Goal: Task Accomplishment & Management: Complete application form

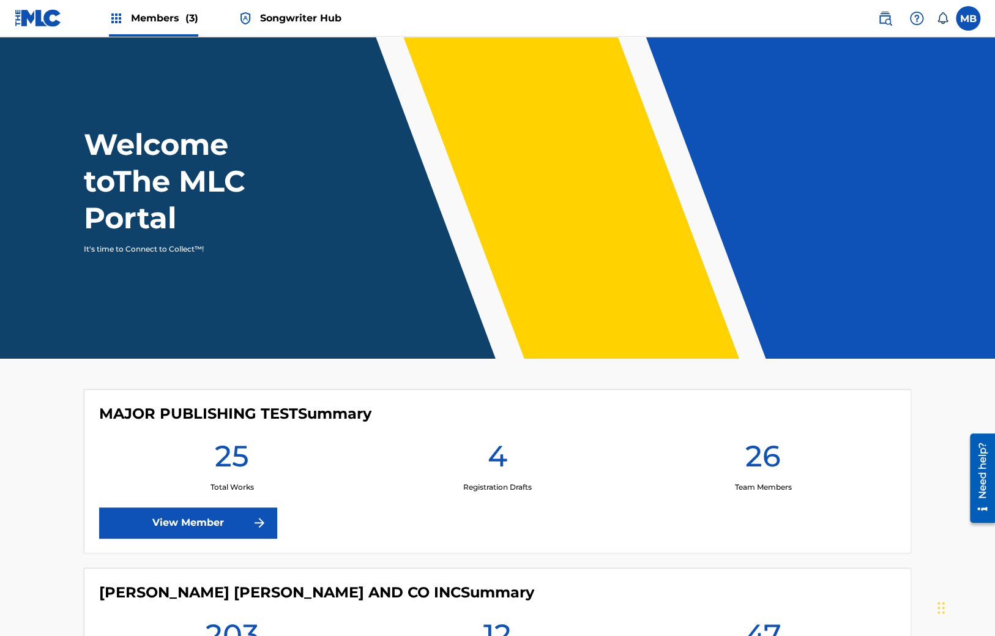
click at [159, 16] on span "Members (3)" at bounding box center [164, 18] width 67 height 14
click at [165, 21] on span "Members (3)" at bounding box center [164, 18] width 67 height 14
click at [299, 17] on span "Songwriter Hub" at bounding box center [300, 18] width 81 height 14
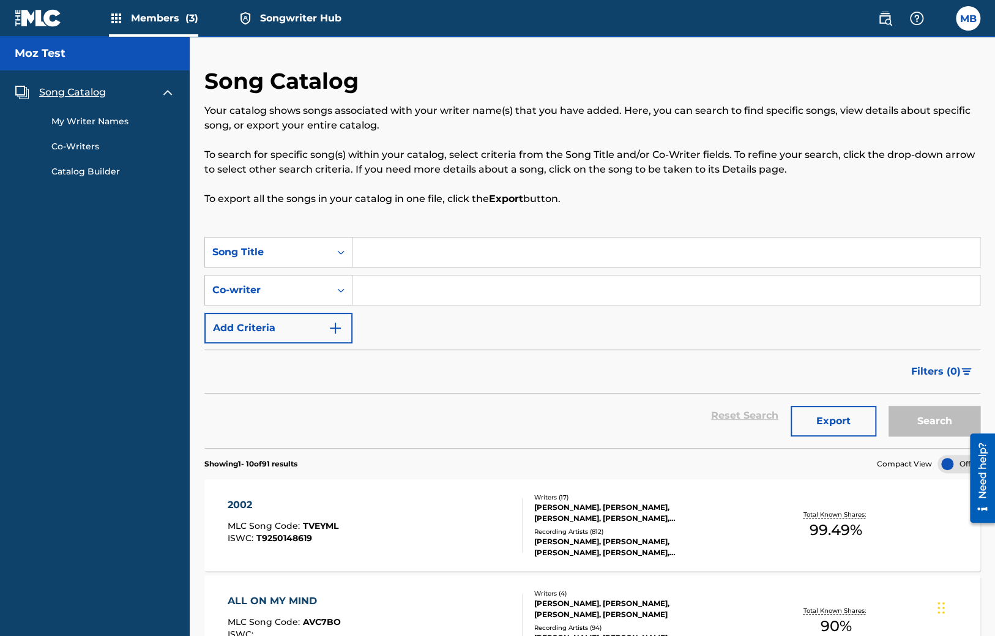
click at [164, 15] on span "Members (3)" at bounding box center [164, 18] width 67 height 14
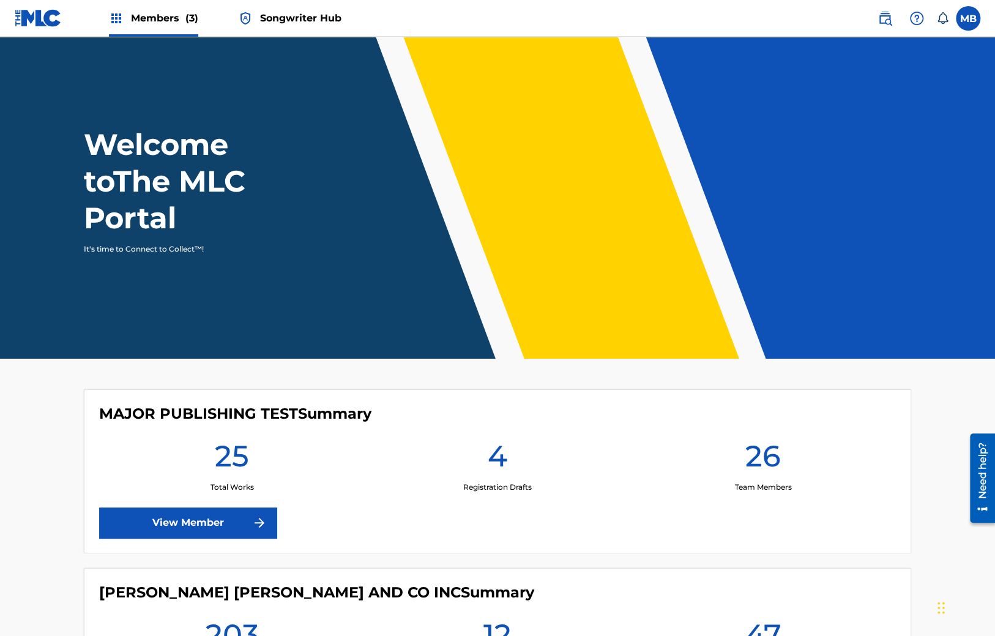
click at [322, 21] on span "Songwriter Hub" at bounding box center [300, 18] width 81 height 14
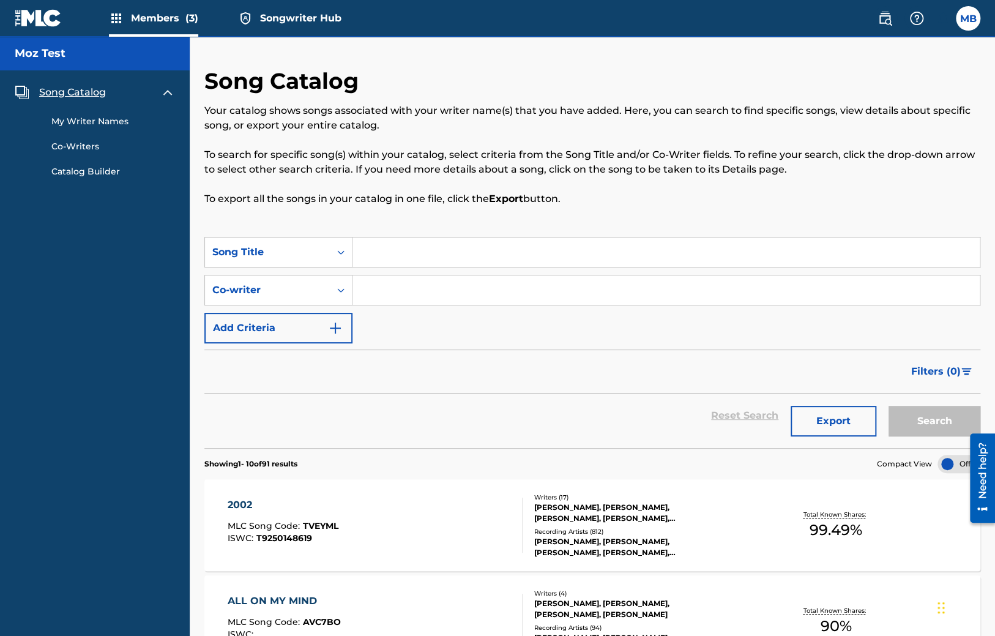
click at [177, 23] on span "Members (3)" at bounding box center [164, 18] width 67 height 14
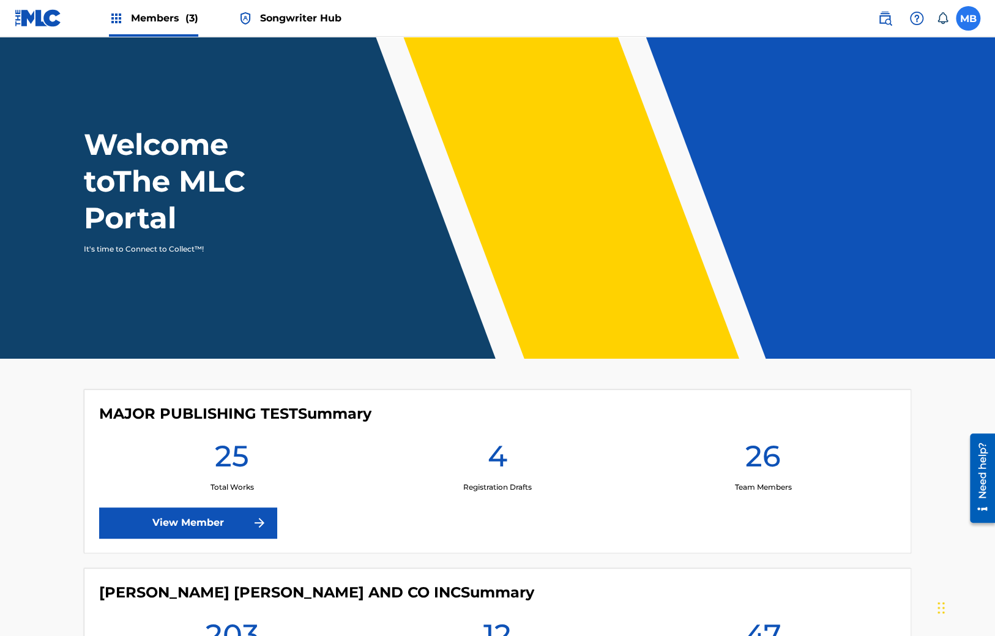
click at [975, 23] on label at bounding box center [968, 18] width 24 height 24
click at [968, 18] on input "MB Maurice2 Buckberry mozb87@gmail.com Notification Preferences Profile Log out" at bounding box center [968, 18] width 0 height 0
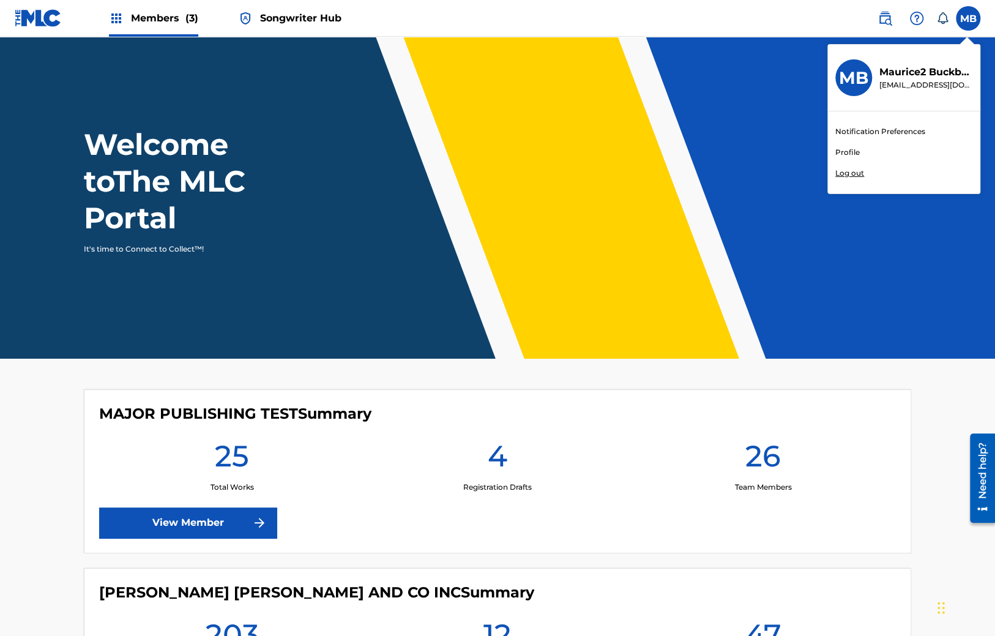
click at [855, 152] on link "Profile" at bounding box center [847, 152] width 24 height 11
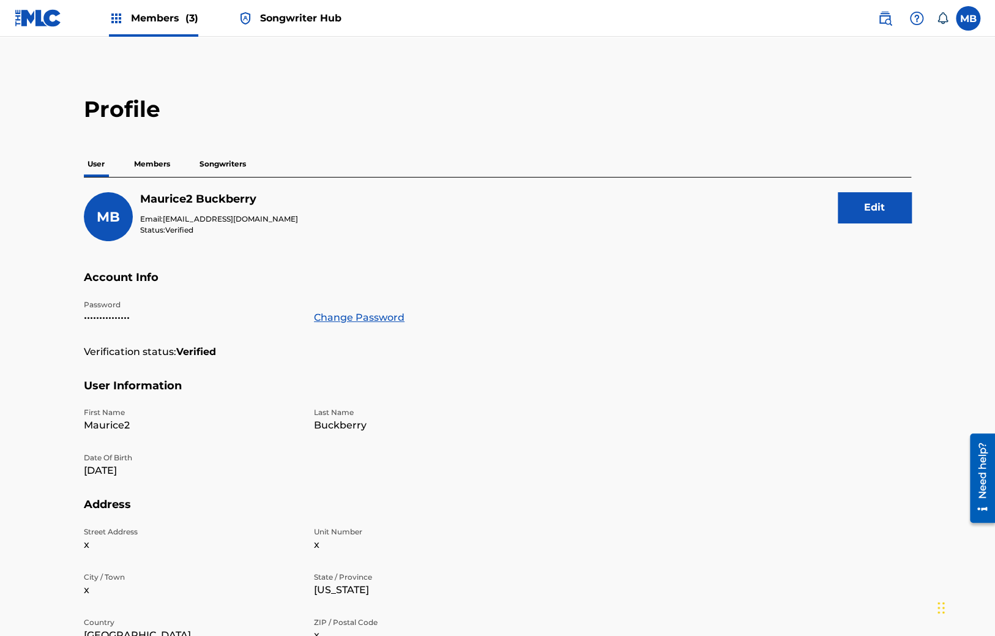
click at [232, 165] on p "Songwriters" at bounding box center [223, 164] width 54 height 26
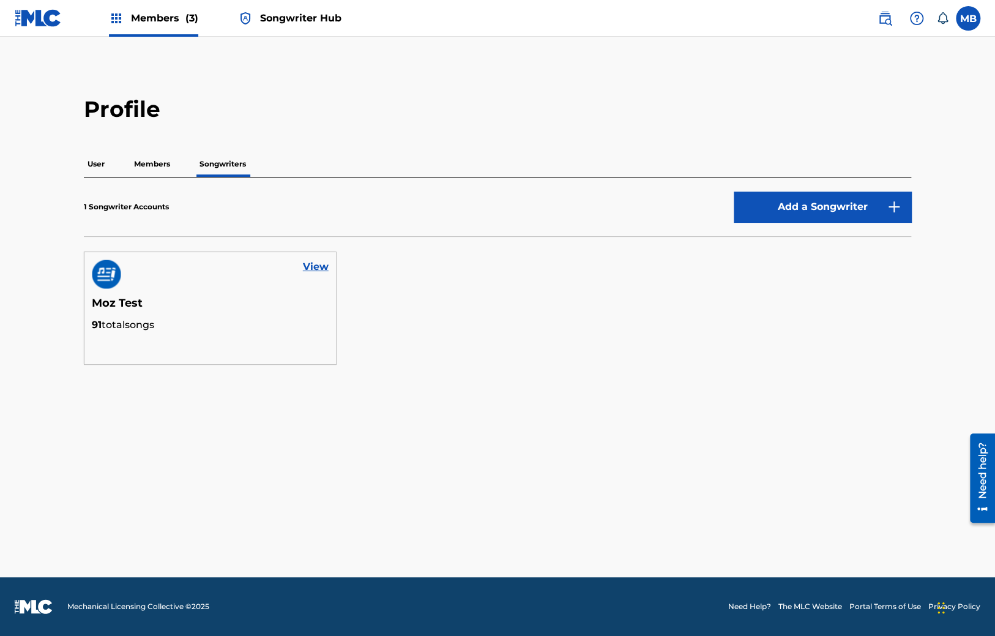
click at [100, 165] on p "User" at bounding box center [96, 164] width 24 height 26
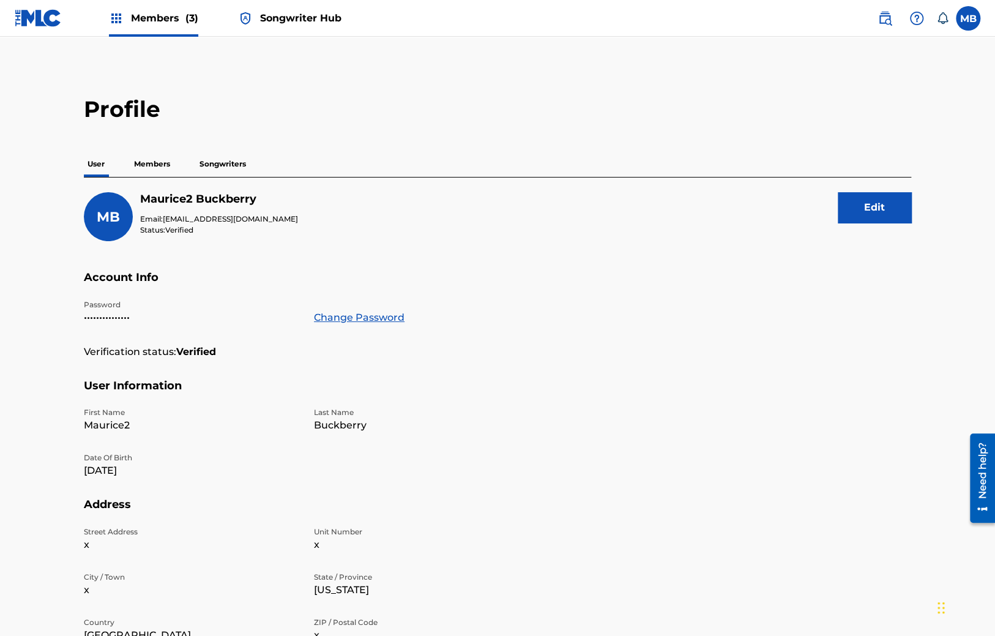
click at [211, 165] on p "Songwriters" at bounding box center [223, 164] width 54 height 26
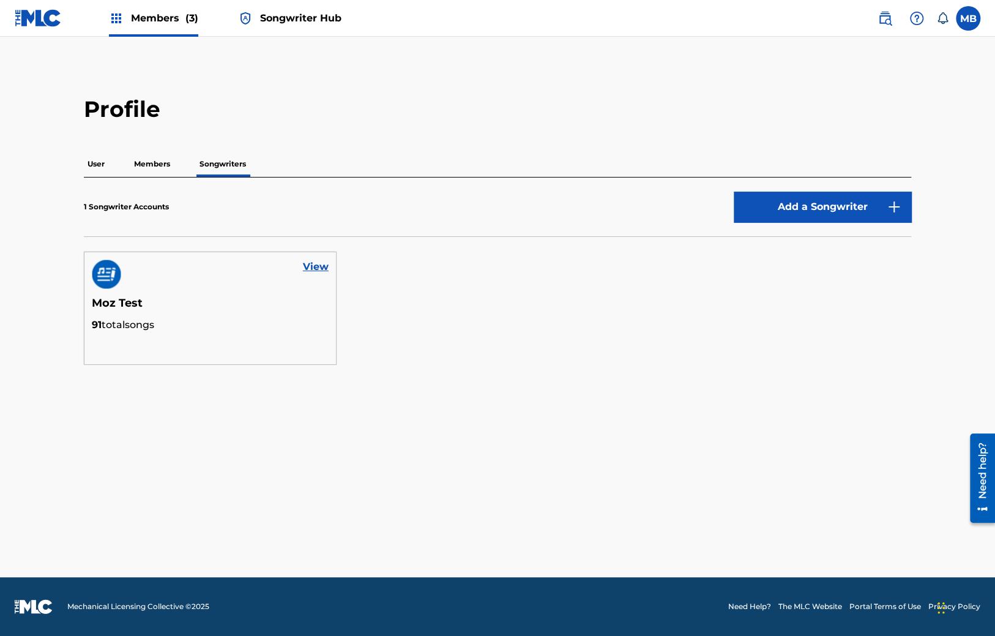
click at [61, 23] on img at bounding box center [38, 18] width 47 height 18
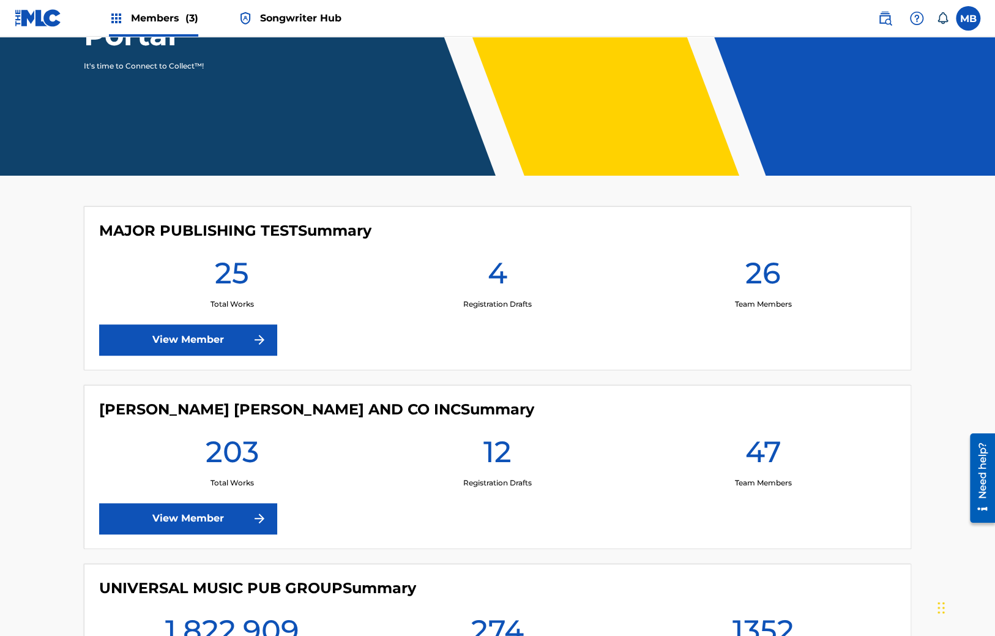
scroll to position [193, 0]
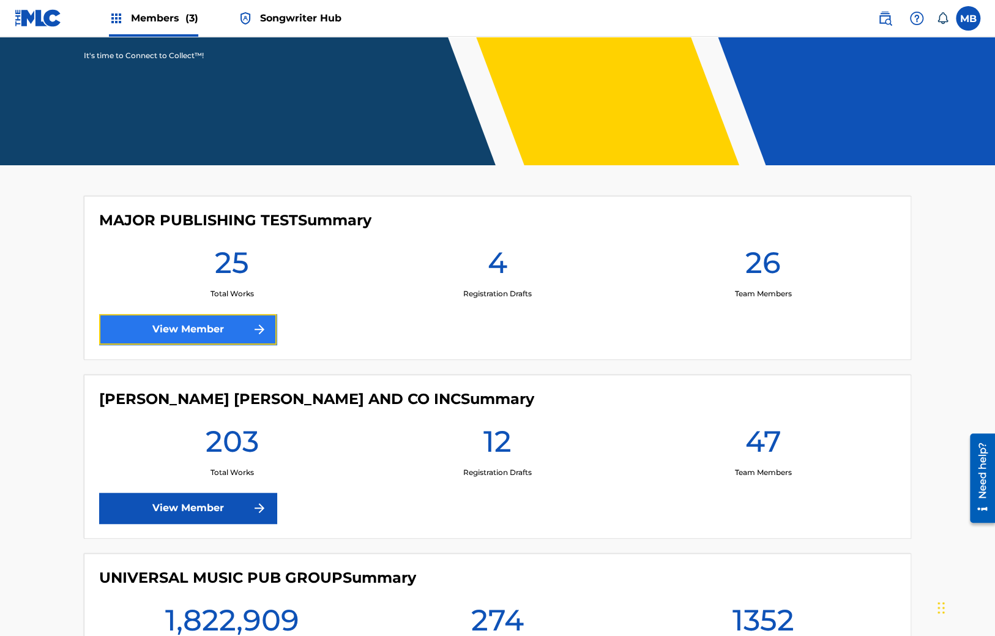
click at [234, 332] on link "View Member" at bounding box center [187, 329] width 177 height 31
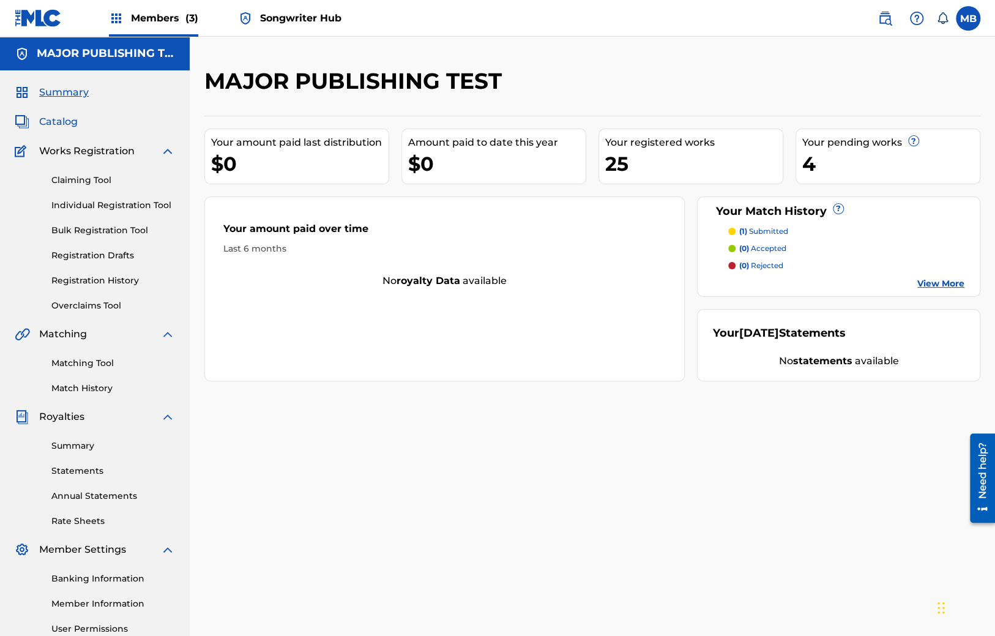
click at [53, 122] on span "Catalog" at bounding box center [58, 121] width 39 height 15
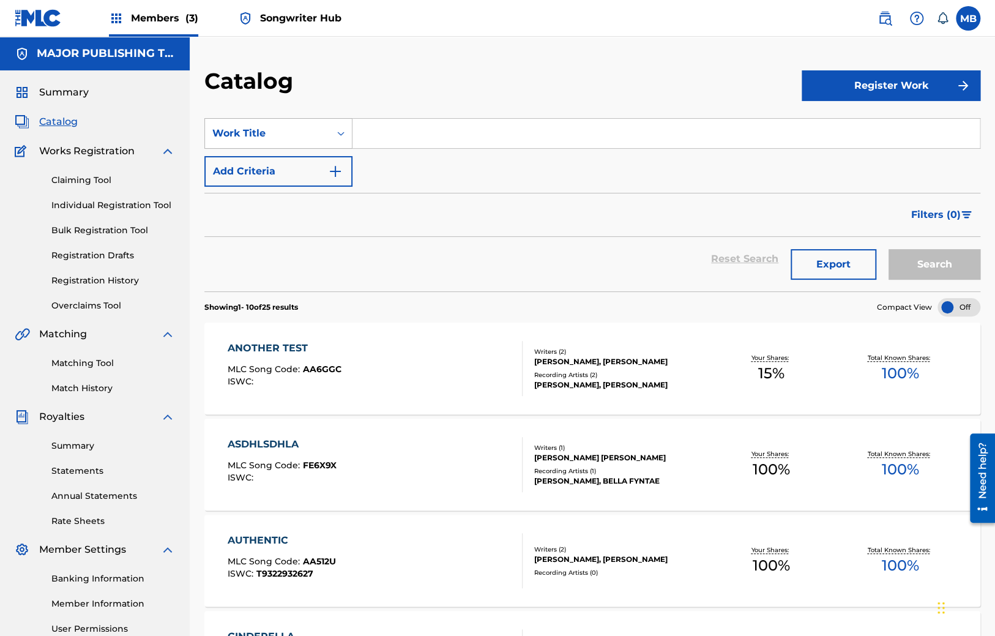
drag, startPoint x: 376, startPoint y: 121, endPoint x: 302, endPoint y: 138, distance: 75.4
click at [376, 120] on input "Search Form" at bounding box center [665, 133] width 627 height 29
click at [277, 139] on div "Work Title" at bounding box center [267, 133] width 110 height 15
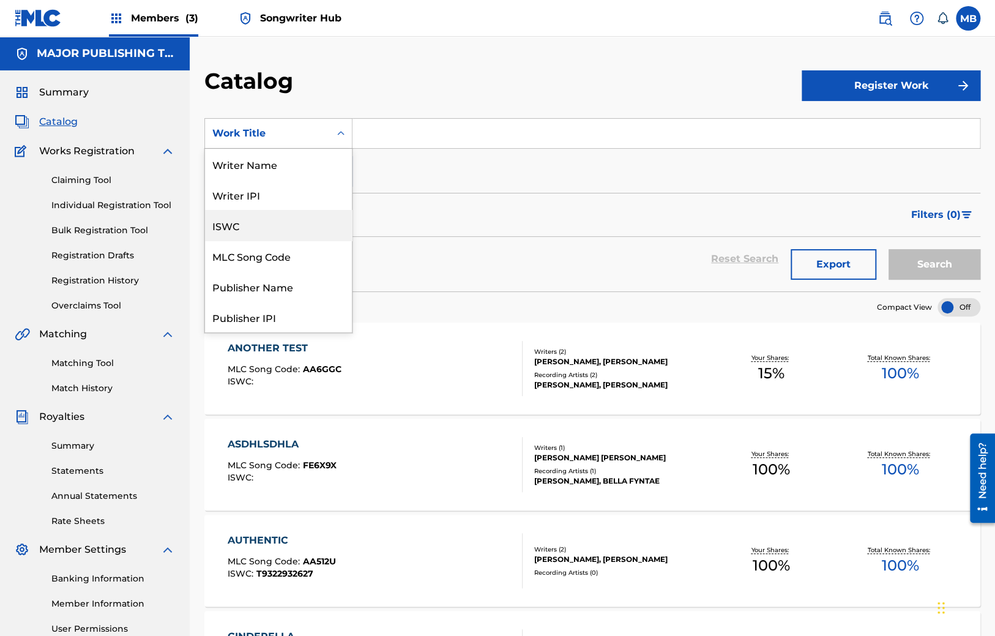
scroll to position [70, 0]
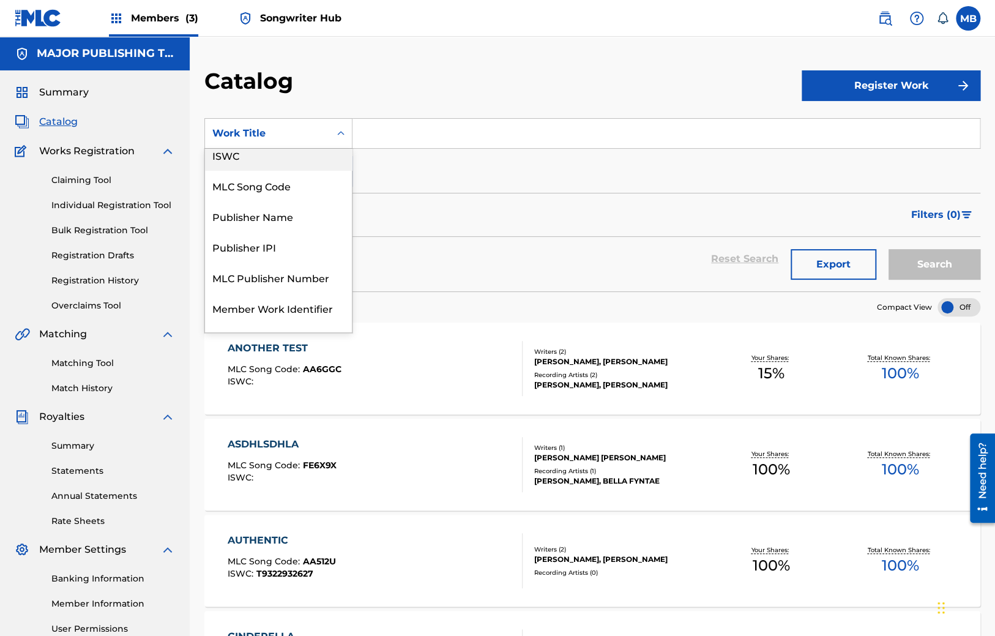
click at [280, 232] on div "Publisher IPI" at bounding box center [278, 246] width 147 height 31
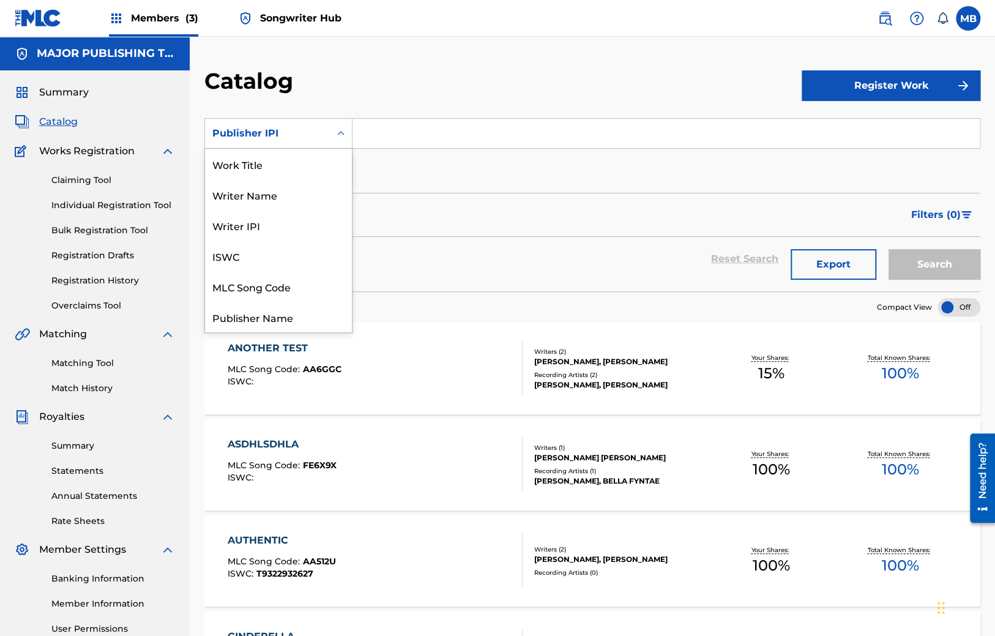
click at [258, 130] on div "Publisher IPI" at bounding box center [267, 133] width 110 height 15
drag, startPoint x: 455, startPoint y: 136, endPoint x: 499, endPoint y: 111, distance: 50.4
click at [460, 132] on input "Search Form" at bounding box center [665, 133] width 627 height 29
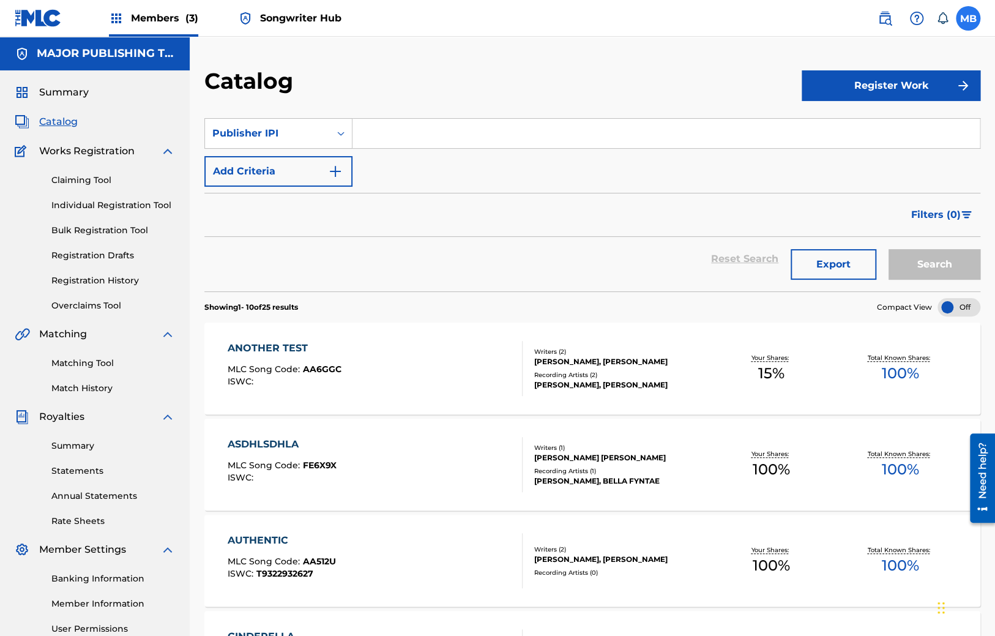
click at [961, 18] on label at bounding box center [968, 18] width 24 height 24
click at [968, 18] on input "MB Maurice2 Buckberry mozb87@gmail.com Notification Preferences Profile Log out" at bounding box center [968, 18] width 0 height 0
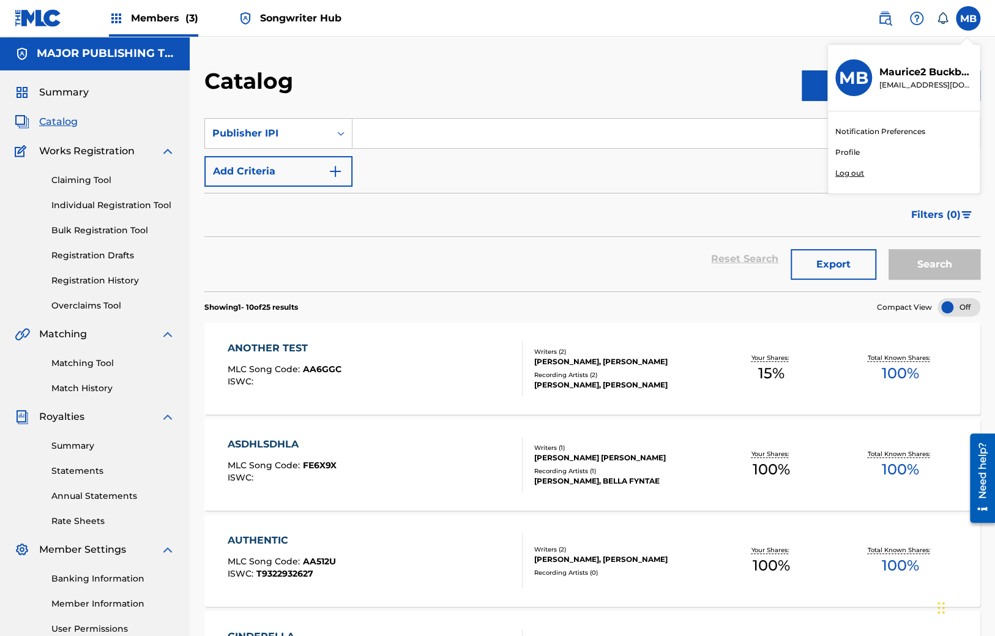
click at [859, 171] on p "Log out" at bounding box center [849, 173] width 29 height 11
click at [968, 18] on input "MB Maurice2 Buckberry mozb87@gmail.com Notification Preferences Profile Log out" at bounding box center [968, 18] width 0 height 0
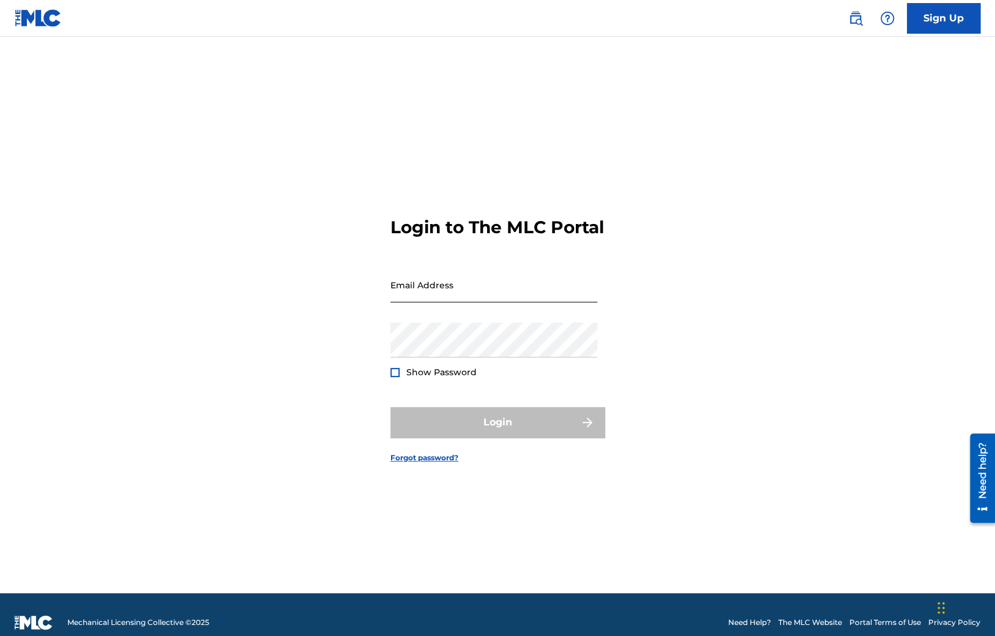
click at [419, 302] on input "Email Address" at bounding box center [493, 284] width 207 height 35
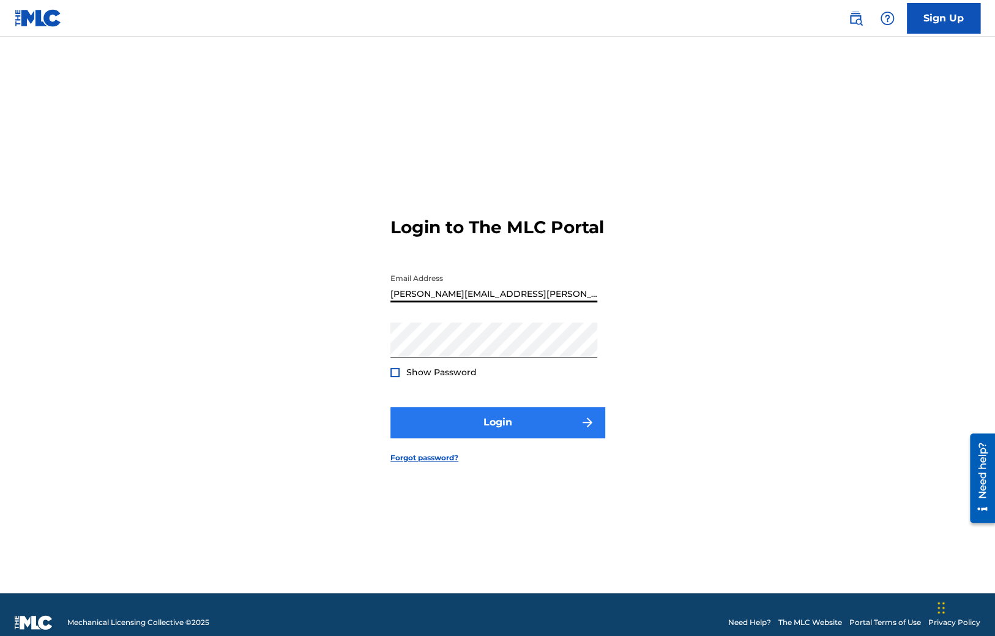
type input "maurice.buckberry@themlc.com"
click at [467, 431] on button "Login" at bounding box center [497, 422] width 214 height 31
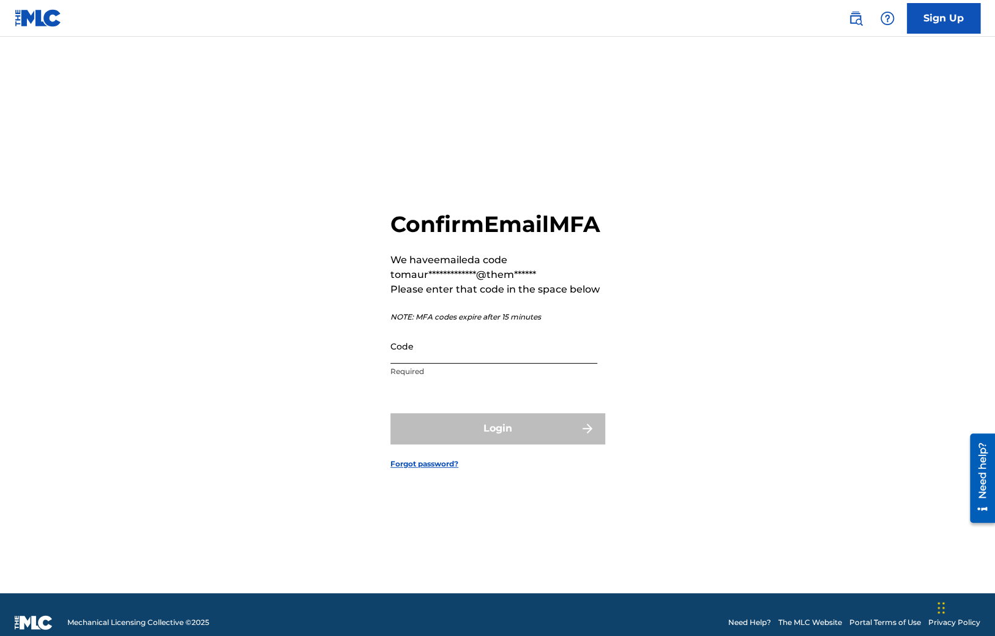
click at [434, 363] on input "Code" at bounding box center [493, 346] width 207 height 35
paste input "323142"
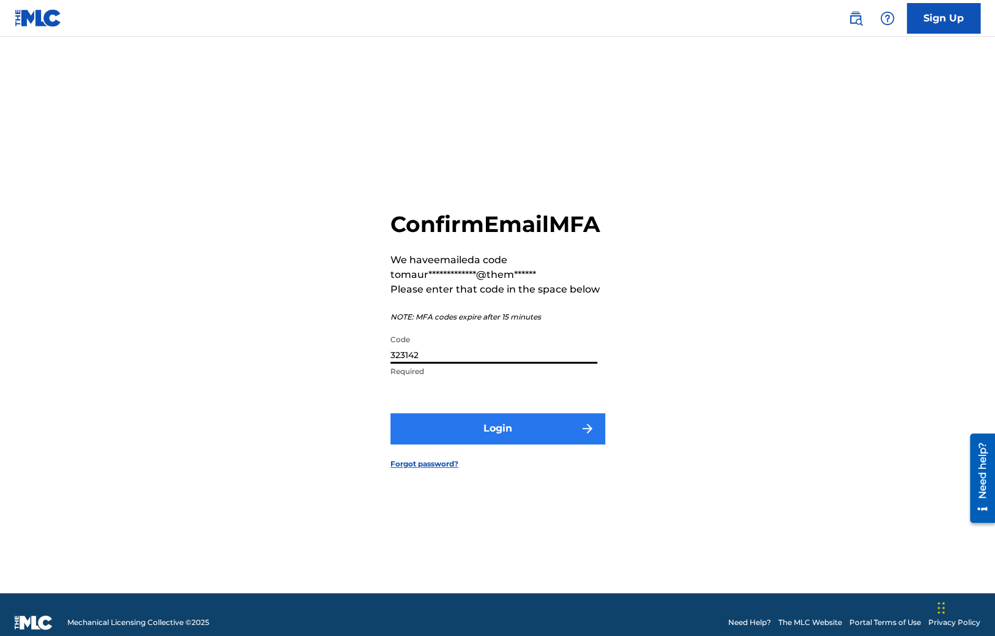
type input "323142"
click at [450, 444] on button "Login" at bounding box center [497, 428] width 214 height 31
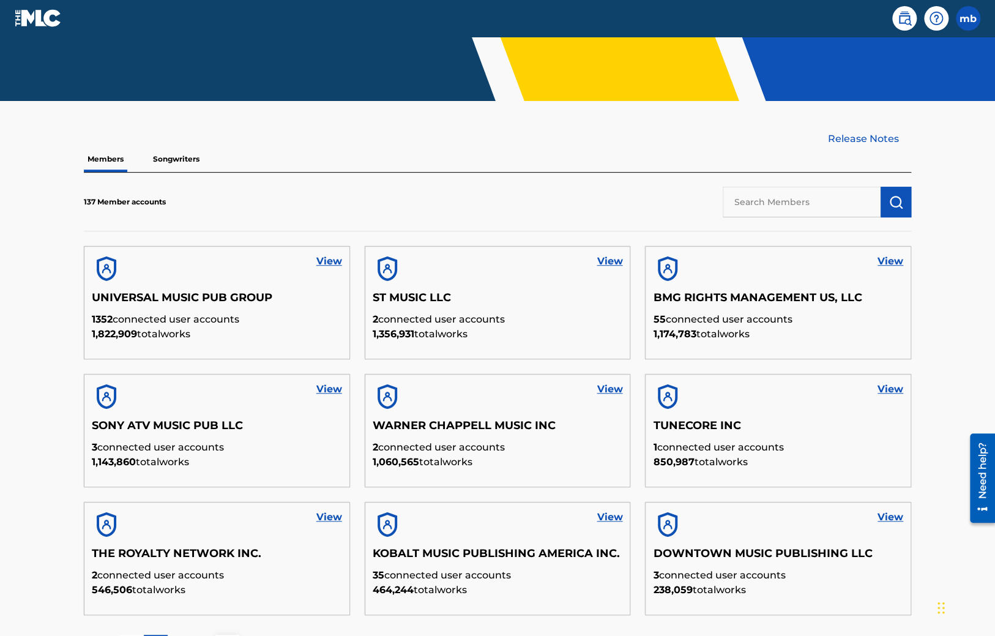
scroll to position [258, 0]
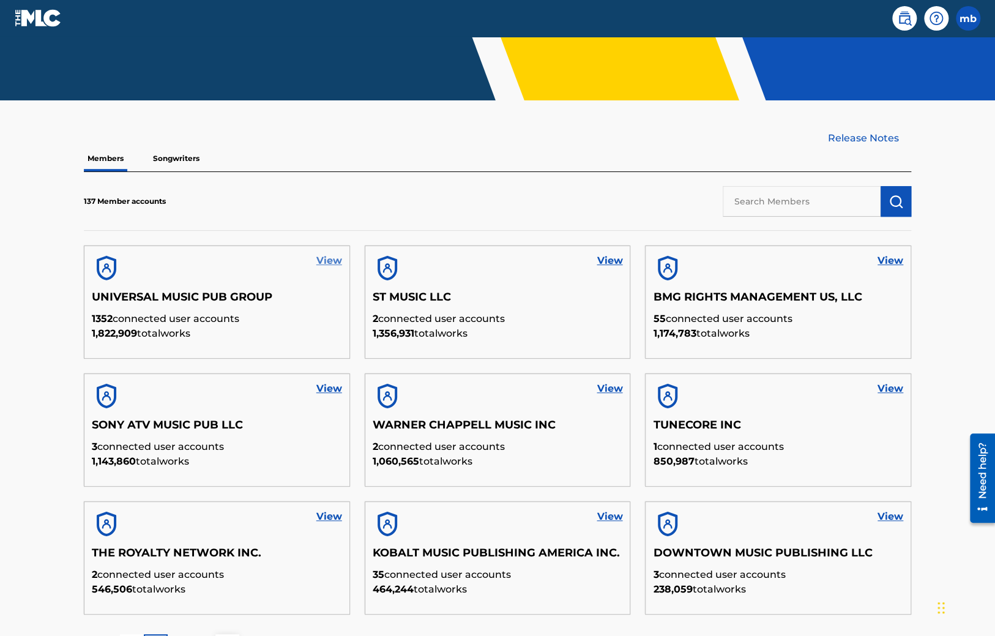
click at [331, 258] on link "View" at bounding box center [329, 260] width 26 height 15
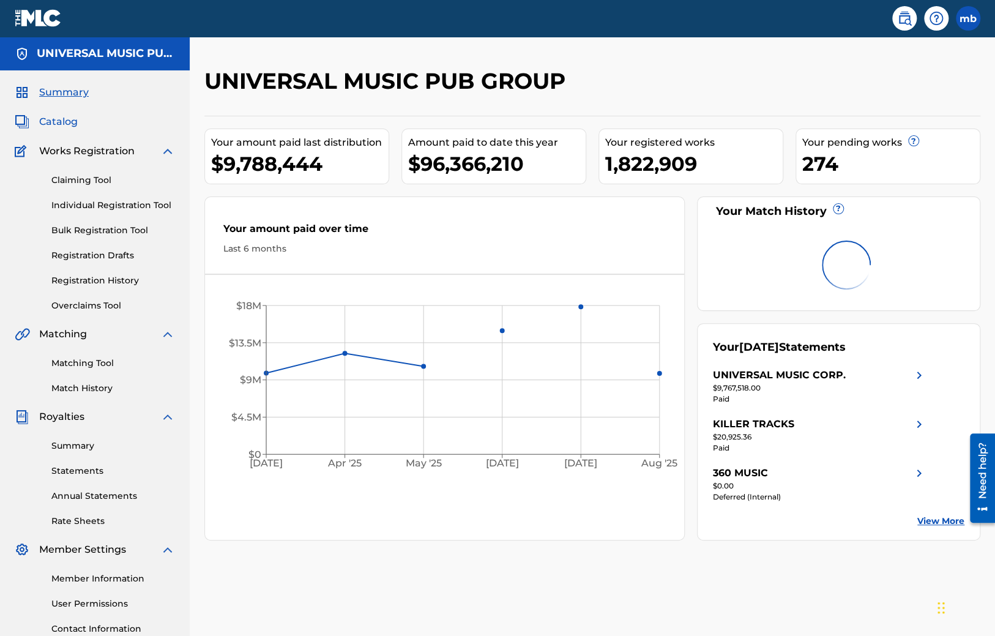
click at [68, 122] on span "Catalog" at bounding box center [58, 121] width 39 height 15
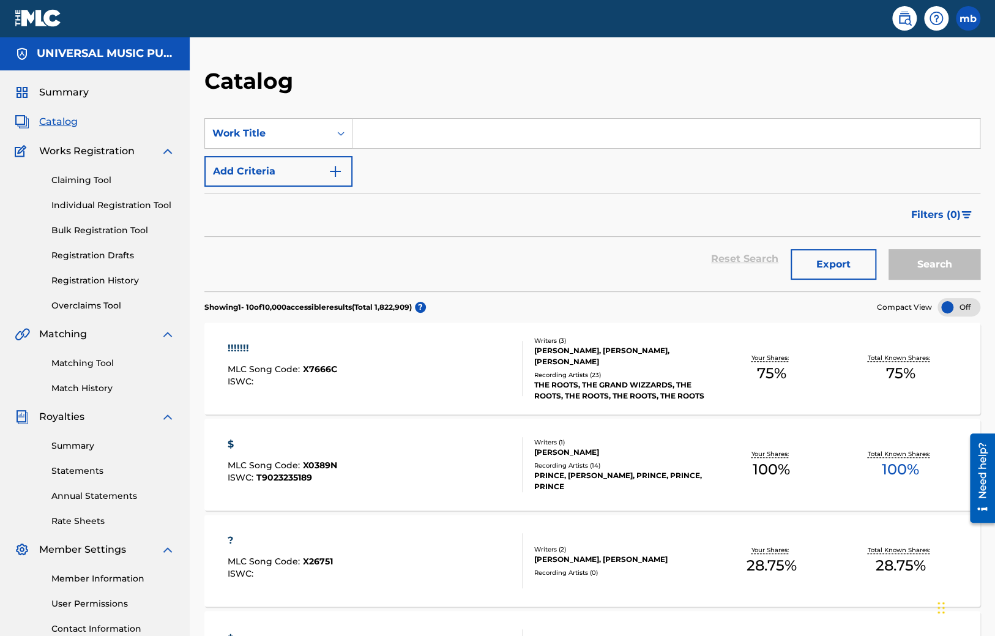
click at [385, 138] on input "Search Form" at bounding box center [665, 133] width 627 height 29
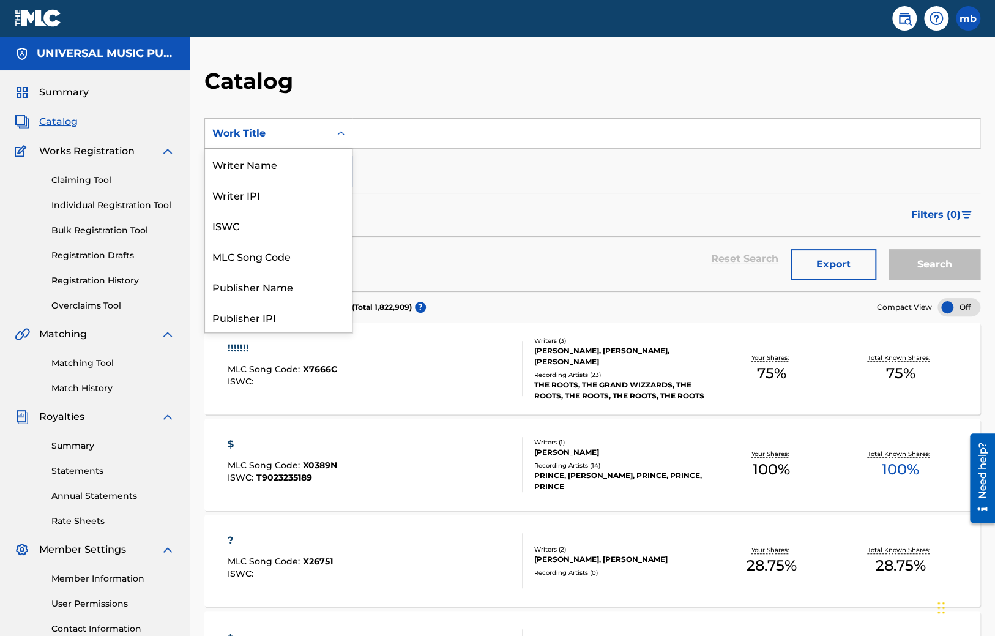
click at [272, 130] on div "Work Title" at bounding box center [267, 133] width 110 height 15
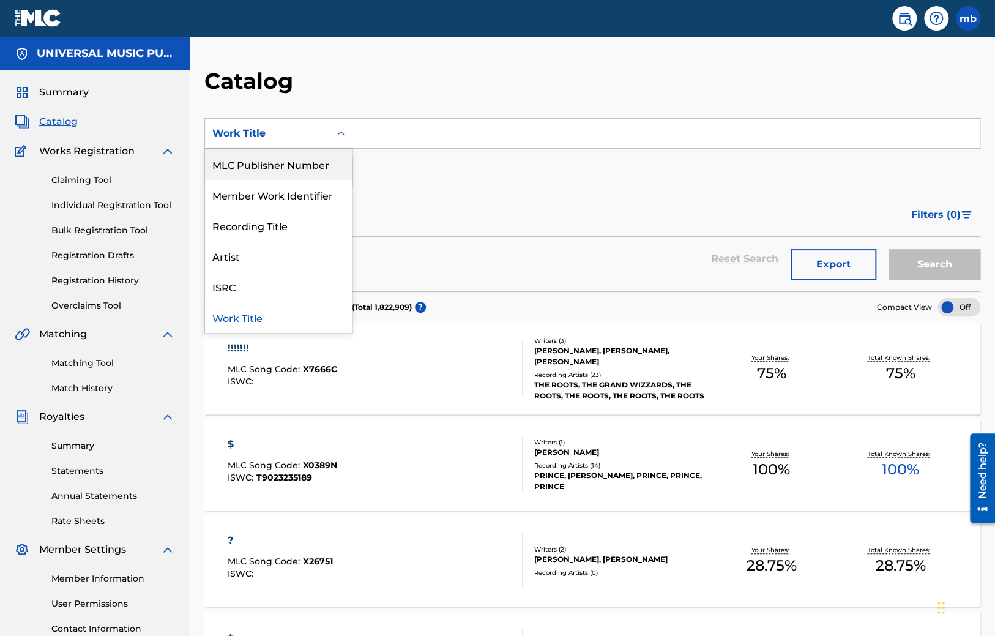
click at [40, 23] on img at bounding box center [38, 18] width 47 height 18
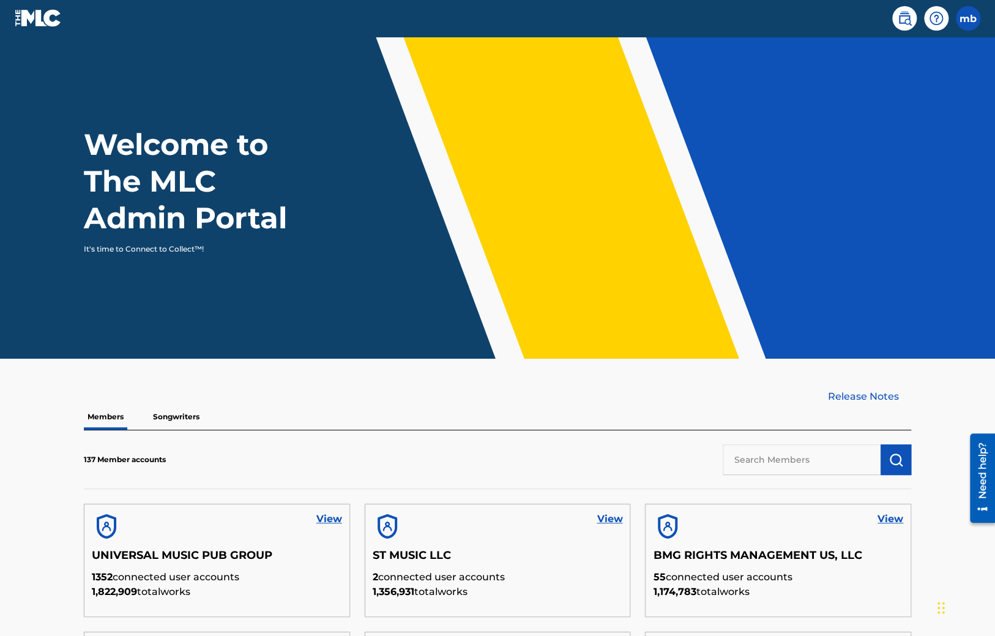
click at [748, 464] on input "text" at bounding box center [802, 459] width 158 height 31
type input "big"
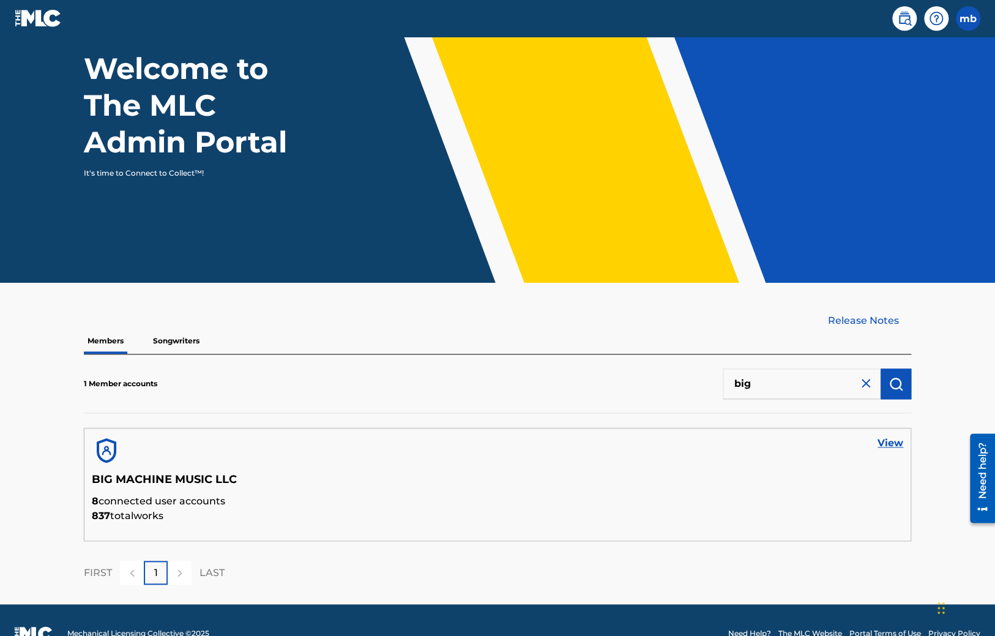
scroll to position [103, 0]
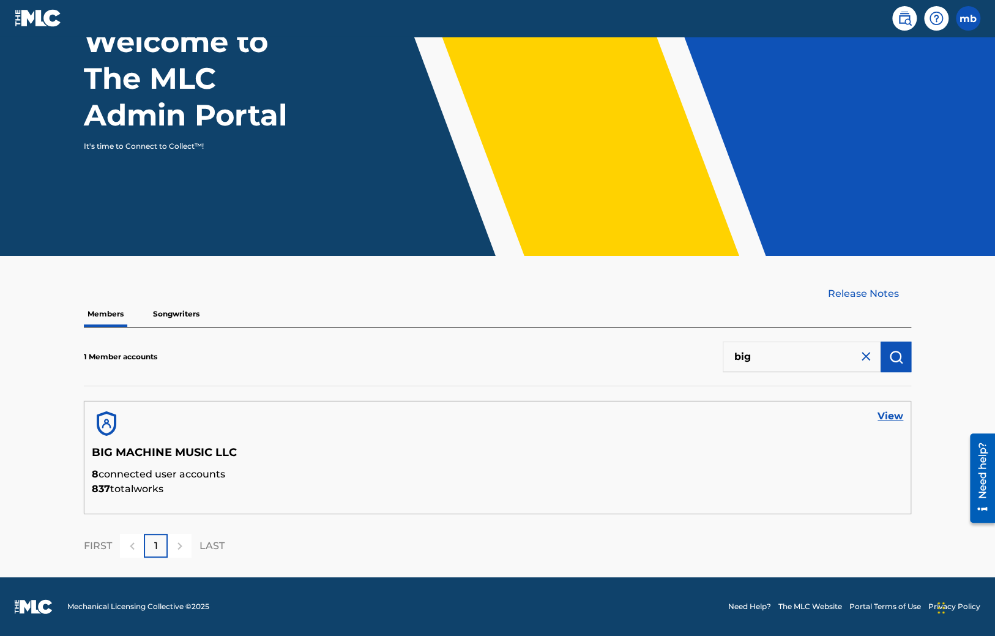
click at [131, 456] on h5 "BIG MACHINE MUSIC LLC" at bounding box center [497, 455] width 811 height 21
click at [892, 420] on link "View" at bounding box center [890, 416] width 26 height 15
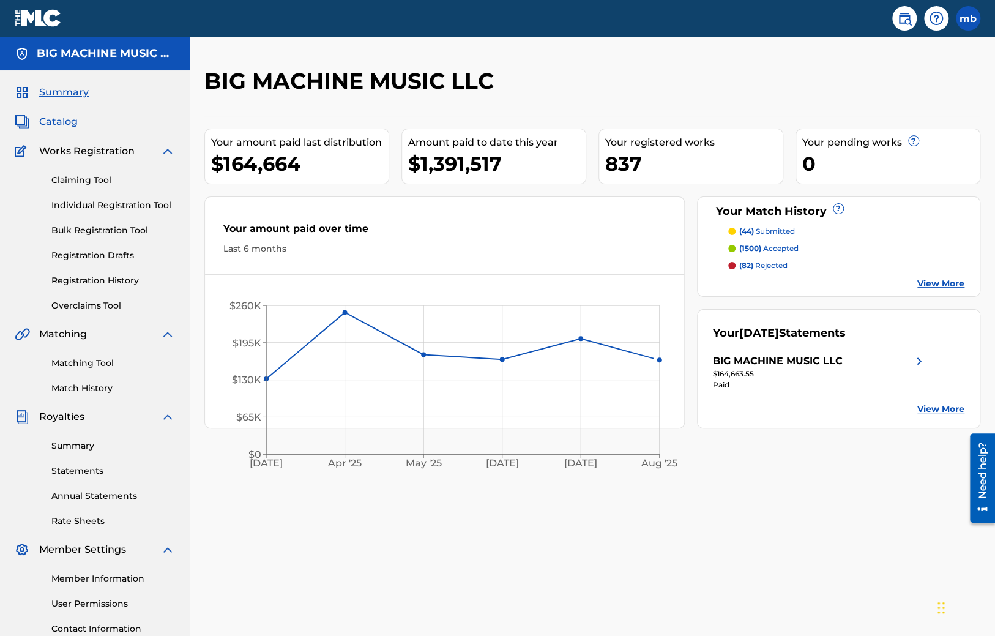
click at [45, 116] on span "Catalog" at bounding box center [58, 121] width 39 height 15
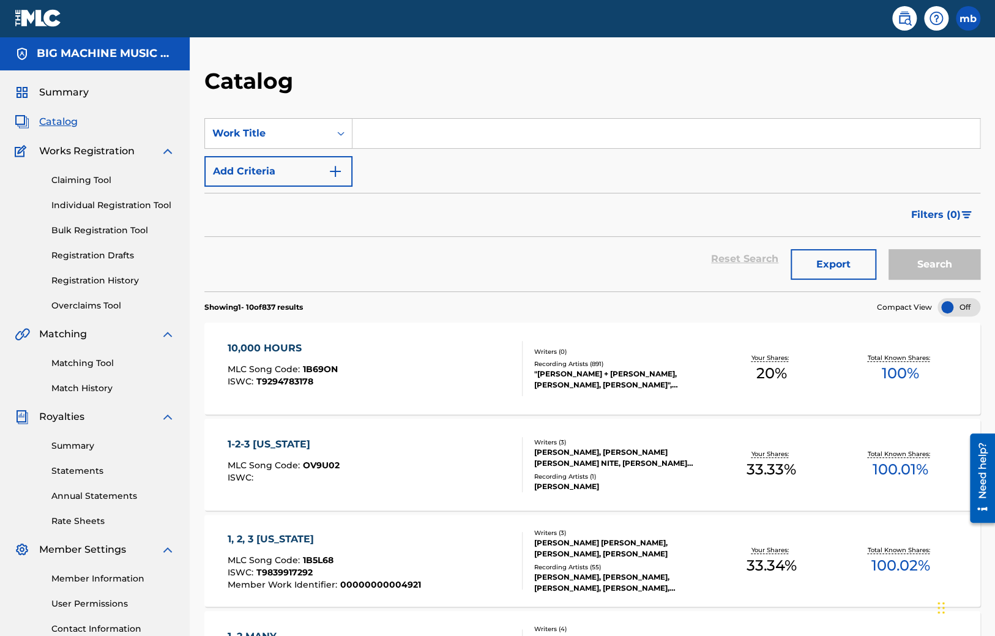
click at [388, 133] on input "Search Form" at bounding box center [665, 133] width 627 height 29
click at [285, 133] on div "Work Title" at bounding box center [267, 133] width 110 height 15
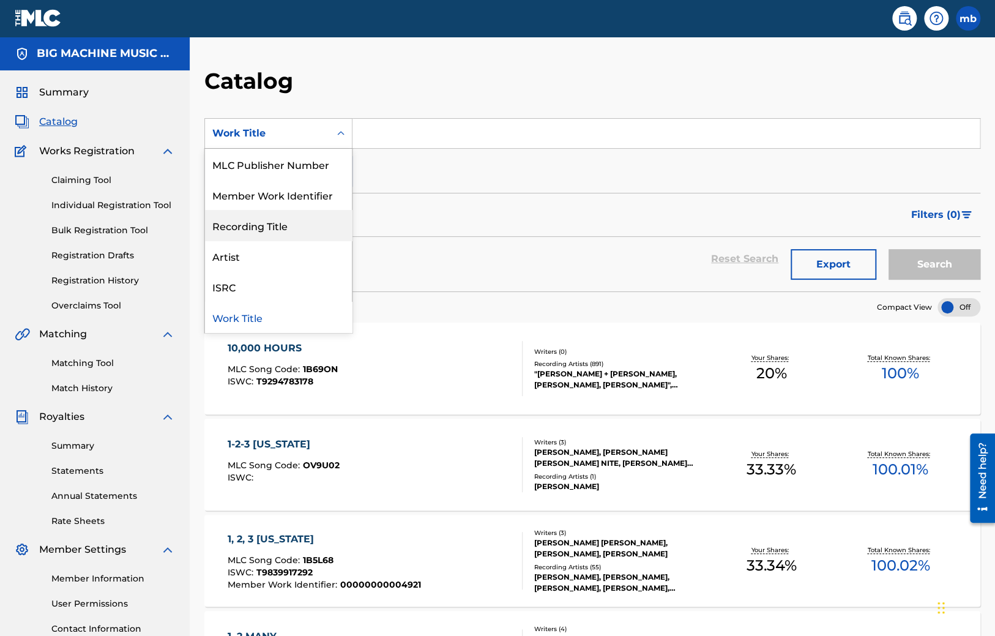
scroll to position [42, 0]
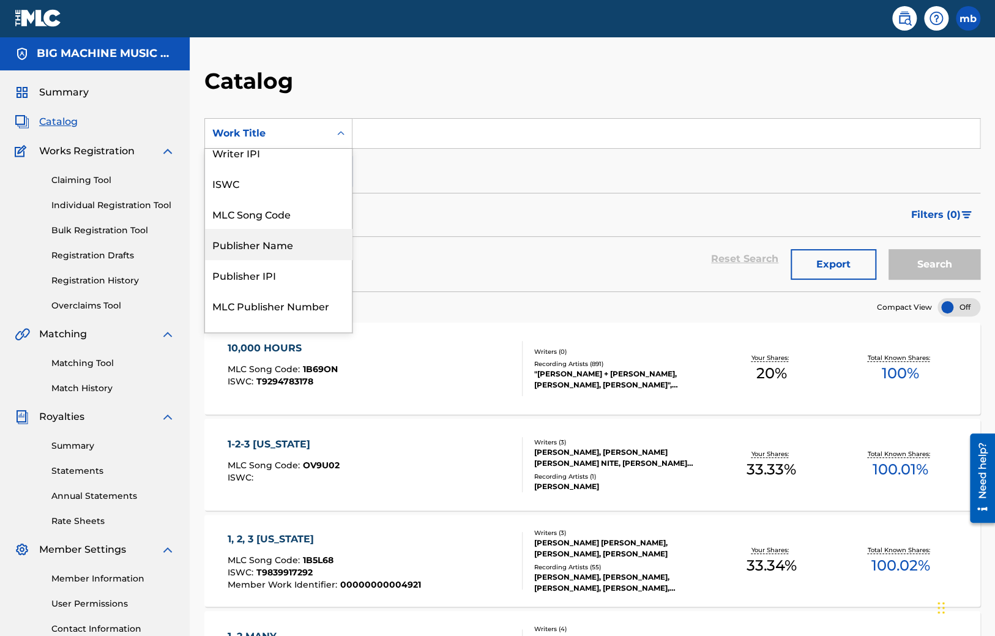
click at [259, 247] on div "Publisher Name" at bounding box center [278, 244] width 147 height 31
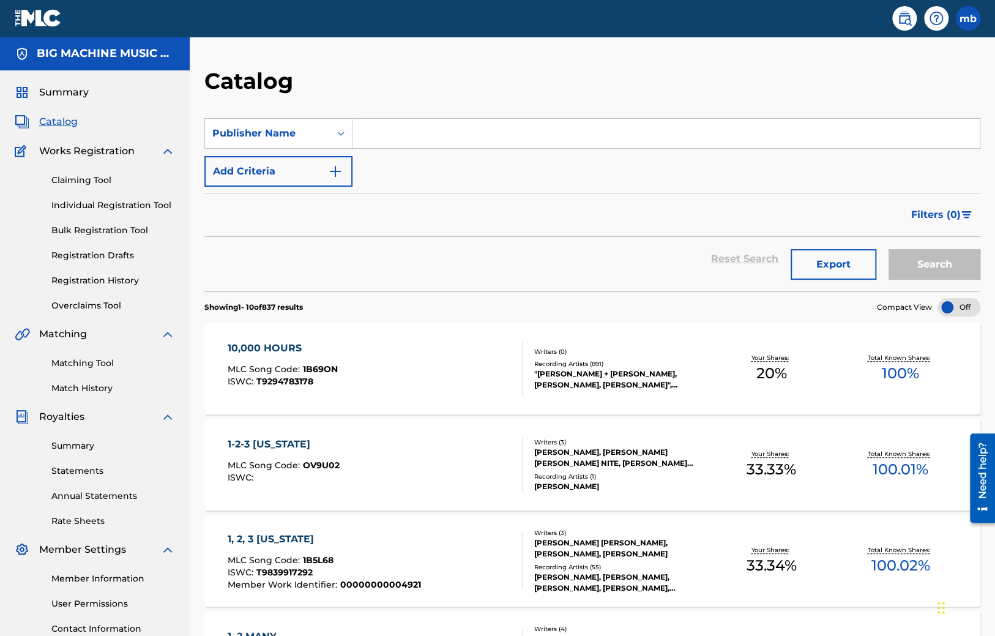
click at [402, 147] on input "Search Form" at bounding box center [665, 133] width 627 height 29
paste input "SUPER BIG MUSIC"
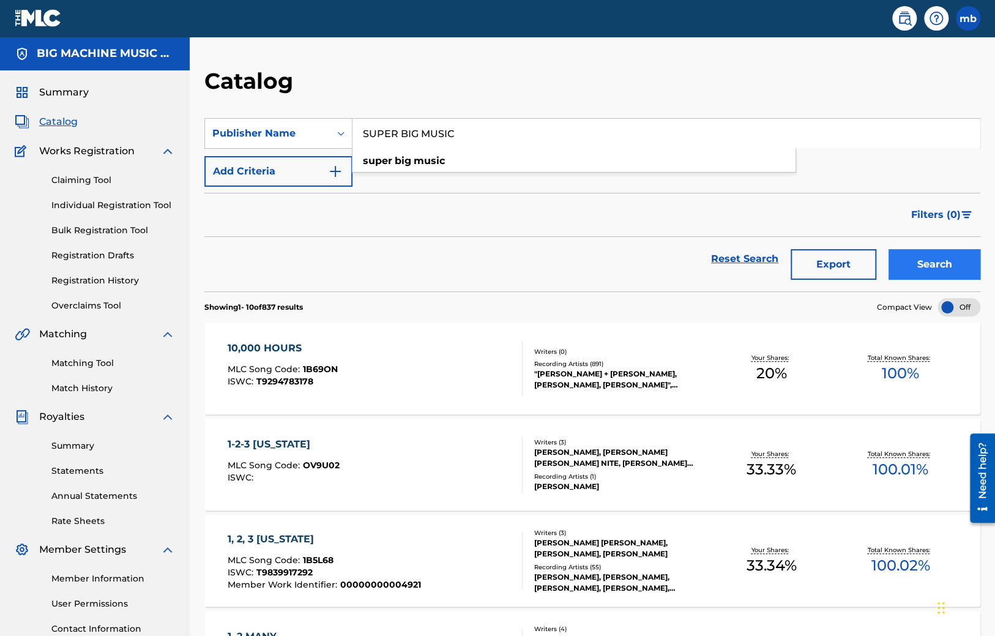
type input "SUPER BIG MUSIC"
click at [939, 263] on button "Search" at bounding box center [934, 264] width 92 height 31
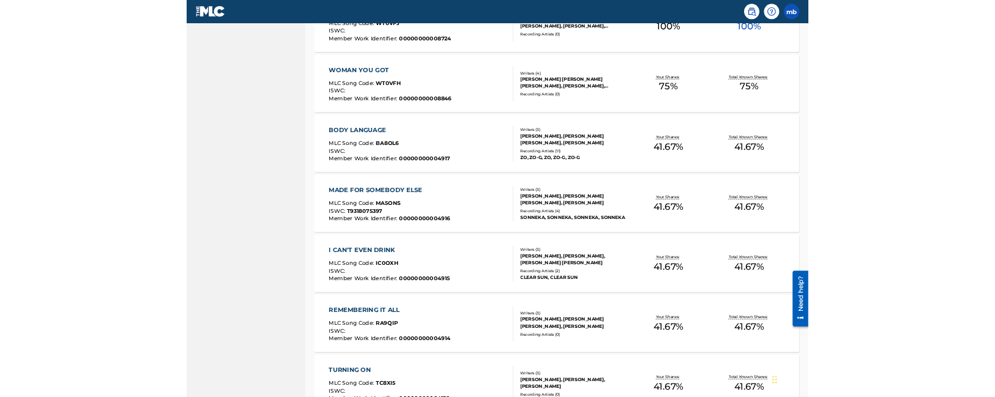
scroll to position [764, 0]
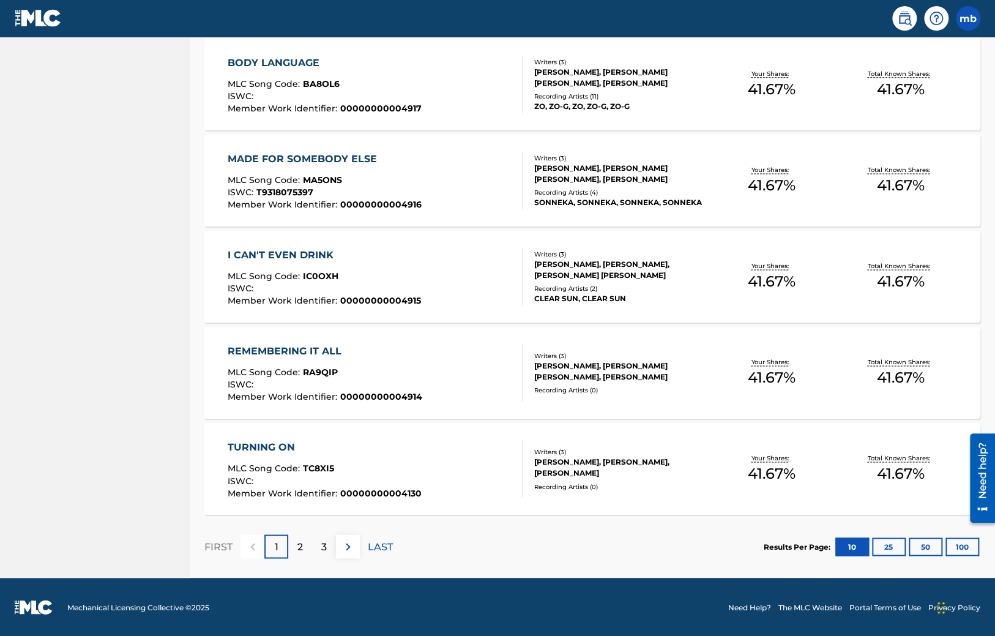
drag, startPoint x: 471, startPoint y: 187, endPoint x: 562, endPoint y: 526, distance: 351.0
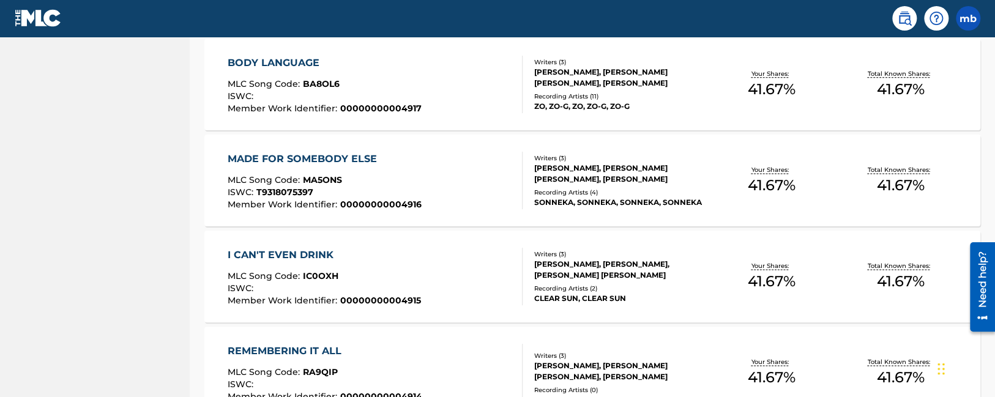
drag, startPoint x: 840, startPoint y: 221, endPoint x: 836, endPoint y: 390, distance: 169.5
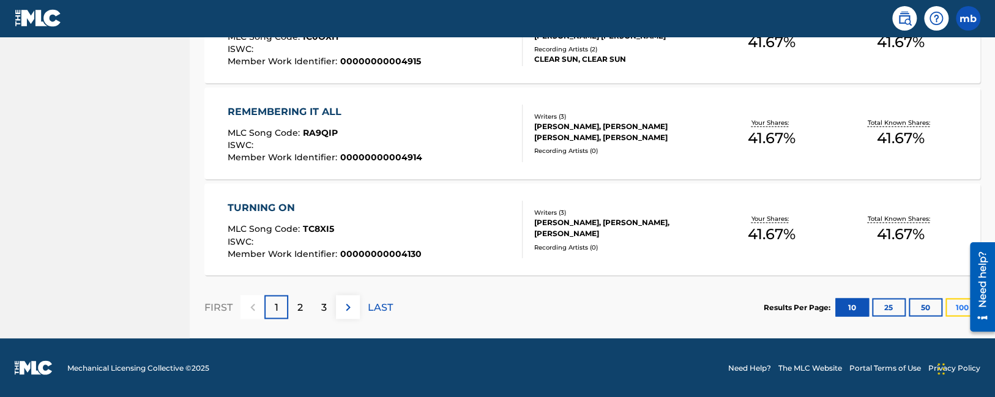
click at [958, 308] on button "100" at bounding box center [962, 307] width 34 height 18
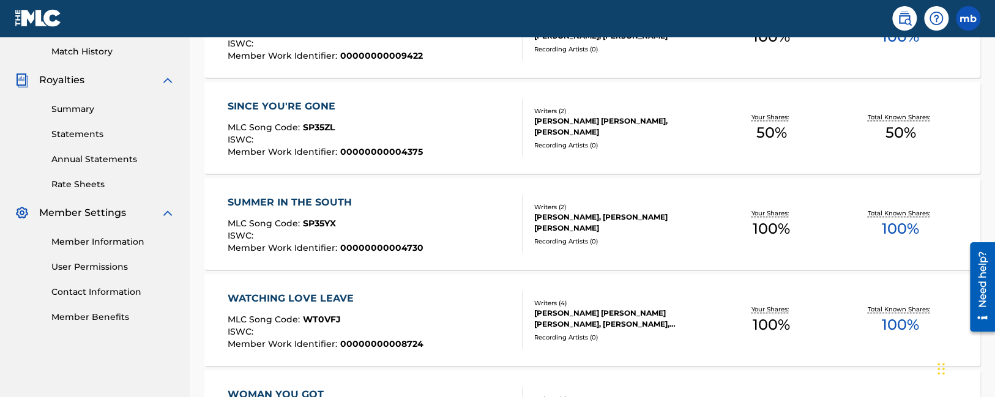
drag, startPoint x: 554, startPoint y: 195, endPoint x: 581, endPoint y: 390, distance: 197.0
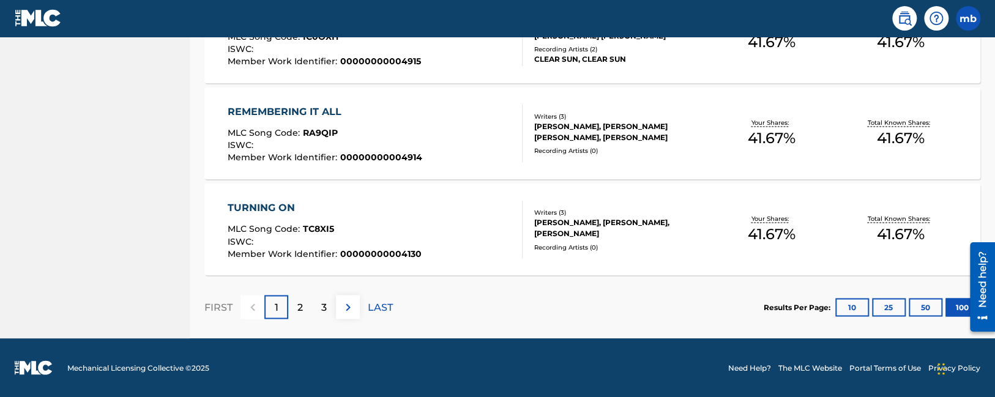
click at [834, 307] on section "Results Per Page: 10 25 50 100" at bounding box center [872, 307] width 217 height 18
click at [843, 311] on button "10" at bounding box center [852, 307] width 34 height 18
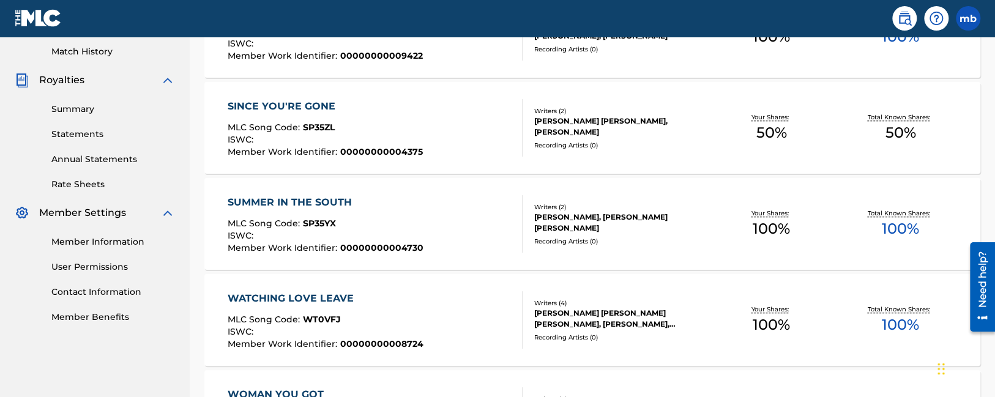
drag, startPoint x: 396, startPoint y: 303, endPoint x: 370, endPoint y: 58, distance: 246.2
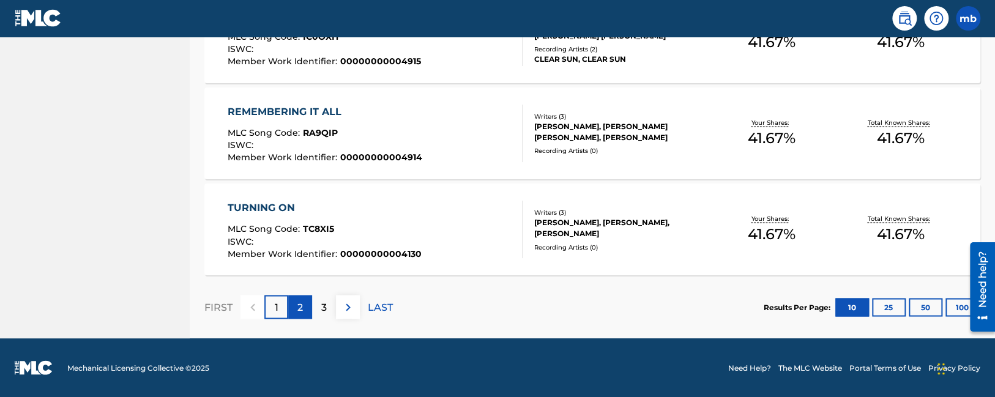
click at [299, 305] on p "2" at bounding box center [300, 307] width 6 height 15
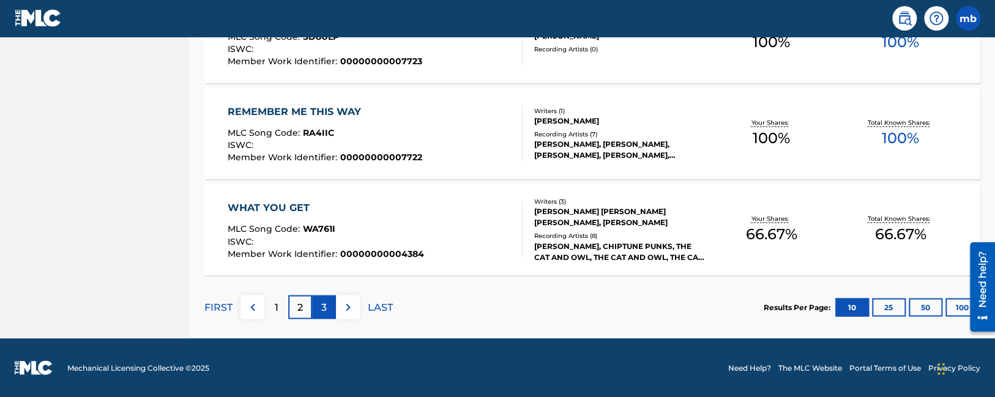
click at [322, 309] on p "3" at bounding box center [324, 307] width 6 height 15
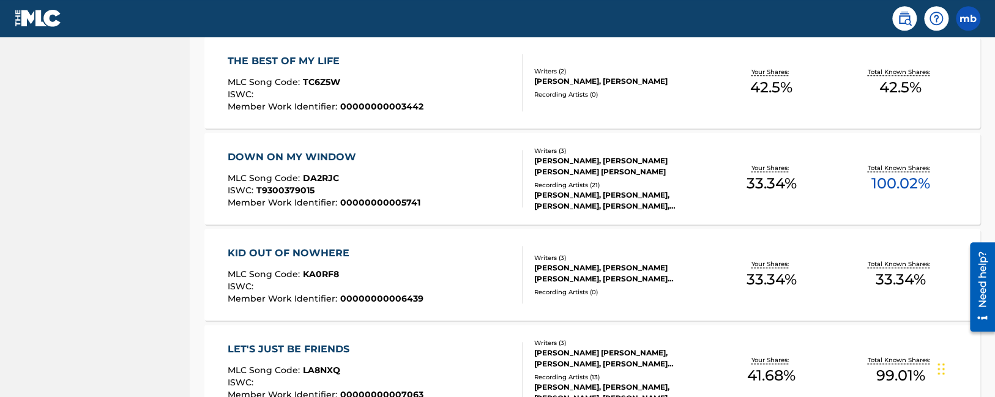
scroll to position [869, 0]
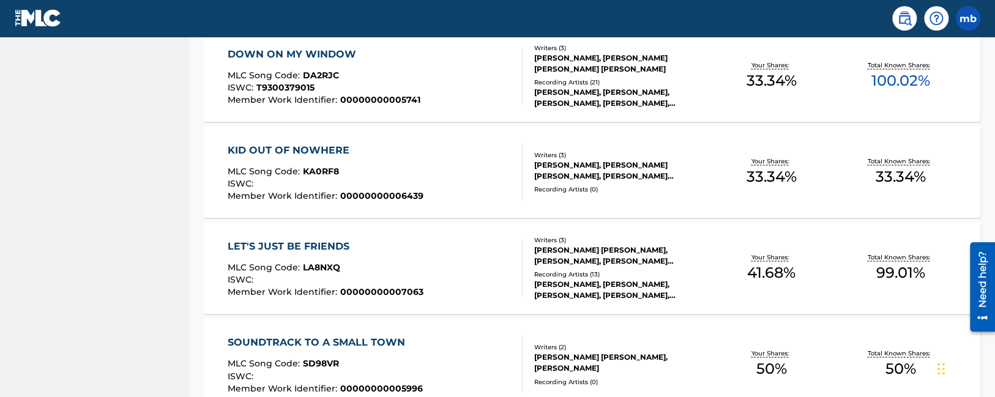
drag, startPoint x: 420, startPoint y: 132, endPoint x: 392, endPoint y: 33, distance: 103.0
drag, startPoint x: 459, startPoint y: 212, endPoint x: 384, endPoint y: -69, distance: 291.2
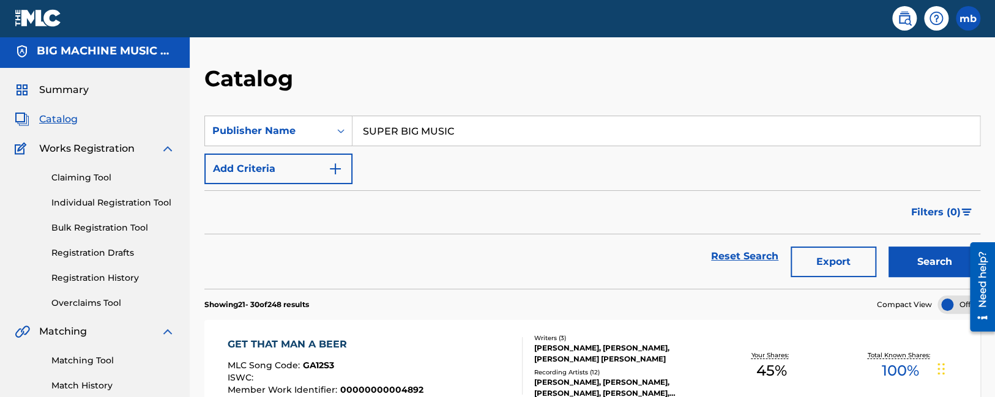
scroll to position [0, 0]
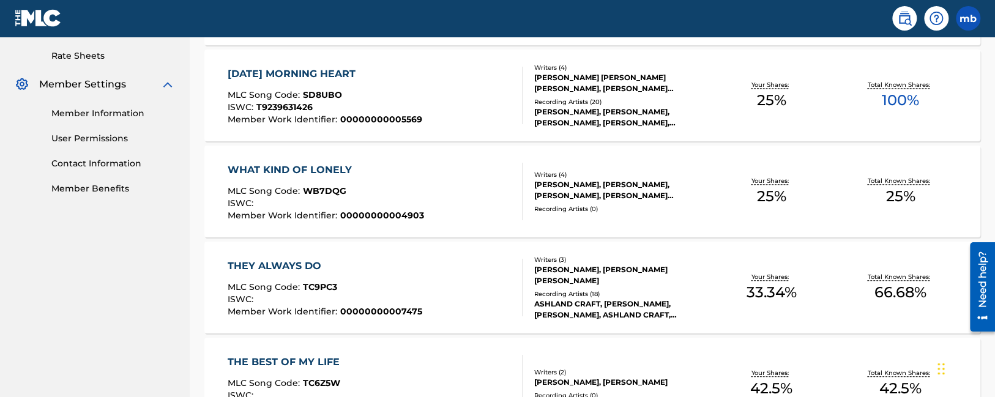
drag, startPoint x: 447, startPoint y: 307, endPoint x: 418, endPoint y: 338, distance: 42.9
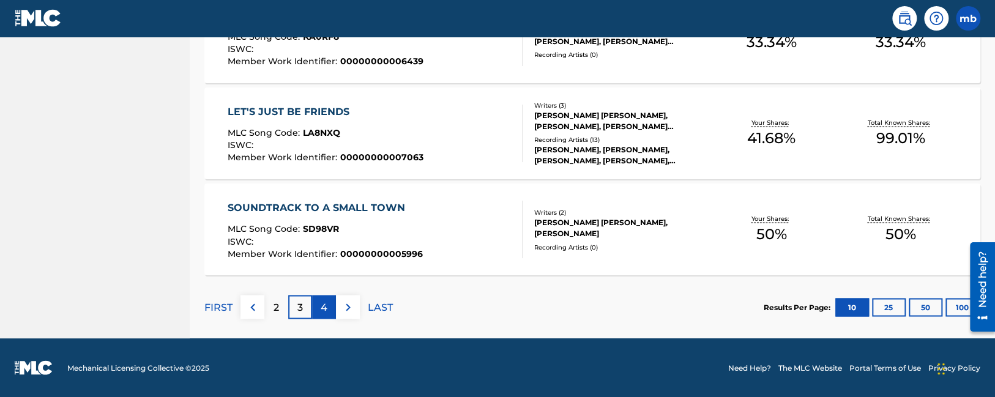
click at [320, 302] on div "4" at bounding box center [324, 307] width 24 height 24
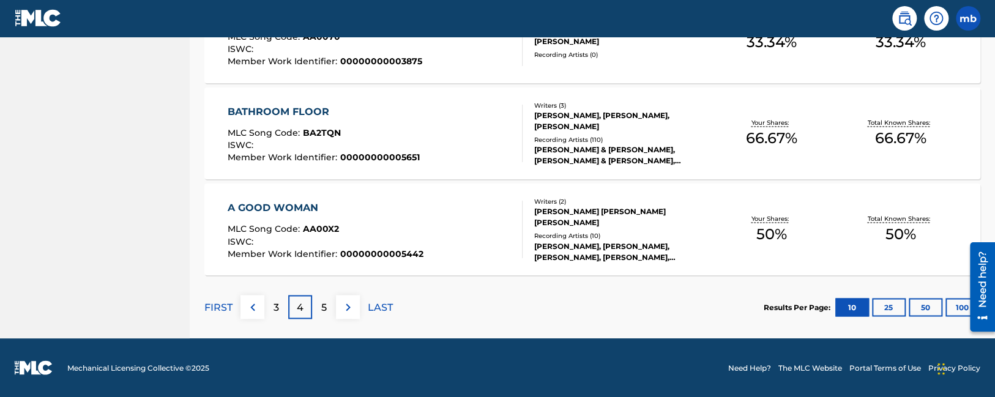
click at [322, 297] on div "5" at bounding box center [324, 307] width 24 height 24
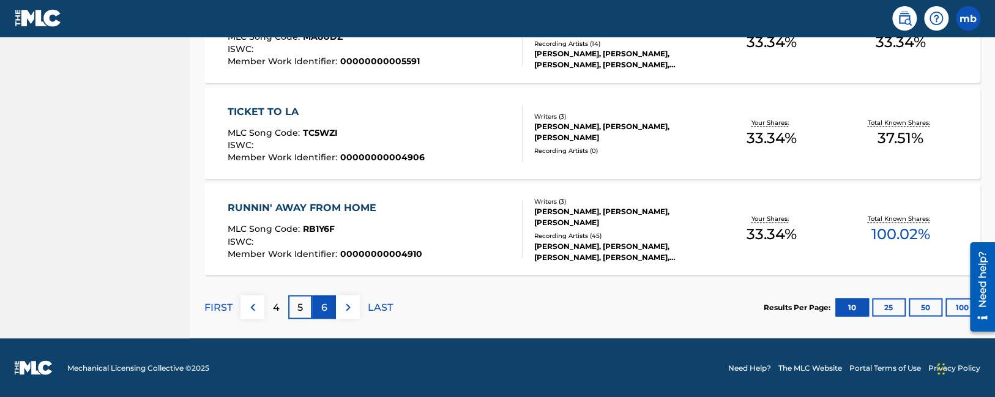
click at [326, 302] on p "6" at bounding box center [324, 307] width 6 height 15
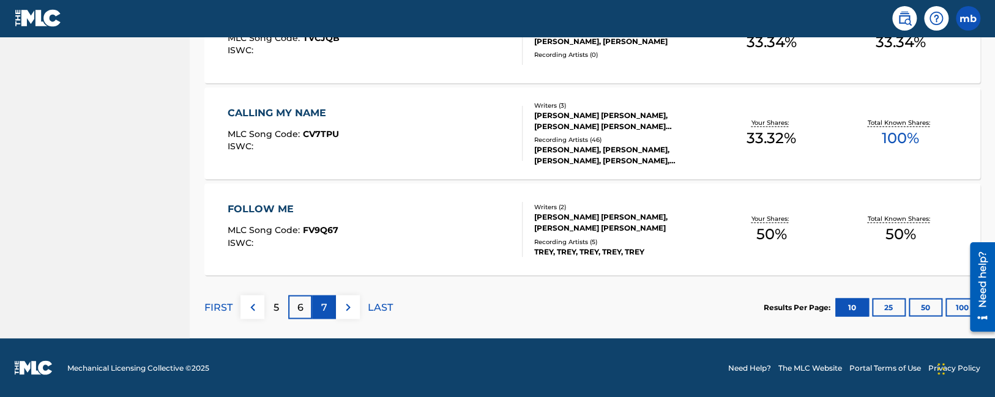
click at [323, 312] on p "7" at bounding box center [324, 307] width 6 height 15
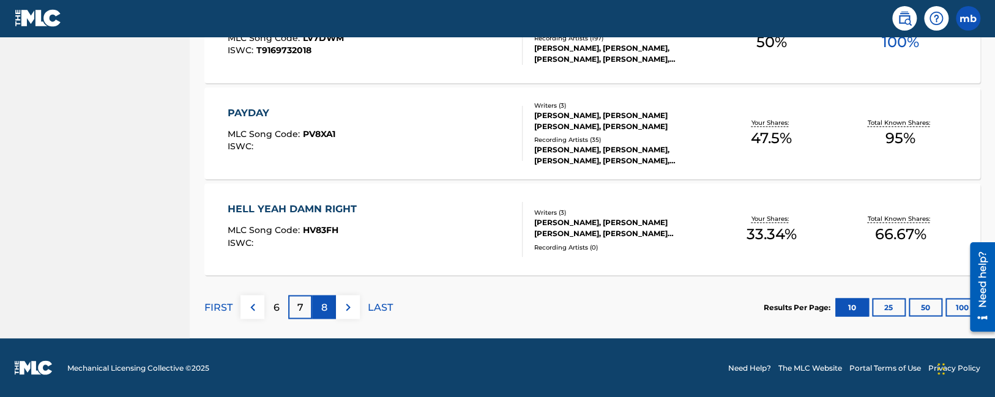
click at [324, 305] on p "8" at bounding box center [324, 307] width 6 height 15
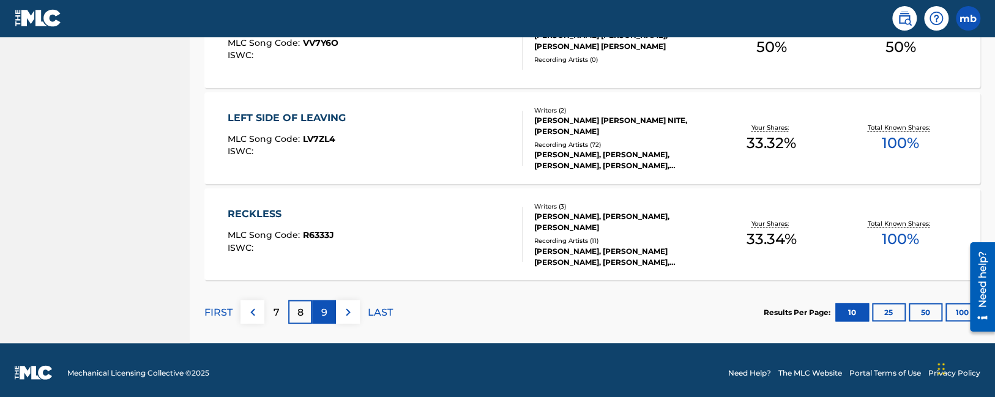
click at [327, 311] on div "9" at bounding box center [324, 312] width 24 height 24
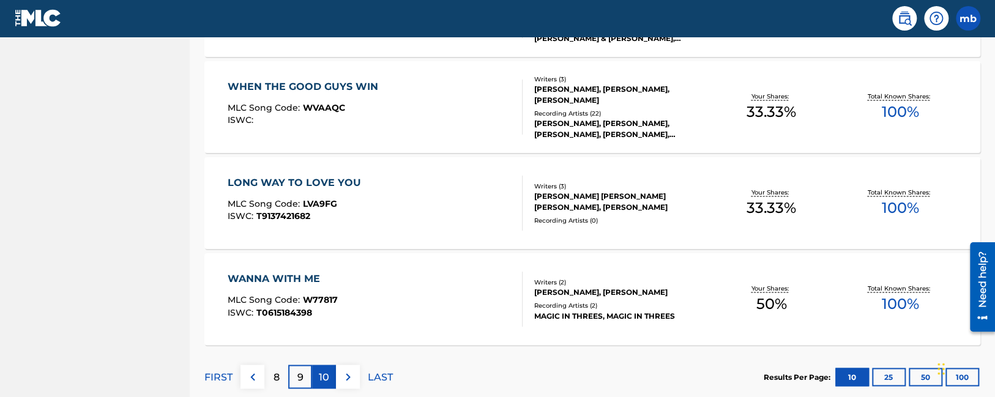
click at [322, 378] on p "10" at bounding box center [324, 377] width 10 height 15
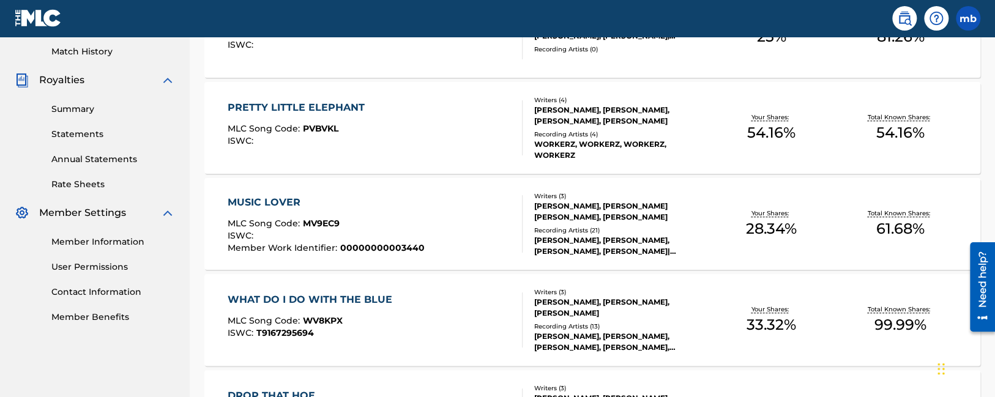
drag, startPoint x: 434, startPoint y: 344, endPoint x: 283, endPoint y: 24, distance: 353.6
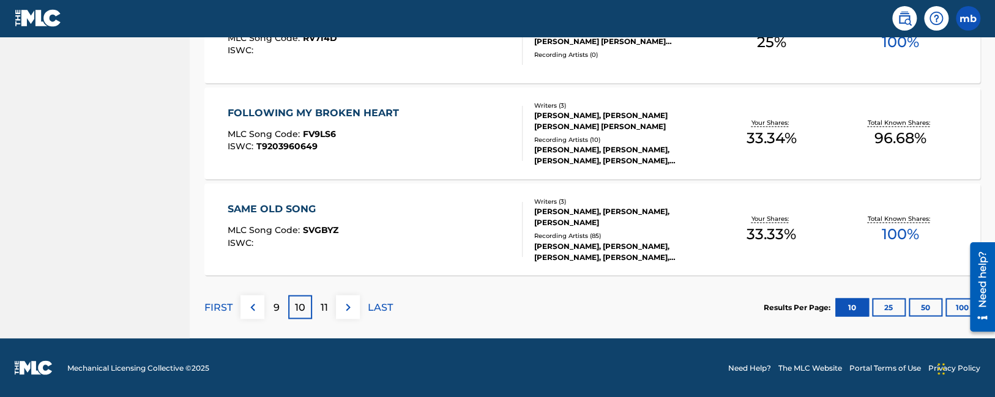
drag, startPoint x: 638, startPoint y: 209, endPoint x: 701, endPoint y: 468, distance: 266.5
click at [958, 303] on button "100" at bounding box center [962, 307] width 34 height 18
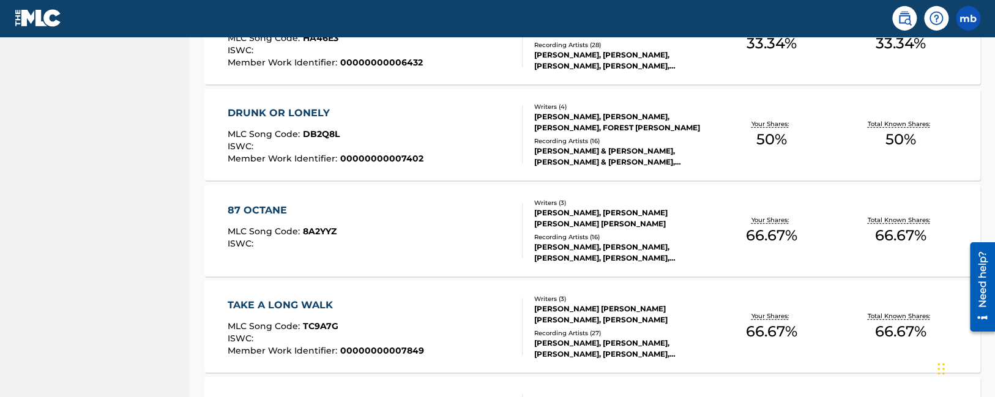
scroll to position [1611, 0]
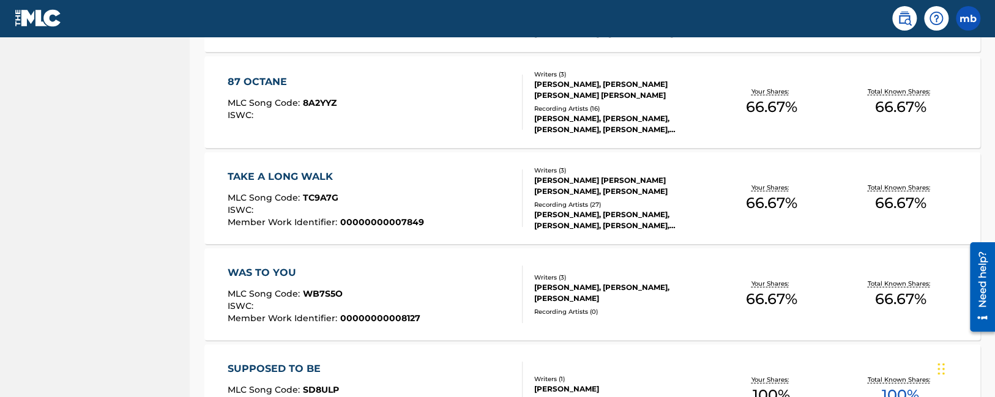
drag, startPoint x: 575, startPoint y: 212, endPoint x: 554, endPoint y: -69, distance: 281.6
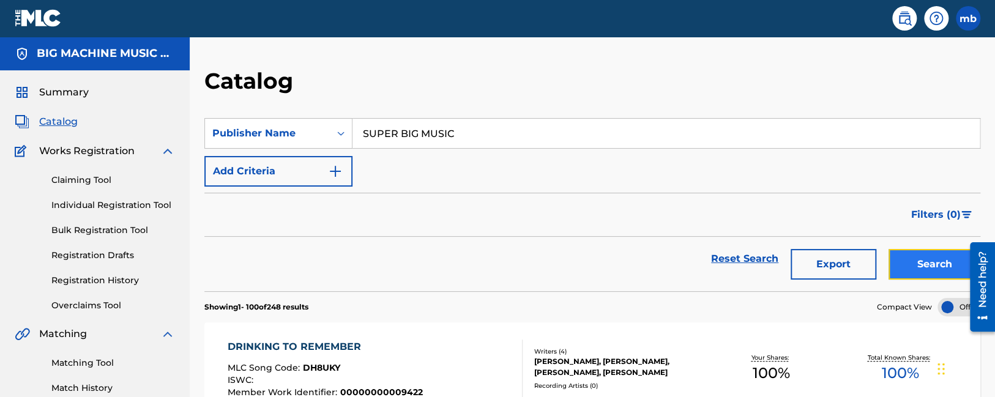
click at [936, 259] on button "Search" at bounding box center [934, 264] width 92 height 31
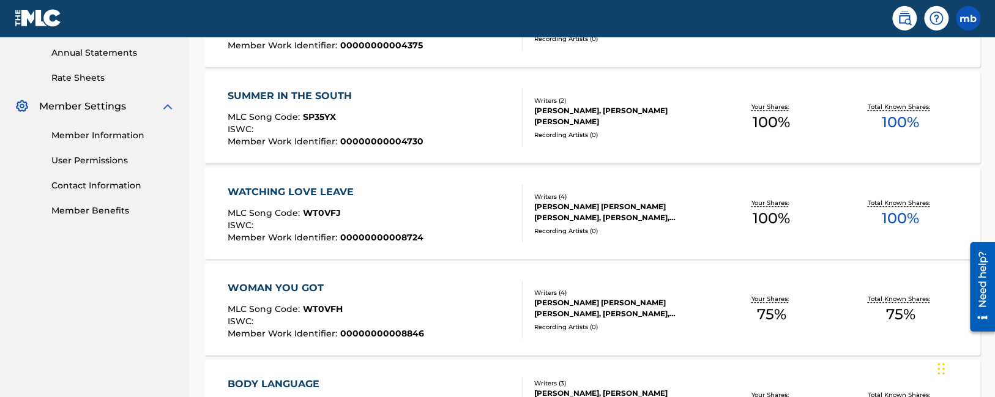
scroll to position [1003, 0]
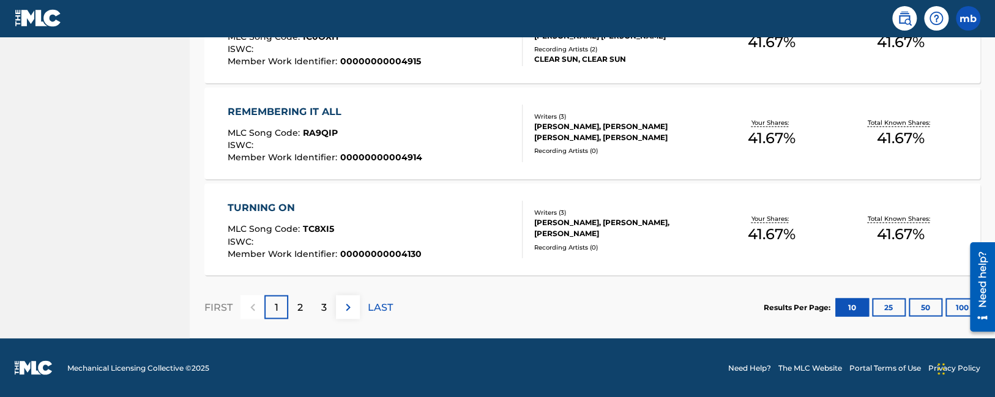
drag, startPoint x: 461, startPoint y: 164, endPoint x: 485, endPoint y: 445, distance: 282.5
click at [960, 301] on button "100" at bounding box center [962, 307] width 34 height 18
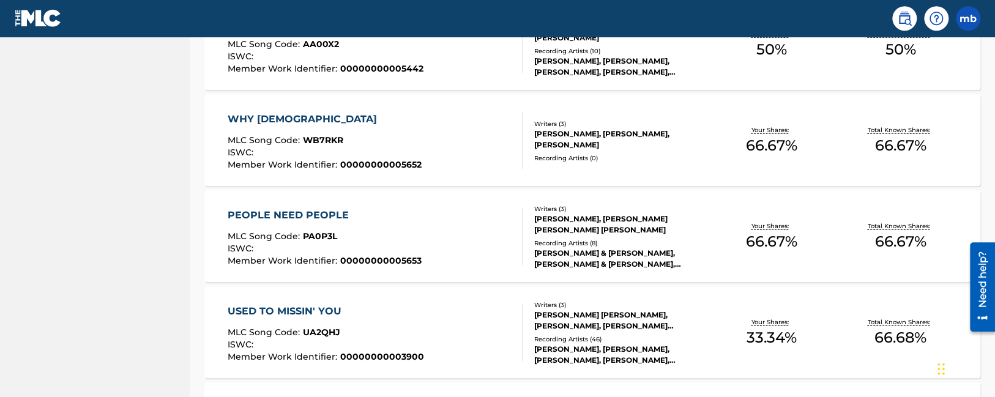
scroll to position [4194, 0]
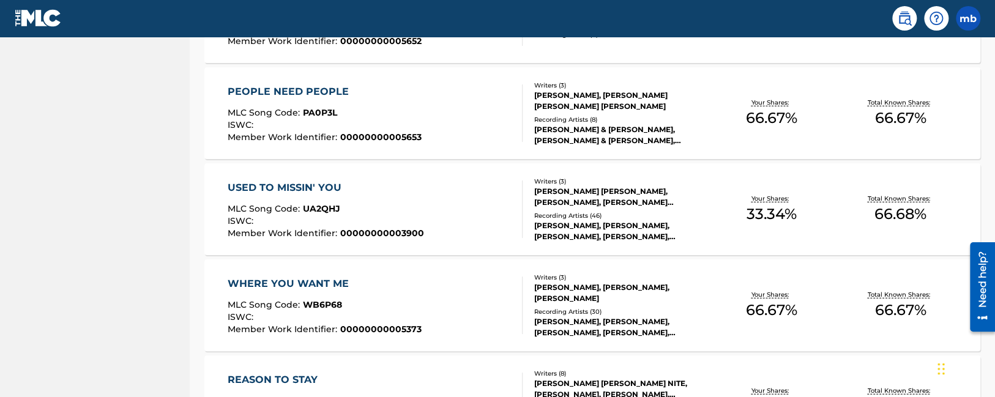
drag, startPoint x: 426, startPoint y: 193, endPoint x: 312, endPoint y: -69, distance: 285.5
drag, startPoint x: 716, startPoint y: 312, endPoint x: 559, endPoint y: -69, distance: 412.1
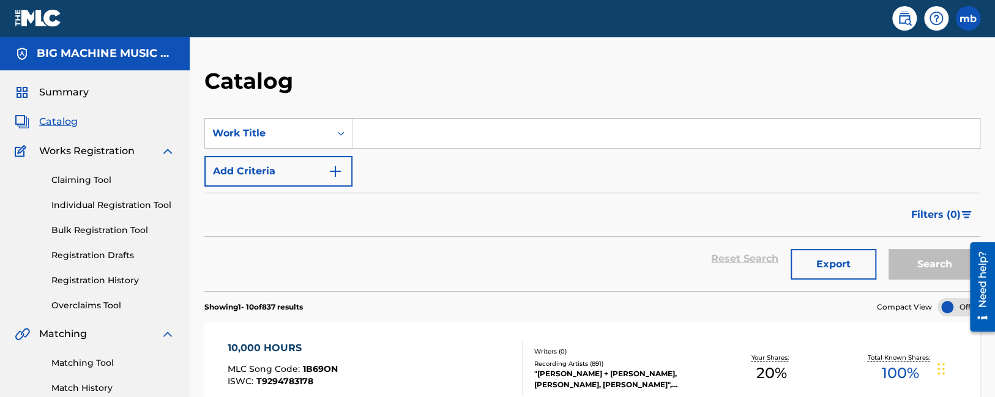
click at [377, 133] on input "Search Form" at bounding box center [665, 133] width 627 height 29
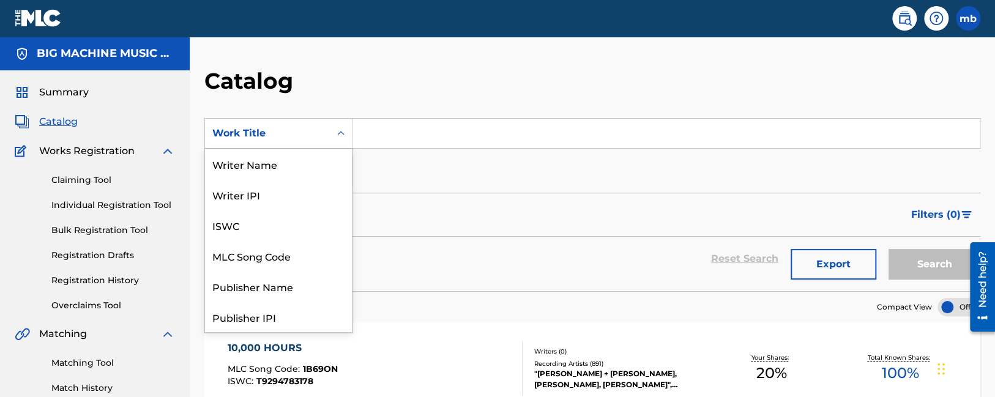
click at [313, 137] on div "Work Title" at bounding box center [267, 133] width 110 height 15
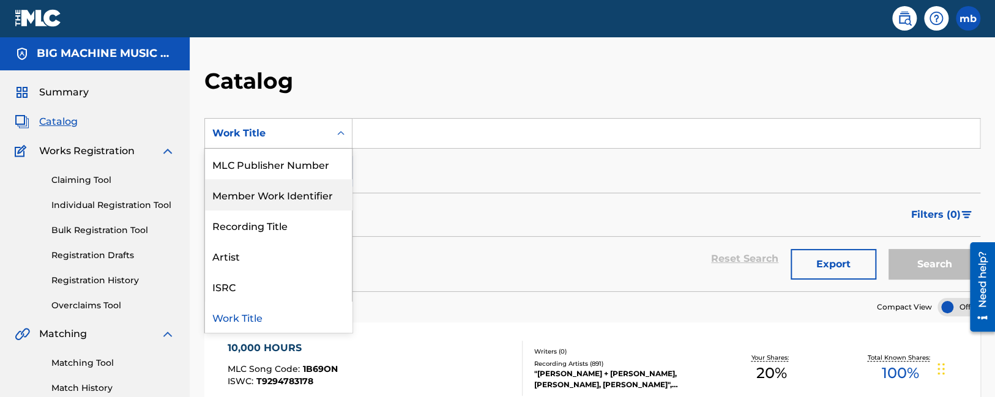
scroll to position [113, 0]
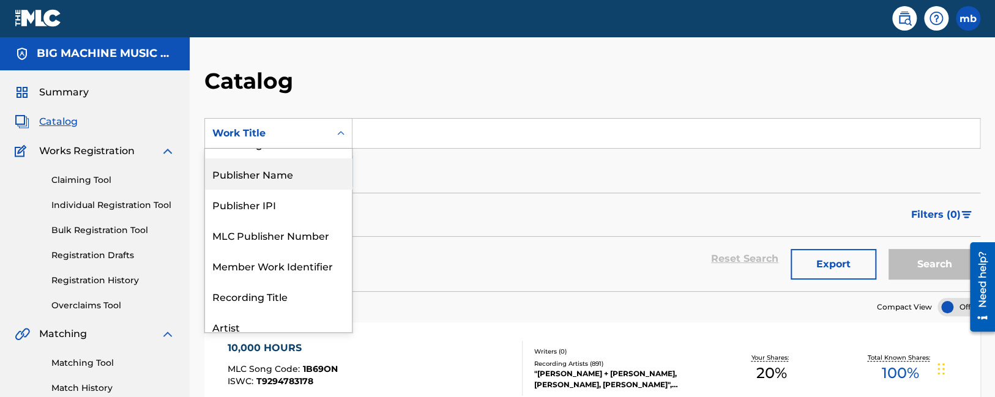
click at [253, 174] on div "Publisher Name" at bounding box center [278, 173] width 147 height 31
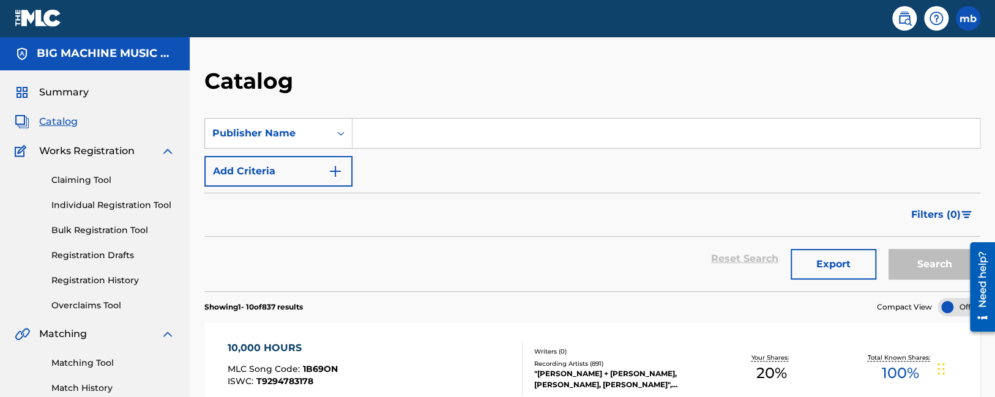
click at [407, 138] on input "Search Form" at bounding box center [665, 133] width 627 height 29
paste input "SUPER BIG MUSIC"
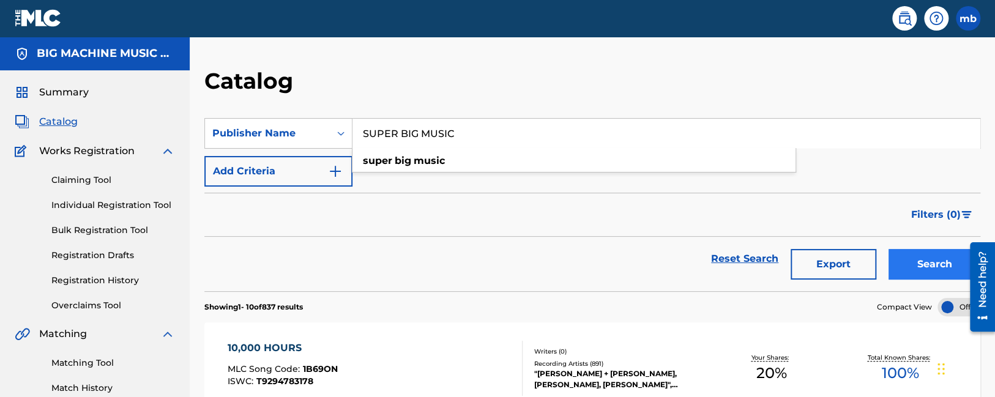
type input "SUPER BIG MUSIC"
click at [913, 258] on button "Search" at bounding box center [934, 264] width 92 height 31
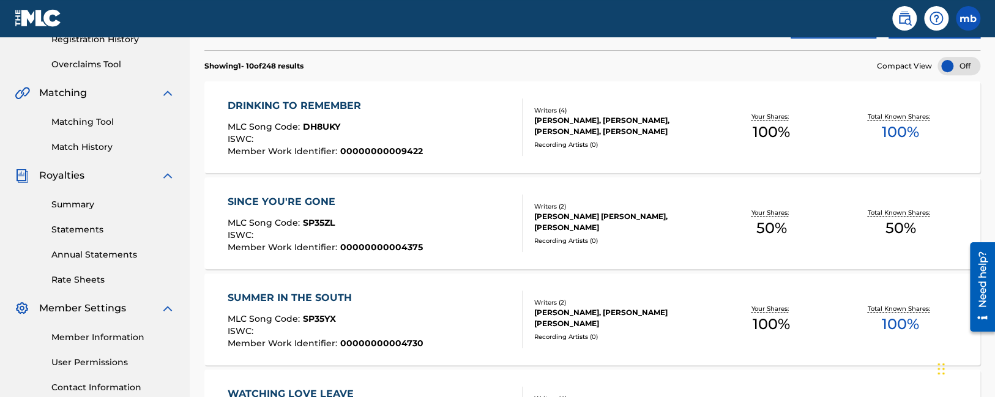
scroll to position [1003, 0]
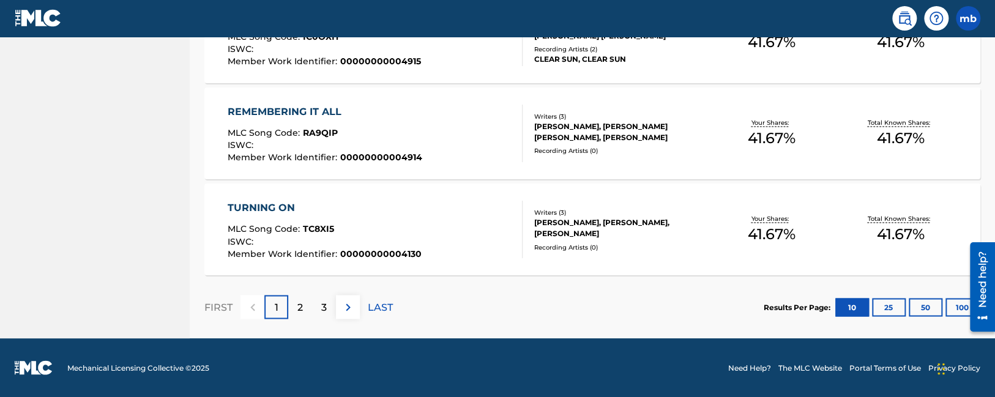
drag, startPoint x: 667, startPoint y: 65, endPoint x: 767, endPoint y: 327, distance: 280.4
click at [956, 306] on button "100" at bounding box center [962, 307] width 34 height 18
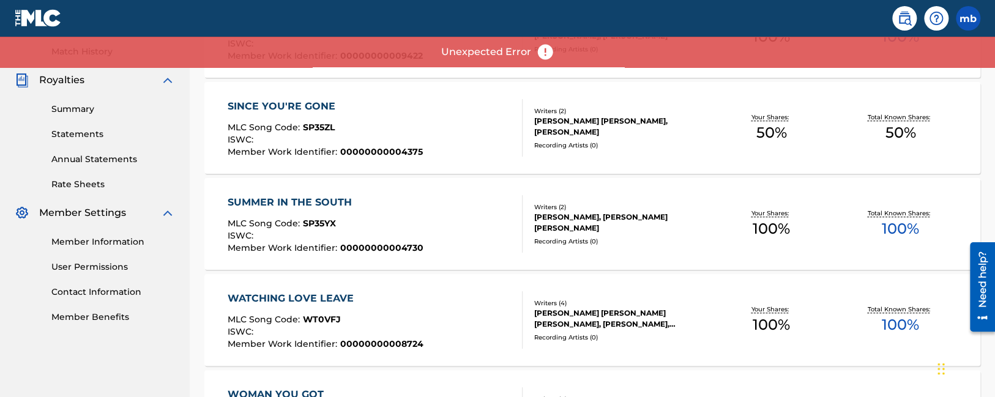
drag, startPoint x: 407, startPoint y: 292, endPoint x: 390, endPoint y: -2, distance: 294.8
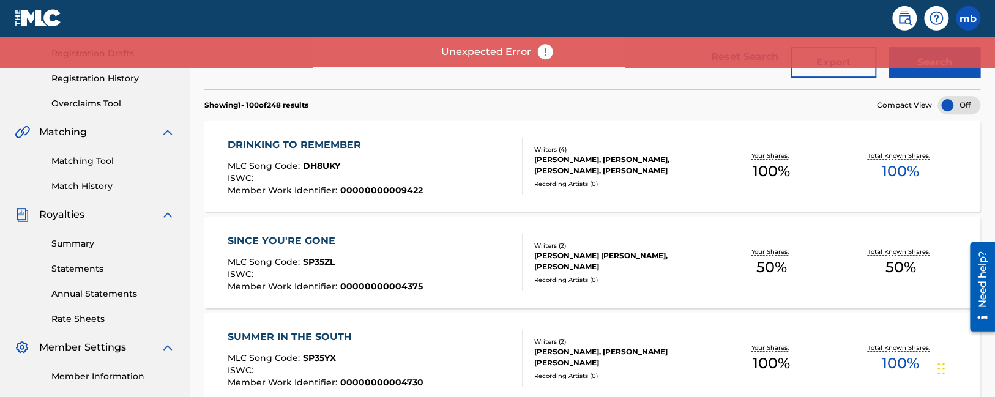
scroll to position [0, 0]
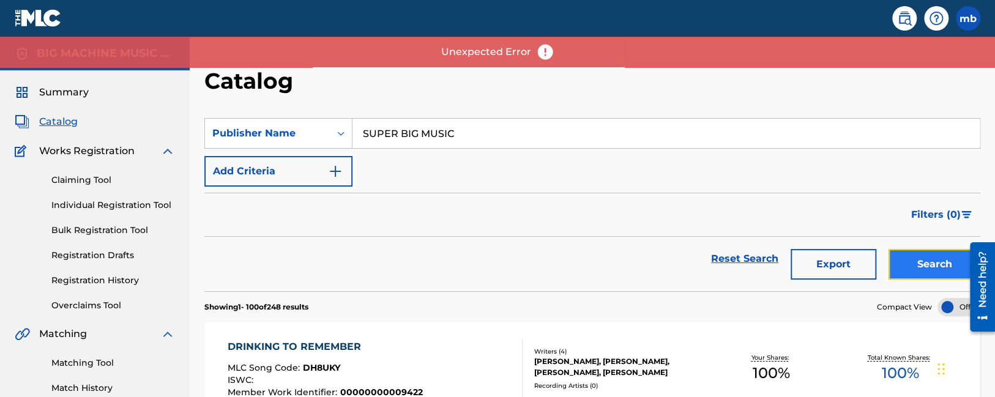
click at [915, 259] on button "Search" at bounding box center [934, 264] width 92 height 31
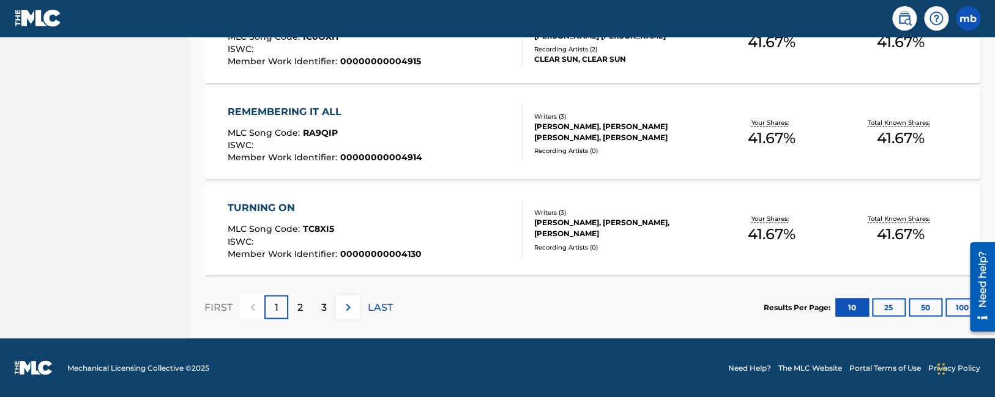
drag, startPoint x: 625, startPoint y: 245, endPoint x: 666, endPoint y: 423, distance: 183.4
click at [956, 310] on button "100" at bounding box center [962, 307] width 34 height 18
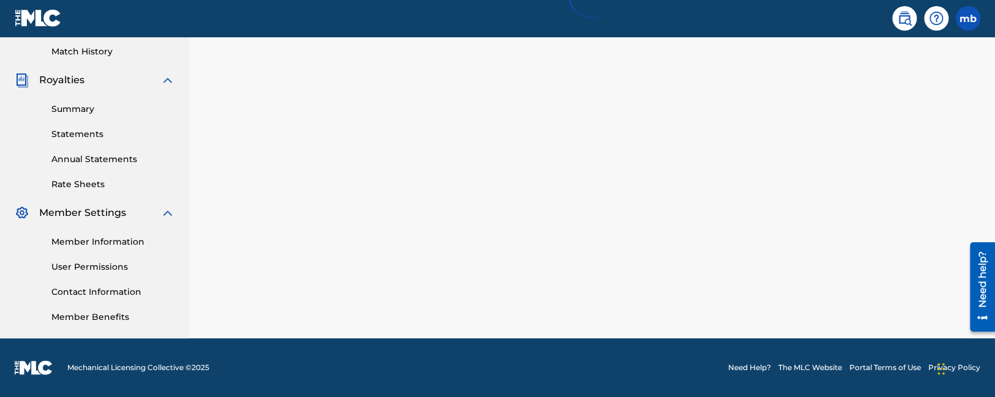
scroll to position [337, 0]
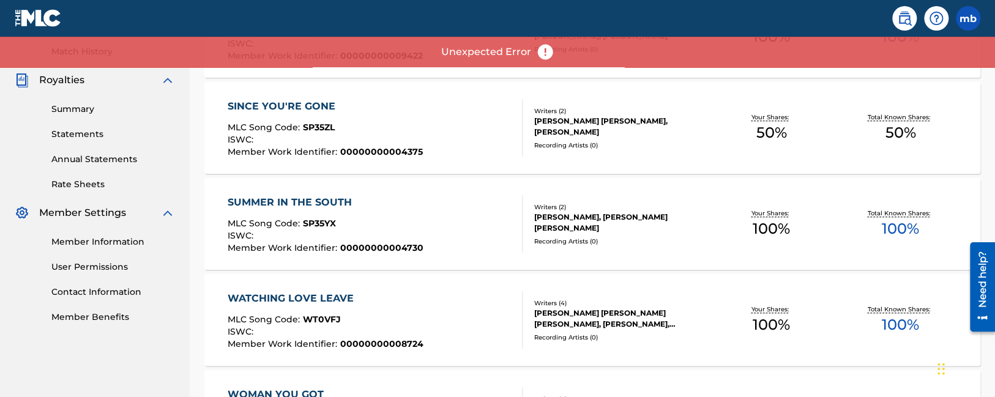
drag, startPoint x: 488, startPoint y: 185, endPoint x: 524, endPoint y: 453, distance: 270.4
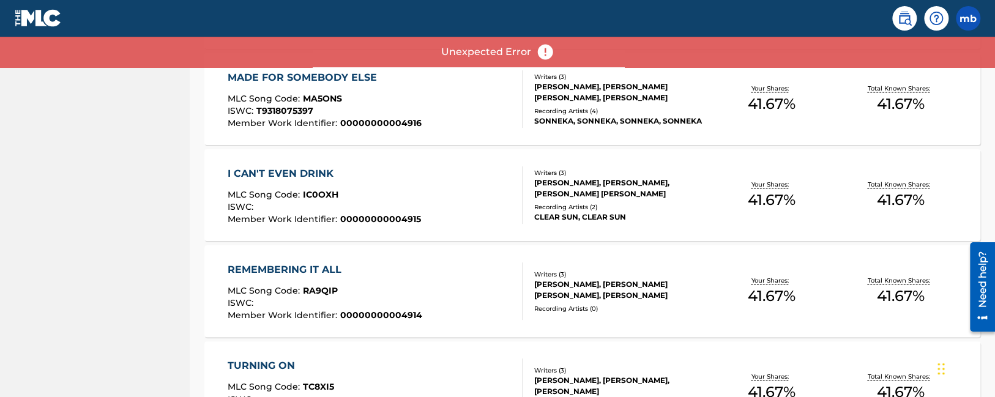
scroll to position [1003, 0]
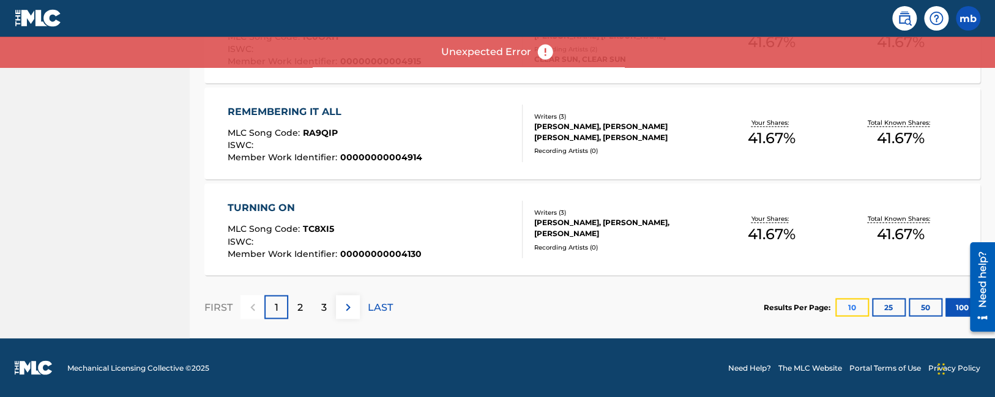
click at [863, 307] on button "10" at bounding box center [852, 307] width 34 height 18
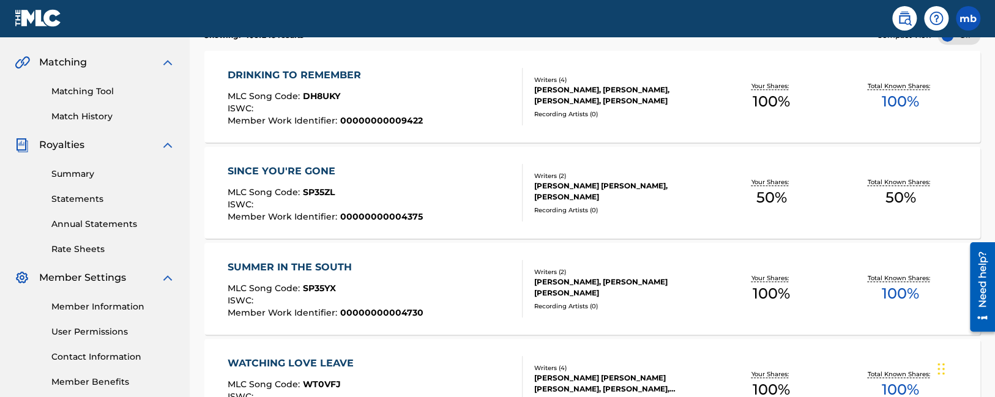
drag, startPoint x: 676, startPoint y: 248, endPoint x: 574, endPoint y: 19, distance: 250.6
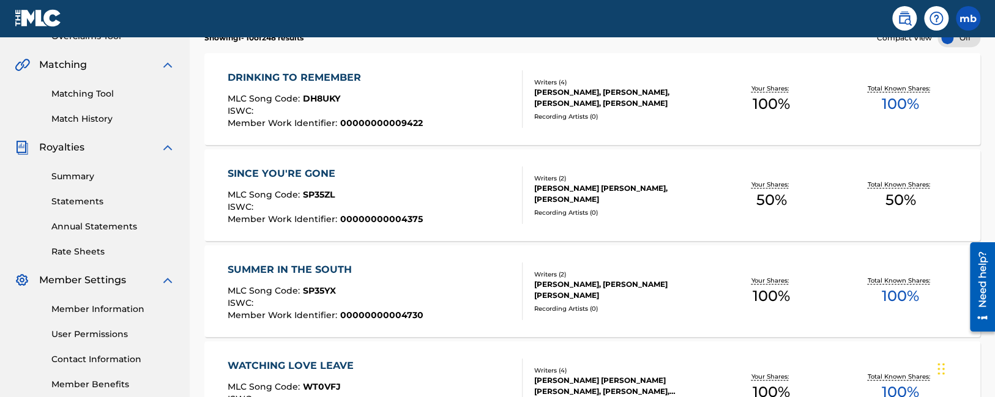
scroll to position [0, 0]
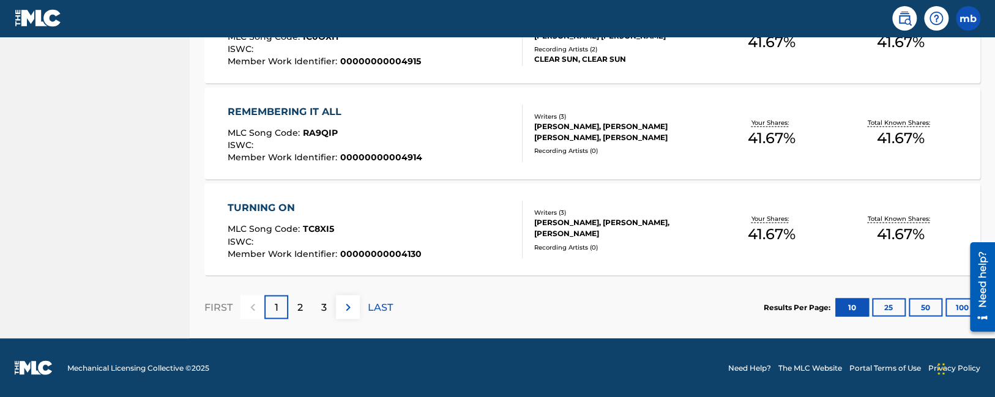
drag, startPoint x: 574, startPoint y: 147, endPoint x: 601, endPoint y: 388, distance: 242.0
click at [954, 302] on button "100" at bounding box center [962, 307] width 34 height 18
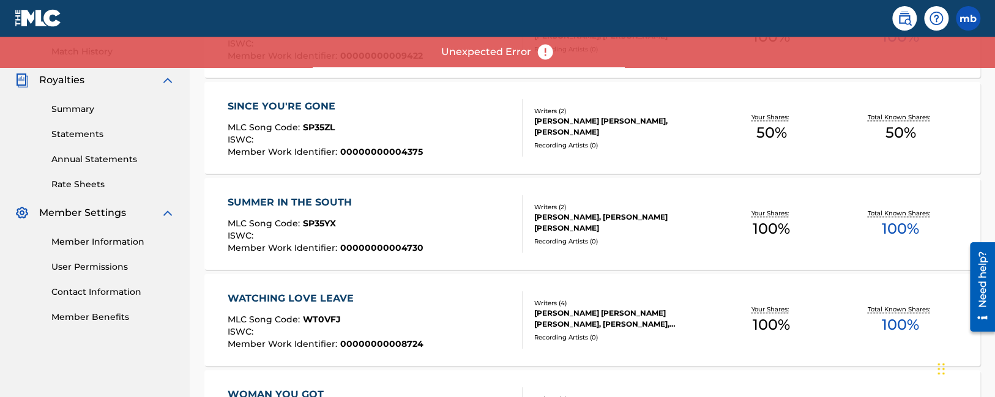
drag, startPoint x: 464, startPoint y: 151, endPoint x: 502, endPoint y: 450, distance: 302.3
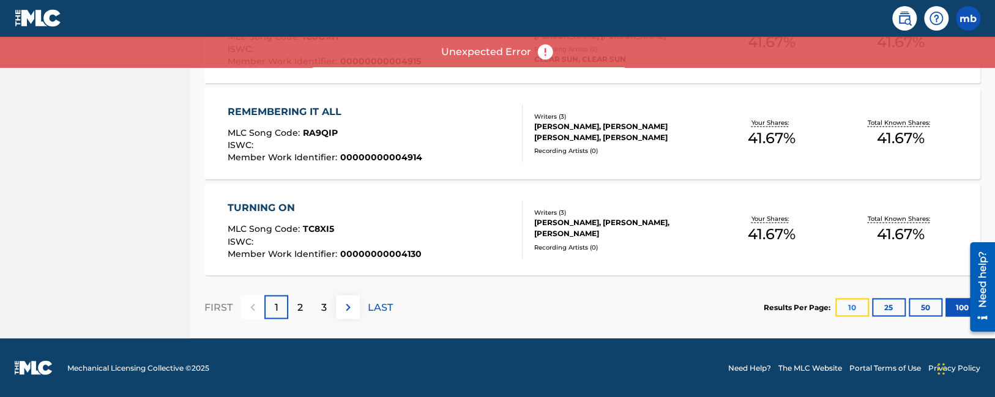
click at [861, 312] on button "10" at bounding box center [852, 307] width 34 height 18
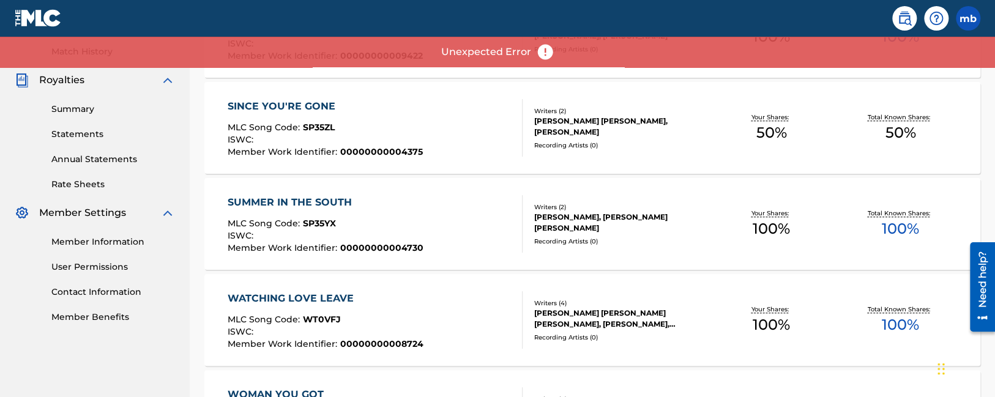
drag, startPoint x: 875, startPoint y: 204, endPoint x: 867, endPoint y: 367, distance: 162.9
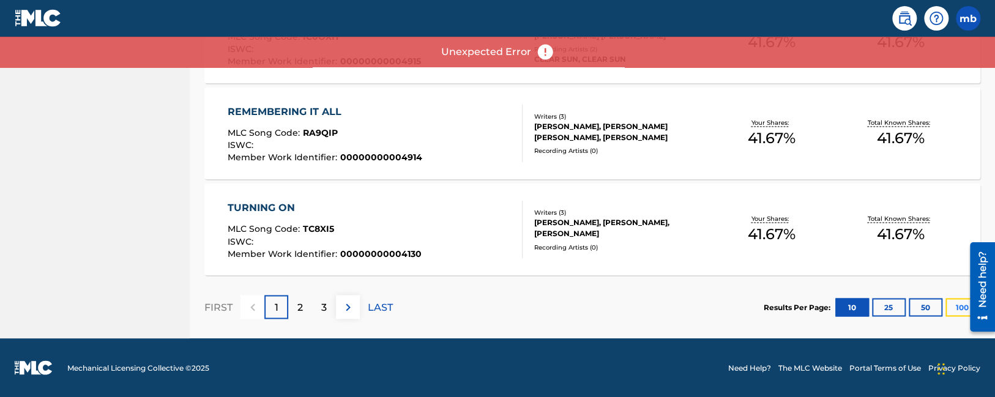
click at [955, 300] on button "100" at bounding box center [962, 307] width 34 height 18
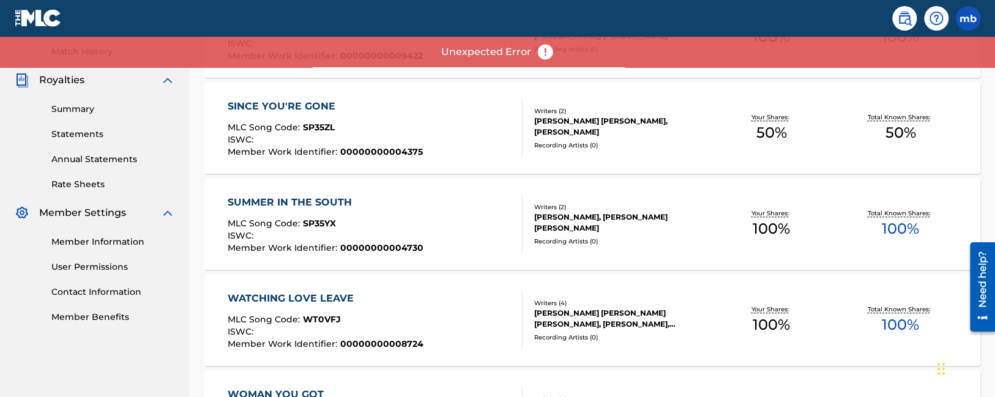
drag, startPoint x: 459, startPoint y: 359, endPoint x: 239, endPoint y: -56, distance: 469.4
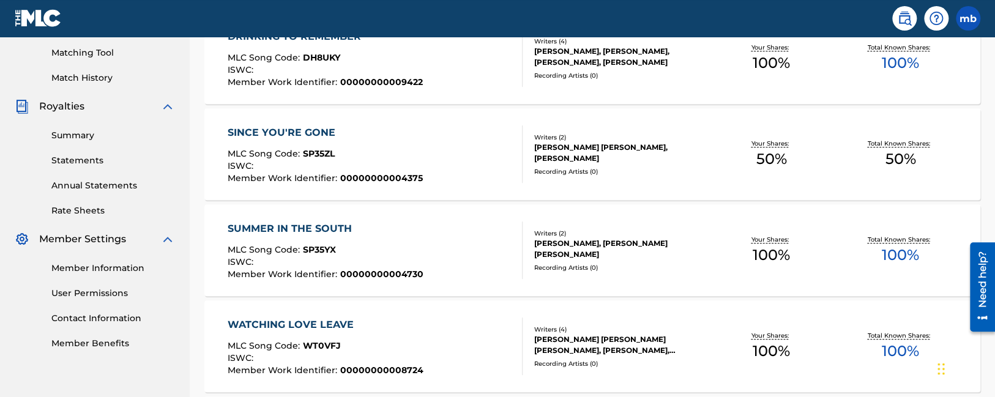
scroll to position [1003, 0]
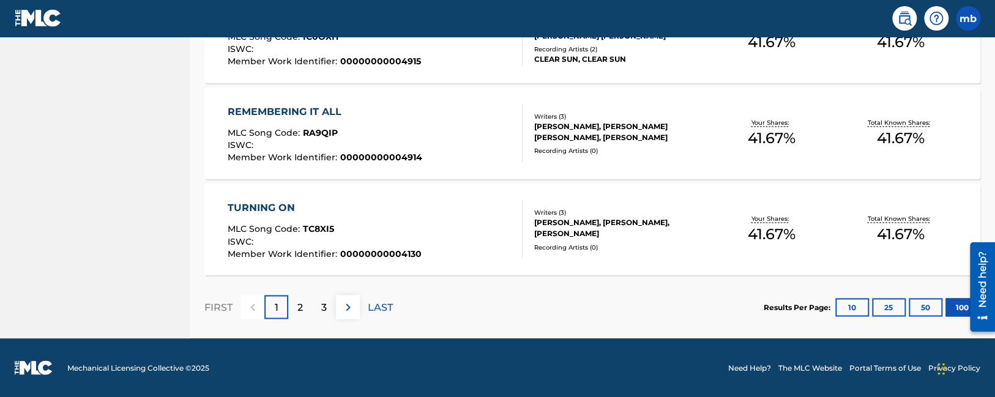
drag, startPoint x: 459, startPoint y: 75, endPoint x: 481, endPoint y: 378, distance: 303.7
click at [843, 310] on button "10" at bounding box center [852, 307] width 34 height 18
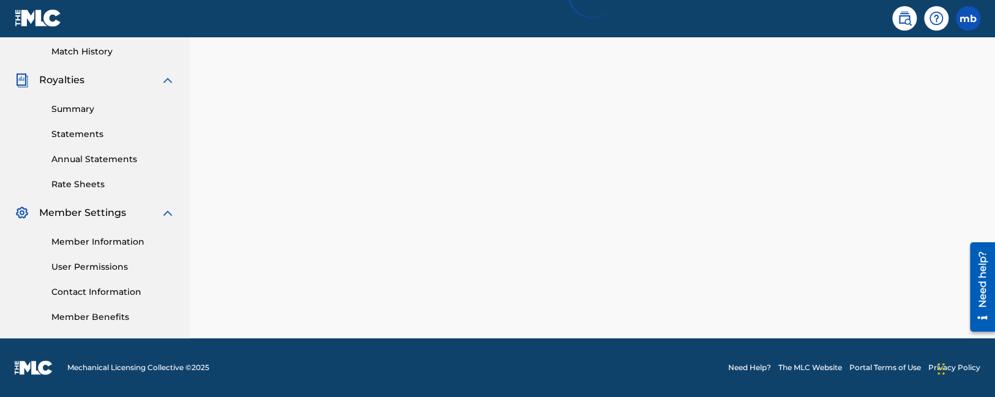
scroll to position [337, 0]
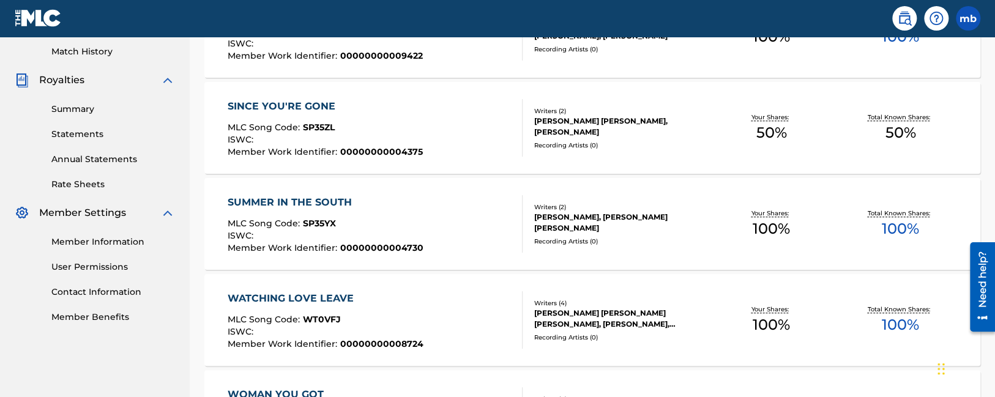
drag, startPoint x: 613, startPoint y: 114, endPoint x: 612, endPoint y: 337, distance: 223.3
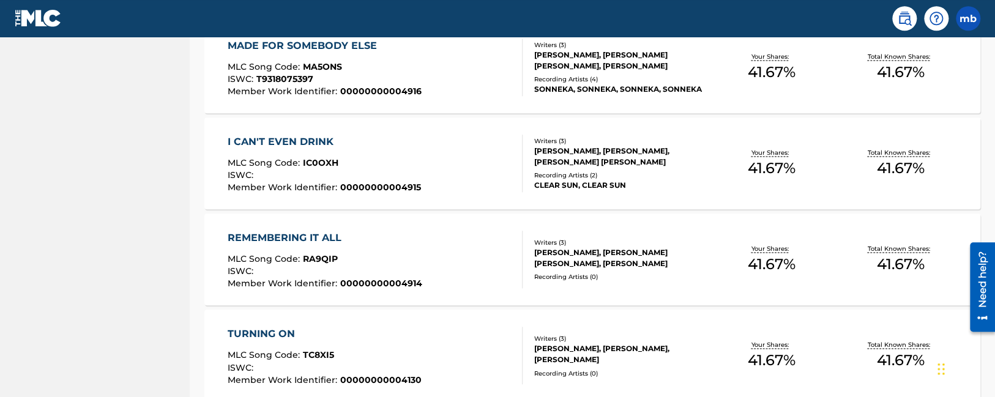
scroll to position [1003, 0]
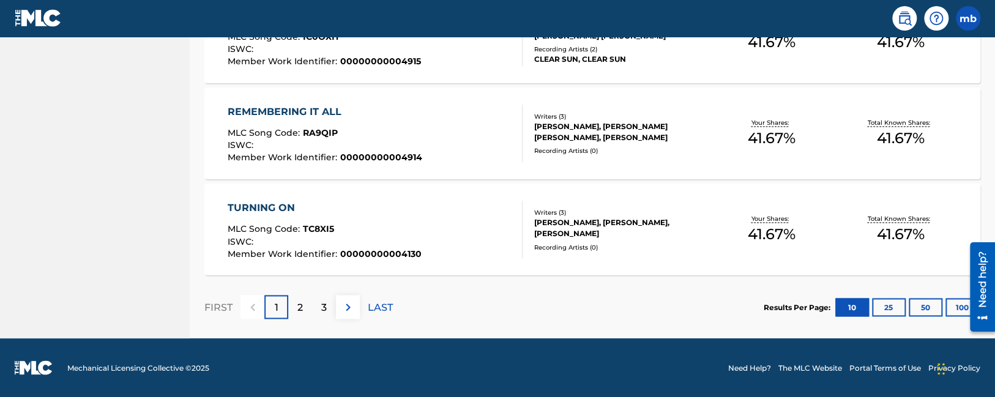
click at [962, 300] on div at bounding box center [978, 286] width 34 height 101
click at [957, 307] on button "100" at bounding box center [962, 307] width 34 height 18
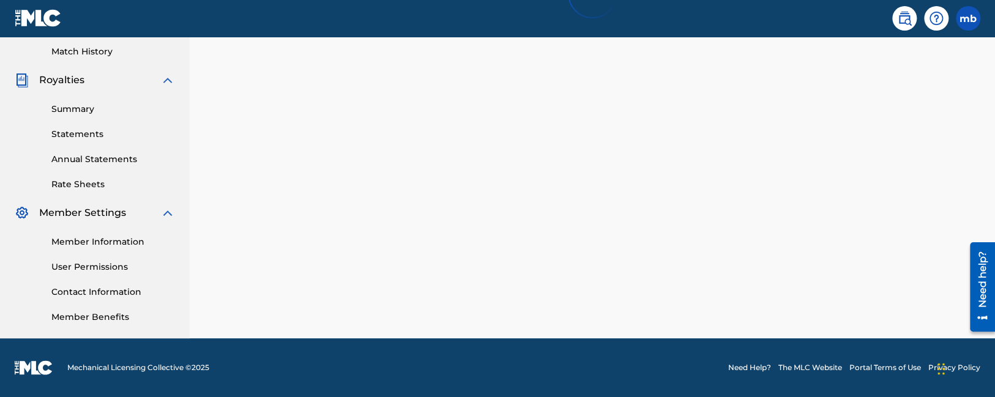
scroll to position [337, 0]
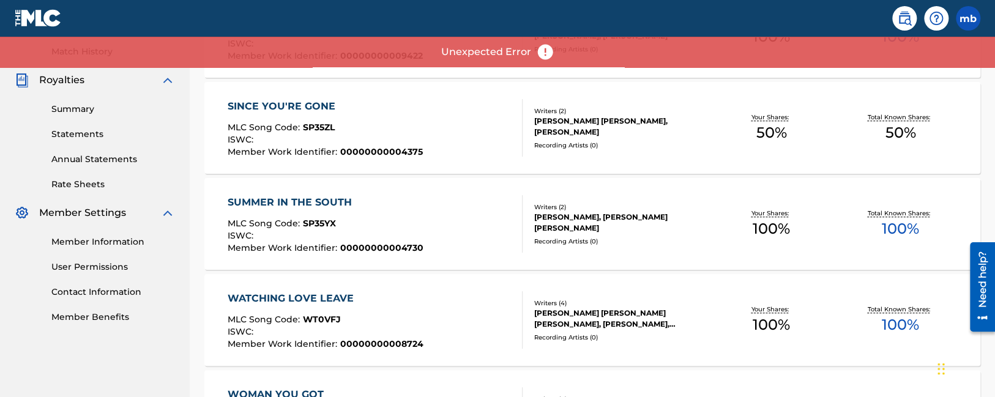
drag, startPoint x: 476, startPoint y: 125, endPoint x: 458, endPoint y: 303, distance: 178.9
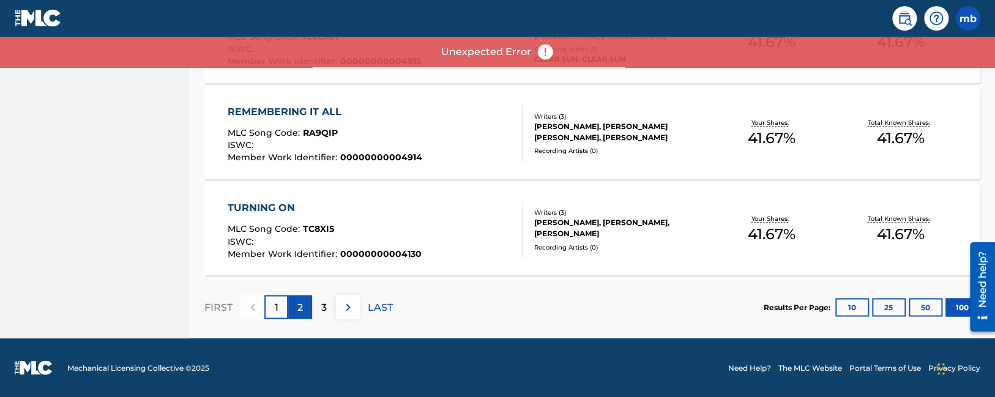
click at [297, 308] on div "2" at bounding box center [300, 307] width 24 height 24
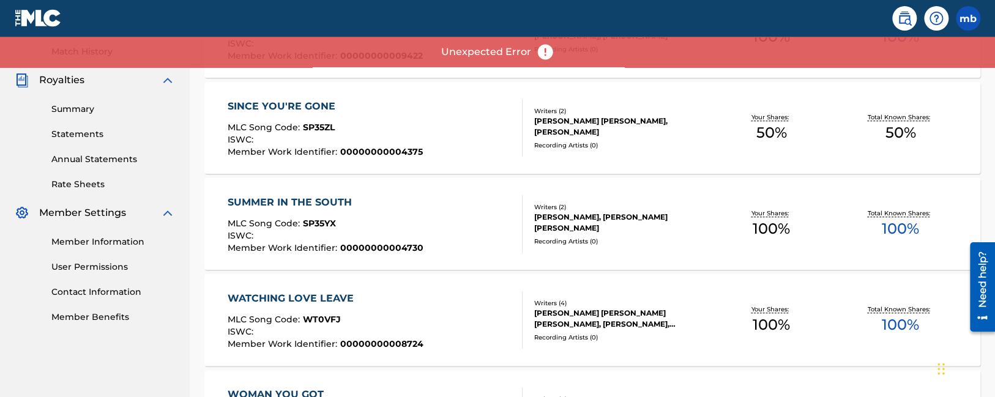
scroll to position [1003, 0]
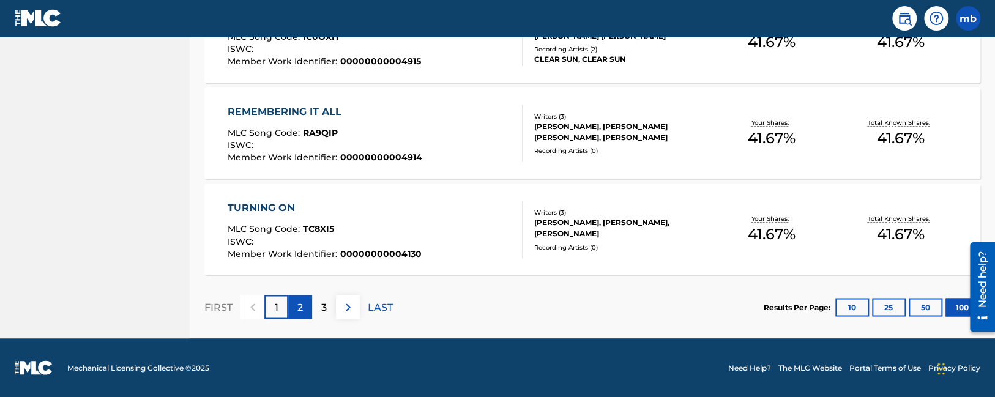
click at [302, 302] on p "2" at bounding box center [300, 307] width 6 height 15
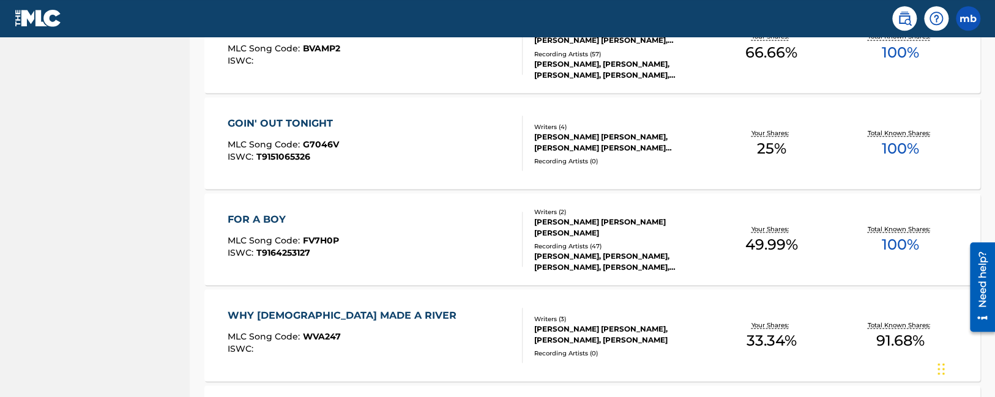
scroll to position [4307, 0]
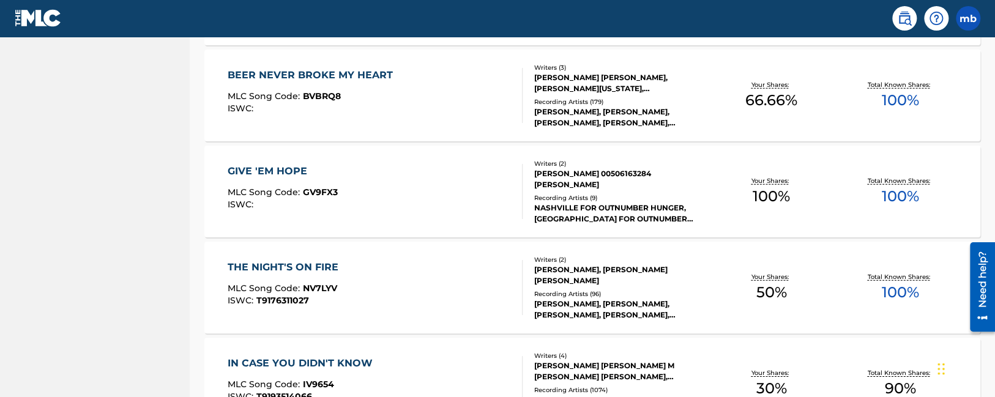
drag, startPoint x: 425, startPoint y: 306, endPoint x: 390, endPoint y: -40, distance: 348.0
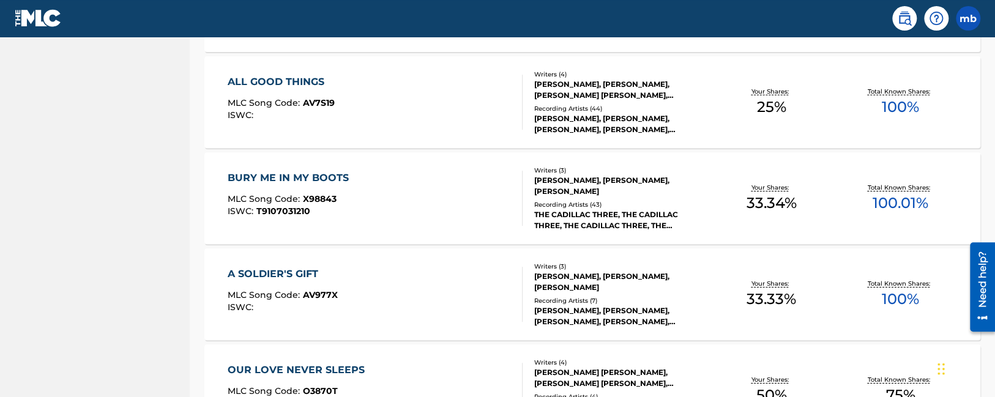
scroll to position [9648, 0]
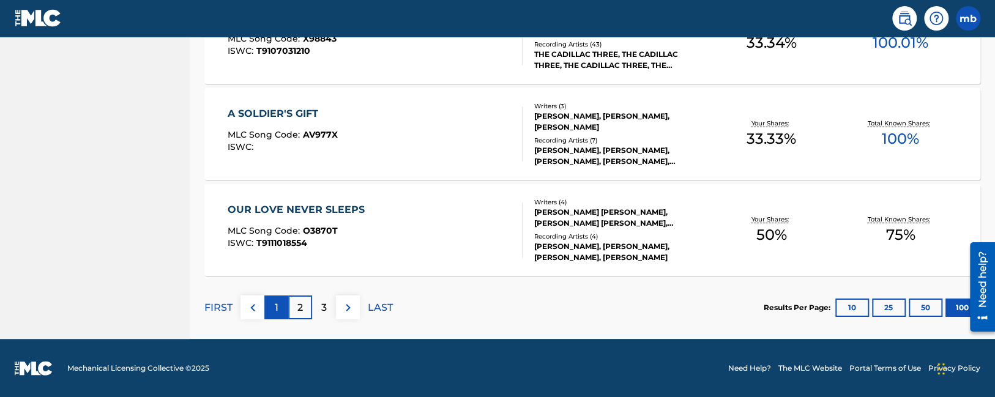
click at [270, 308] on div "1" at bounding box center [276, 308] width 24 height 24
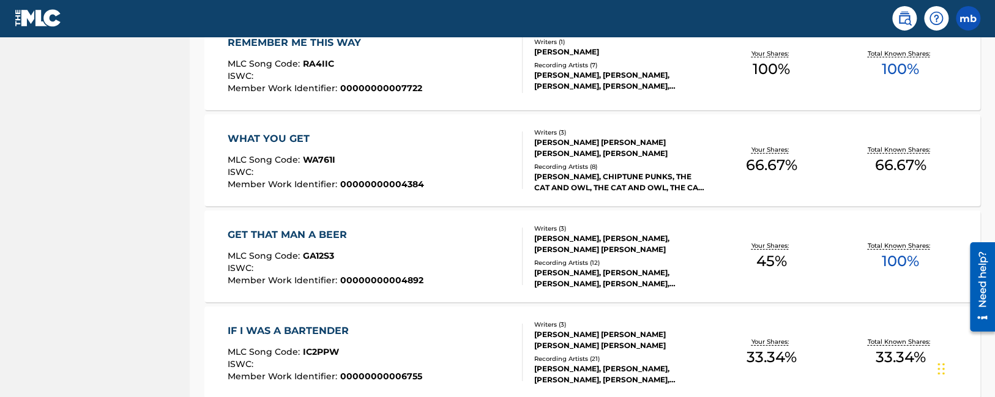
scroll to position [2019, 0]
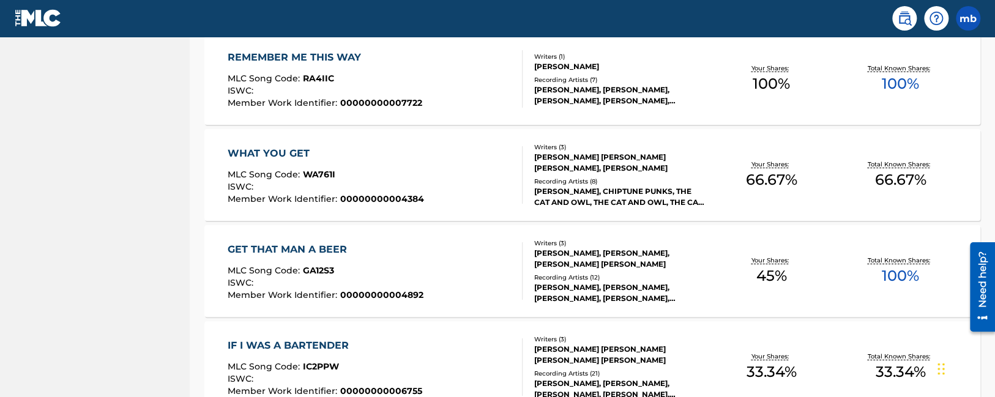
drag, startPoint x: 341, startPoint y: 115, endPoint x: 382, endPoint y: 395, distance: 283.2
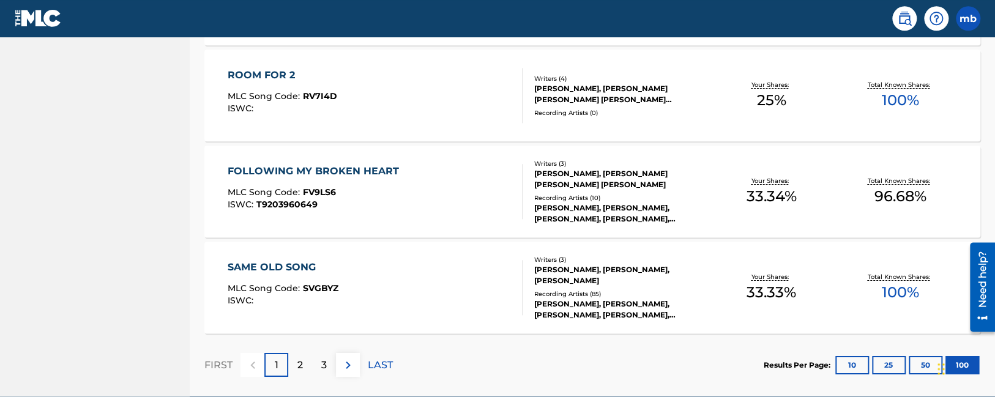
scroll to position [9648, 0]
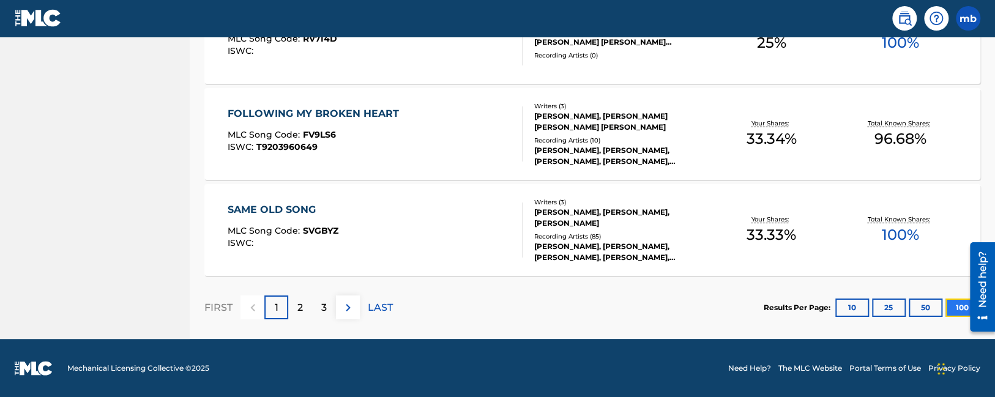
click at [953, 307] on button "100" at bounding box center [962, 308] width 34 height 18
click at [857, 308] on button "10" at bounding box center [852, 308] width 34 height 18
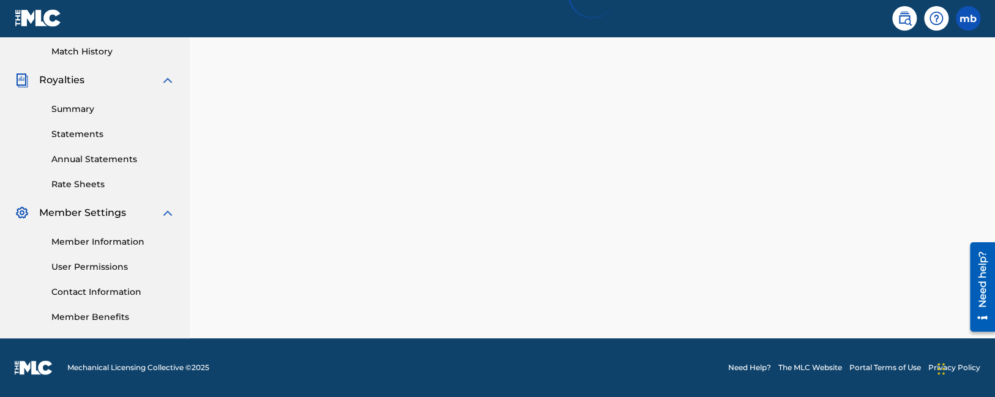
scroll to position [337, 0]
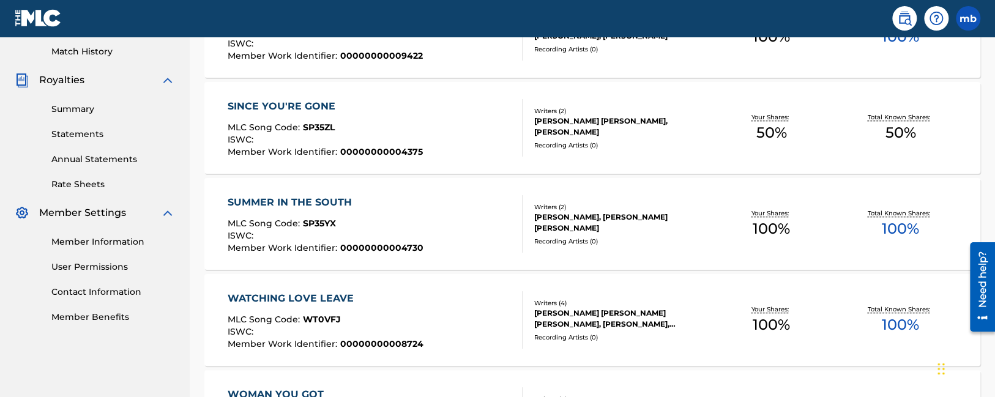
drag, startPoint x: 956, startPoint y: 139, endPoint x: 947, endPoint y: 385, distance: 246.1
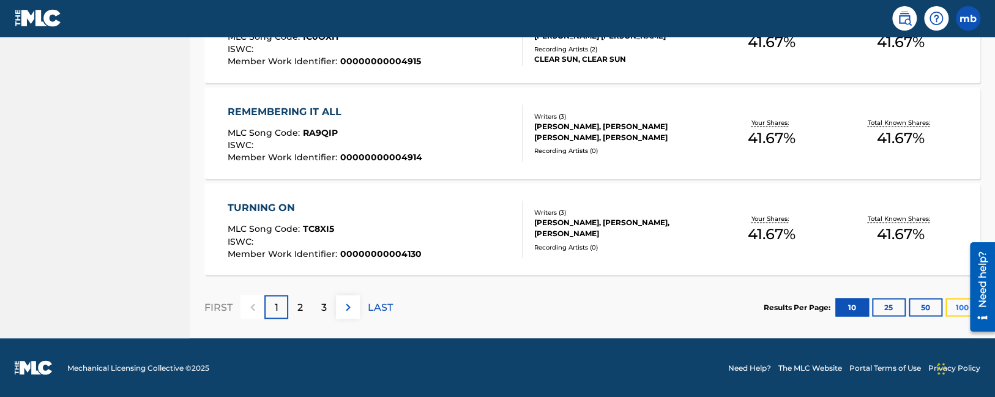
click at [958, 307] on button "100" at bounding box center [962, 307] width 34 height 18
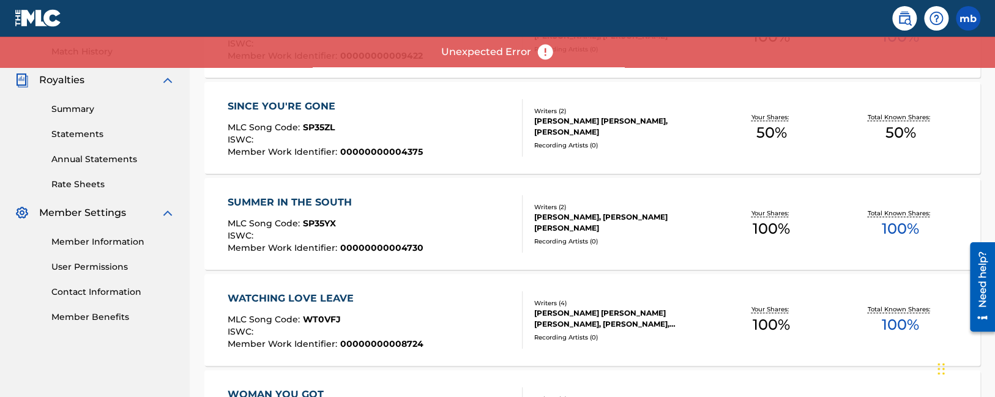
drag, startPoint x: 841, startPoint y: 72, endPoint x: 850, endPoint y: 310, distance: 238.2
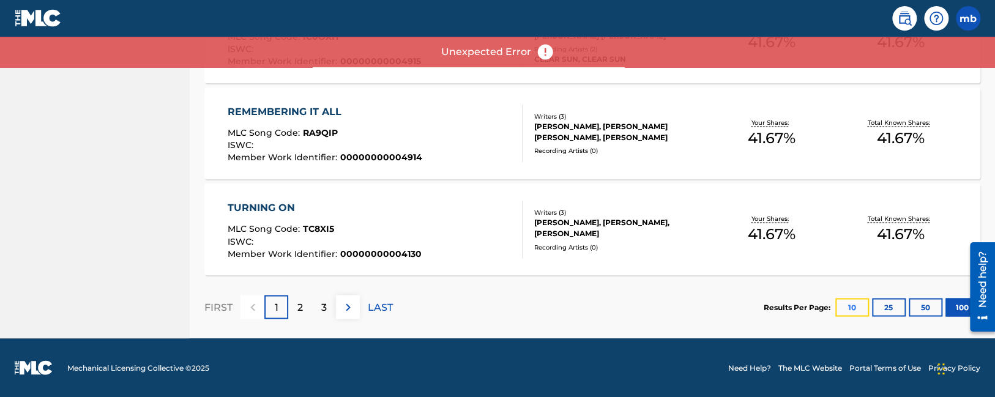
click at [849, 307] on button "10" at bounding box center [852, 307] width 34 height 18
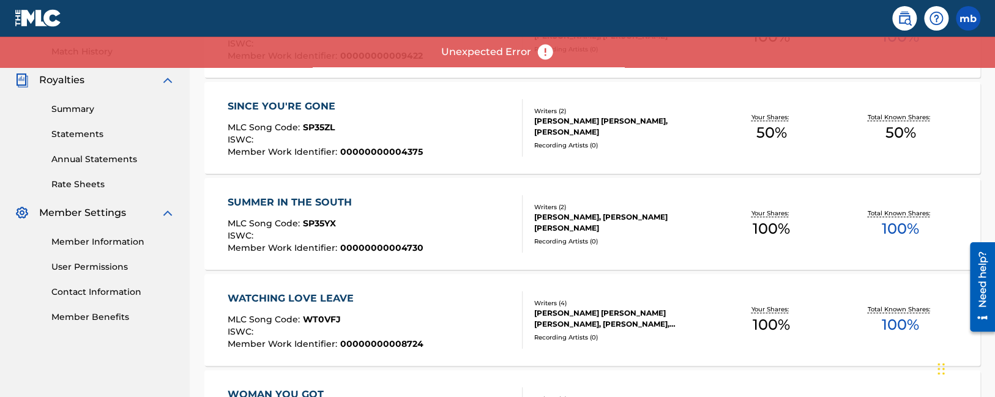
drag, startPoint x: 778, startPoint y: 136, endPoint x: 751, endPoint y: 393, distance: 258.9
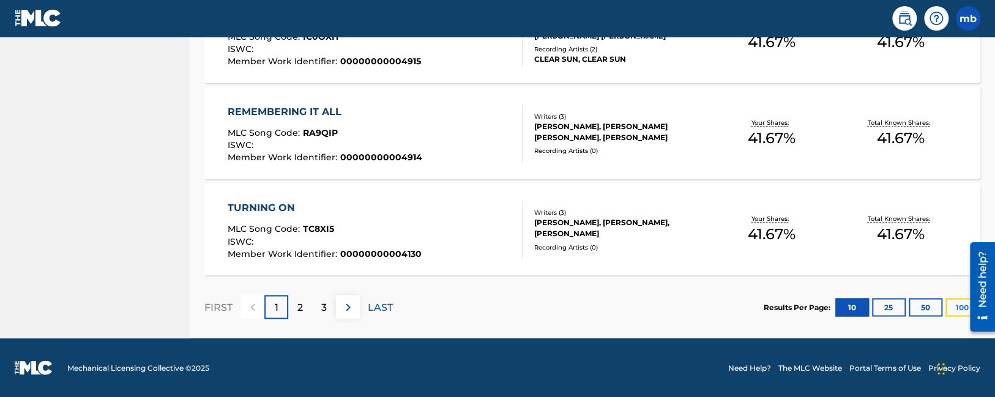
click at [950, 311] on button "100" at bounding box center [962, 307] width 34 height 18
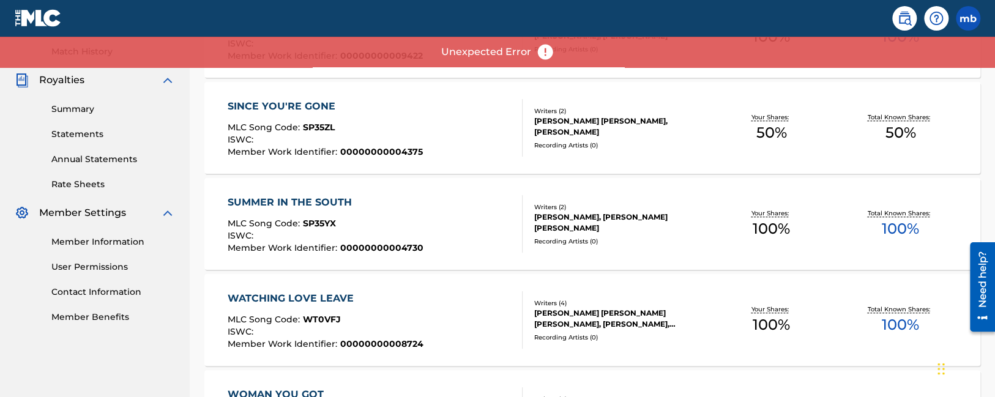
drag, startPoint x: 625, startPoint y: 82, endPoint x: 639, endPoint y: 297, distance: 215.8
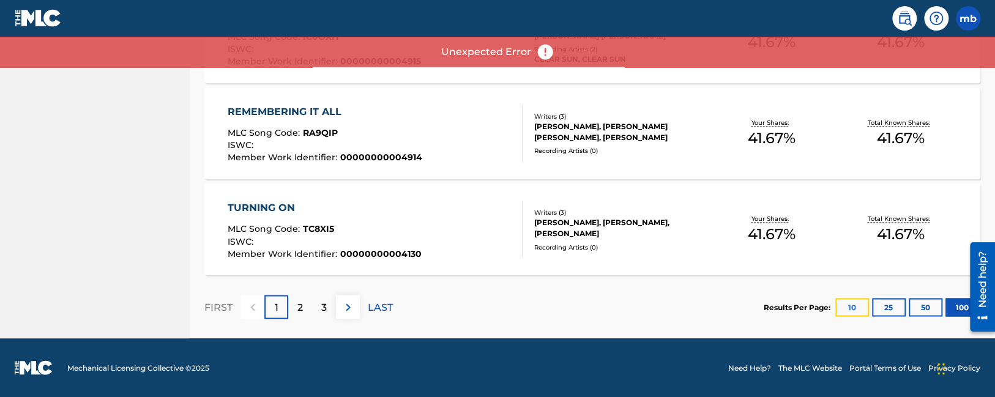
click at [855, 309] on button "10" at bounding box center [852, 307] width 34 height 18
click at [950, 307] on button "100" at bounding box center [962, 307] width 34 height 18
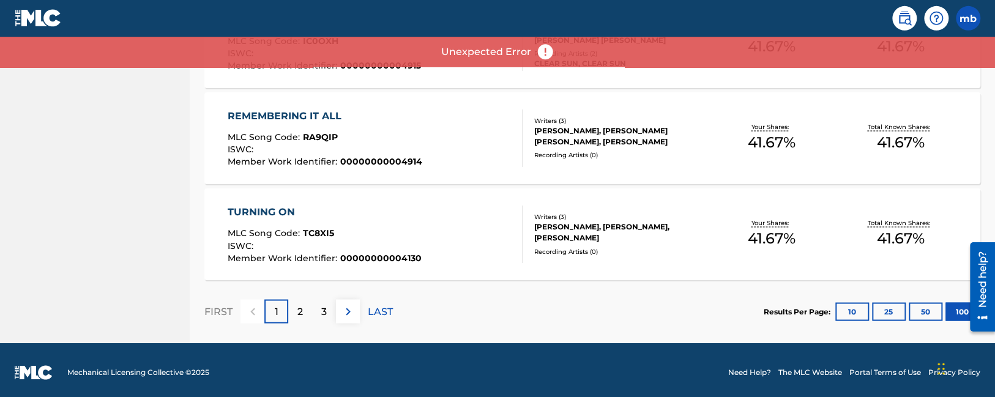
scroll to position [1003, 0]
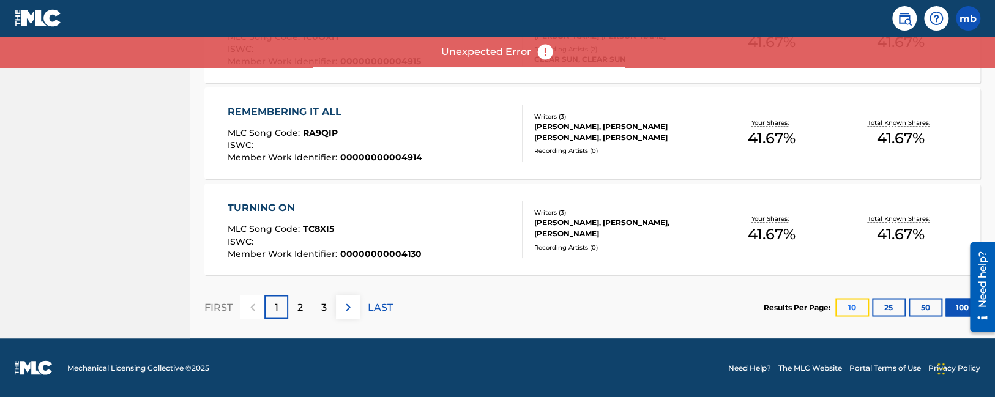
click at [854, 311] on button "10" at bounding box center [852, 307] width 34 height 18
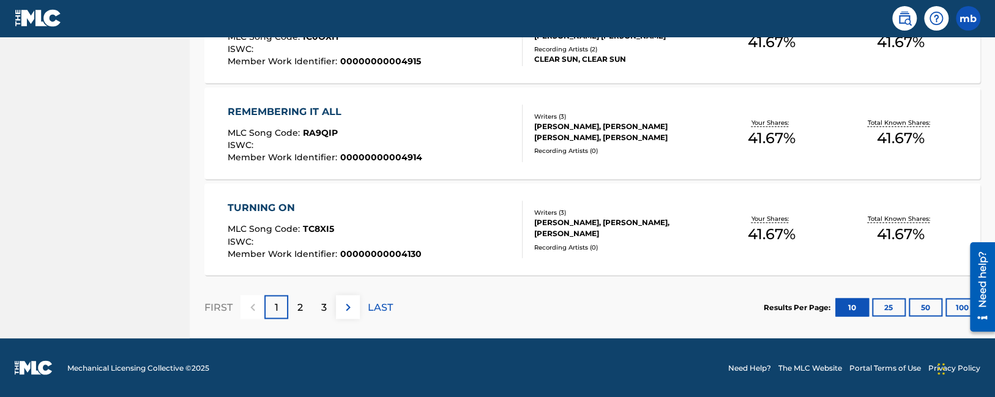
click at [962, 308] on div at bounding box center [978, 286] width 34 height 101
click at [955, 307] on button "100" at bounding box center [962, 307] width 34 height 18
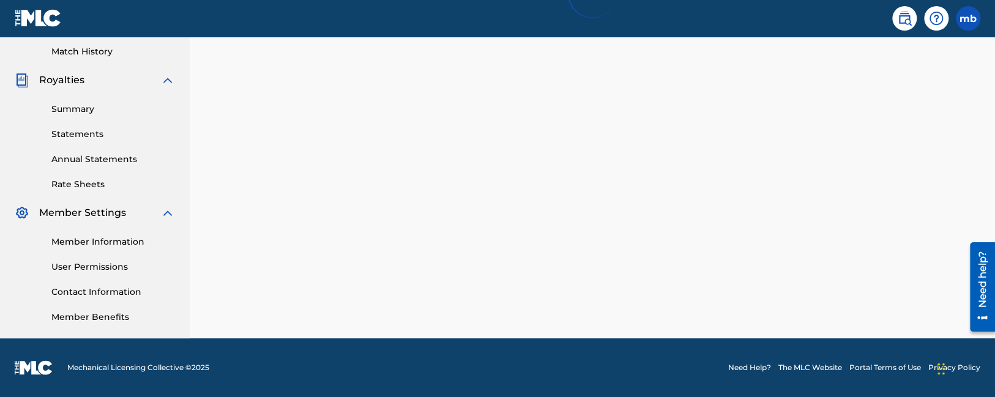
scroll to position [337, 0]
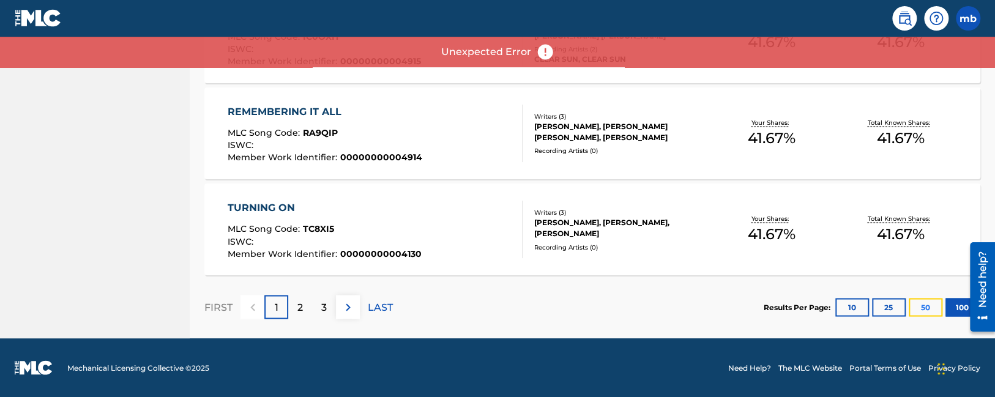
click at [919, 301] on button "50" at bounding box center [926, 307] width 34 height 18
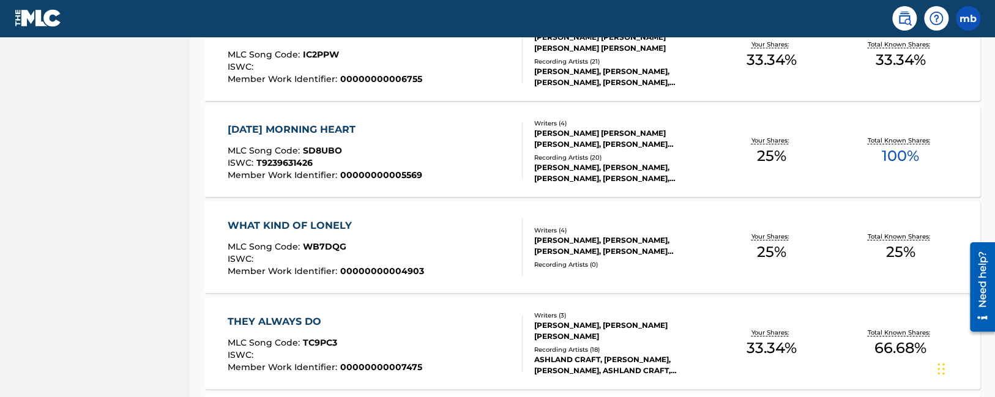
drag, startPoint x: 819, startPoint y: 113, endPoint x: 817, endPoint y: 372, distance: 259.4
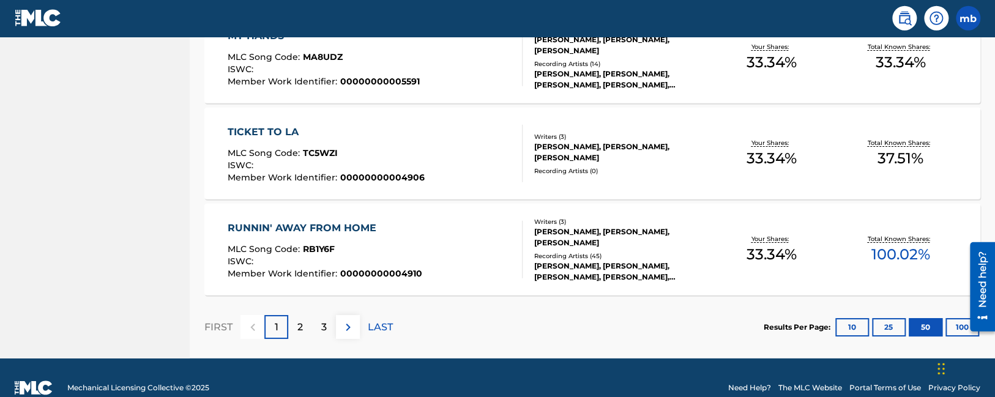
scroll to position [4846, 0]
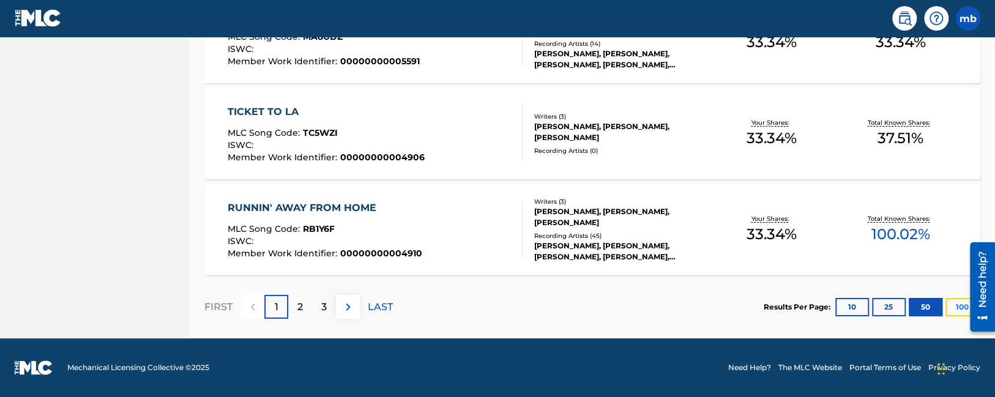
click at [954, 307] on button "100" at bounding box center [962, 307] width 34 height 18
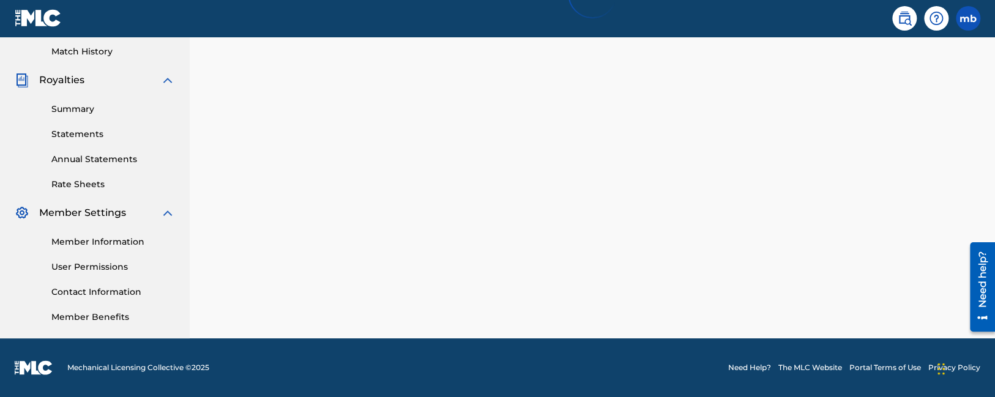
scroll to position [337, 0]
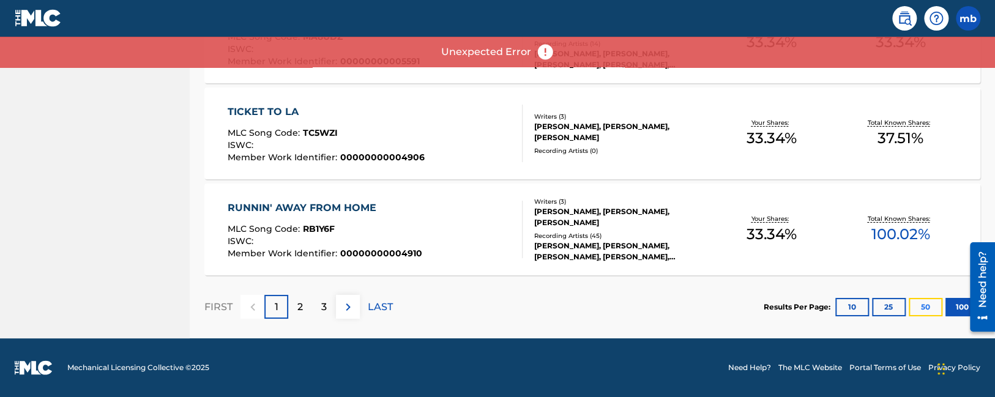
click at [929, 304] on button "50" at bounding box center [926, 307] width 34 height 18
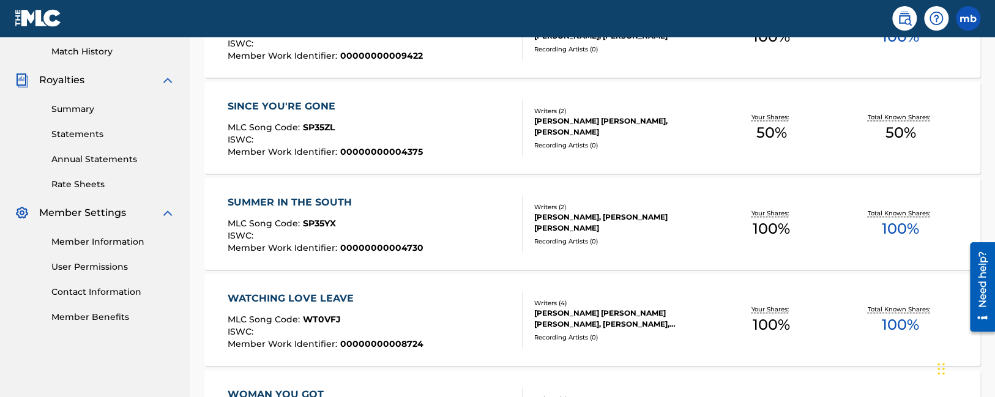
drag, startPoint x: 399, startPoint y: 132, endPoint x: 415, endPoint y: 319, distance: 187.9
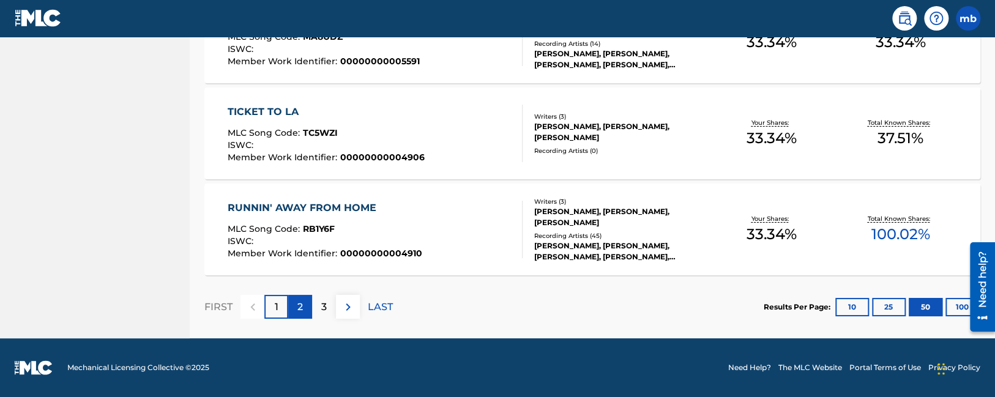
click at [302, 310] on p "2" at bounding box center [300, 307] width 6 height 15
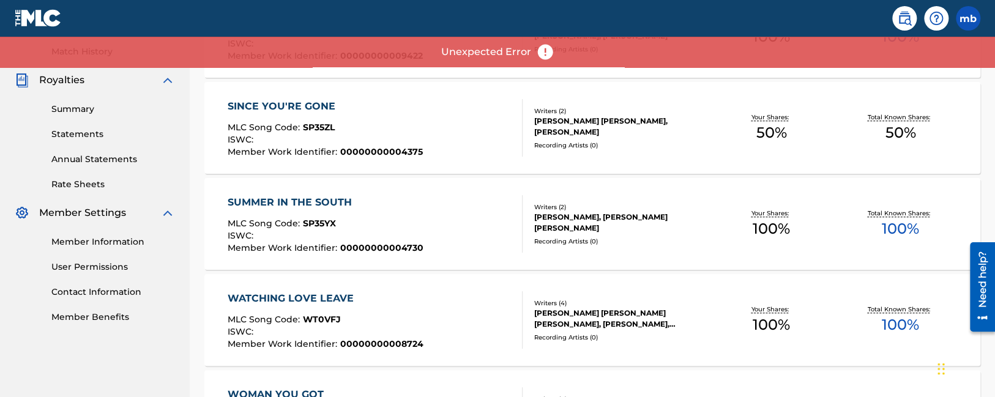
drag, startPoint x: 504, startPoint y: 292, endPoint x: 499, endPoint y: 351, distance: 59.6
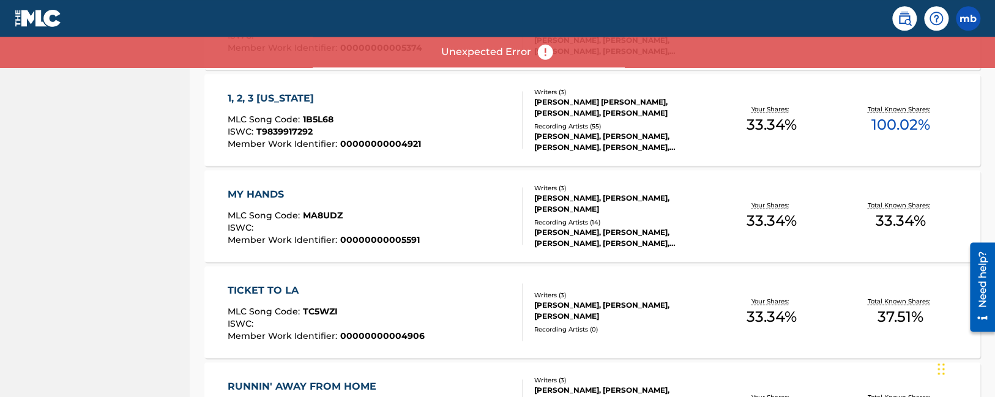
scroll to position [4846, 0]
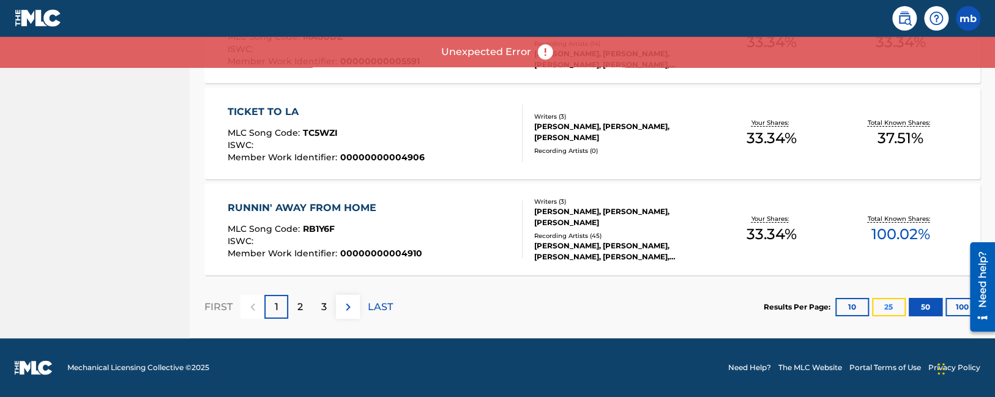
click at [886, 302] on button "25" at bounding box center [889, 307] width 34 height 18
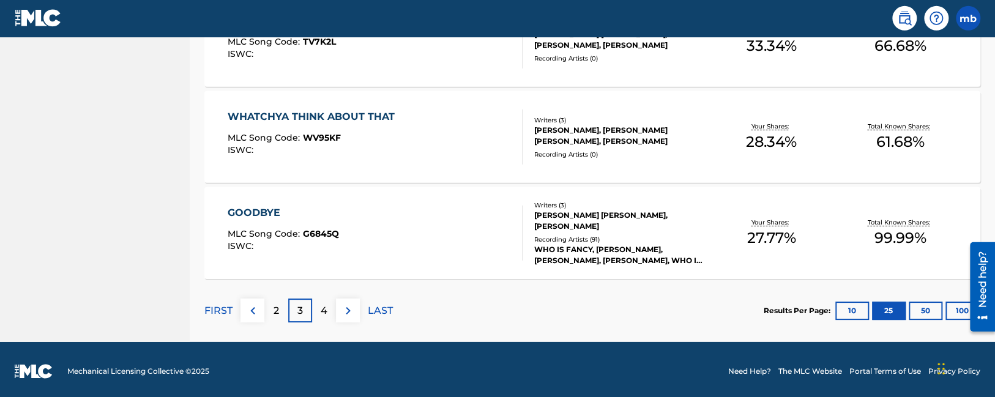
scroll to position [2444, 0]
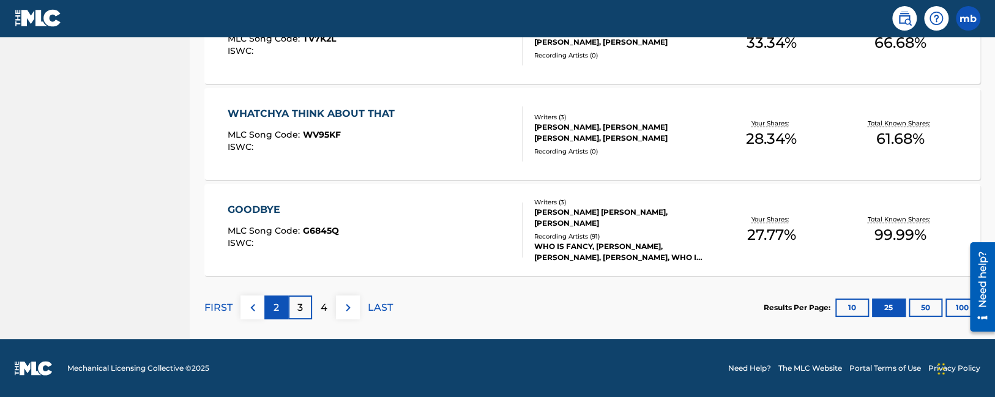
click at [275, 307] on p "2" at bounding box center [277, 307] width 6 height 15
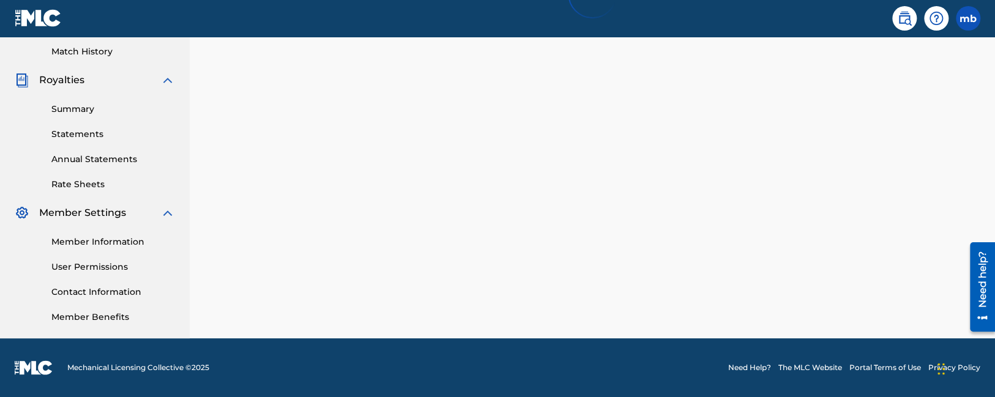
scroll to position [337, 0]
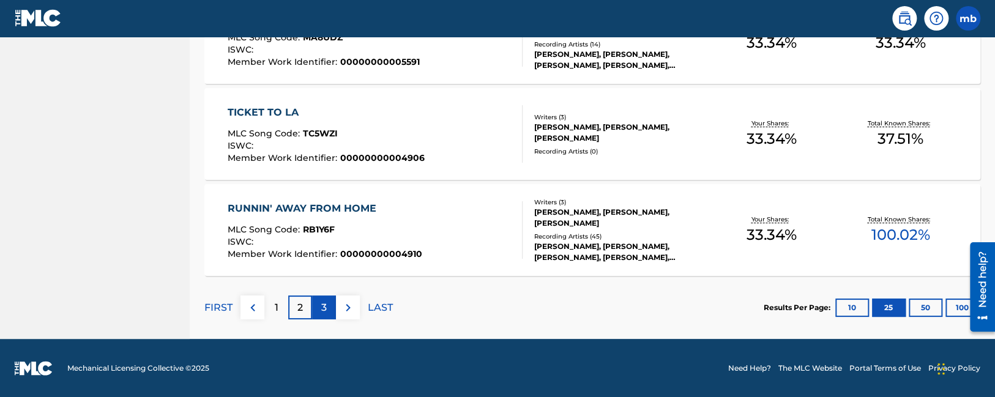
click at [317, 308] on div "3" at bounding box center [324, 308] width 24 height 24
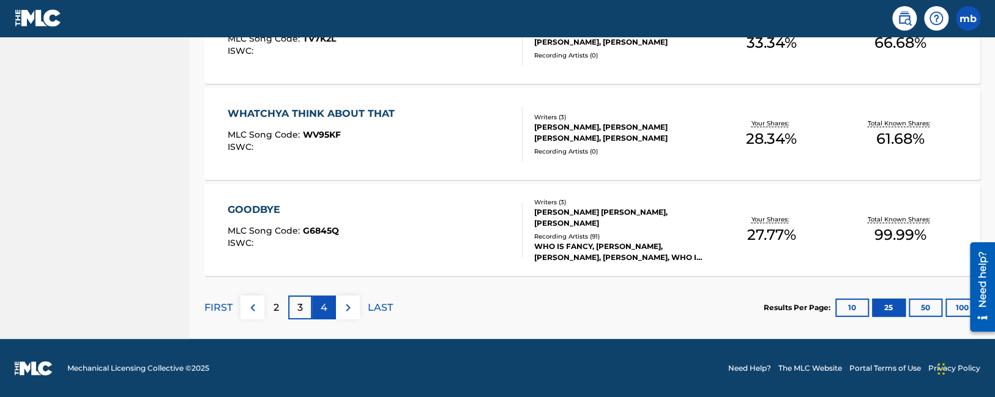
click at [329, 303] on div "4" at bounding box center [324, 308] width 24 height 24
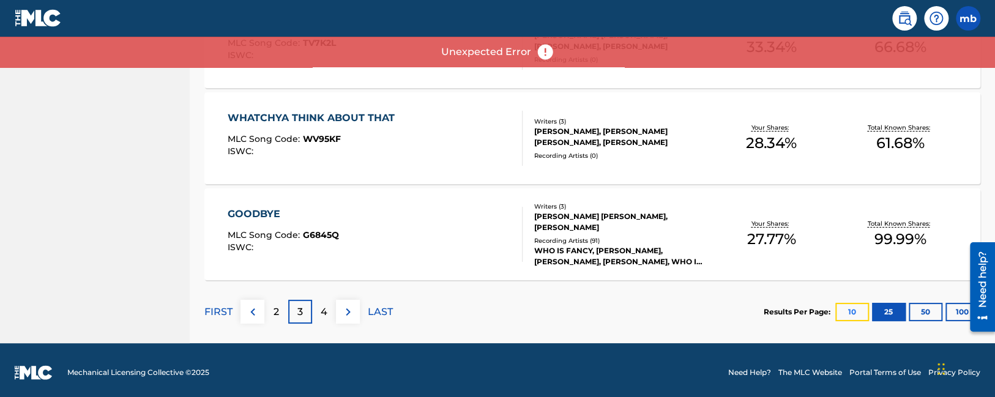
click at [849, 313] on button "10" at bounding box center [852, 312] width 34 height 18
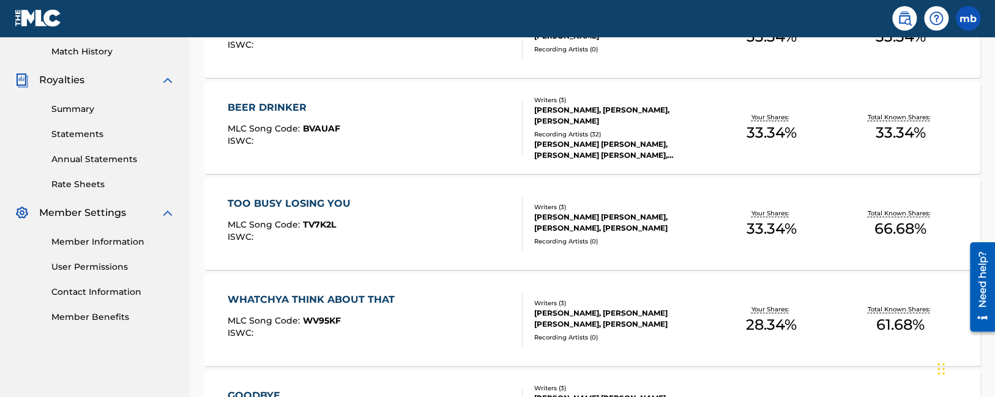
drag, startPoint x: 481, startPoint y: 285, endPoint x: 439, endPoint y: -13, distance: 300.9
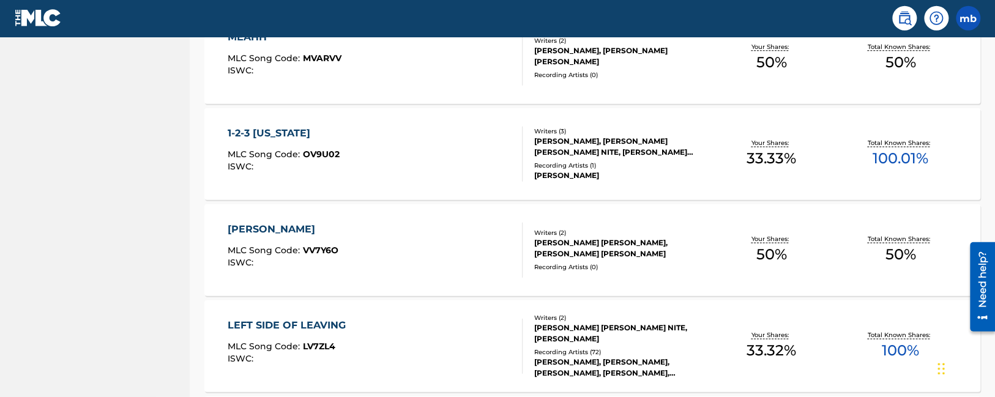
scroll to position [1003, 0]
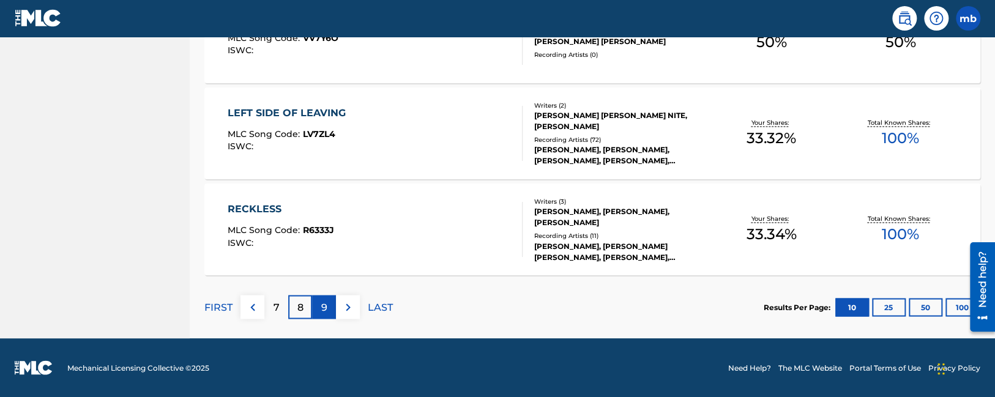
click at [318, 309] on div "9" at bounding box center [324, 307] width 24 height 24
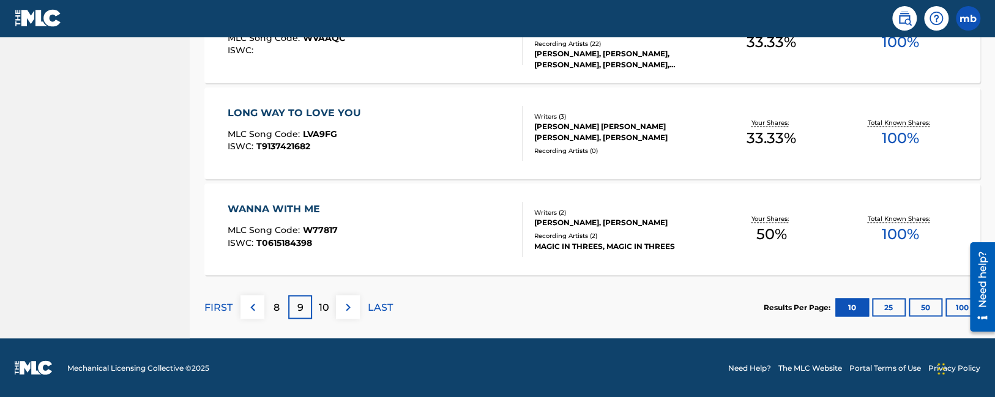
click at [317, 294] on div "FIRST 8 9 10 LAST" at bounding box center [298, 306] width 188 height 63
click at [322, 310] on p "10" at bounding box center [324, 307] width 10 height 15
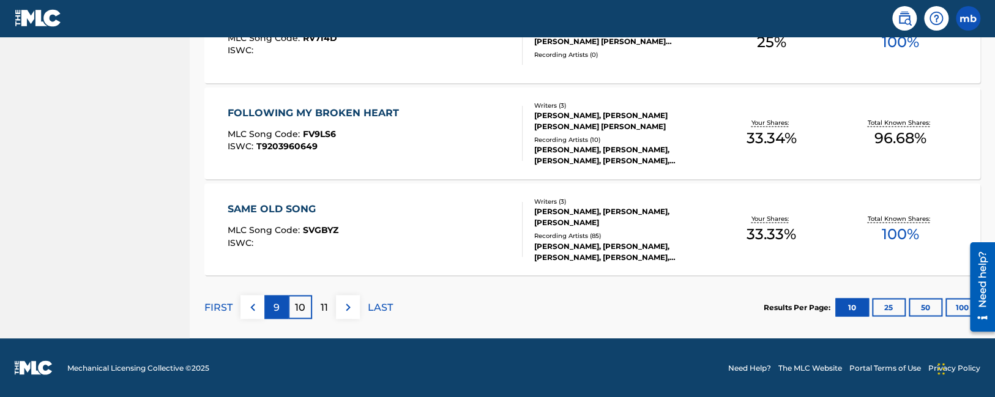
click at [272, 305] on div "9" at bounding box center [276, 307] width 24 height 24
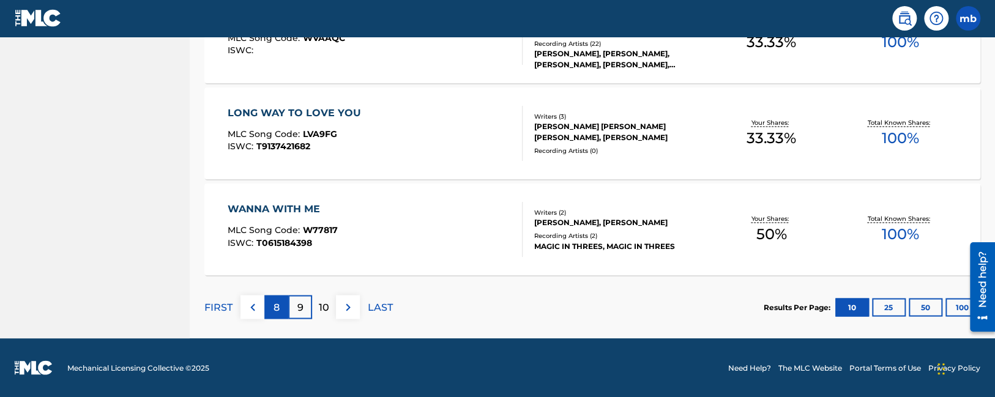
click at [282, 308] on div "8" at bounding box center [276, 307] width 24 height 24
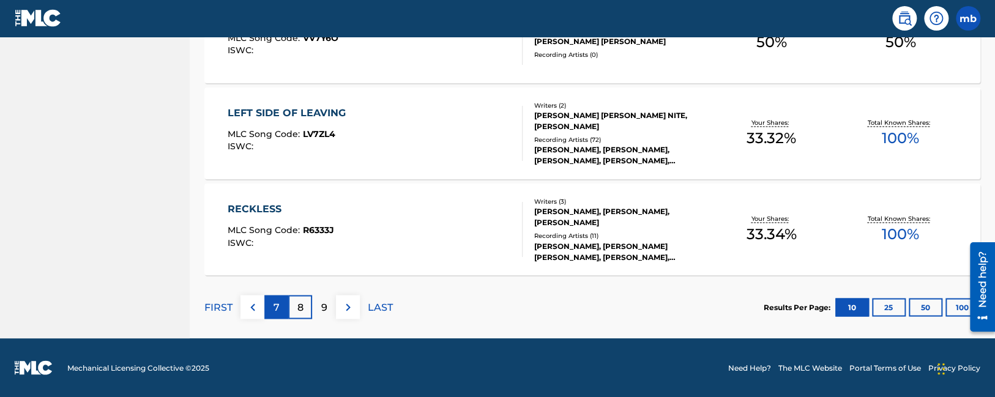
click at [283, 309] on div "7" at bounding box center [276, 307] width 24 height 24
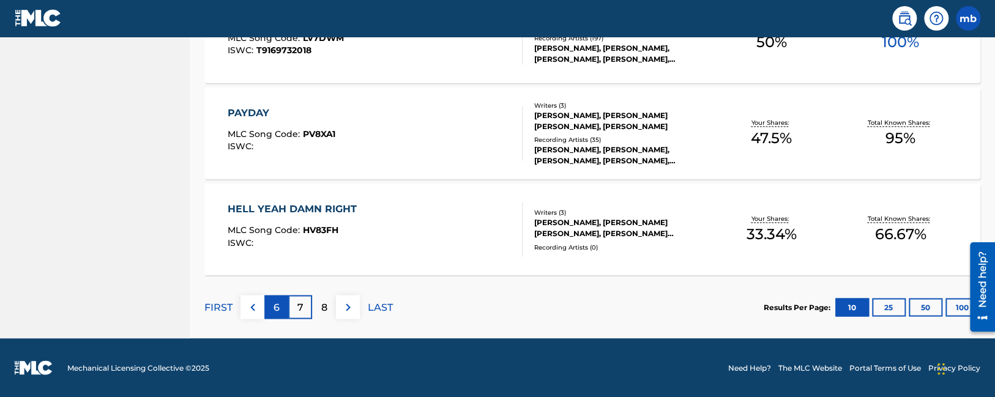
click at [276, 300] on p "6" at bounding box center [277, 307] width 6 height 15
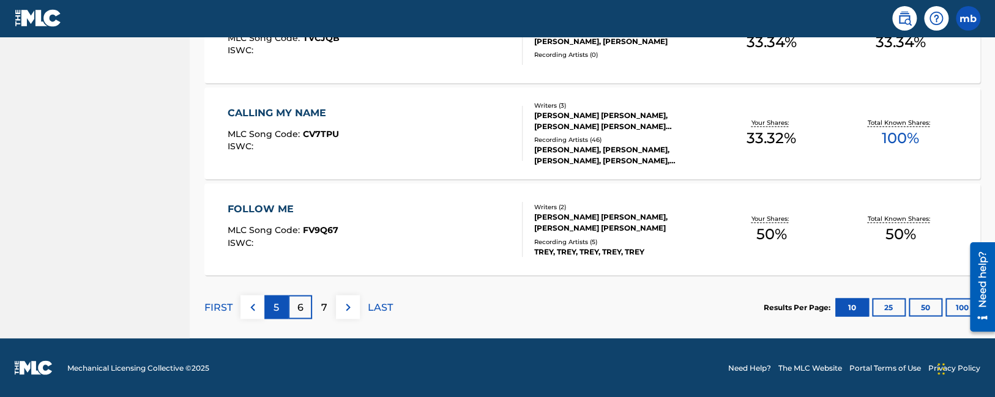
click at [281, 300] on div "5" at bounding box center [276, 307] width 24 height 24
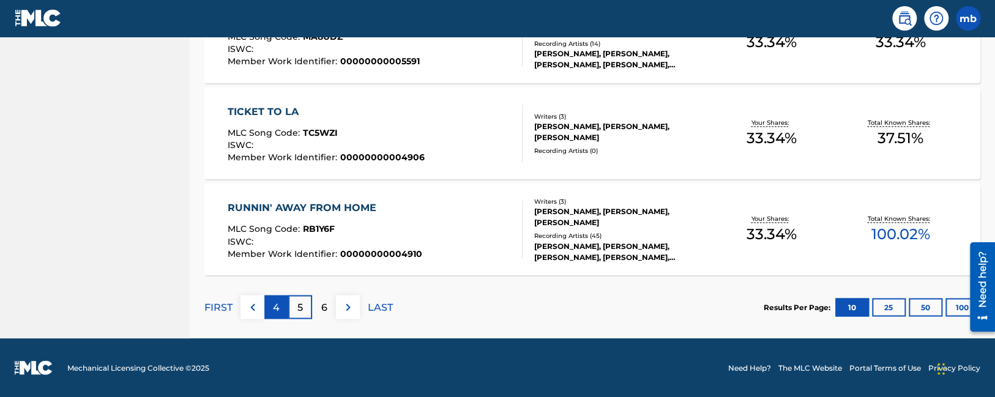
click at [274, 305] on p "4" at bounding box center [276, 307] width 7 height 15
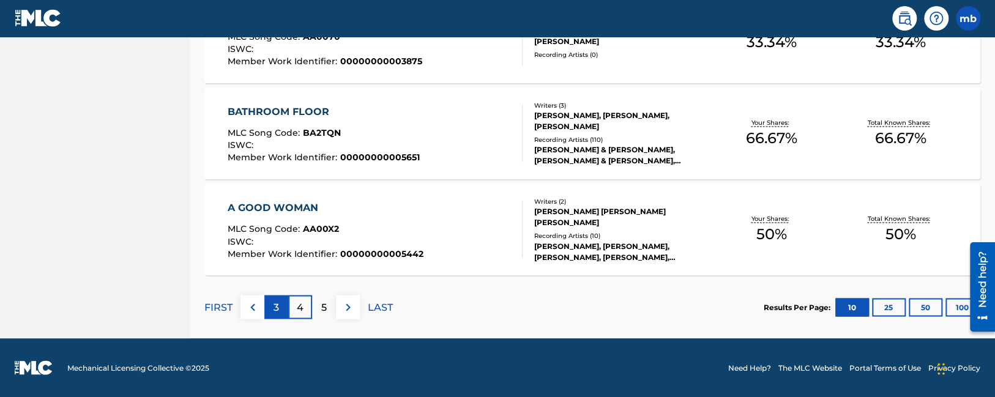
click at [275, 310] on p "3" at bounding box center [277, 307] width 6 height 15
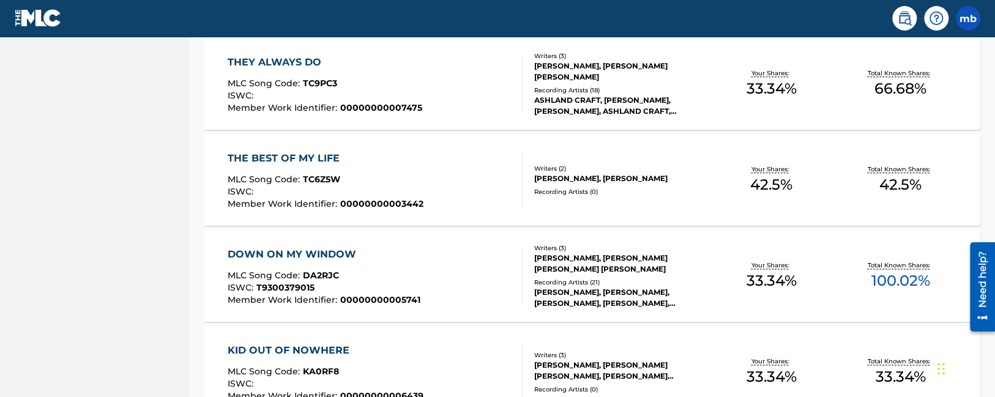
scroll to position [1003, 0]
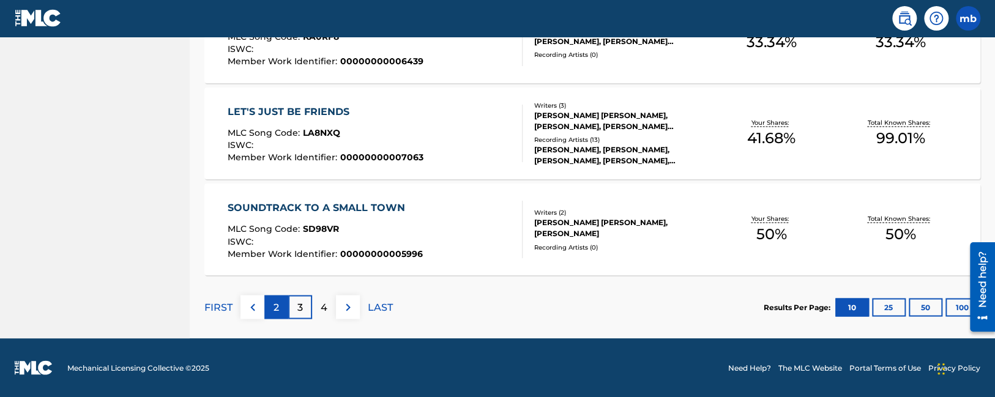
click at [268, 301] on div "2" at bounding box center [276, 307] width 24 height 24
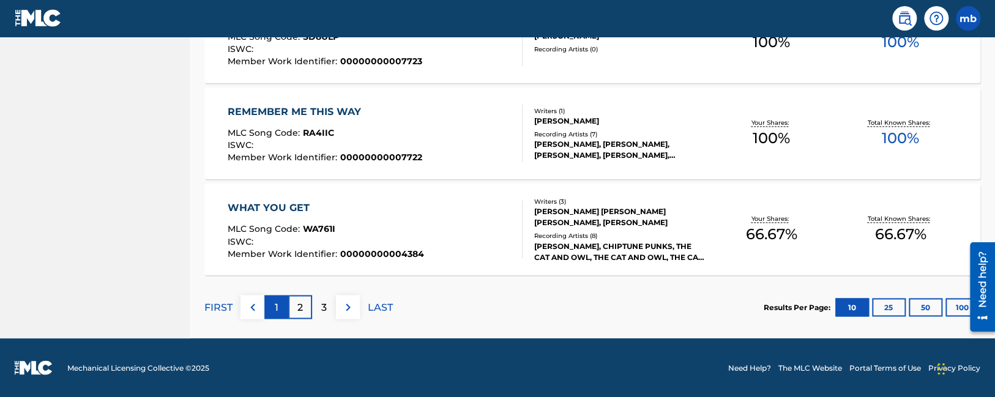
click at [275, 297] on div "1" at bounding box center [276, 307] width 24 height 24
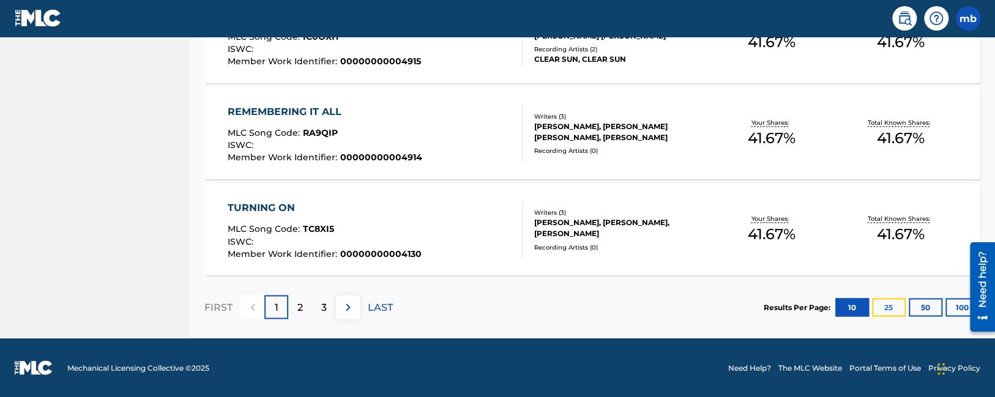
click at [895, 304] on button "25" at bounding box center [889, 307] width 34 height 18
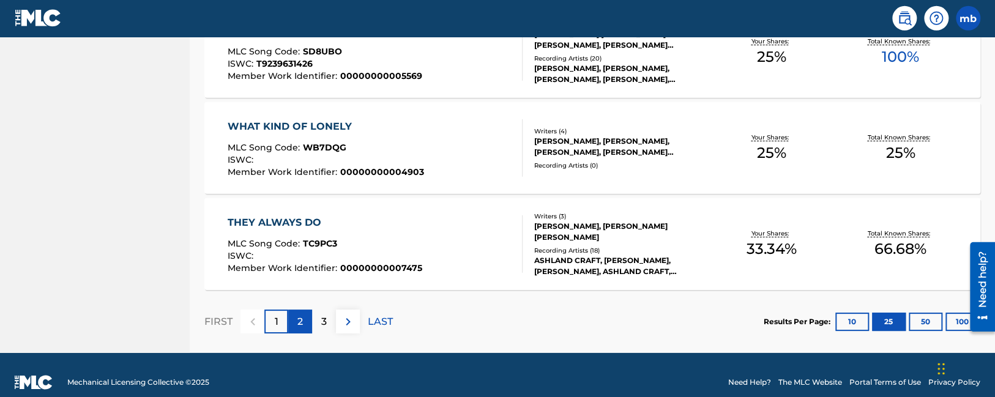
scroll to position [2444, 0]
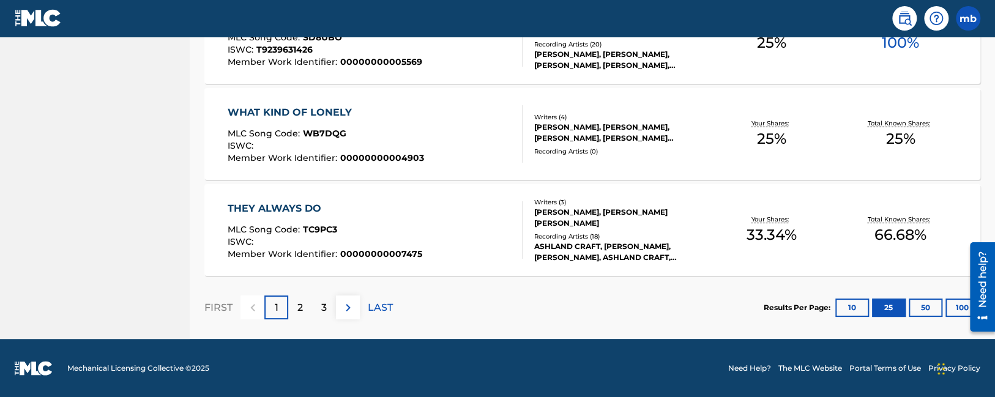
click at [317, 320] on div "FIRST 1 2 3 LAST" at bounding box center [298, 307] width 188 height 63
click at [322, 308] on p "3" at bounding box center [324, 307] width 6 height 15
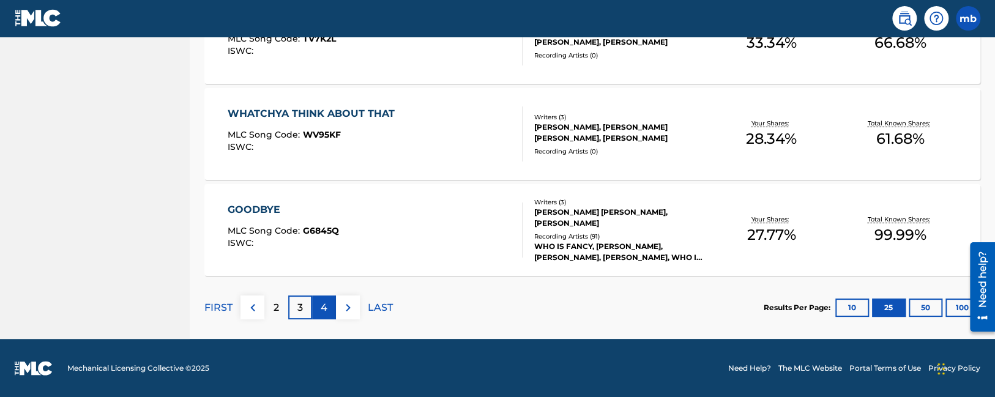
click at [327, 302] on p "4" at bounding box center [324, 307] width 7 height 15
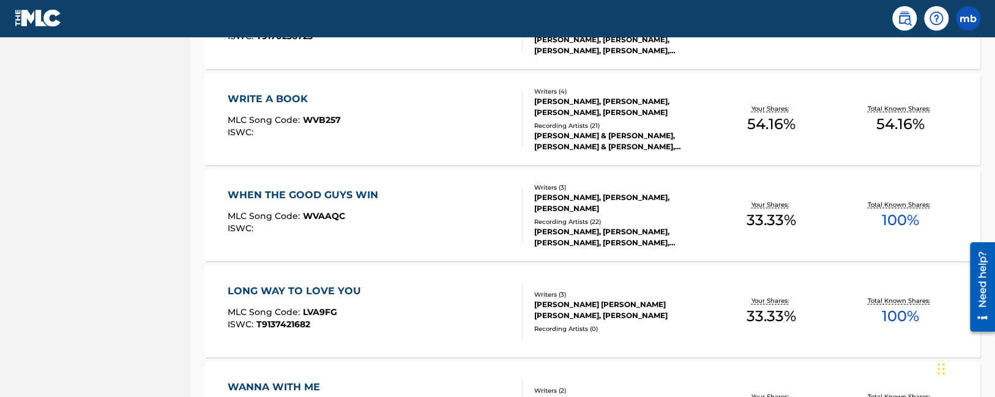
scroll to position [1823, 0]
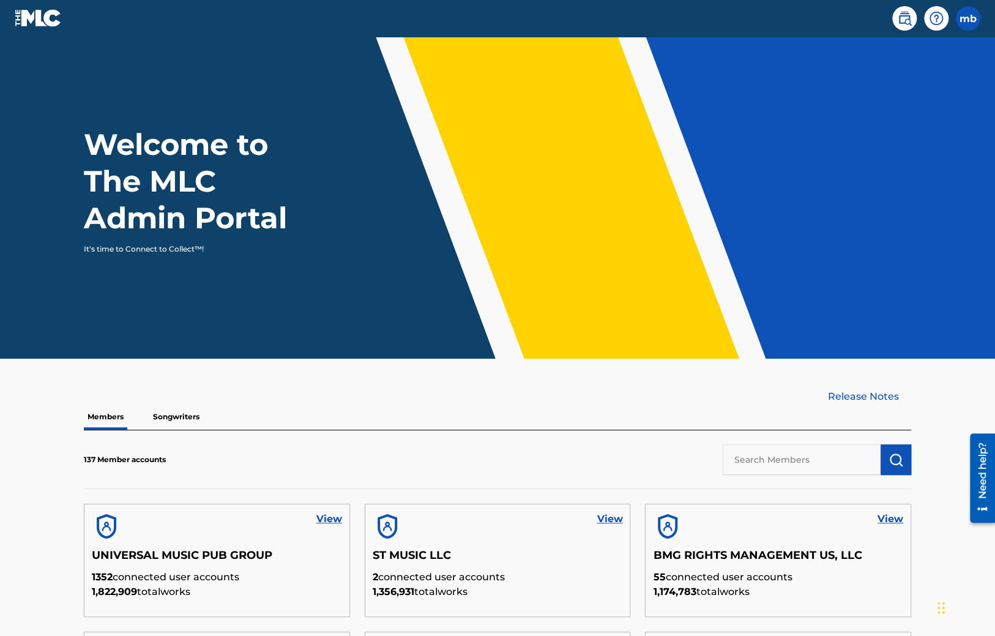
scroll to position [323, 0]
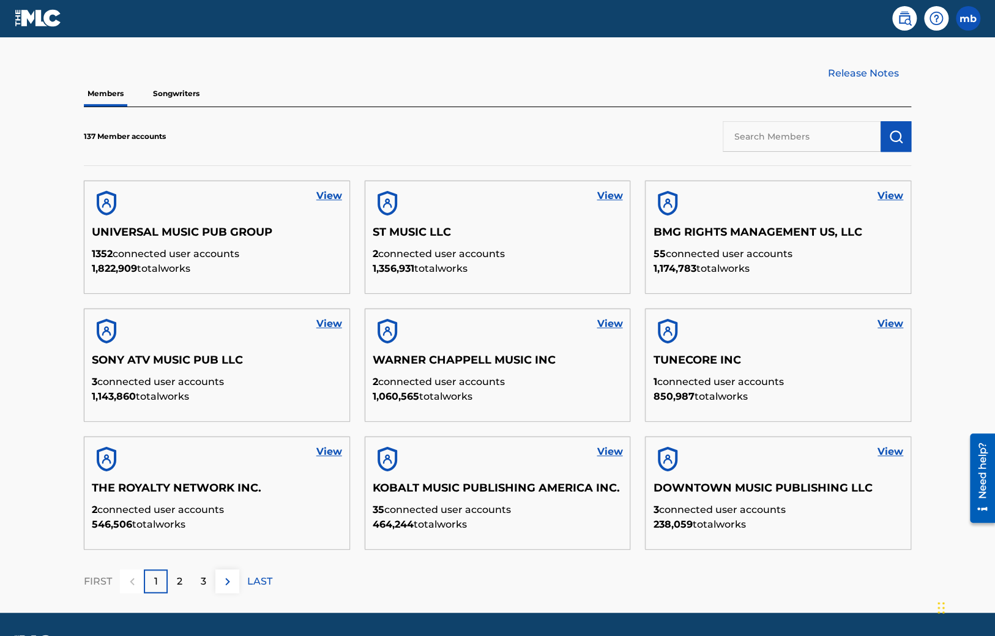
click at [173, 94] on p "Songwriters" at bounding box center [176, 94] width 54 height 26
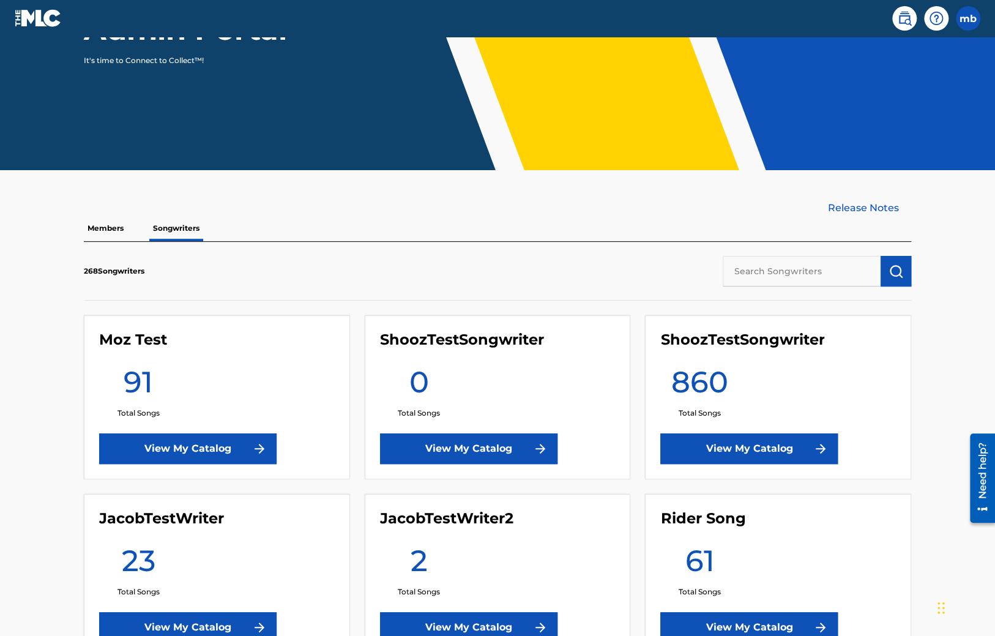
scroll to position [387, 0]
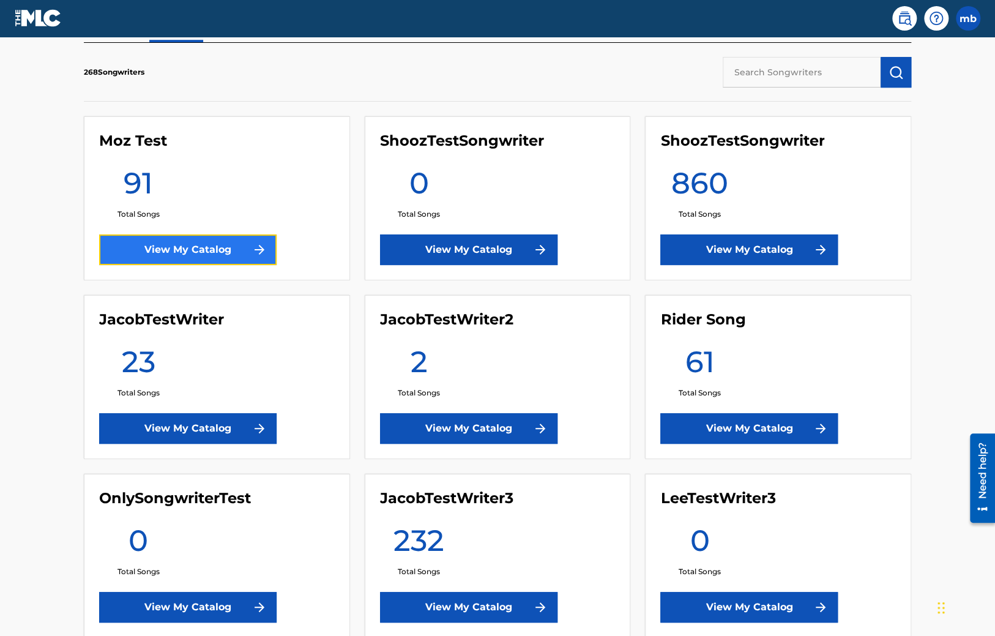
click at [196, 249] on link "View My Catalog" at bounding box center [187, 249] width 177 height 31
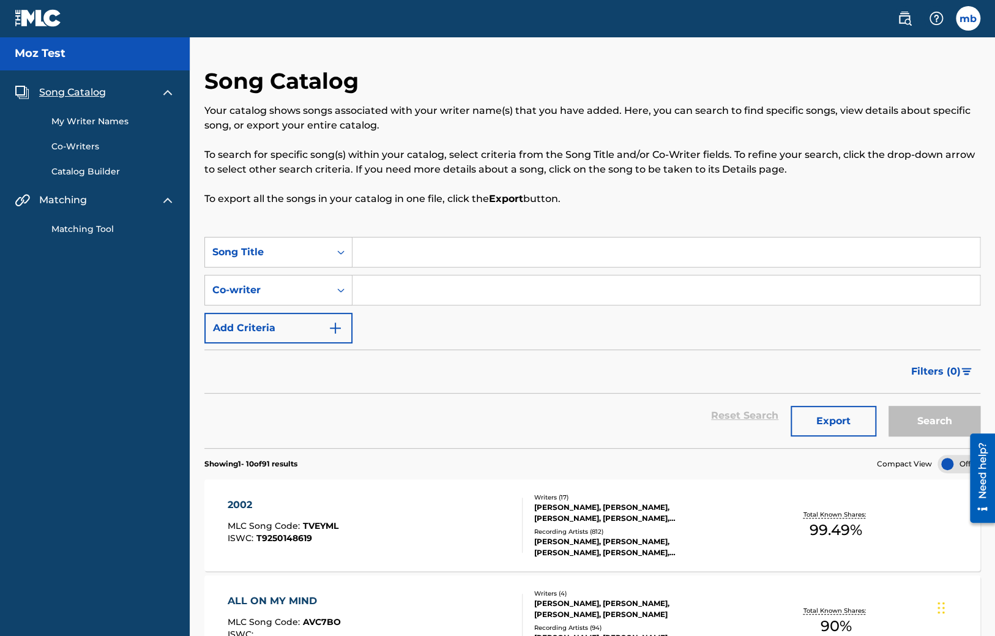
click at [83, 229] on link "Matching Tool" at bounding box center [113, 229] width 124 height 13
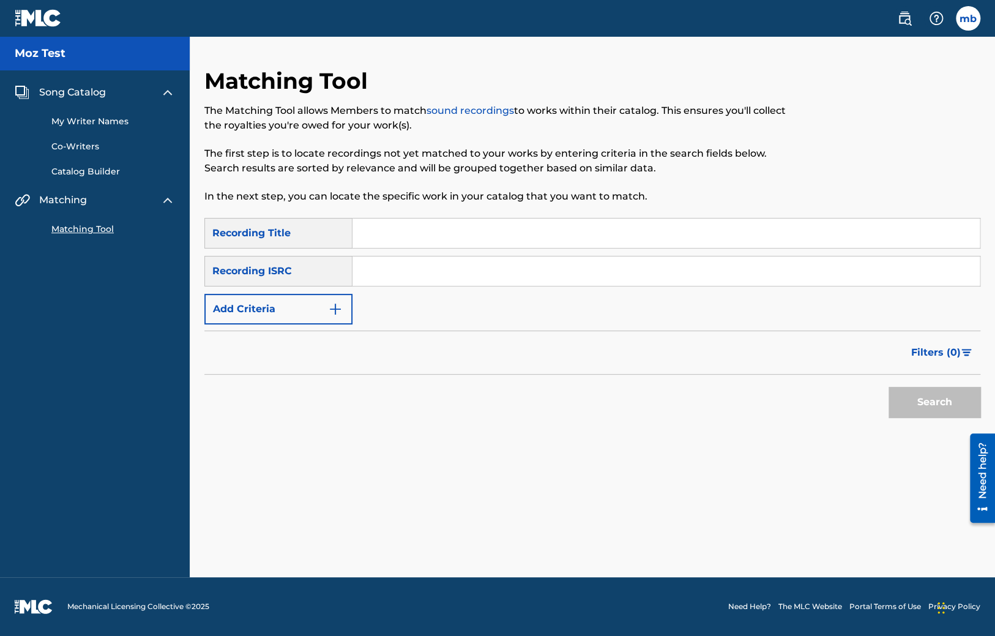
click at [420, 223] on input "Search Form" at bounding box center [665, 232] width 627 height 29
type input "test"
click at [598, 394] on div "Search" at bounding box center [592, 398] width 776 height 49
click at [923, 403] on button "Search" at bounding box center [934, 402] width 92 height 31
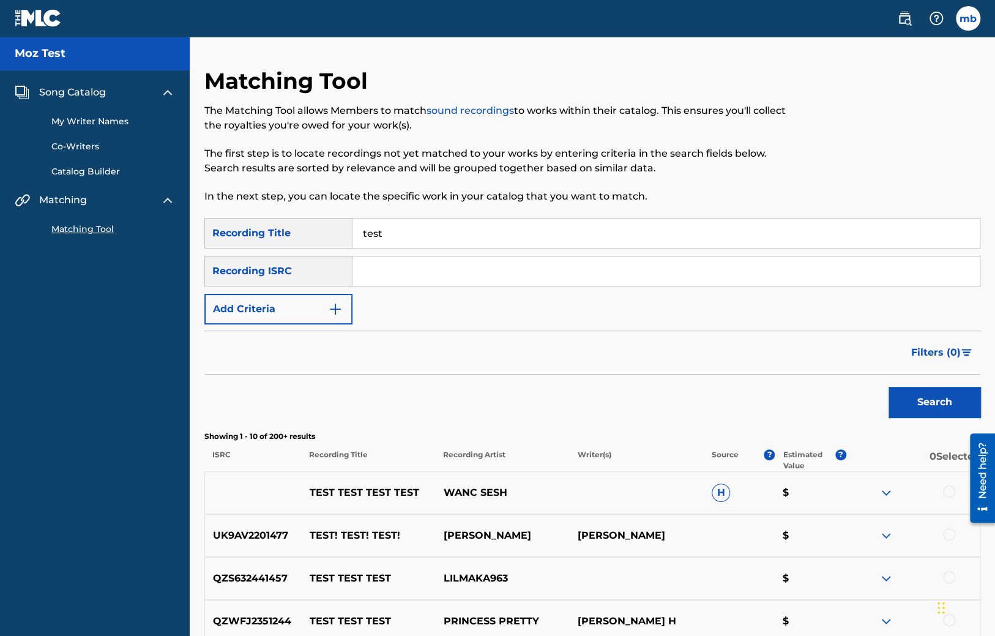
scroll to position [193, 0]
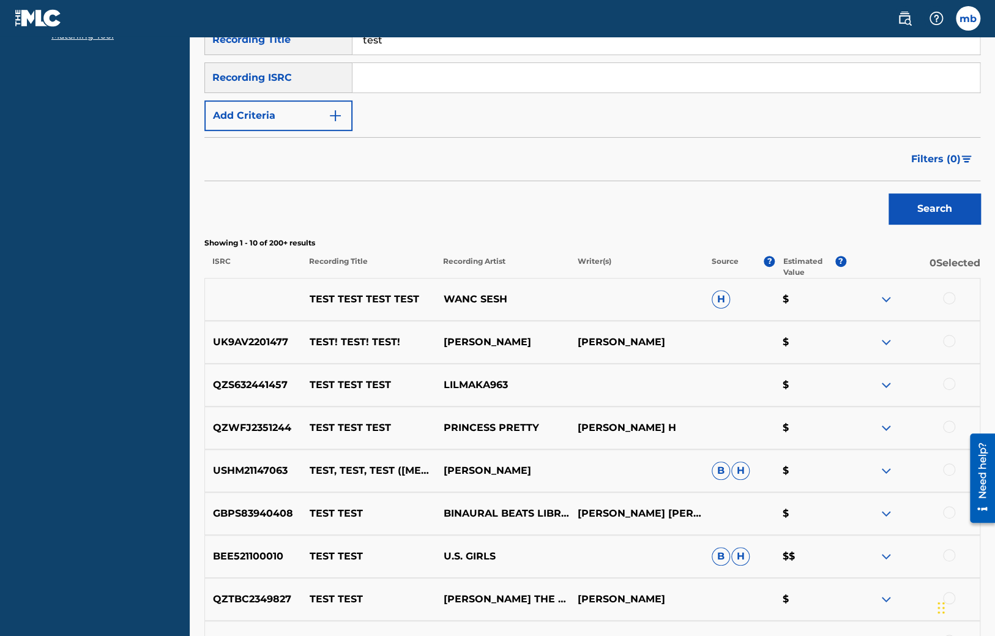
click at [947, 299] on div at bounding box center [949, 298] width 12 height 12
click at [873, 532] on button "Match 1 Group" at bounding box center [859, 536] width 135 height 31
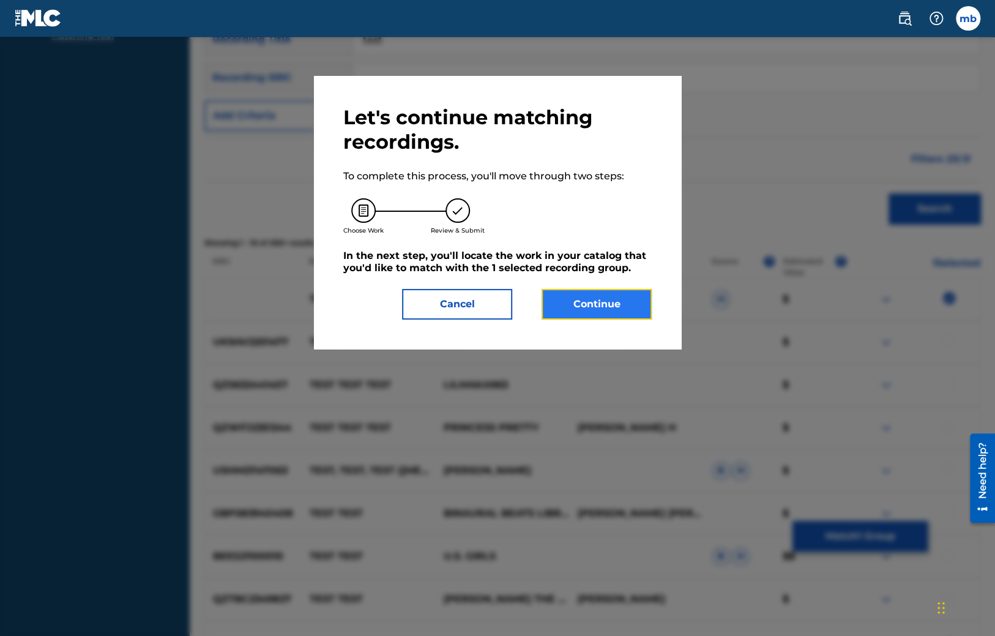
click at [599, 303] on button "Continue" at bounding box center [596, 304] width 110 height 31
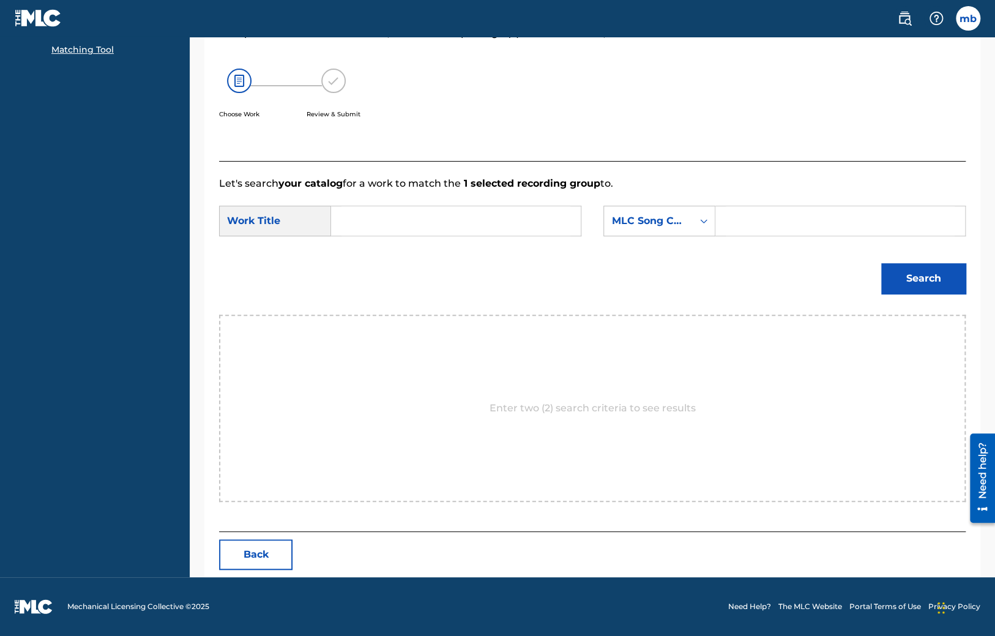
scroll to position [55, 0]
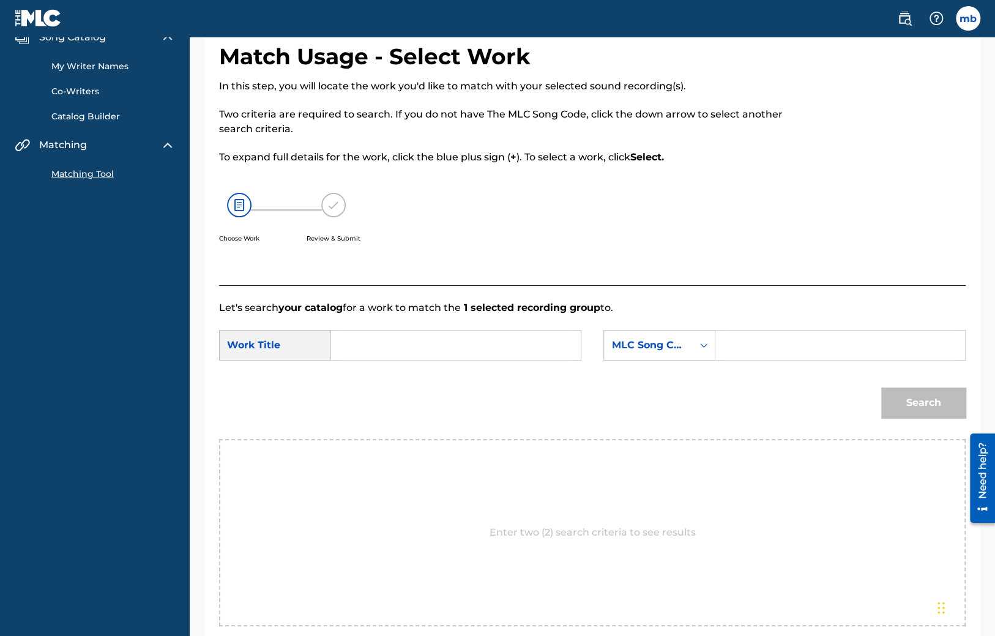
click at [434, 344] on input "Search Form" at bounding box center [455, 344] width 229 height 29
type input "test"
click at [762, 339] on input "Search Form" at bounding box center [840, 344] width 229 height 29
drag, startPoint x: 456, startPoint y: 324, endPoint x: 295, endPoint y: 323, distance: 161.5
click at [295, 323] on form "SearchWithCriteria5a45b29c-3929-46c2-a124-80b69a72f7d1 Work Title test SearchWi…" at bounding box center [592, 377] width 746 height 124
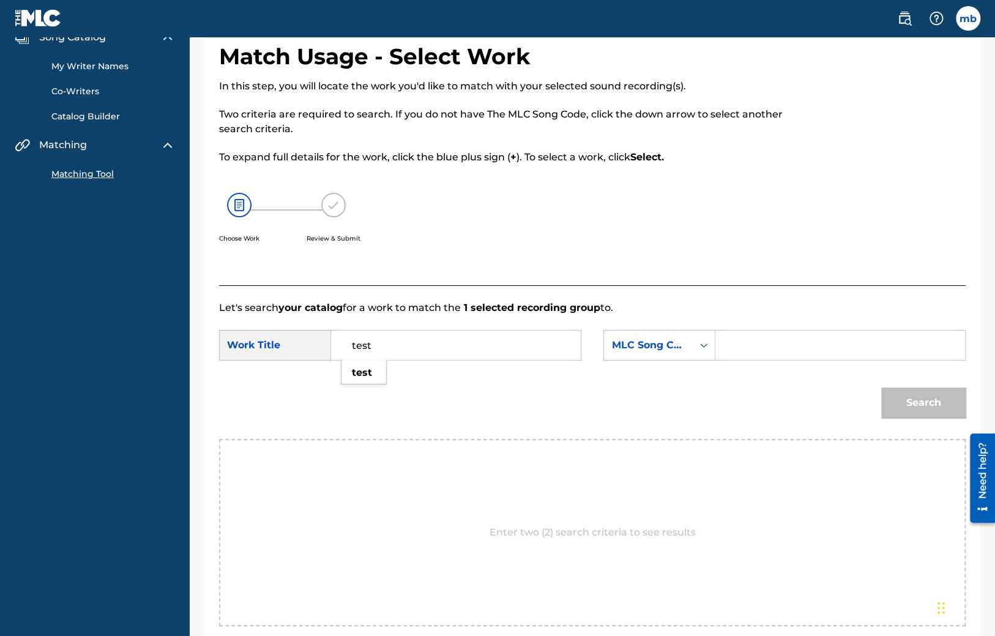
drag, startPoint x: 434, startPoint y: 351, endPoint x: 224, endPoint y: 334, distance: 211.2
click at [341, 341] on input "test" at bounding box center [455, 344] width 229 height 29
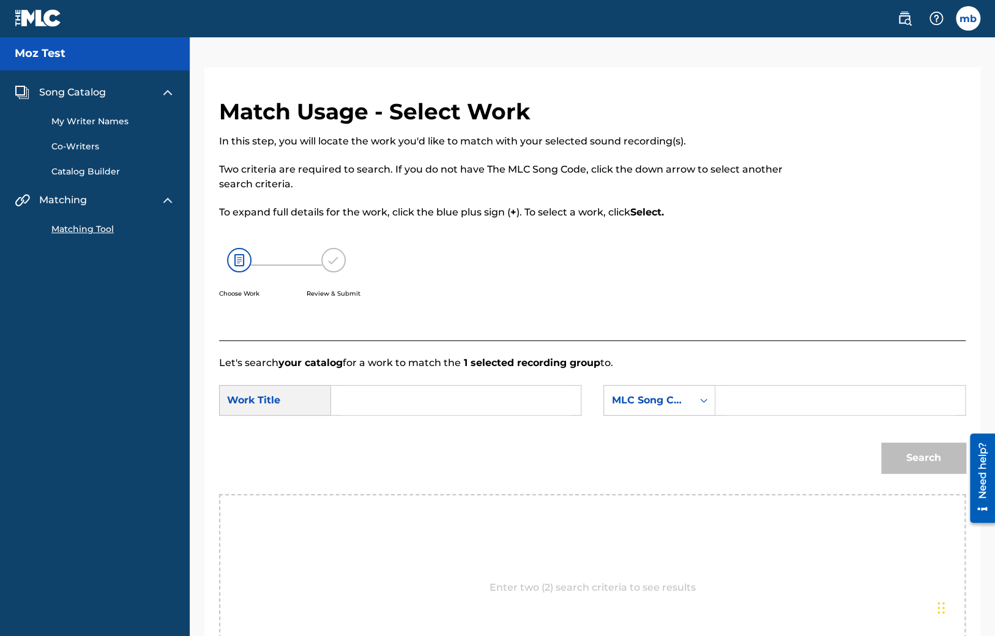
click at [743, 395] on input "Search Form" at bounding box center [840, 399] width 229 height 29
paste input "TVEYML"
click at [745, 398] on input "TVEYML" at bounding box center [840, 399] width 229 height 29
click at [727, 396] on input "TVEYML" at bounding box center [840, 399] width 229 height 29
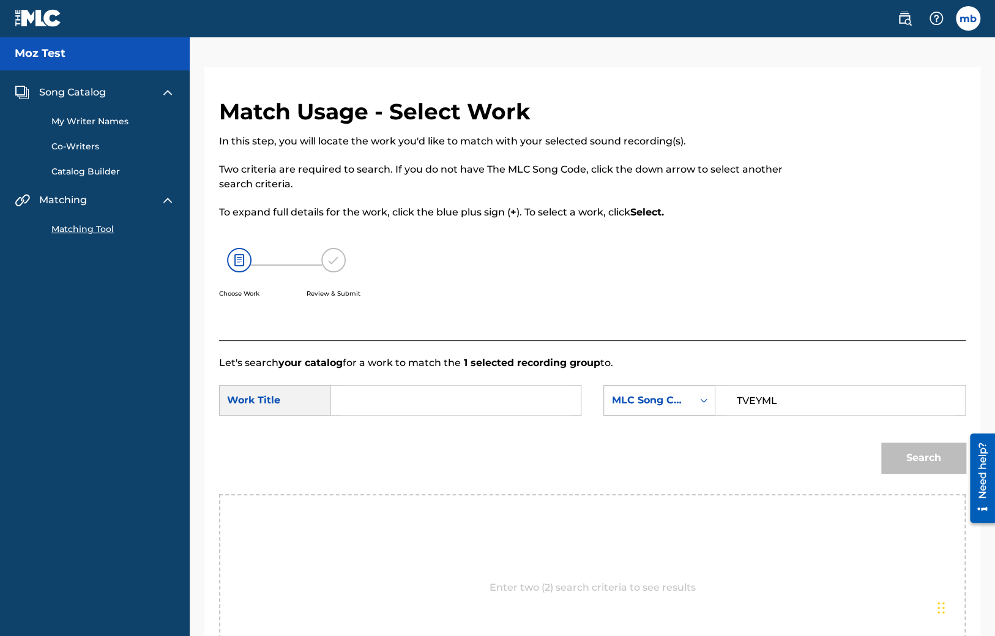
type input "TVEYML"
click at [660, 392] on div "MLC Song Code" at bounding box center [648, 400] width 89 height 23
click at [510, 394] on input "Search Form" at bounding box center [455, 399] width 229 height 29
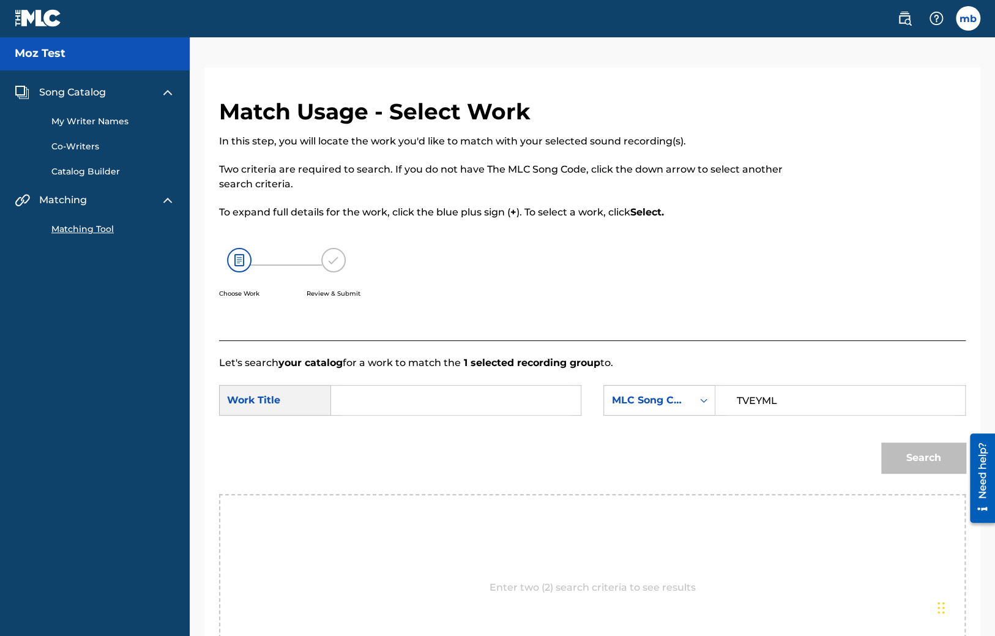
paste input "TVEYML"
drag, startPoint x: 420, startPoint y: 396, endPoint x: 196, endPoint y: 385, distance: 223.6
click at [341, 387] on input "TVEYML" at bounding box center [455, 399] width 229 height 29
type input "2002"
click at [893, 464] on button "Search" at bounding box center [923, 457] width 84 height 31
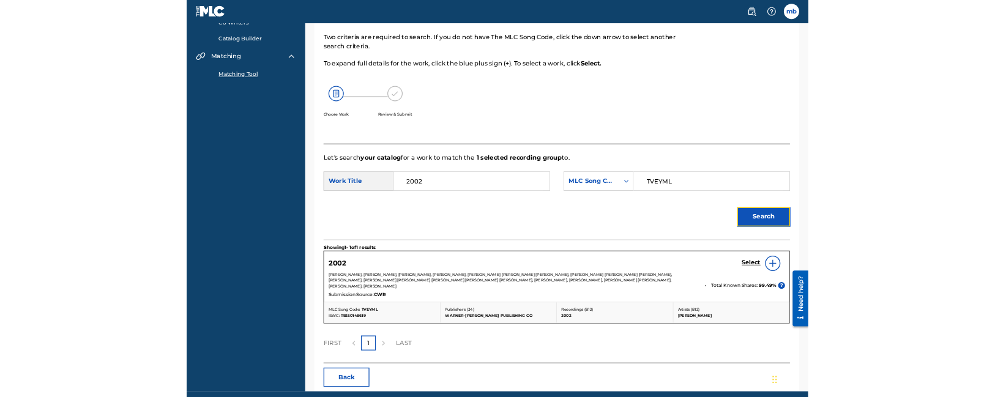
scroll to position [159, 0]
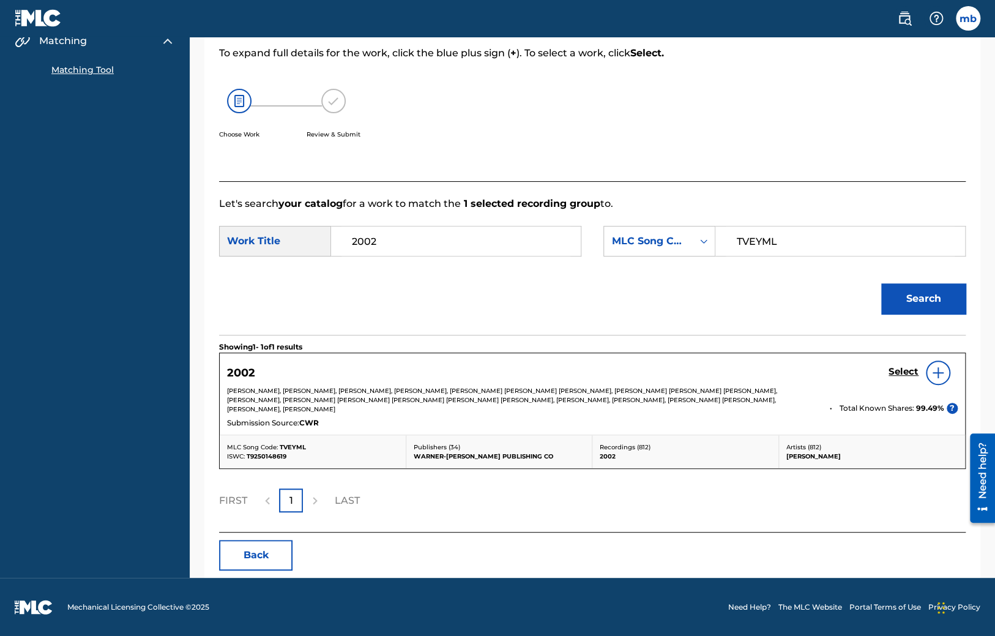
click at [940, 371] on img at bounding box center [938, 372] width 15 height 15
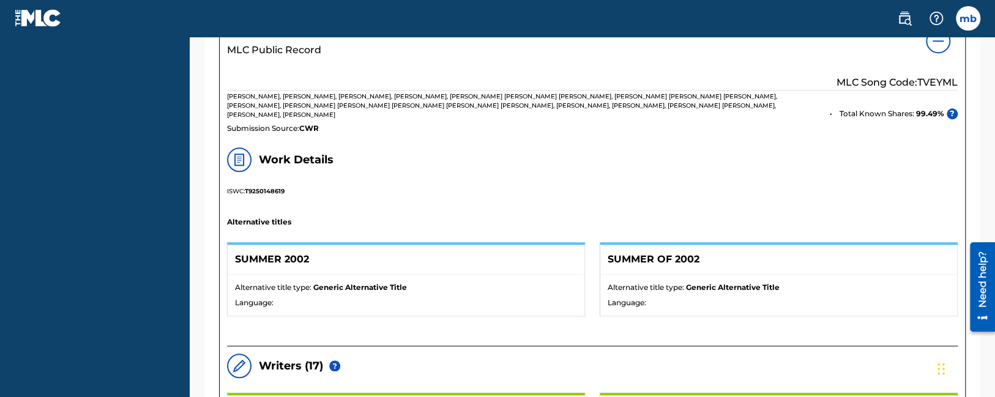
scroll to position [482, 0]
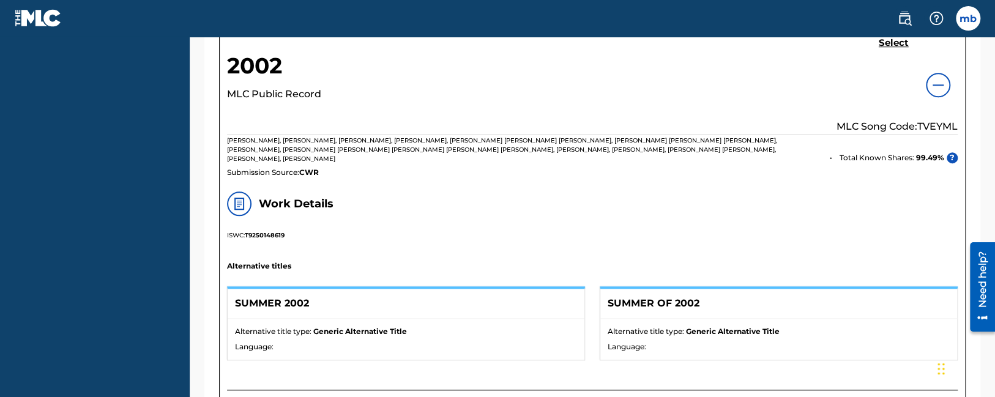
click at [943, 92] on div at bounding box center [938, 85] width 24 height 24
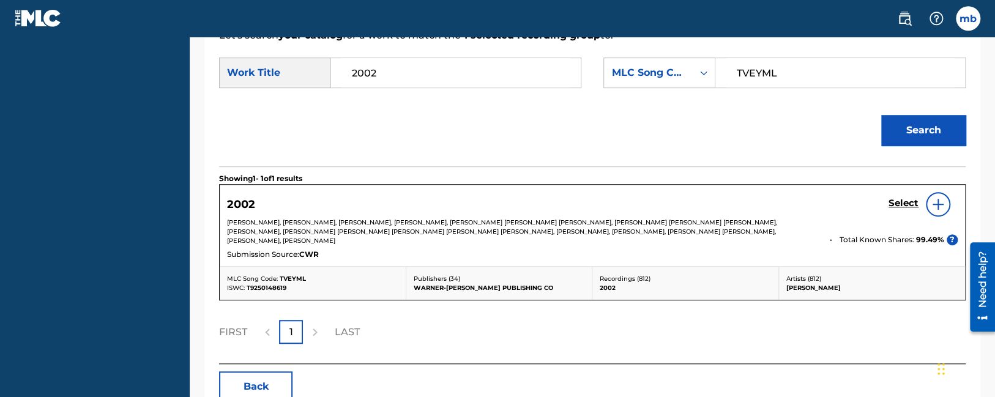
scroll to position [269, 0]
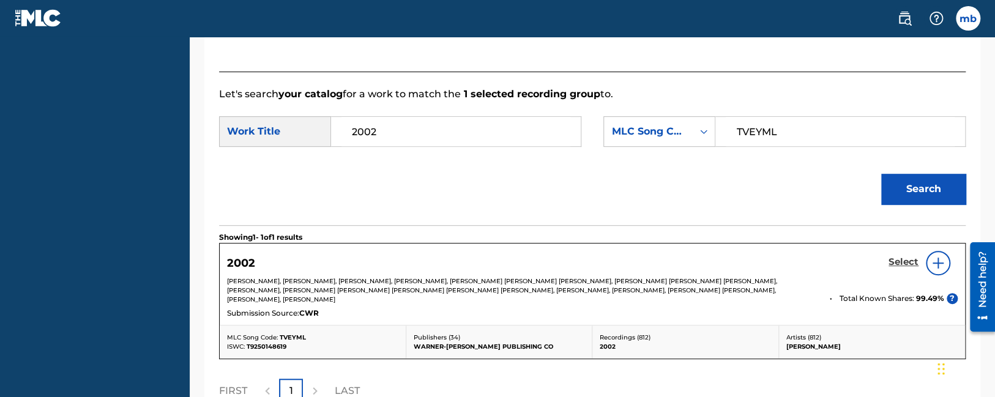
click at [904, 259] on h5 "Select" at bounding box center [903, 262] width 30 height 12
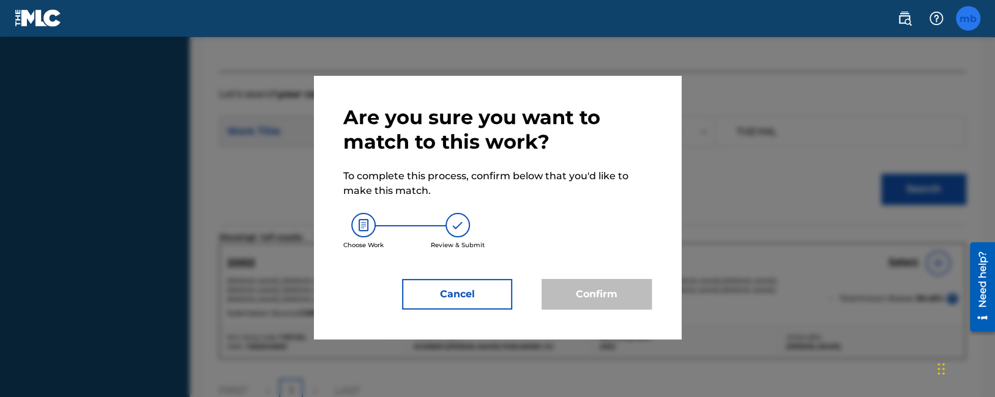
click at [972, 18] on label at bounding box center [968, 18] width 24 height 24
click at [968, 18] on input "mb maurice buckberry maurice.buckberry@themlc.com Profile Log out" at bounding box center [968, 18] width 0 height 0
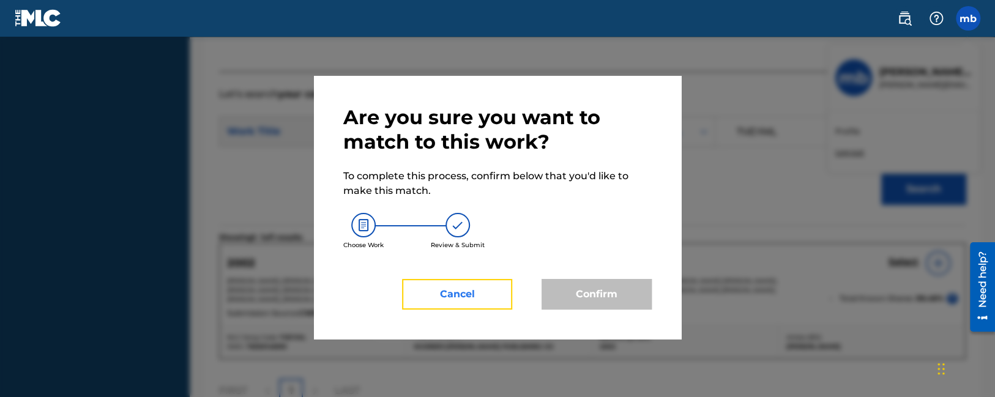
click at [483, 285] on button "Cancel" at bounding box center [457, 294] width 110 height 31
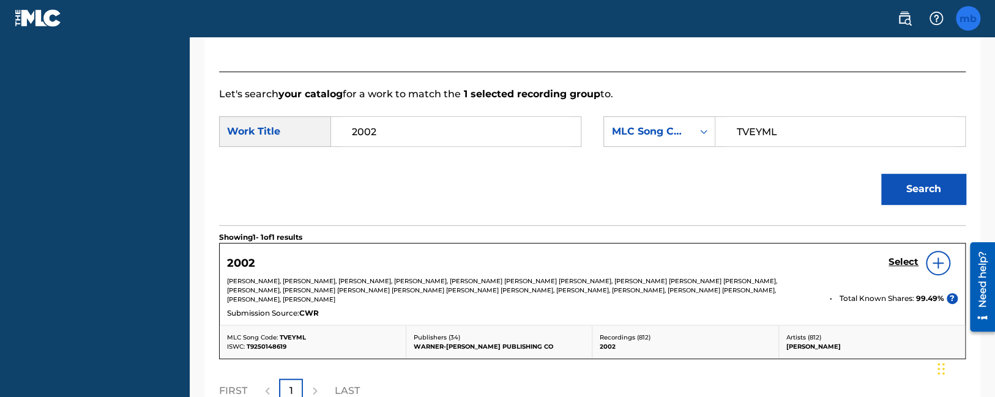
click at [977, 18] on label at bounding box center [968, 18] width 24 height 24
click at [968, 18] on input "mb maurice buckberry maurice.buckberry@themlc.com Profile Log out" at bounding box center [968, 18] width 0 height 0
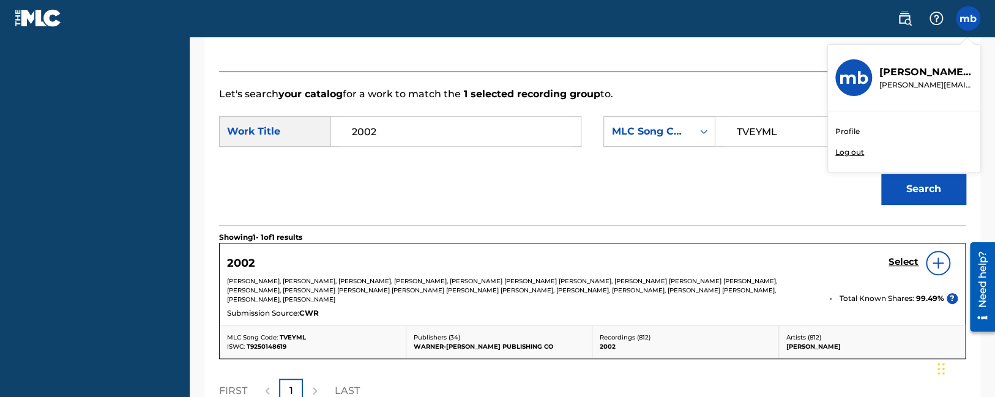
click at [858, 149] on p "Log out" at bounding box center [849, 152] width 29 height 11
click at [968, 18] on input "mb maurice buckberry maurice.buckberry@themlc.com Profile Log out" at bounding box center [968, 18] width 0 height 0
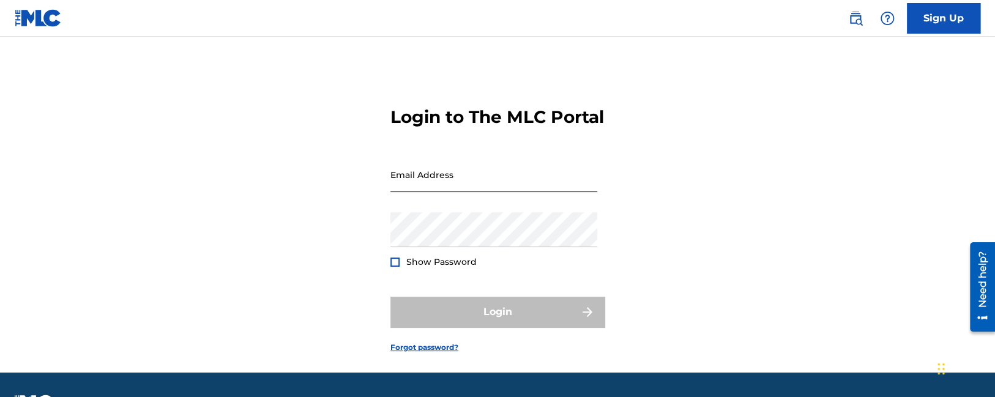
click at [434, 192] on input "Email Address" at bounding box center [493, 174] width 207 height 35
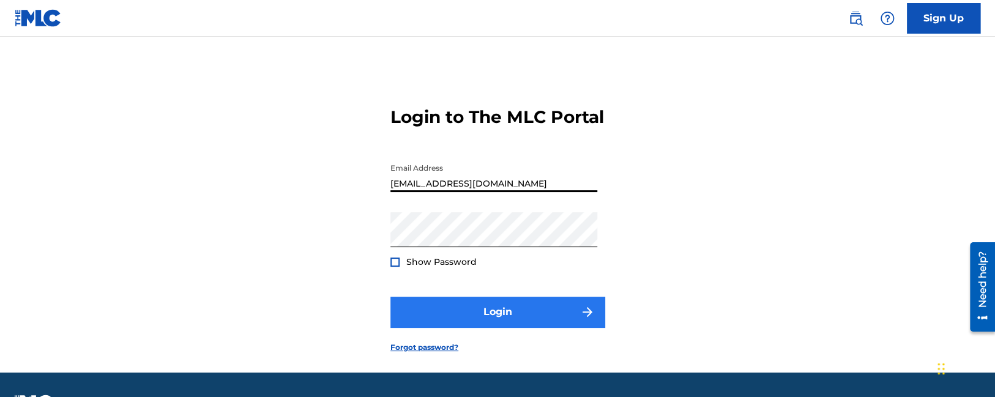
type input "mozb87@gmail.com"
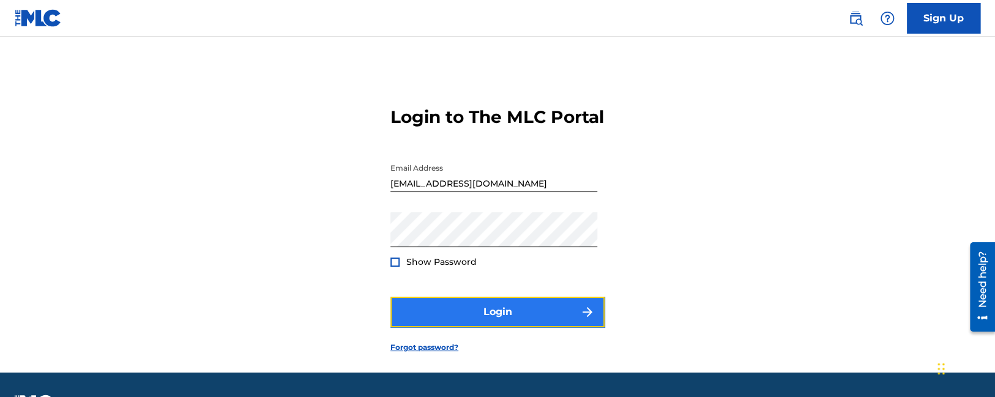
click at [444, 327] on button "Login" at bounding box center [497, 312] width 214 height 31
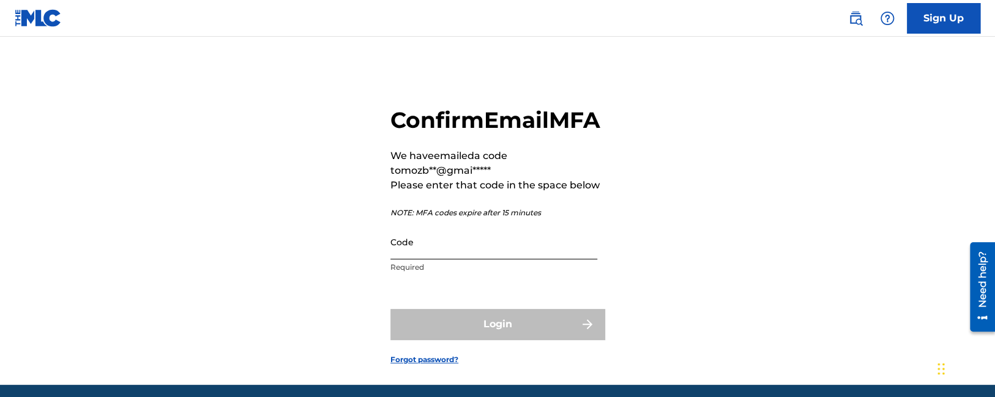
click at [469, 259] on input "Code" at bounding box center [493, 242] width 207 height 35
click at [143, 291] on div "Confirm Email MFA We have emailed a code to mozb**@gmai***** Please enter that …" at bounding box center [497, 226] width 857 height 318
click at [456, 259] on input "Code" at bounding box center [493, 242] width 207 height 35
paste input "634407"
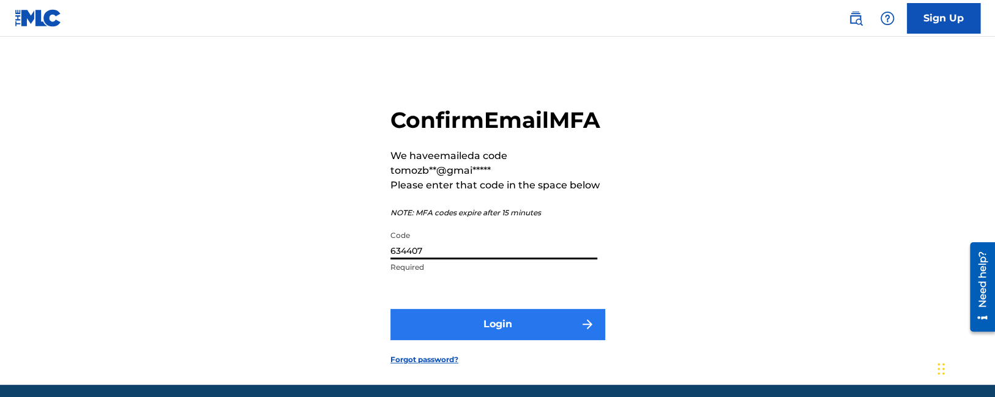
type input "634407"
click at [468, 340] on button "Login" at bounding box center [497, 324] width 214 height 31
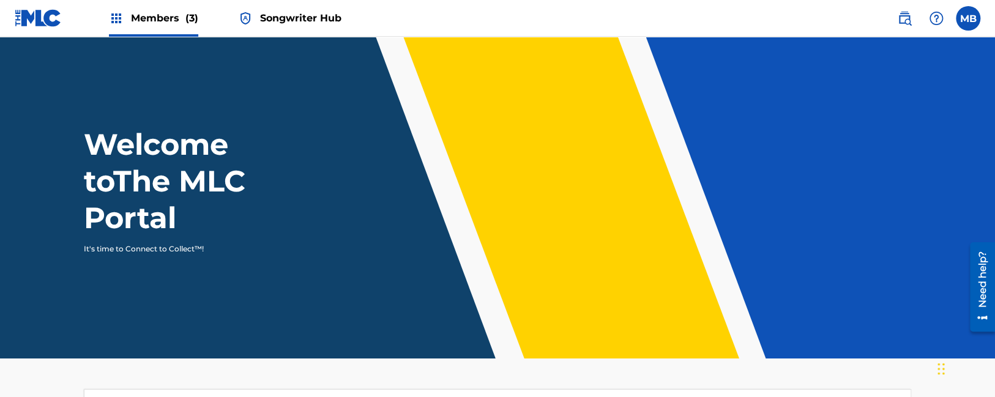
click at [300, 21] on span "Songwriter Hub" at bounding box center [300, 18] width 81 height 14
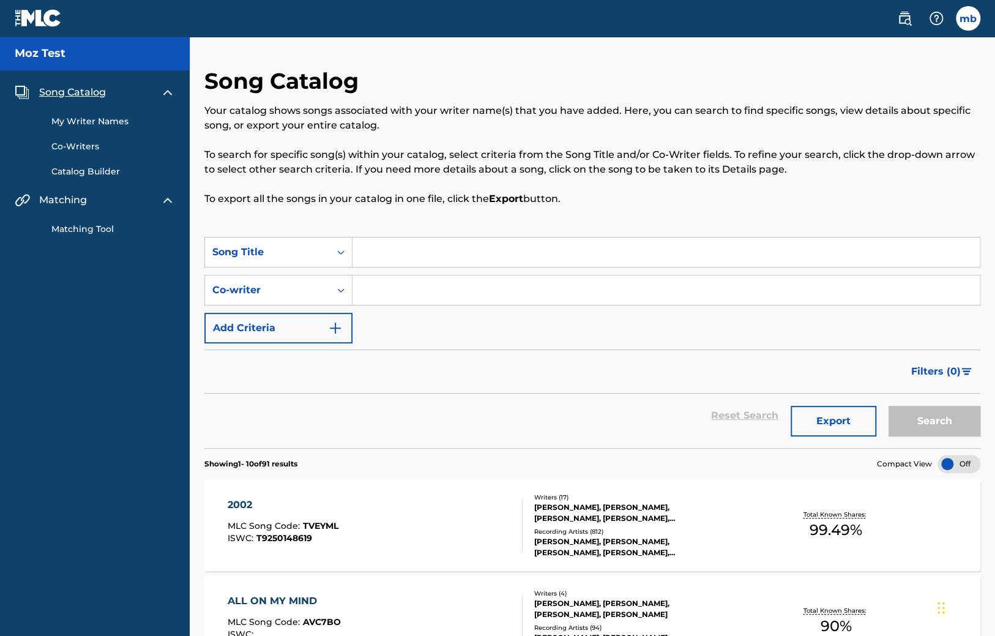
click at [319, 524] on span "TVEYML" at bounding box center [320, 525] width 35 height 11
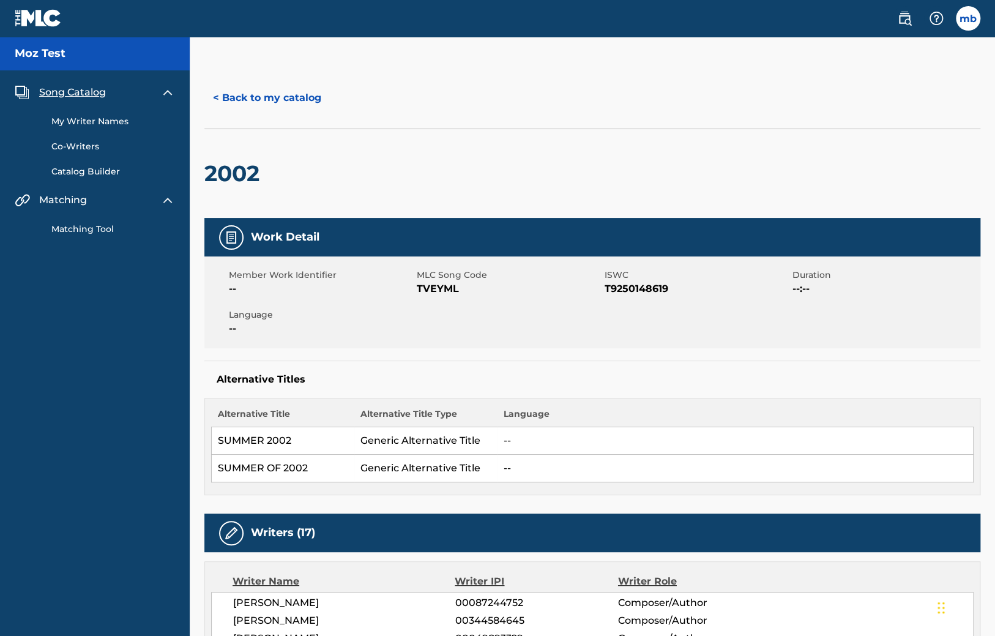
click at [434, 287] on span "TVEYML" at bounding box center [509, 288] width 185 height 15
copy span "TVEYML"
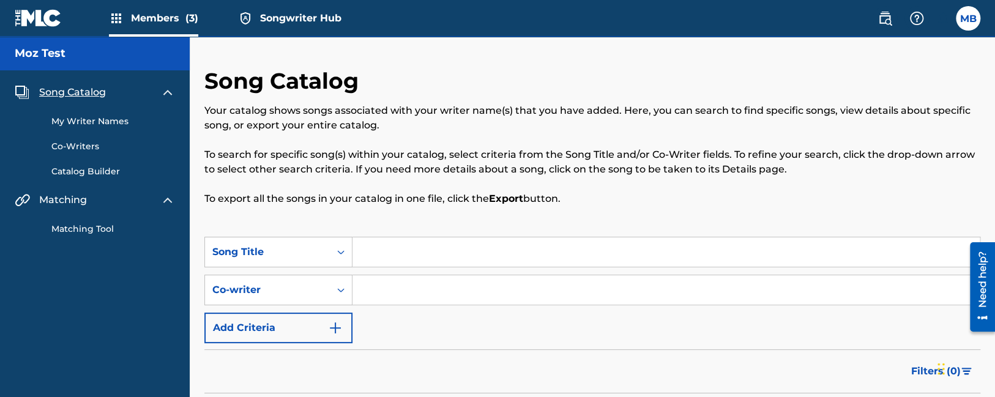
click at [100, 128] on div "My Writer Names Co-Writers Catalog Builder" at bounding box center [95, 139] width 160 height 78
click at [100, 122] on link "My Writer Names" at bounding box center [113, 121] width 124 height 13
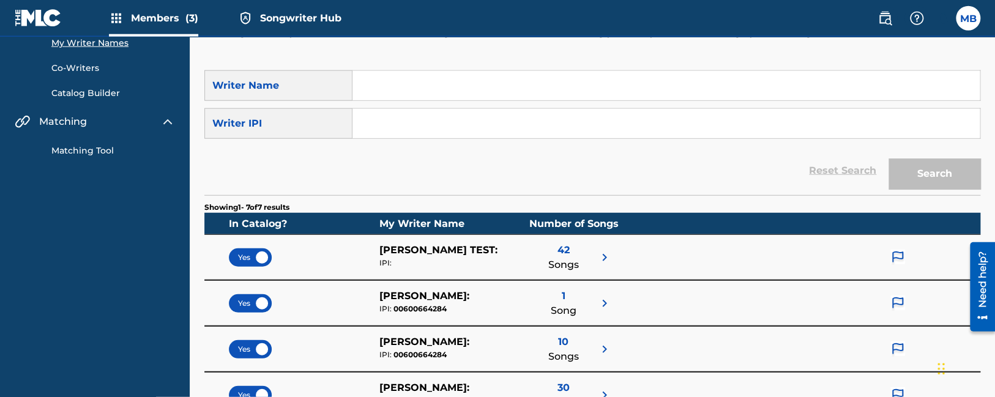
scroll to position [129, 0]
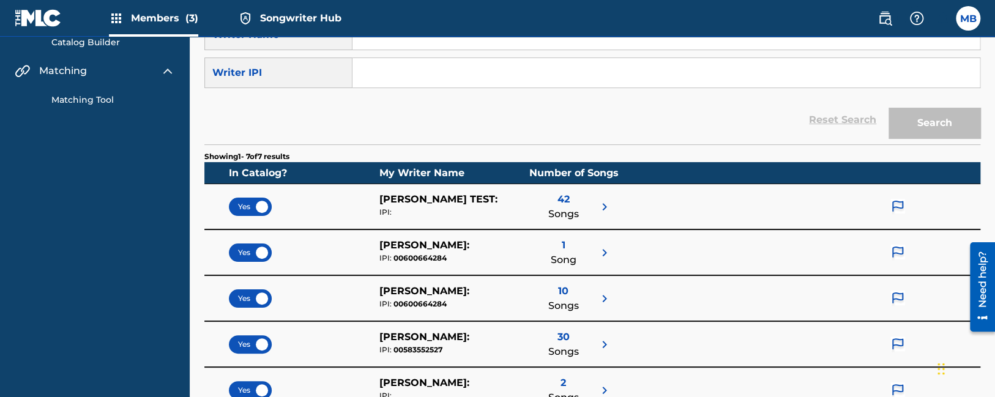
click at [897, 210] on img at bounding box center [897, 207] width 15 height 16
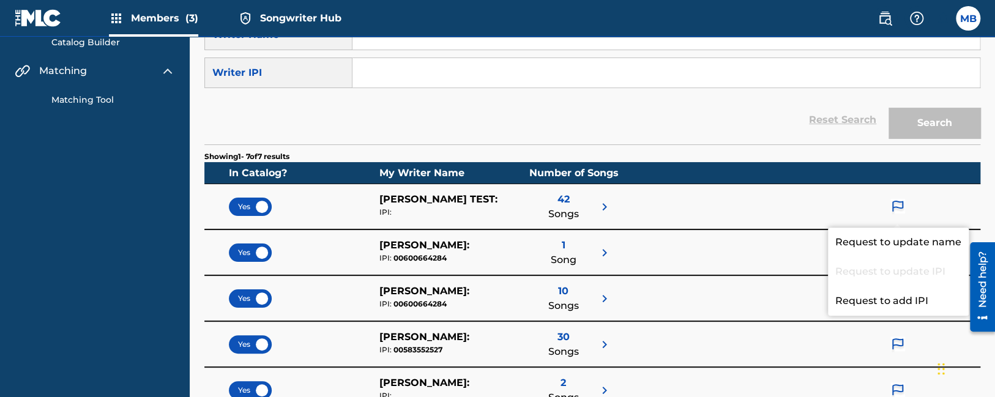
click at [780, 263] on div "Yes [PERSON_NAME] : IPI: 00600664284 1 Song" at bounding box center [592, 252] width 776 height 46
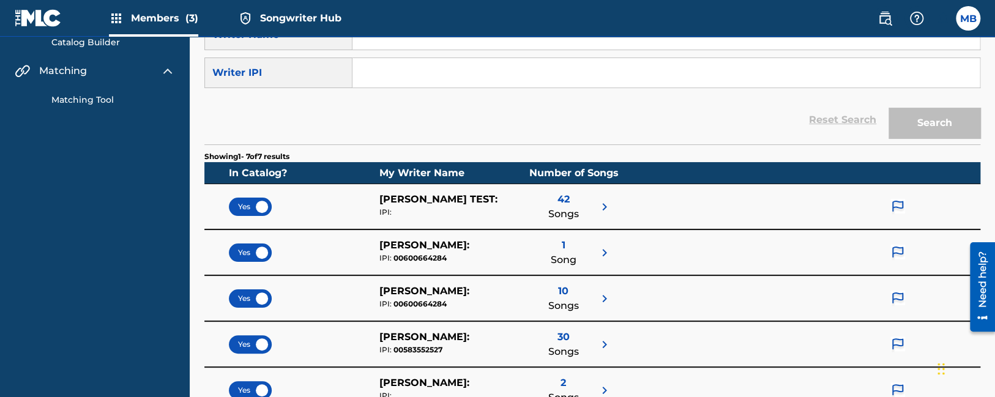
click at [890, 255] on div at bounding box center [897, 252] width 18 height 29
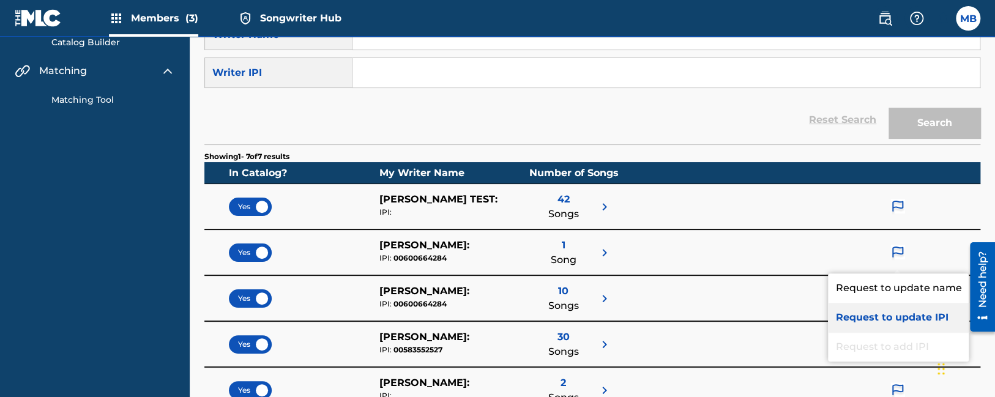
click at [887, 312] on p "Request to update IPI" at bounding box center [898, 317] width 141 height 29
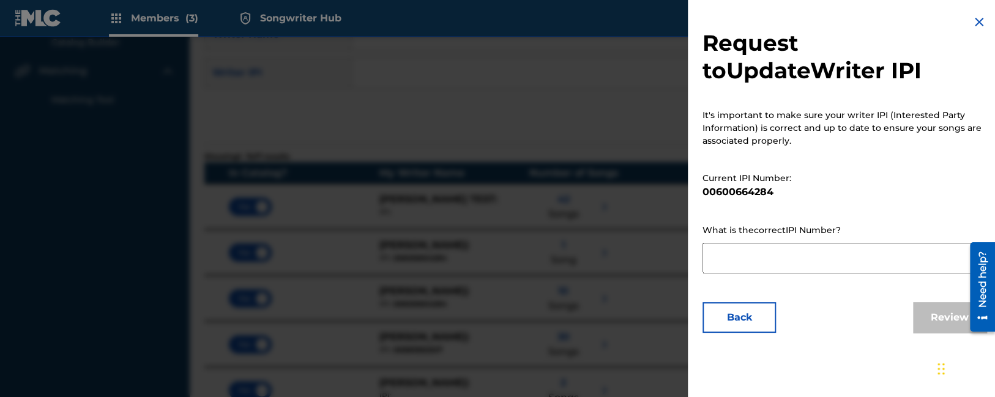
click at [804, 259] on textarea at bounding box center [844, 258] width 284 height 31
type textarea "test"
click at [939, 322] on button "Review" at bounding box center [949, 317] width 73 height 31
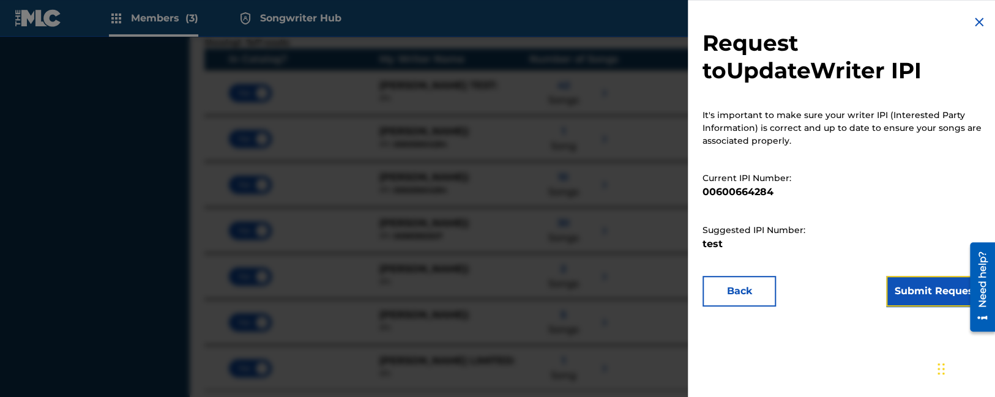
scroll to position [323, 0]
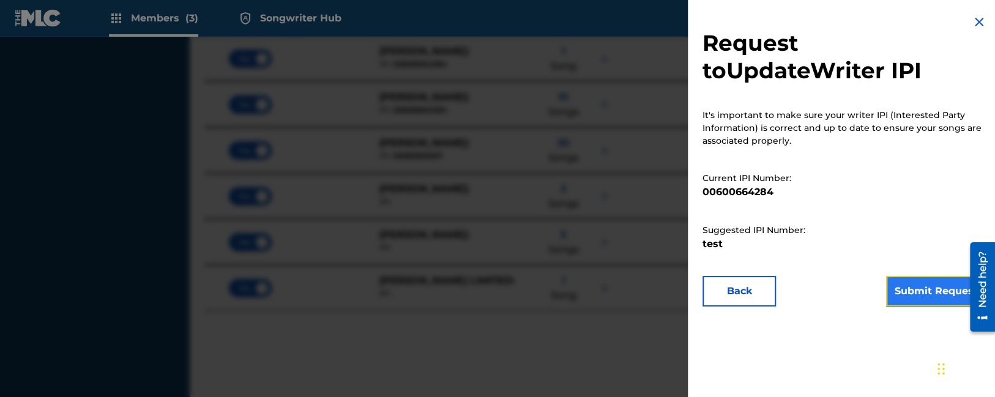
click at [901, 294] on button "Submit Request" at bounding box center [936, 291] width 100 height 31
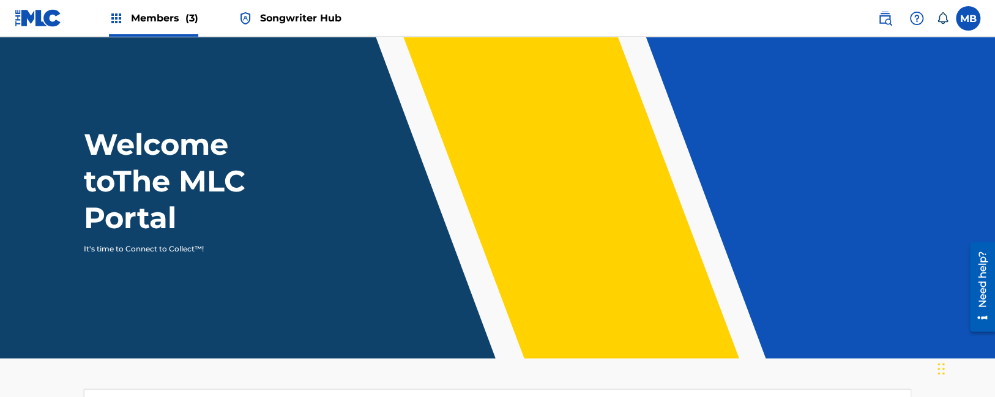
drag, startPoint x: 475, startPoint y: 242, endPoint x: 316, endPoint y: 13, distance: 278.2
click at [276, 18] on span "Songwriter Hub" at bounding box center [300, 18] width 81 height 14
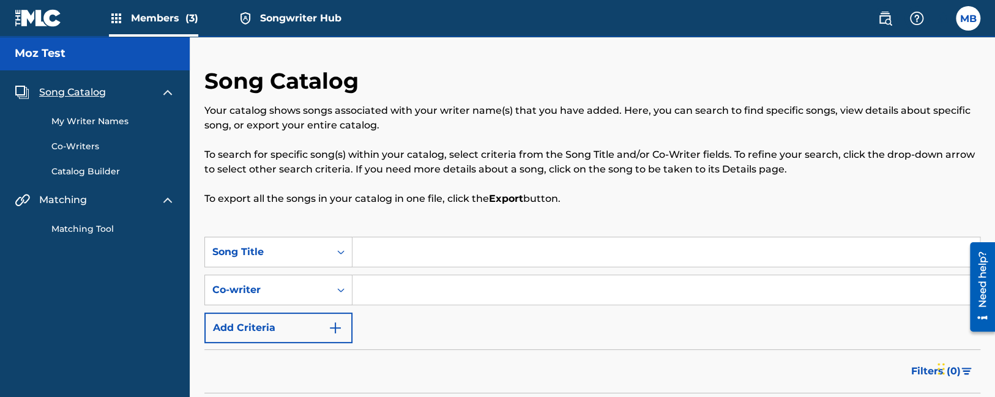
click at [106, 124] on link "My Writer Names" at bounding box center [113, 121] width 124 height 13
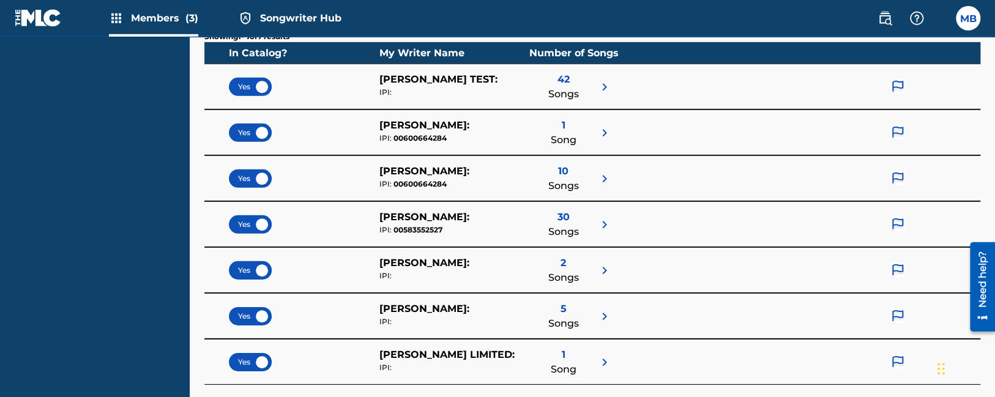
scroll to position [193, 0]
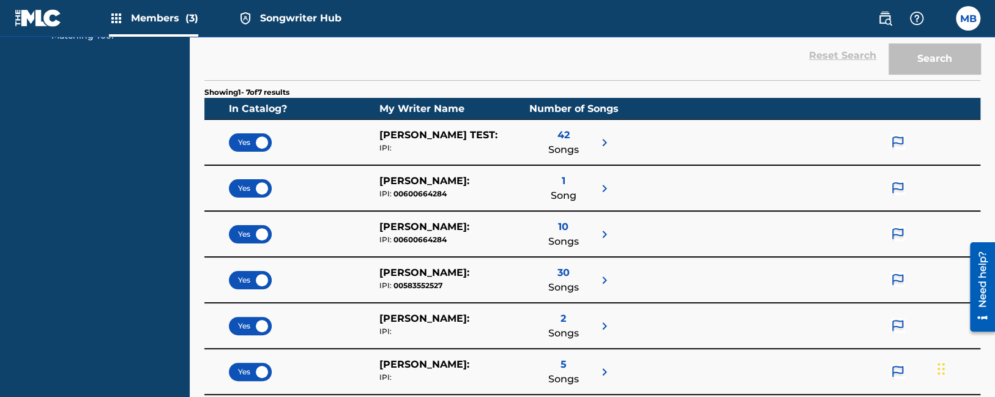
click at [902, 138] on img at bounding box center [897, 143] width 15 height 16
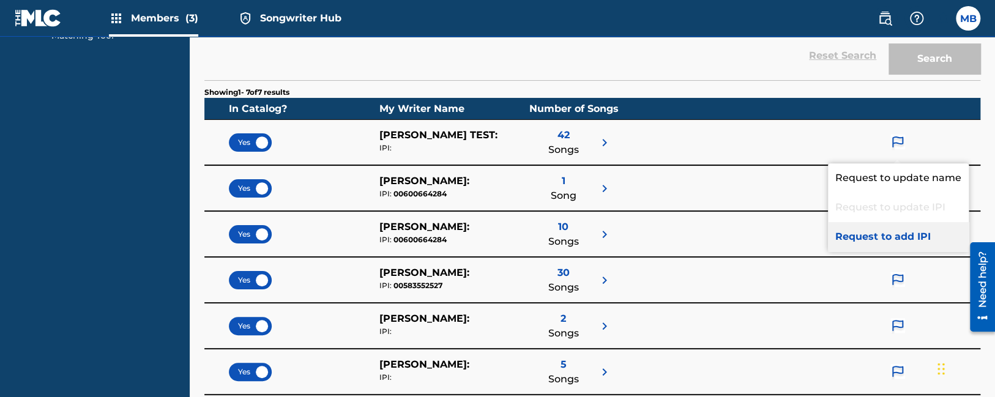
click at [875, 237] on p "Request to add IPI" at bounding box center [898, 236] width 141 height 29
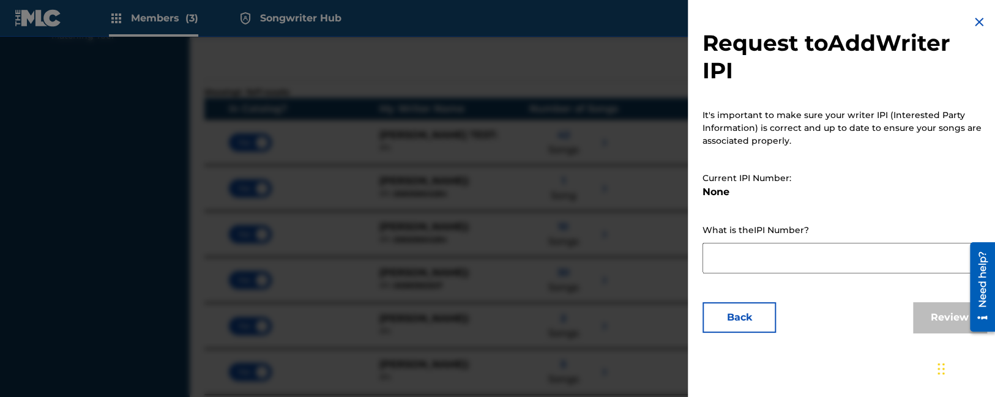
click at [827, 251] on textarea at bounding box center [844, 258] width 284 height 31
type textarea "test"
click at [936, 310] on button "Review" at bounding box center [949, 317] width 73 height 31
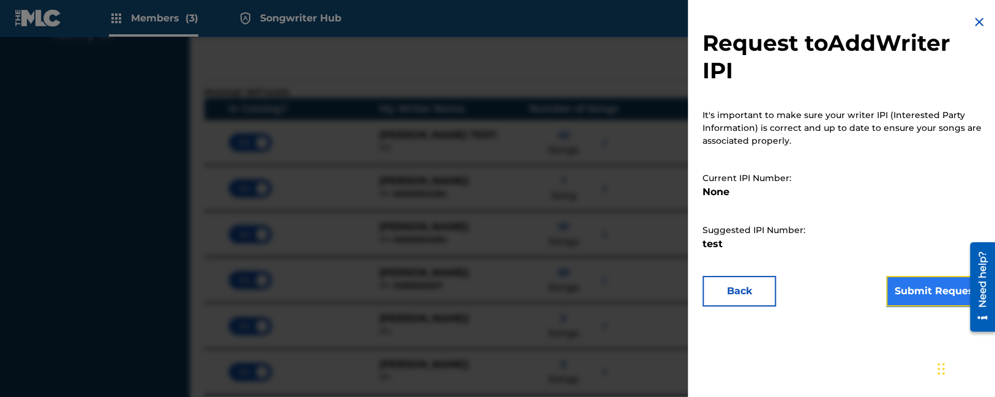
click at [936, 297] on button "Submit Request" at bounding box center [936, 291] width 100 height 31
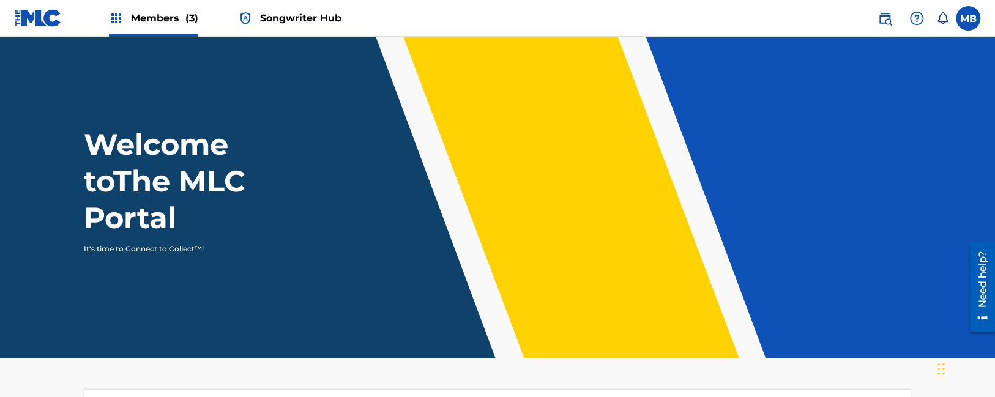
click at [275, 21] on span "Songwriter Hub" at bounding box center [300, 18] width 81 height 14
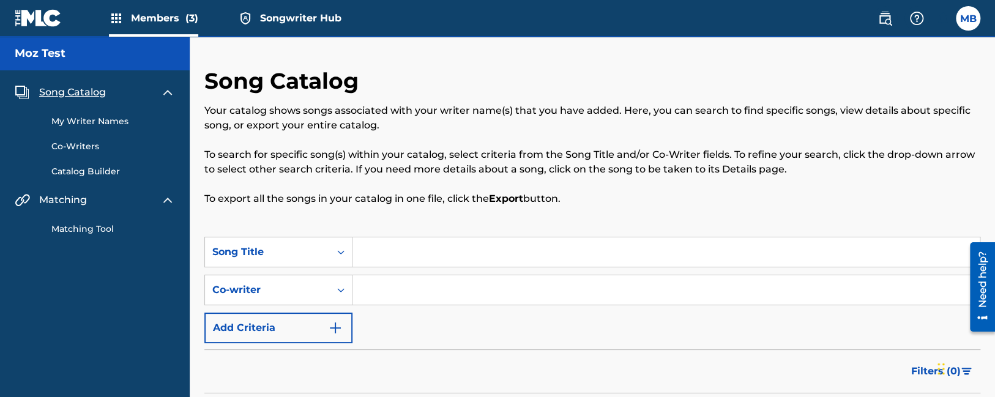
click at [430, 211] on div "Song Catalog Your catalog shows songs associated with your writer name(s) that …" at bounding box center [592, 151] width 776 height 169
click at [67, 228] on link "Matching Tool" at bounding box center [113, 229] width 124 height 13
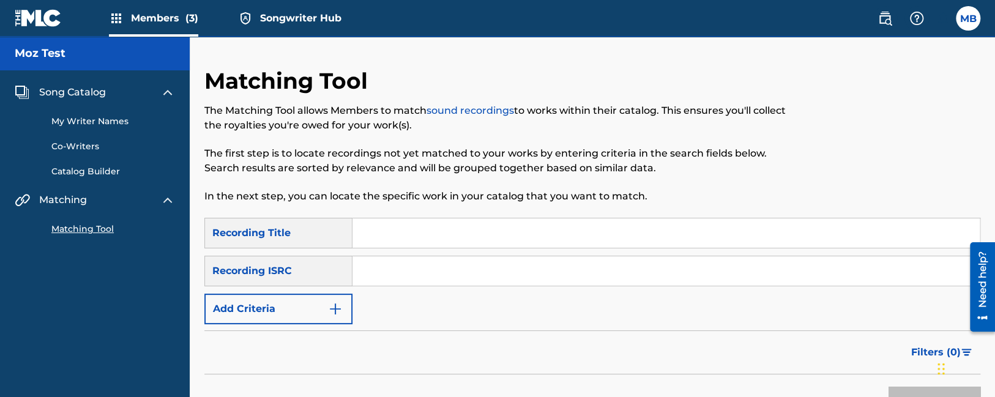
click at [393, 244] on input "Search Form" at bounding box center [665, 232] width 627 height 29
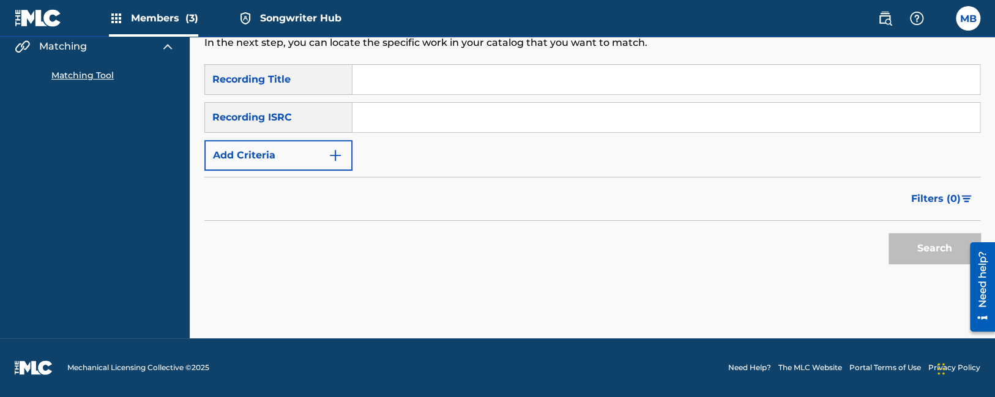
scroll to position [24, 0]
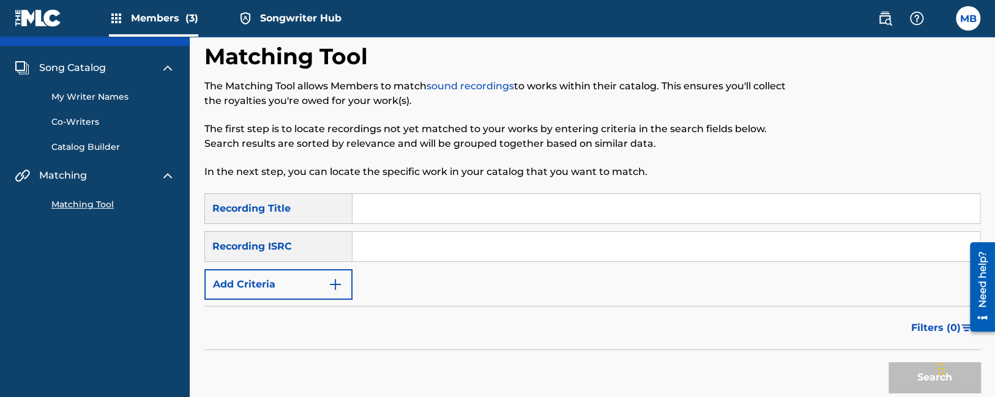
click at [102, 99] on link "My Writer Names" at bounding box center [113, 97] width 124 height 13
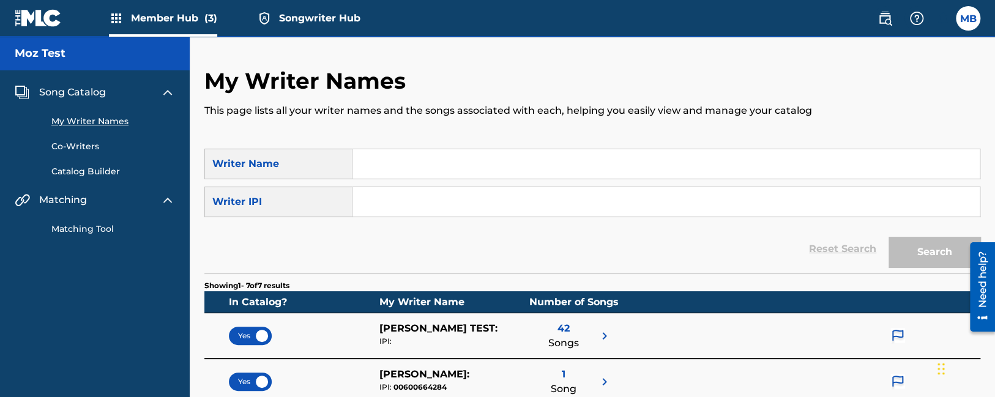
click at [291, 20] on span "Songwriter Hub" at bounding box center [319, 18] width 81 height 14
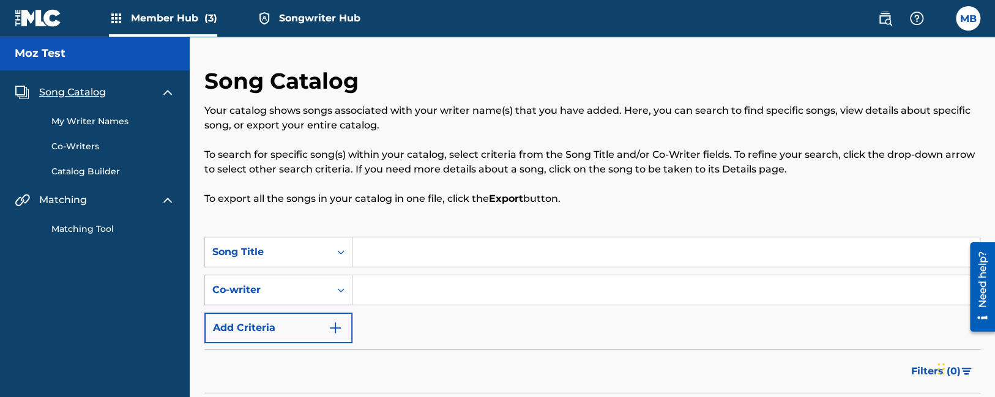
click at [292, 25] on span "Songwriter Hub" at bounding box center [319, 18] width 81 height 14
click at [188, 19] on span "Member Hub (3)" at bounding box center [174, 18] width 86 height 14
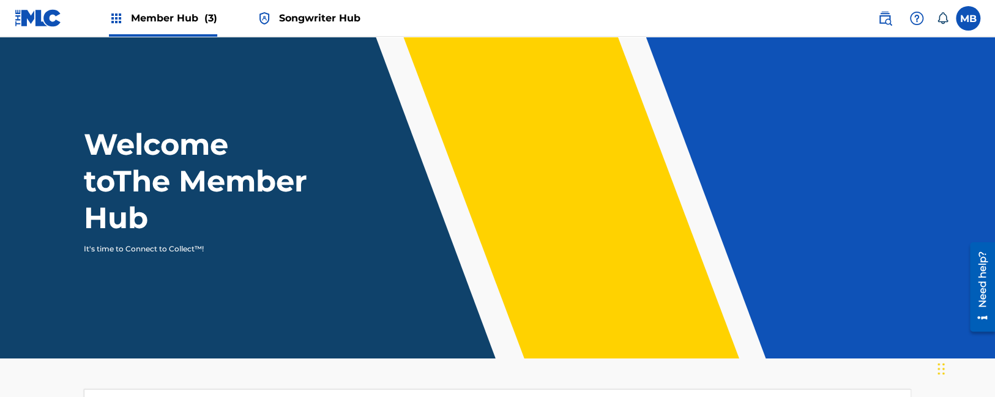
click at [338, 11] on link "Songwriter Hub" at bounding box center [308, 18] width 103 height 36
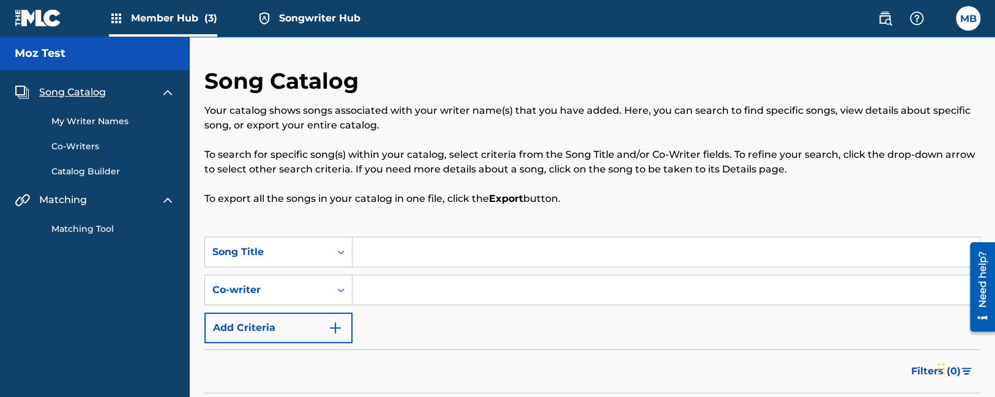
click at [187, 18] on span "Member Hub (3)" at bounding box center [174, 18] width 86 height 14
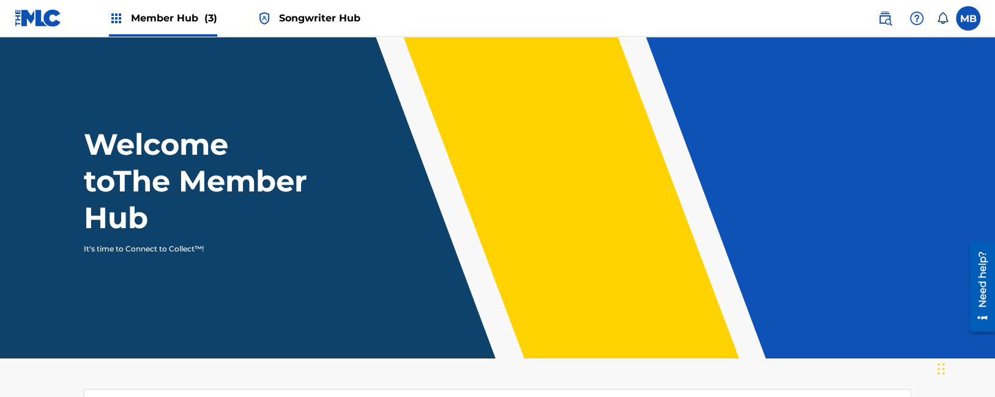
click at [339, 20] on span "Songwriter Hub" at bounding box center [319, 18] width 81 height 14
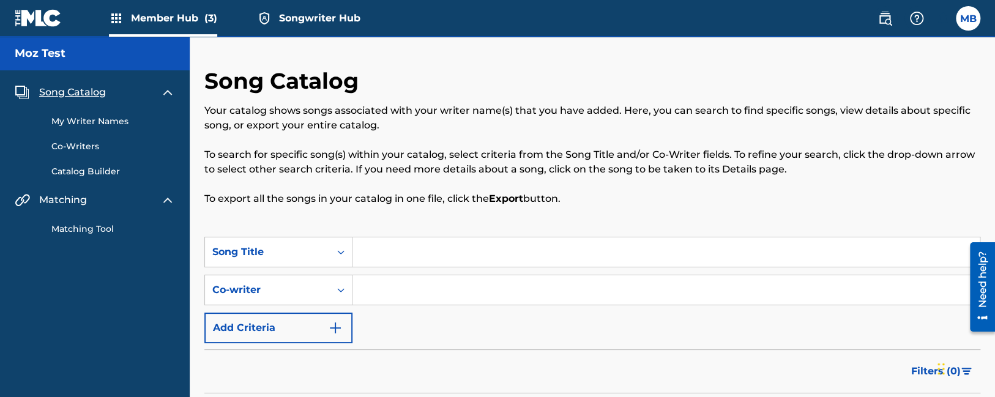
click at [197, 16] on span "Member Hub (3)" at bounding box center [174, 18] width 86 height 14
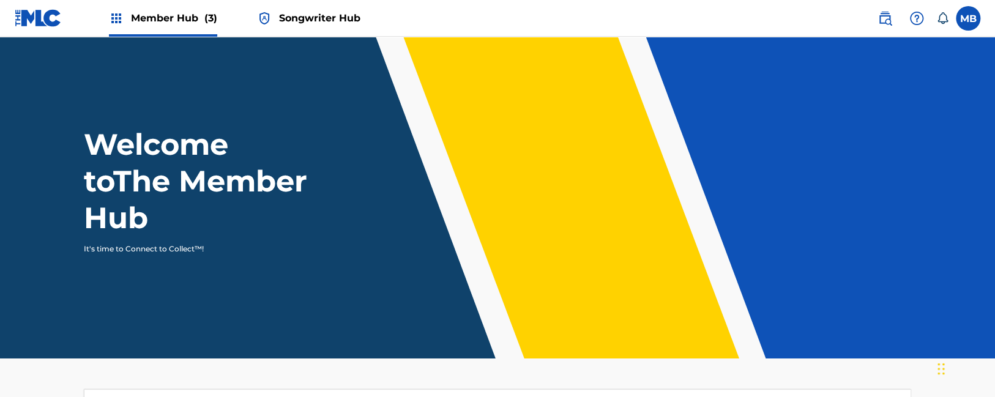
click at [288, 13] on span "Songwriter Hub" at bounding box center [319, 18] width 81 height 14
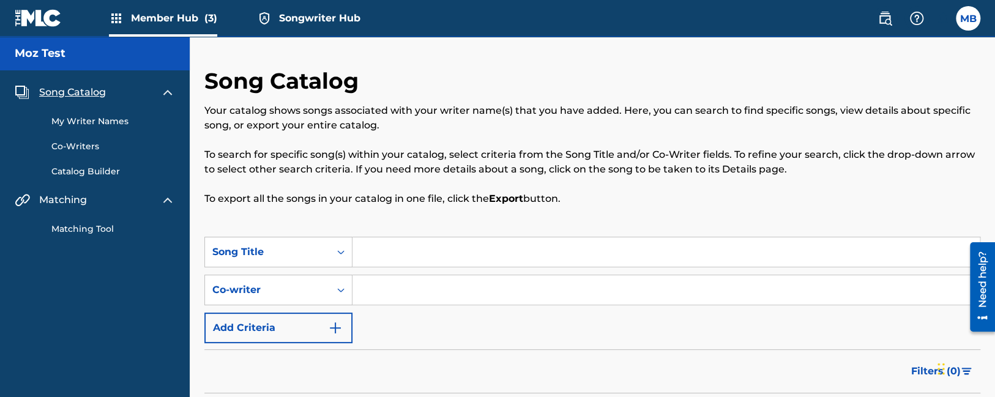
click at [181, 17] on span "Member Hub (3)" at bounding box center [174, 18] width 86 height 14
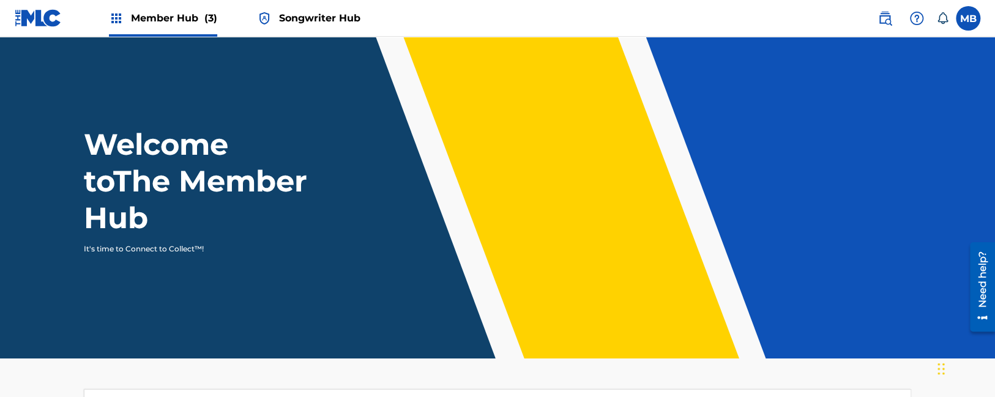
click at [262, 18] on img at bounding box center [264, 18] width 15 height 15
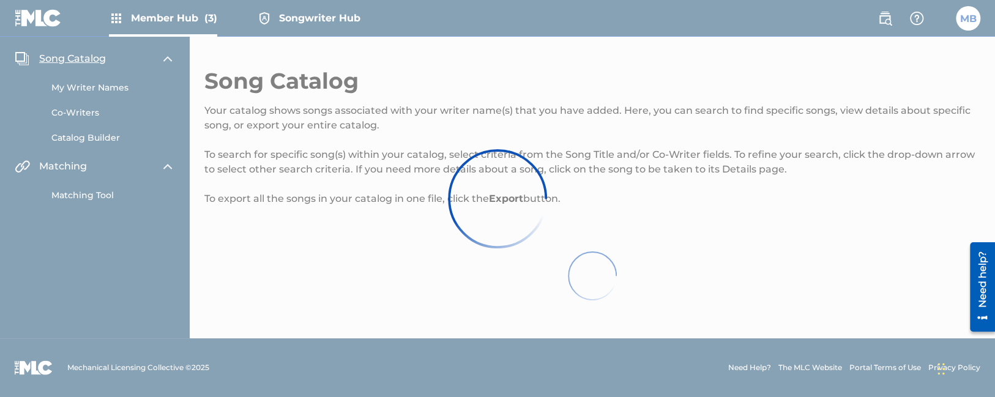
click at [324, 24] on span "Songwriter Hub" at bounding box center [319, 18] width 81 height 14
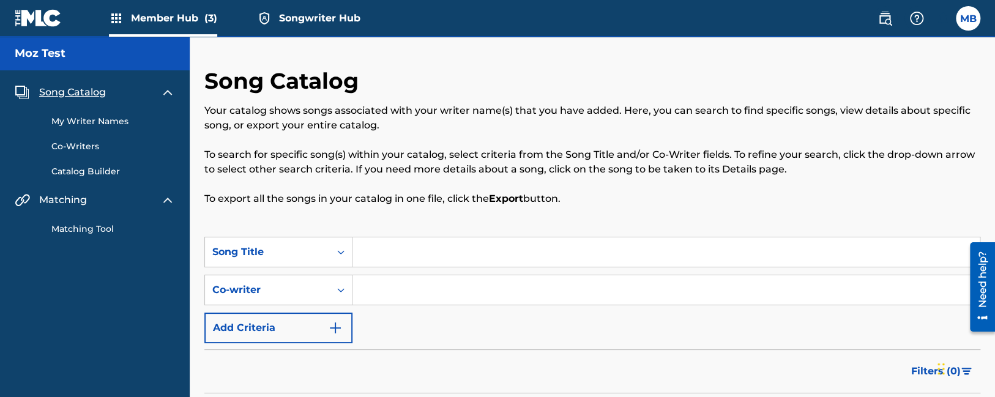
click at [387, 259] on input "Search Form" at bounding box center [665, 251] width 627 height 29
click at [319, 25] on span "Songwriter Hub" at bounding box center [319, 18] width 81 height 14
click at [298, 20] on span "Songwriter Hub" at bounding box center [319, 18] width 81 height 14
click at [222, 21] on div "Member Hub (3) Songwriter Hub" at bounding box center [188, 18] width 346 height 36
click at [195, 21] on span "Member Hub (3)" at bounding box center [174, 18] width 86 height 14
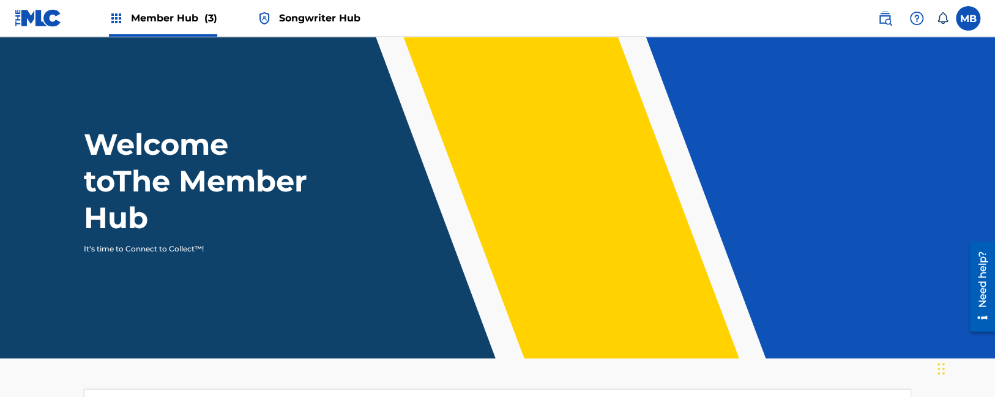
click at [333, 18] on span "Songwriter Hub" at bounding box center [319, 18] width 81 height 14
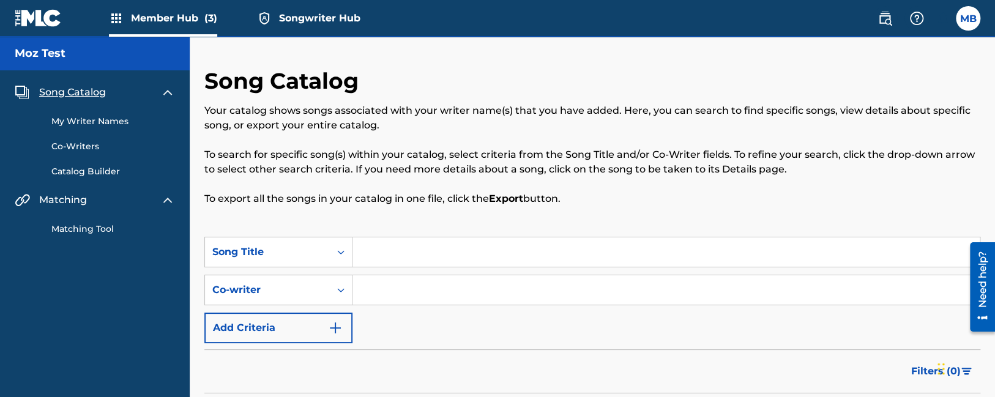
click at [328, 19] on span "Songwriter Hub" at bounding box center [319, 18] width 81 height 14
click at [190, 17] on span "Member Hub (3)" at bounding box center [174, 18] width 86 height 14
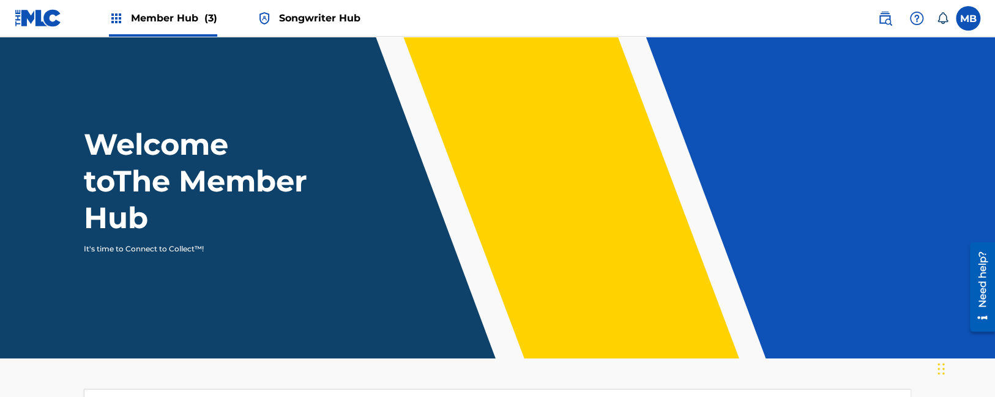
click at [324, 18] on span "Songwriter Hub" at bounding box center [319, 18] width 81 height 14
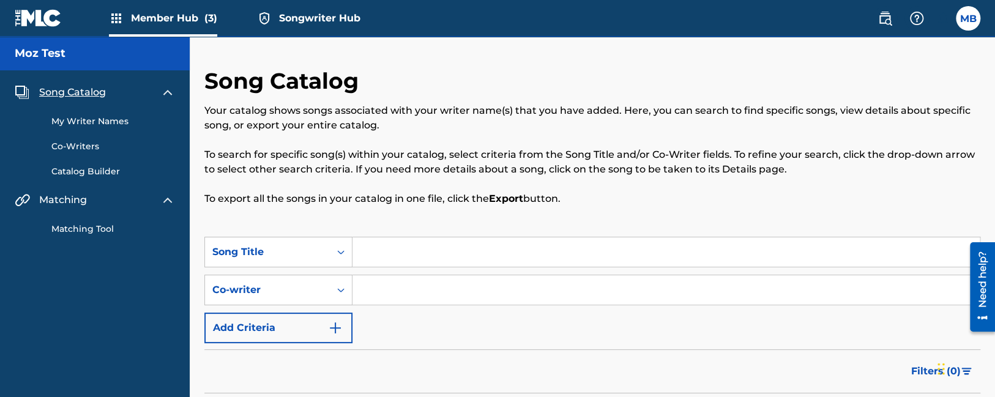
click at [157, 18] on span "Member Hub (3)" at bounding box center [174, 18] width 86 height 14
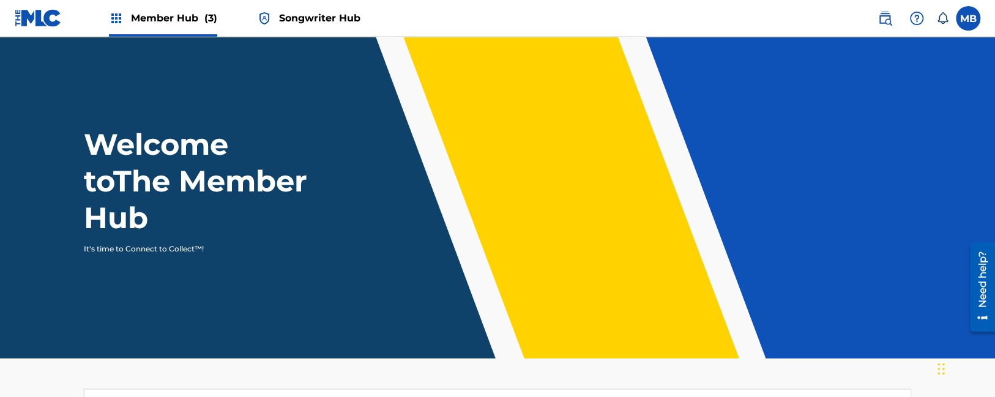
click at [351, 17] on span "Songwriter Hub" at bounding box center [319, 18] width 81 height 14
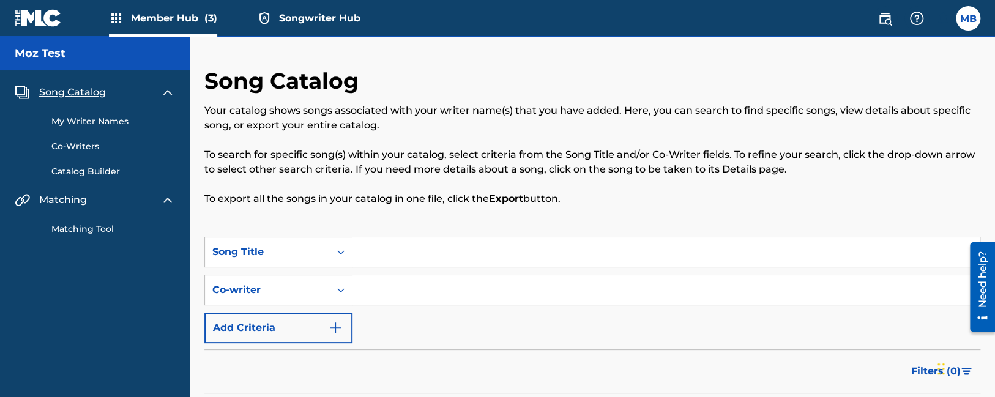
click at [80, 121] on link "My Writer Names" at bounding box center [113, 121] width 124 height 13
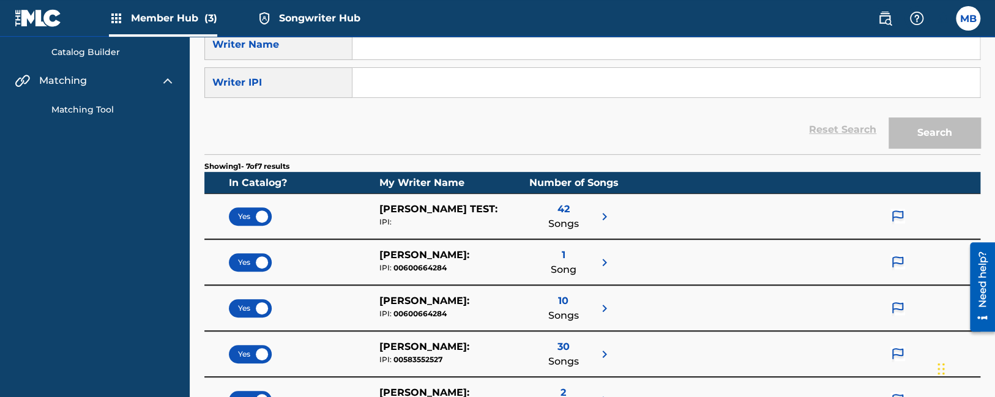
scroll to position [193, 0]
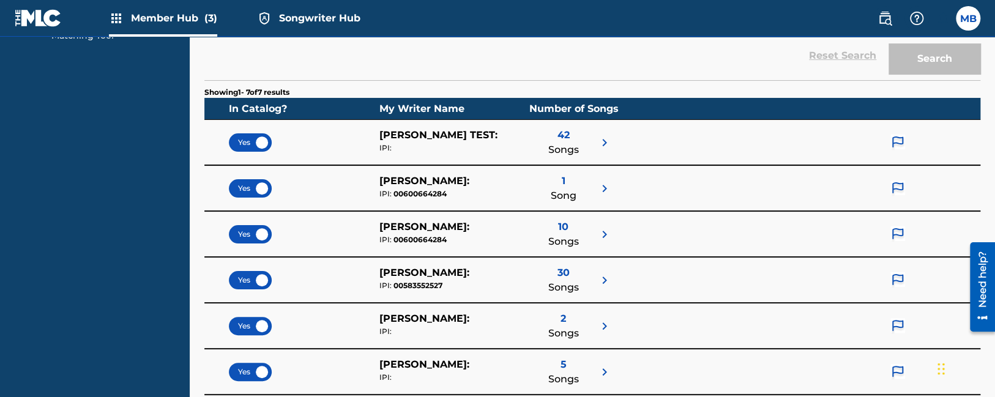
click at [897, 150] on div at bounding box center [897, 142] width 18 height 29
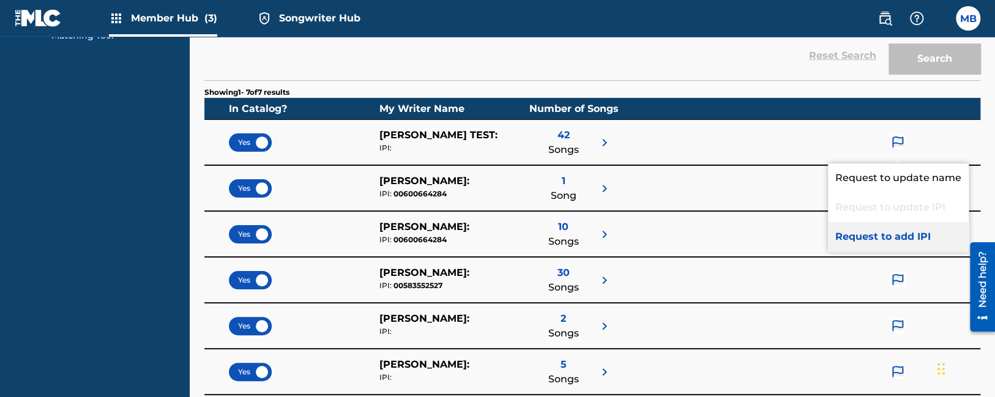
click at [873, 231] on p "Request to add IPI" at bounding box center [898, 236] width 141 height 29
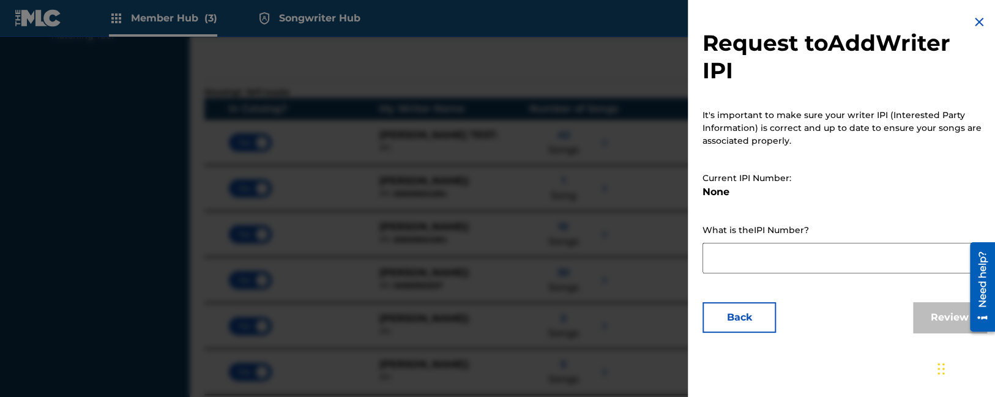
click at [814, 253] on textarea at bounding box center [844, 258] width 284 height 31
type textarea "test"
click at [928, 321] on button "Review" at bounding box center [949, 317] width 73 height 31
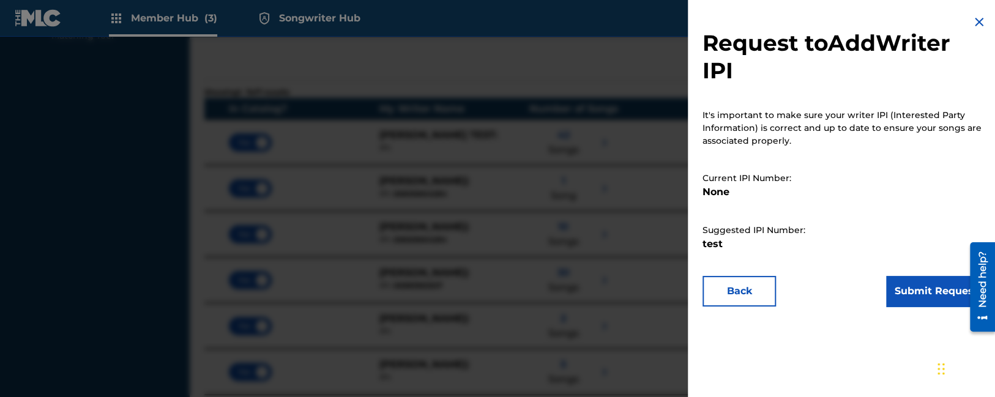
click at [914, 272] on div "Request to Add Writer IPI It's important to make sure your writer IPI (Interest…" at bounding box center [844, 160] width 313 height 321
click at [915, 292] on button "Submit Request" at bounding box center [936, 291] width 100 height 31
click at [719, 293] on button "Back" at bounding box center [738, 291] width 73 height 31
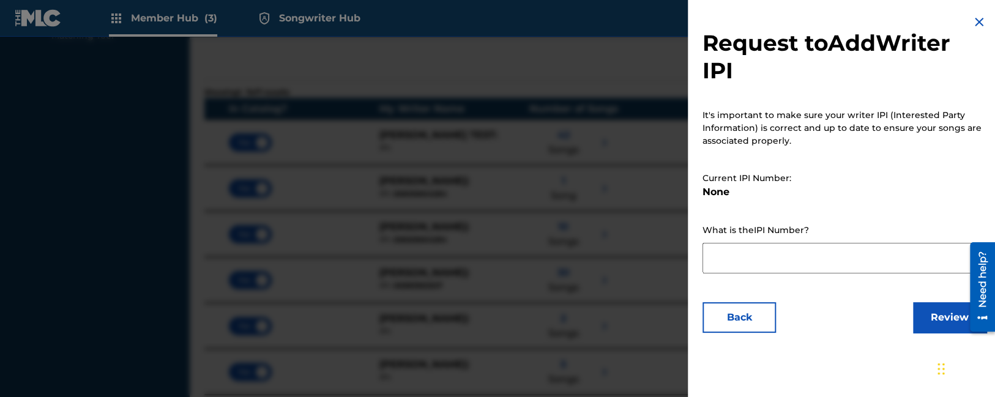
click at [978, 19] on img at bounding box center [979, 22] width 15 height 15
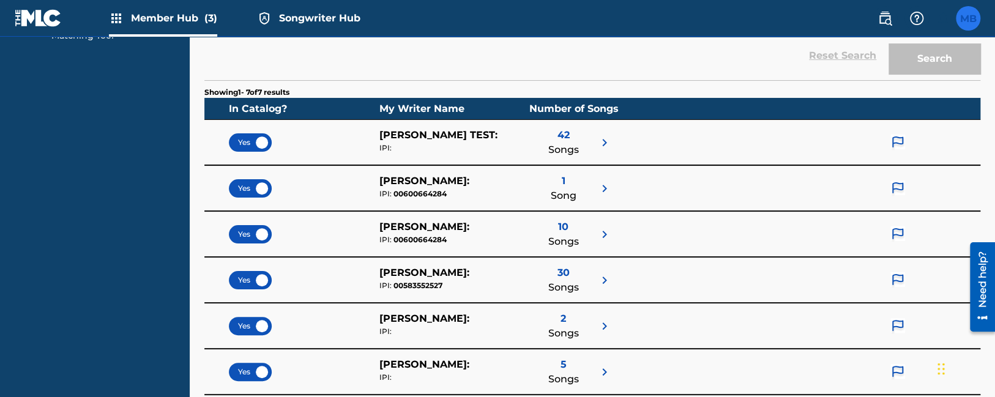
click at [966, 24] on label at bounding box center [968, 18] width 24 height 24
click at [968, 18] on input "MB Maurice2 Buckberry mozb87@gmail.com Notification Preferences Profile Log out" at bounding box center [968, 18] width 0 height 0
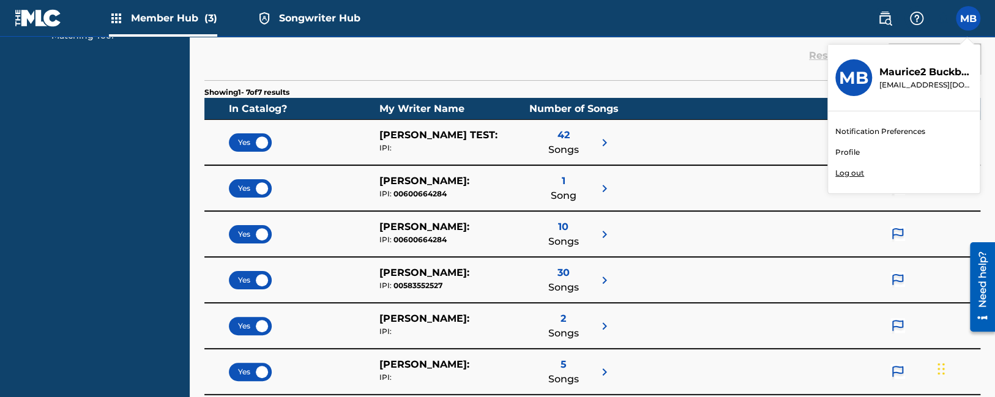
click at [850, 175] on p "Log out" at bounding box center [849, 173] width 29 height 11
click at [968, 18] on input "MB Maurice2 Buckberry mozb87@gmail.com Notification Preferences Profile Log out" at bounding box center [968, 18] width 0 height 0
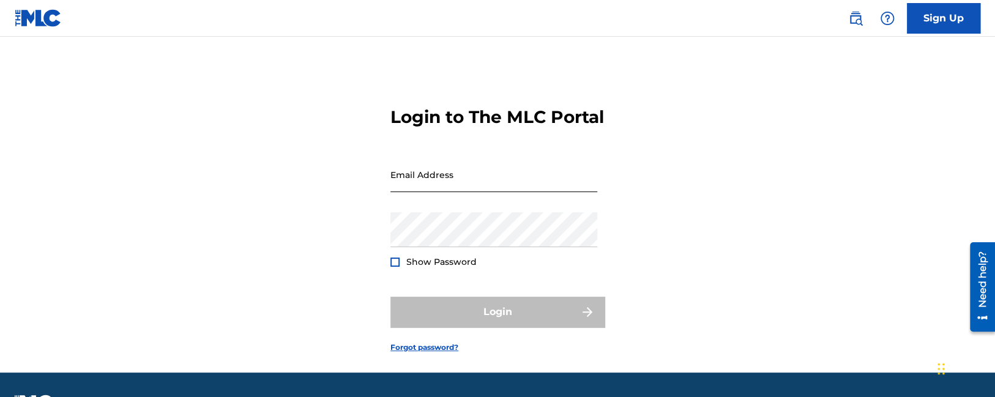
click at [439, 192] on input "Email Address" at bounding box center [493, 174] width 207 height 35
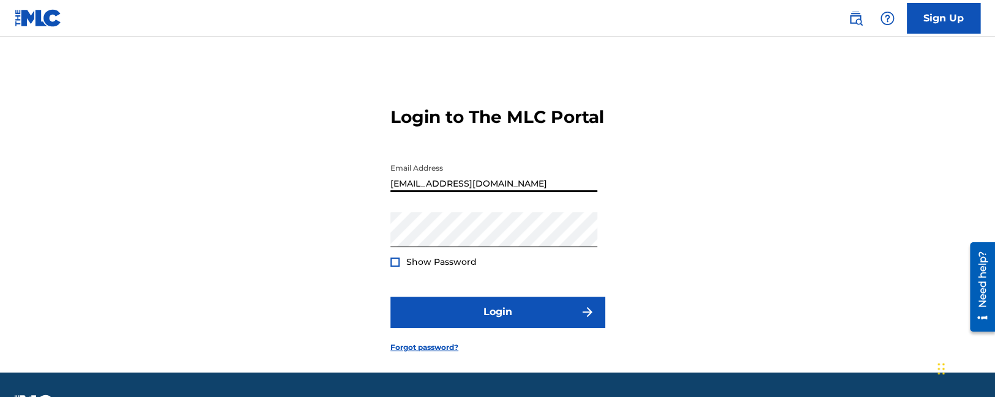
type input "Dutchess.McTesterson@gmail.com"
click at [447, 316] on form "Login to The MLC Portal Email Address Dutchess.McTesterson@gmail.com Password S…" at bounding box center [497, 219] width 214 height 305
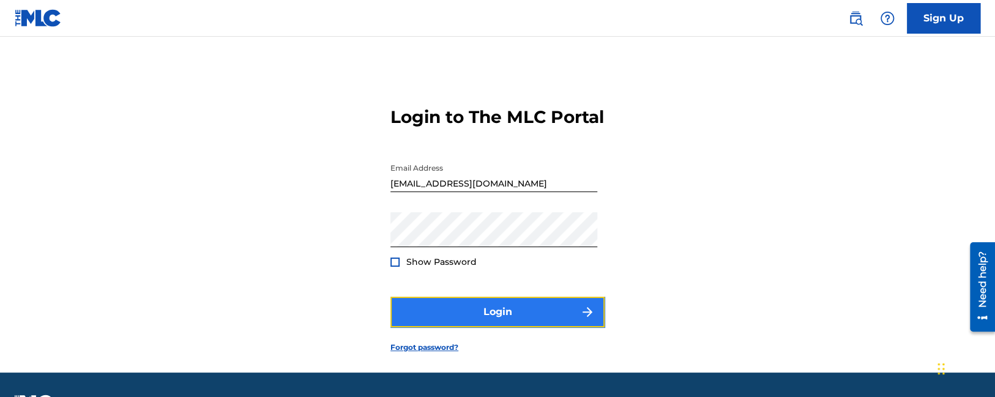
click at [449, 327] on button "Login" at bounding box center [497, 312] width 214 height 31
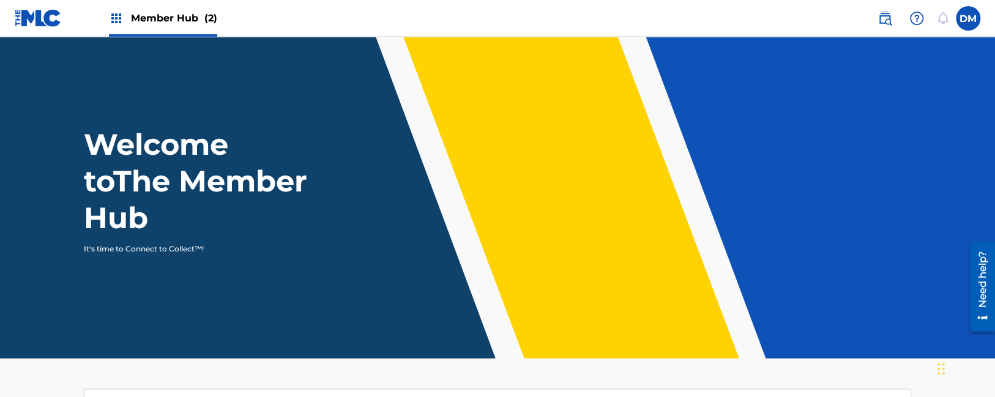
click at [186, 23] on span "Member Hub (2)" at bounding box center [174, 18] width 86 height 14
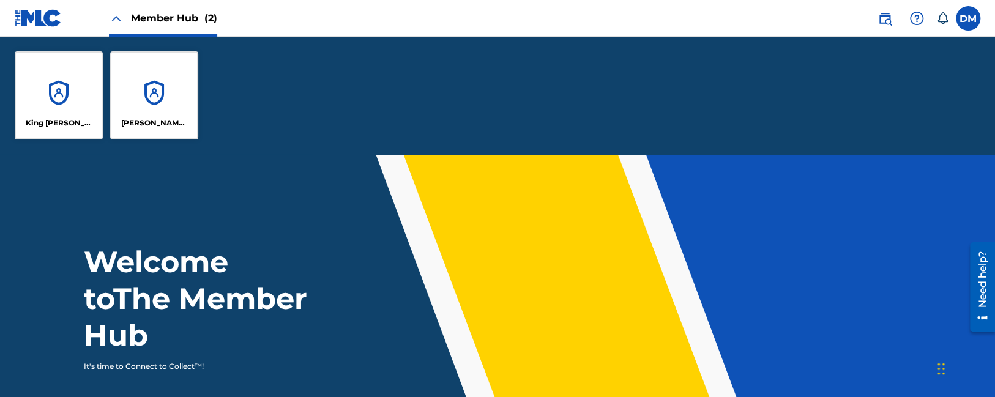
click at [186, 23] on span "Member Hub (2)" at bounding box center [174, 18] width 86 height 14
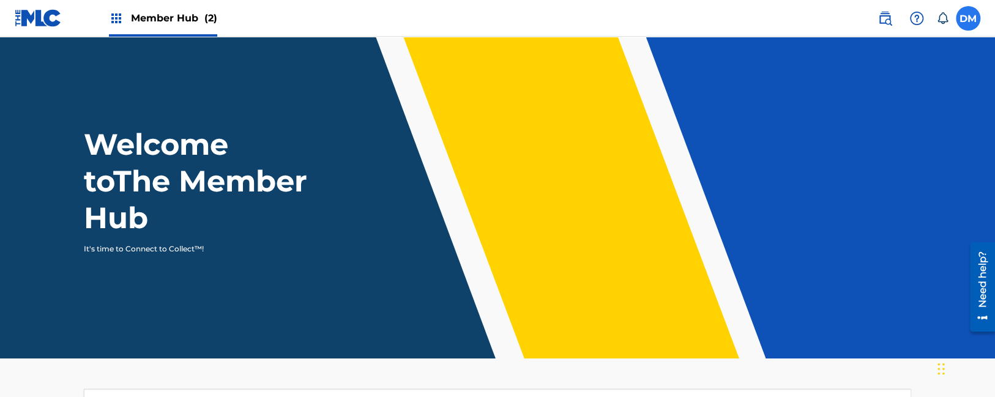
click at [976, 19] on label at bounding box center [968, 18] width 24 height 24
click at [968, 18] on input "DM Dutchess McTesterson dutchess.mctesterson@gmail.com Notification Preferences…" at bounding box center [968, 18] width 0 height 0
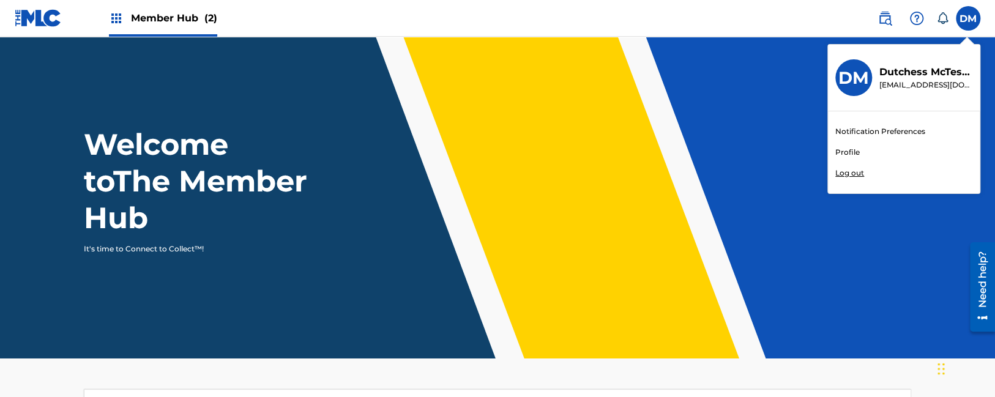
click at [854, 177] on p "Log out" at bounding box center [849, 173] width 29 height 11
click at [968, 18] on input "DM Dutchess McTesterson dutchess.mctesterson@gmail.com Notification Preferences…" at bounding box center [968, 18] width 0 height 0
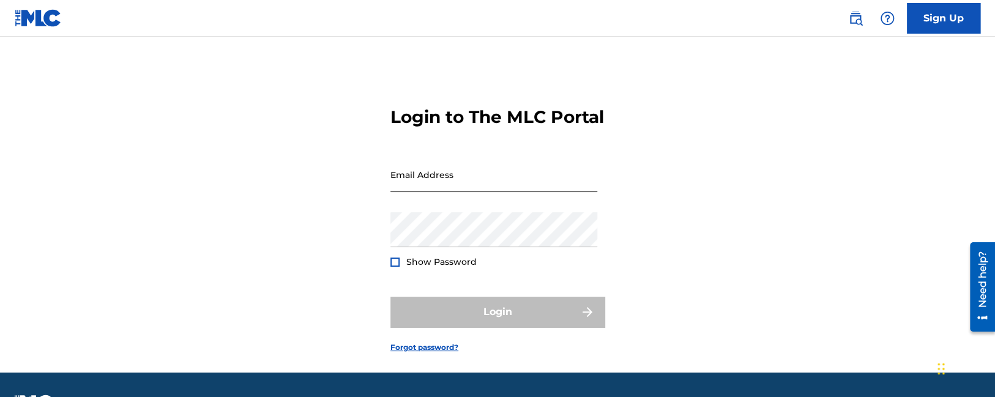
click at [444, 192] on input "Email Address" at bounding box center [493, 174] width 207 height 35
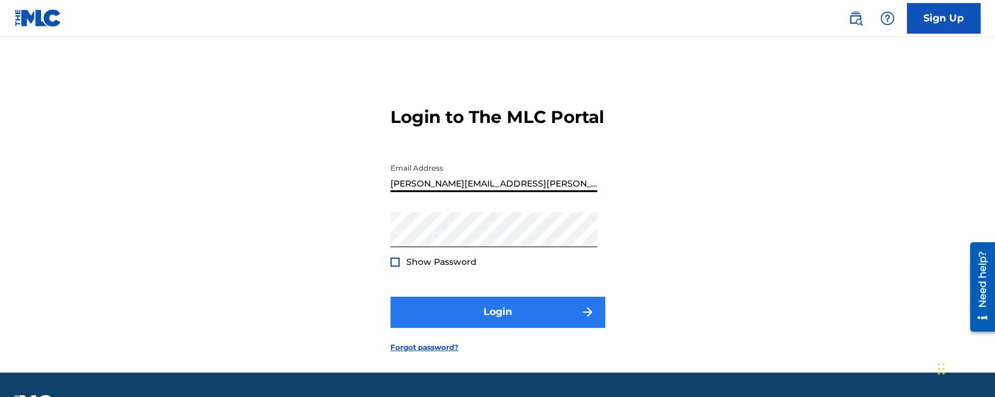
type input "maurice.buckberry@themlc.com"
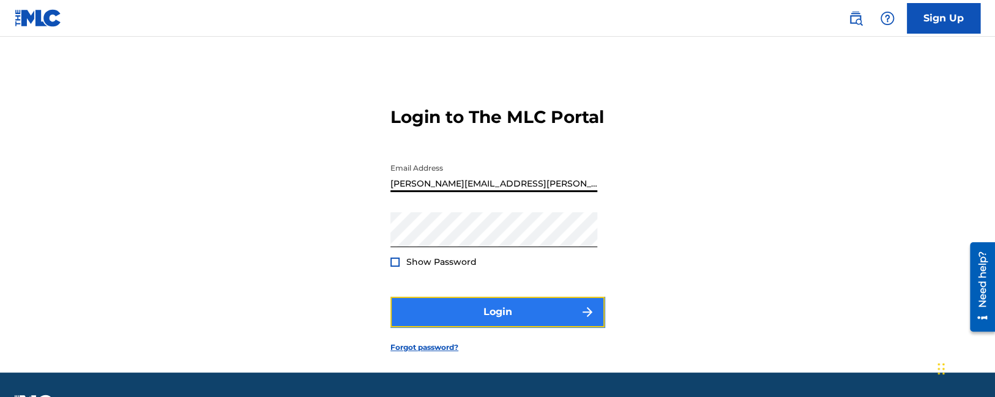
click at [547, 327] on button "Login" at bounding box center [497, 312] width 214 height 31
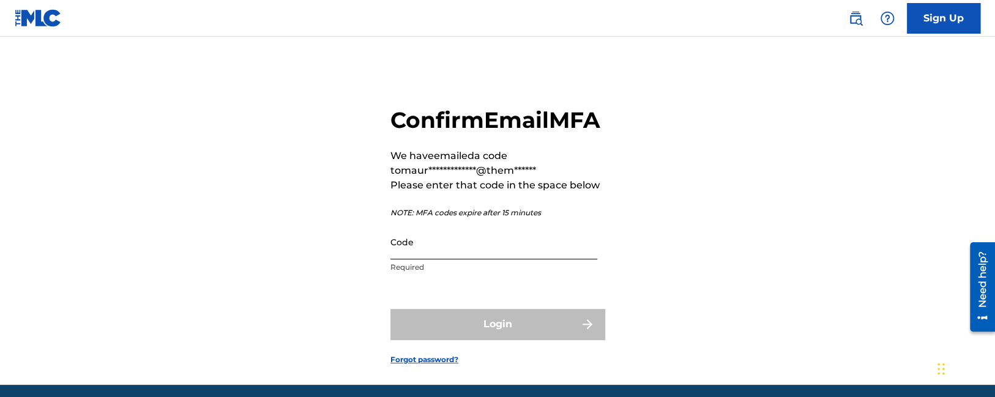
click at [432, 259] on input "Code" at bounding box center [493, 242] width 207 height 35
paste input "624709"
type input "624709"
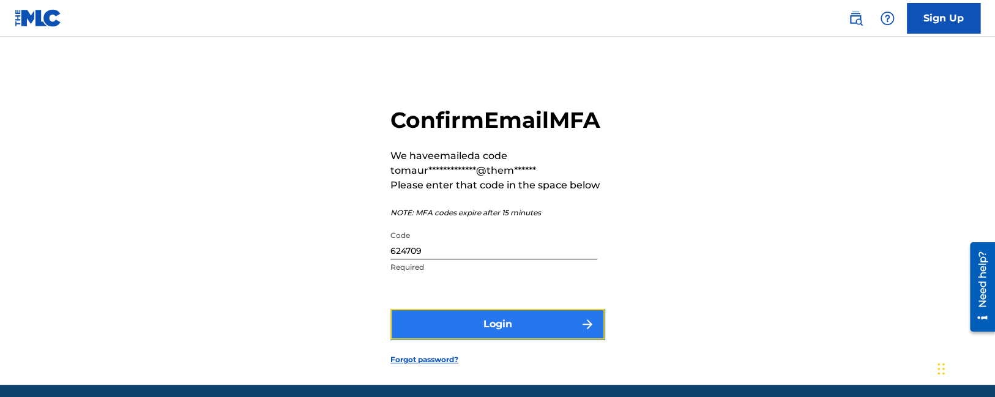
click at [455, 340] on button "Login" at bounding box center [497, 324] width 214 height 31
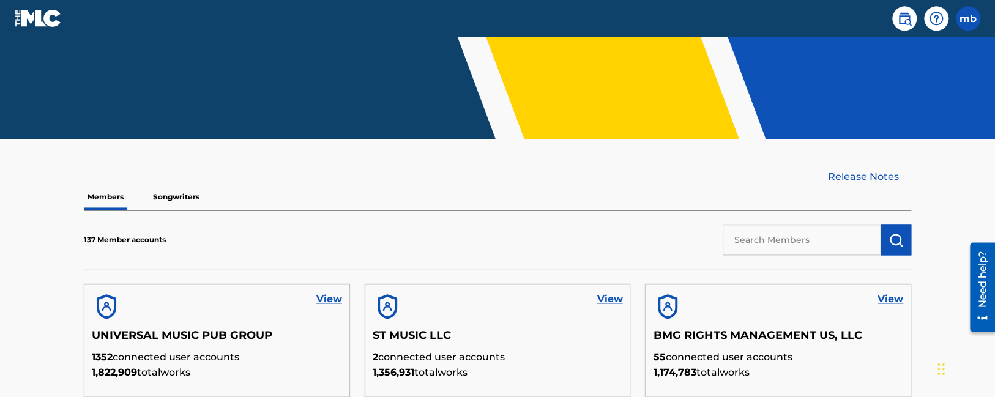
scroll to position [323, 0]
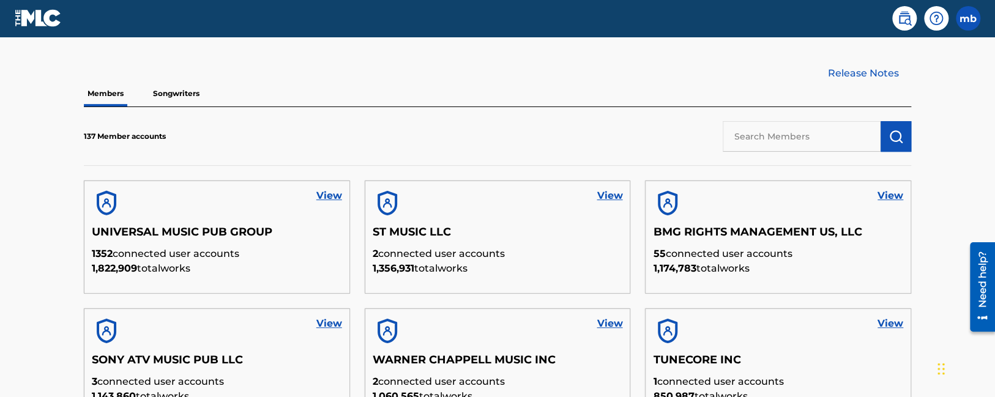
click at [160, 92] on p "Songwriters" at bounding box center [176, 94] width 54 height 26
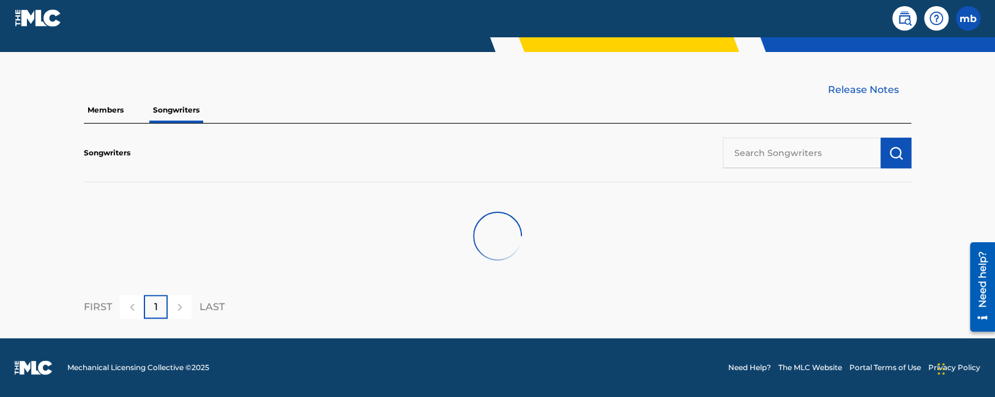
scroll to position [228, 0]
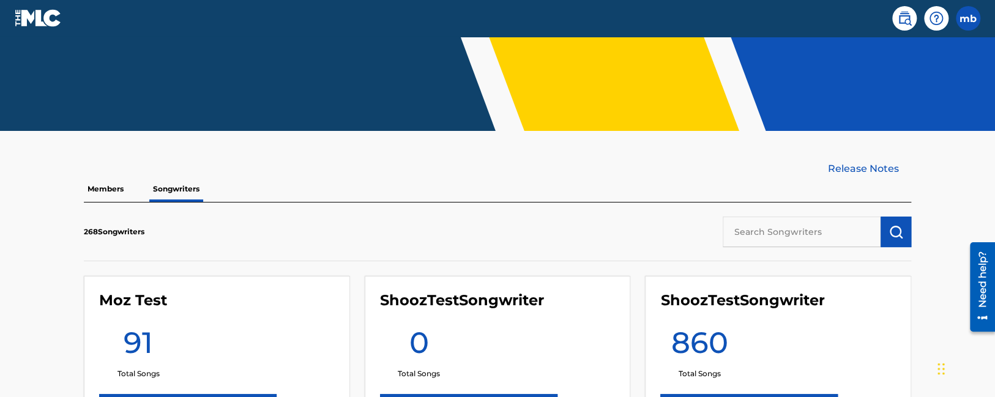
click at [195, 310] on div "Moz Test 91 Total Songs View My Catalog" at bounding box center [217, 358] width 266 height 164
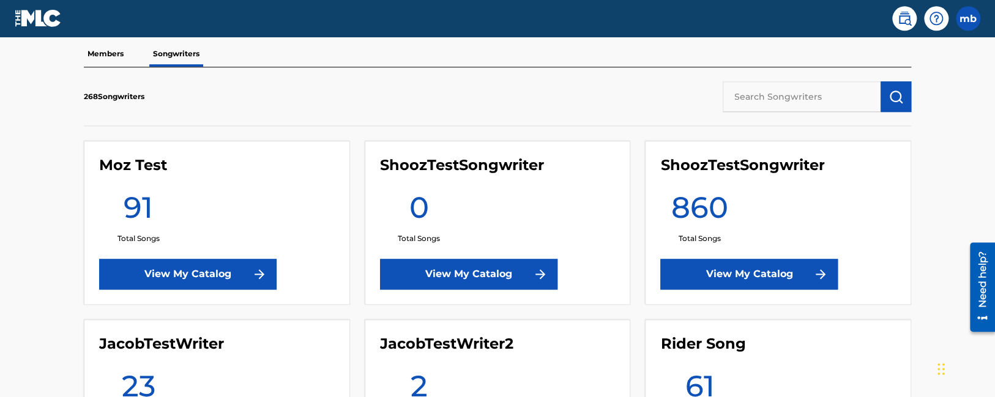
scroll to position [422, 0]
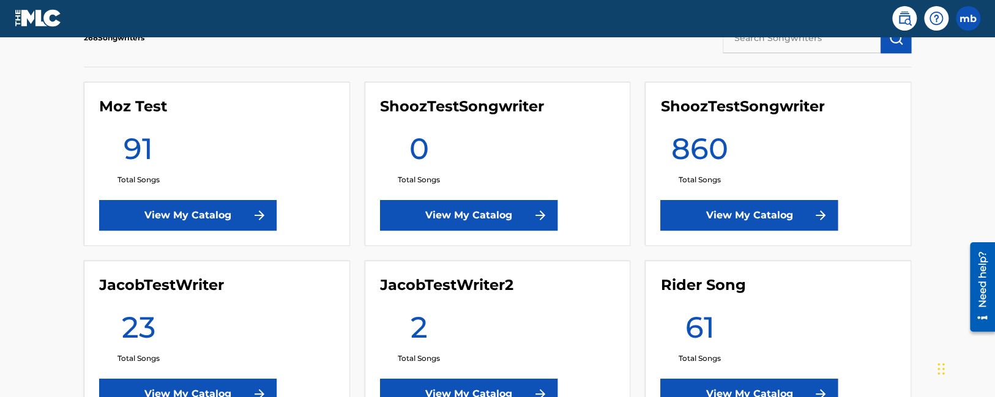
click at [171, 199] on div "Moz Test 91 Total Songs View My Catalog" at bounding box center [217, 164] width 266 height 164
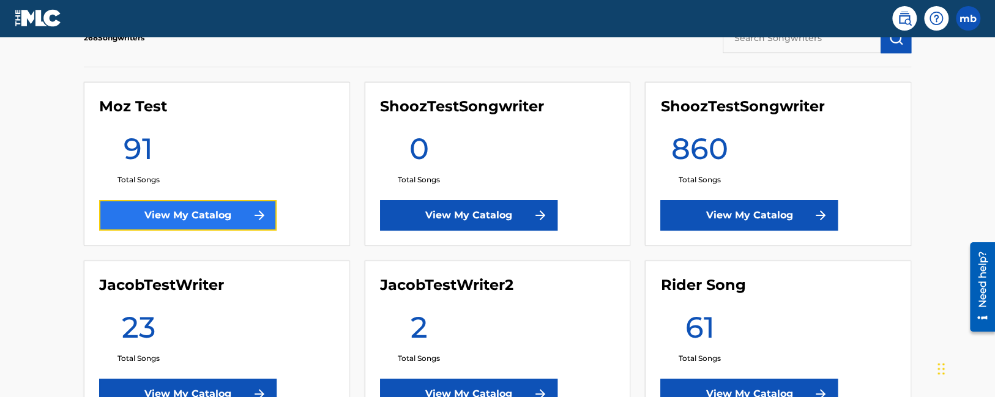
click at [173, 211] on link "View My Catalog" at bounding box center [187, 215] width 177 height 31
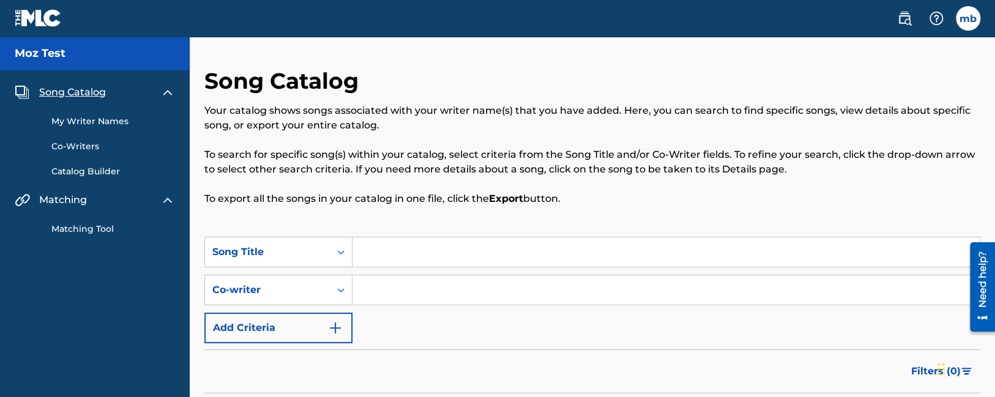
click at [954, 17] on div "mb mb maurice buckberry maurice.buckberry@themlc.com Notification Preferences P…" at bounding box center [932, 18] width 95 height 24
click at [967, 20] on label at bounding box center [968, 18] width 24 height 24
click at [968, 18] on input "mb maurice buckberry maurice.buckberry@themlc.com Notification Preferences Prof…" at bounding box center [968, 18] width 0 height 0
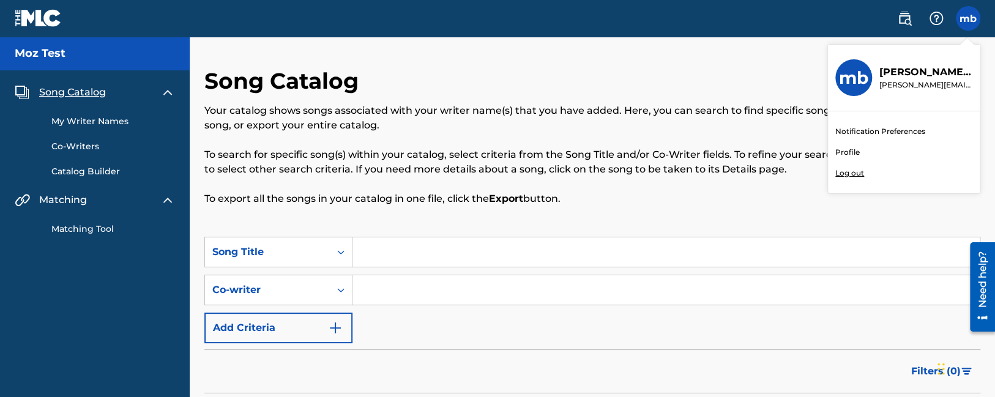
click at [846, 173] on p "Log out" at bounding box center [849, 173] width 29 height 11
click at [968, 18] on input "mb maurice buckberry maurice.buckberry@themlc.com Notification Preferences Prof…" at bounding box center [968, 18] width 0 height 0
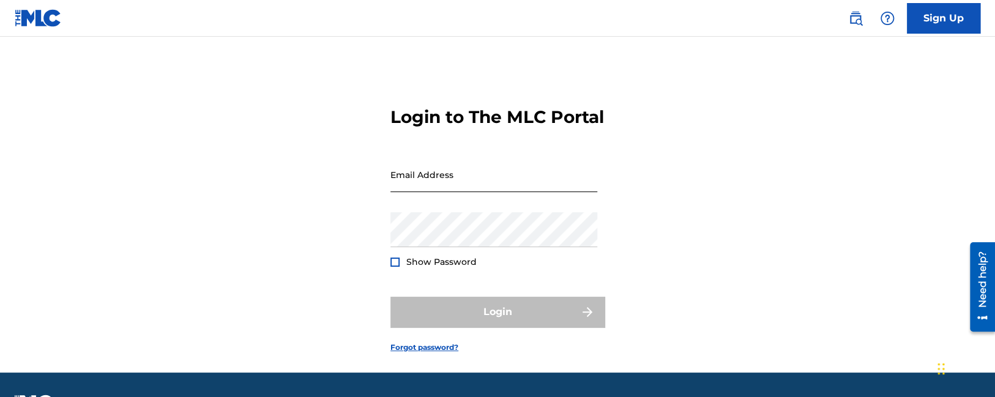
click at [415, 192] on input "Email Address" at bounding box center [493, 174] width 207 height 35
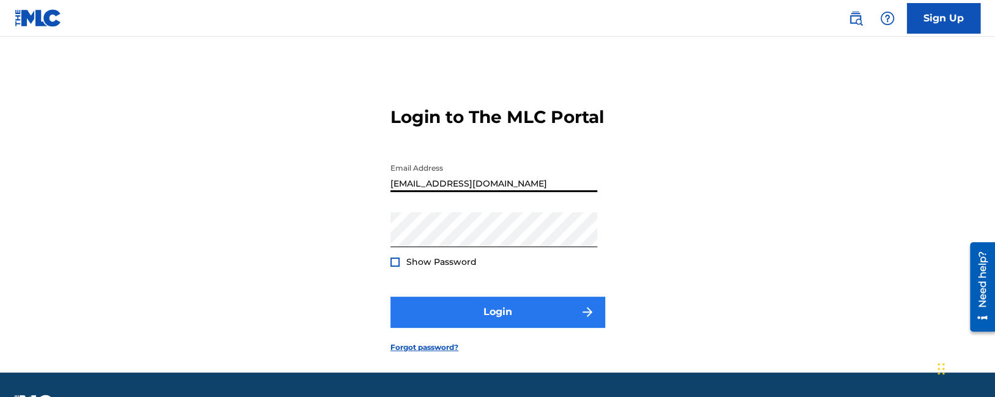
type input "Duke.McTesterson@gmail.com"
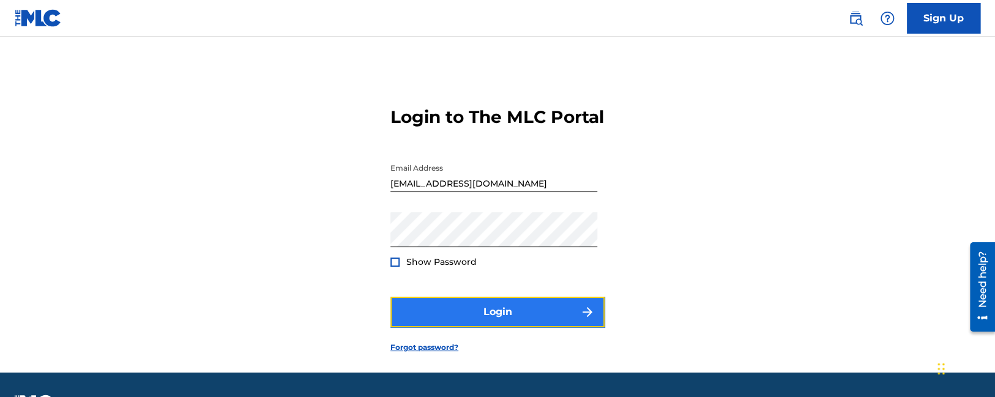
click at [473, 327] on button "Login" at bounding box center [497, 312] width 214 height 31
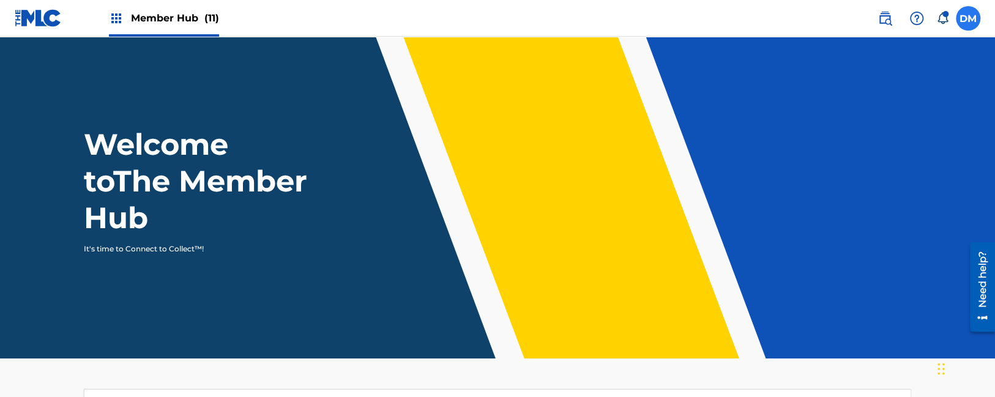
click at [970, 23] on label at bounding box center [968, 18] width 24 height 24
click at [968, 18] on input "[PERSON_NAME] [PERSON_NAME] [PERSON_NAME][EMAIL_ADDRESS][DOMAIN_NAME] Notificat…" at bounding box center [968, 18] width 0 height 0
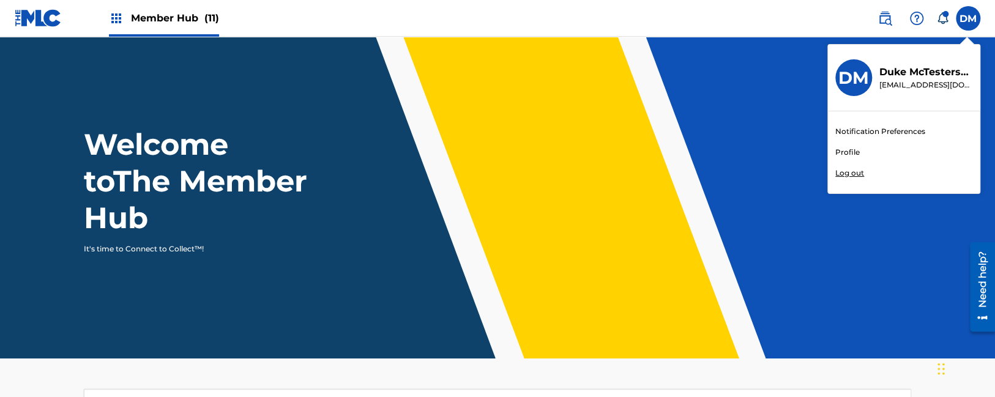
click at [861, 175] on p "Log out" at bounding box center [849, 173] width 29 height 11
click at [968, 18] on input "[PERSON_NAME] [PERSON_NAME] [PERSON_NAME][EMAIL_ADDRESS][DOMAIN_NAME] Notificat…" at bounding box center [968, 18] width 0 height 0
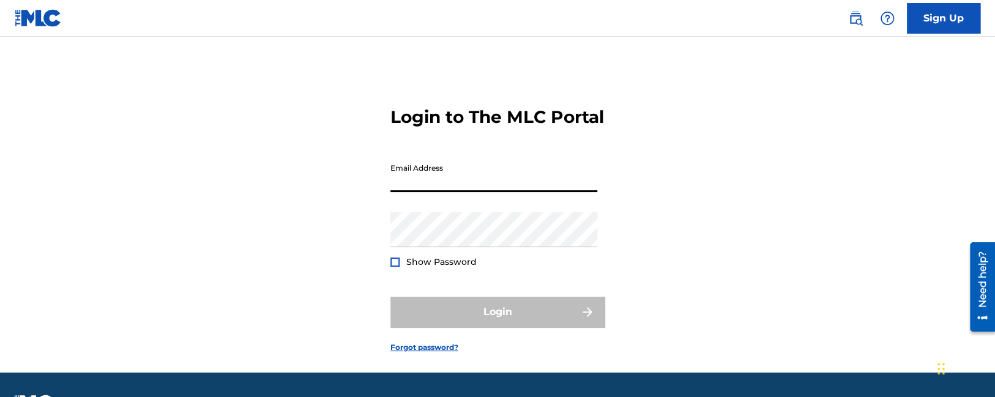
click at [452, 192] on input "Email Address" at bounding box center [493, 174] width 207 height 35
click at [655, 268] on div "Login to The MLC Portal Email Address Password Show Password Login Forgot passw…" at bounding box center [497, 219] width 857 height 305
click at [449, 192] on input "Email Address" at bounding box center [493, 174] width 207 height 35
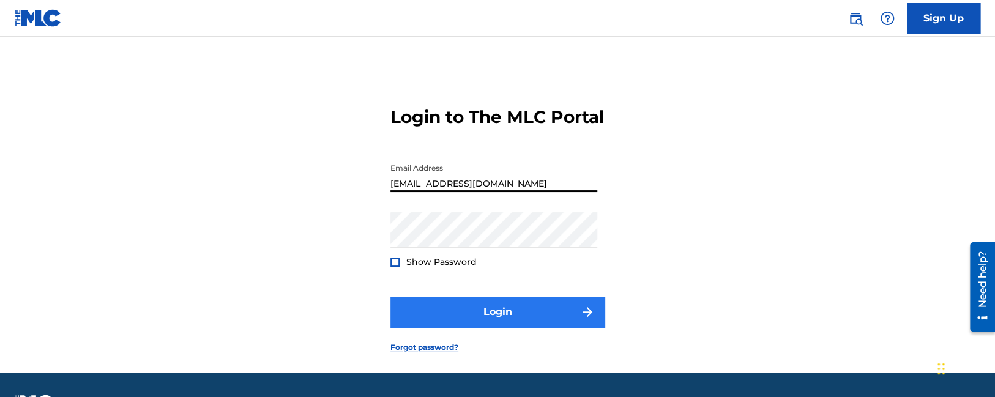
type input "[EMAIL_ADDRESS][DOMAIN_NAME]"
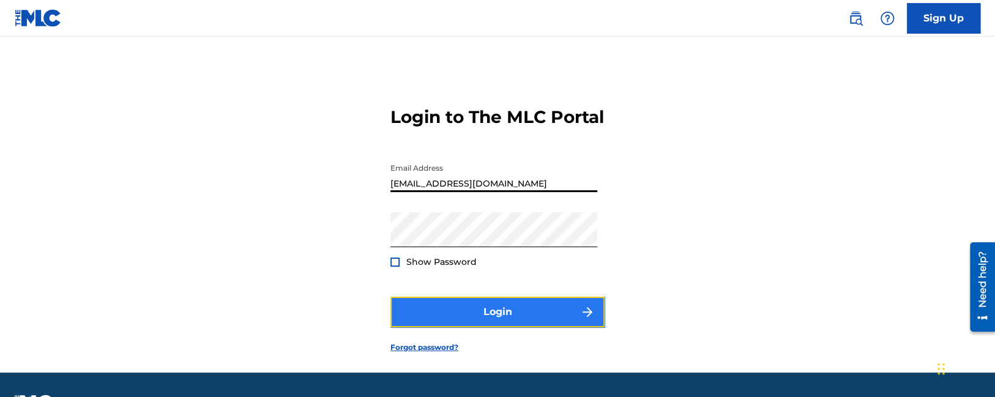
click at [478, 327] on button "Login" at bounding box center [497, 312] width 214 height 31
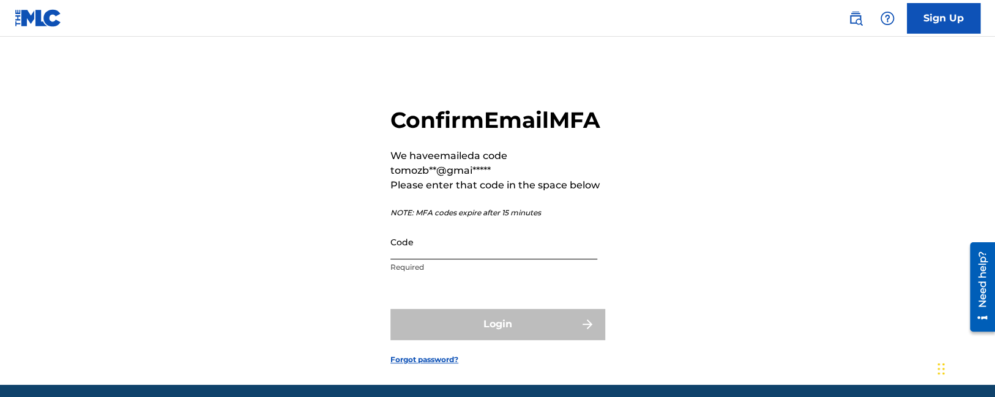
click at [417, 259] on input "Code" at bounding box center [493, 242] width 207 height 35
paste input "502734"
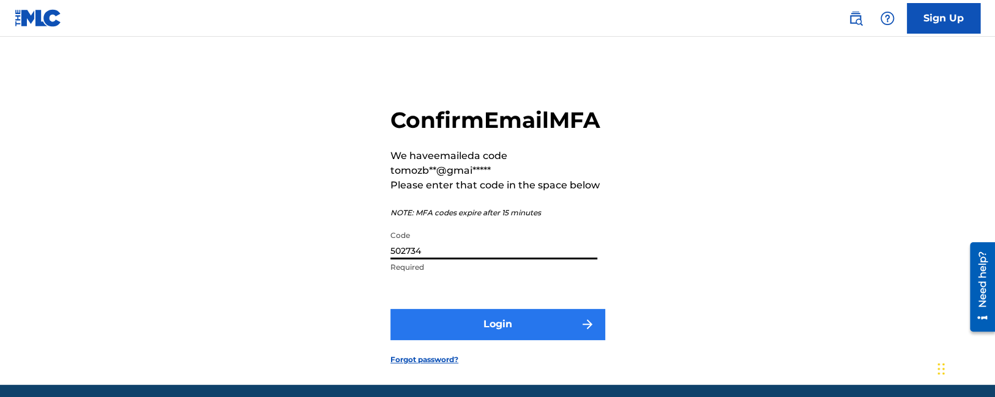
type input "502734"
click at [455, 340] on button "Login" at bounding box center [497, 324] width 214 height 31
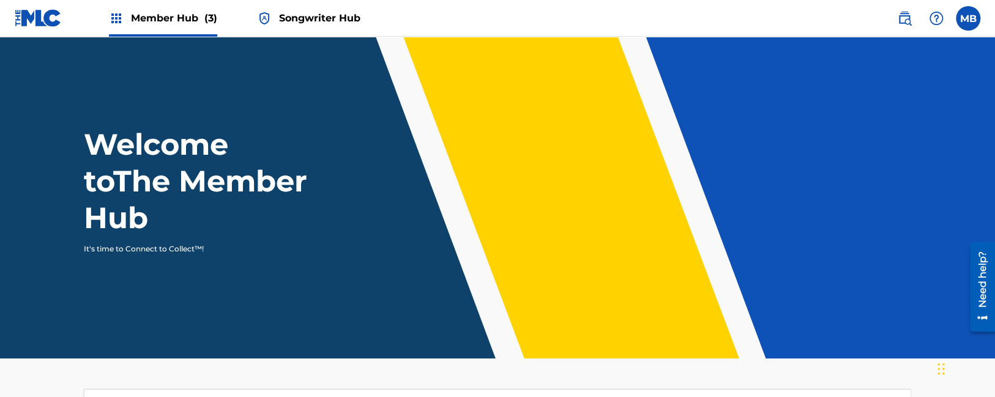
click at [327, 10] on link "Songwriter Hub" at bounding box center [308, 18] width 103 height 36
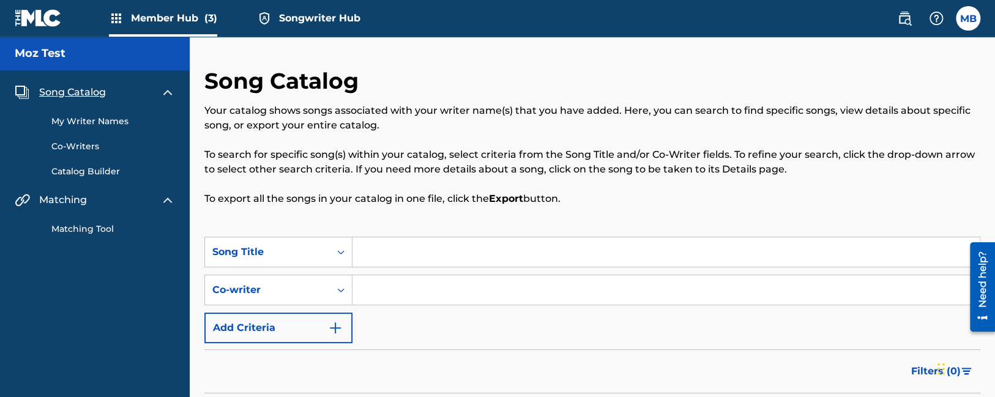
click at [97, 124] on link "My Writer Names" at bounding box center [113, 121] width 124 height 13
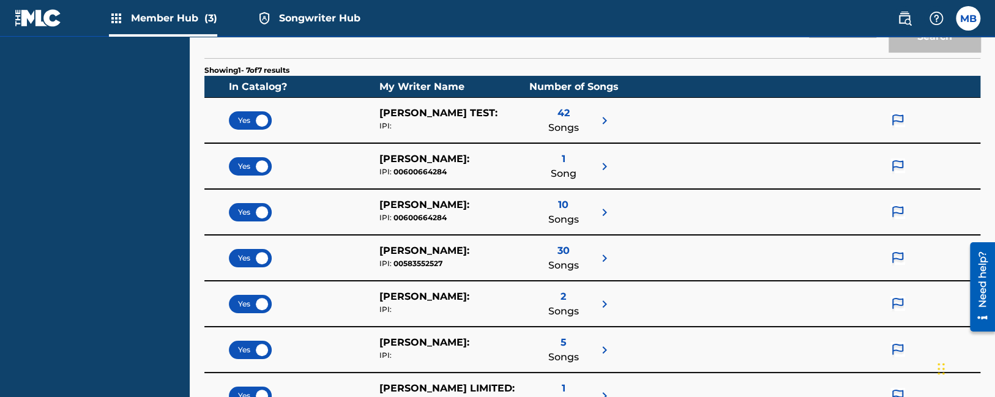
scroll to position [193, 0]
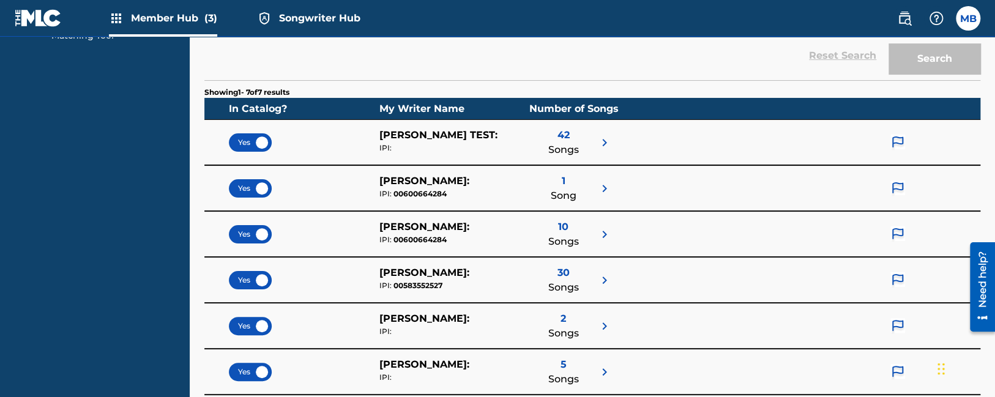
click at [895, 141] on img at bounding box center [897, 143] width 15 height 16
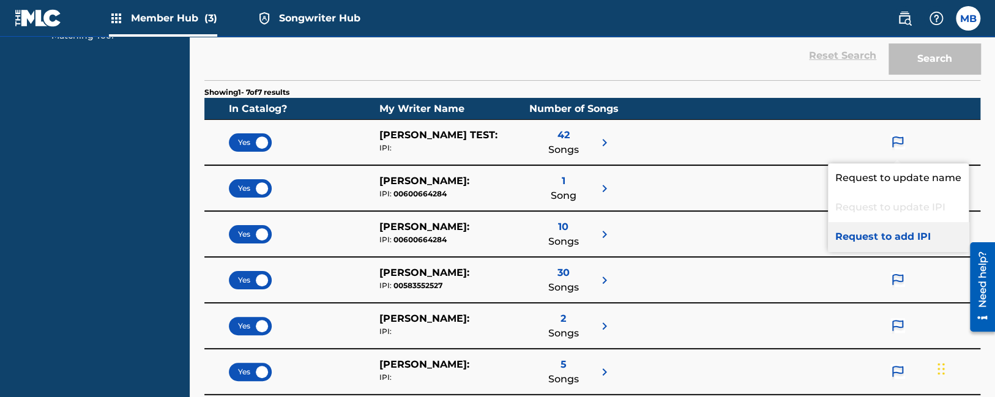
click at [863, 232] on p "Request to add IPI" at bounding box center [898, 236] width 141 height 29
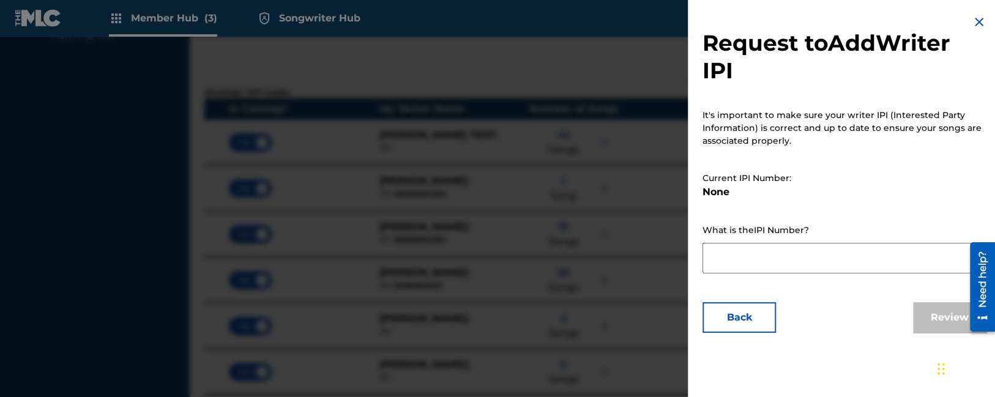
click at [746, 259] on textarea at bounding box center [844, 258] width 284 height 31
type textarea "123"
click at [948, 315] on button "Review" at bounding box center [949, 317] width 73 height 31
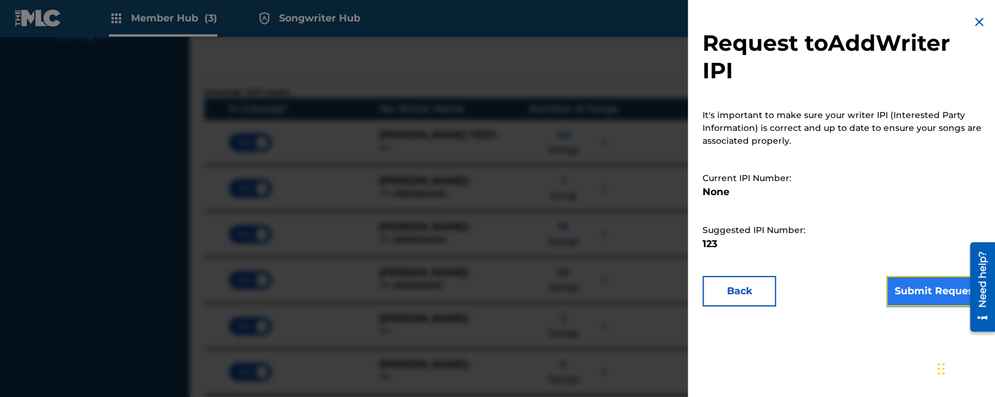
click at [911, 290] on button "Submit Request" at bounding box center [936, 291] width 100 height 31
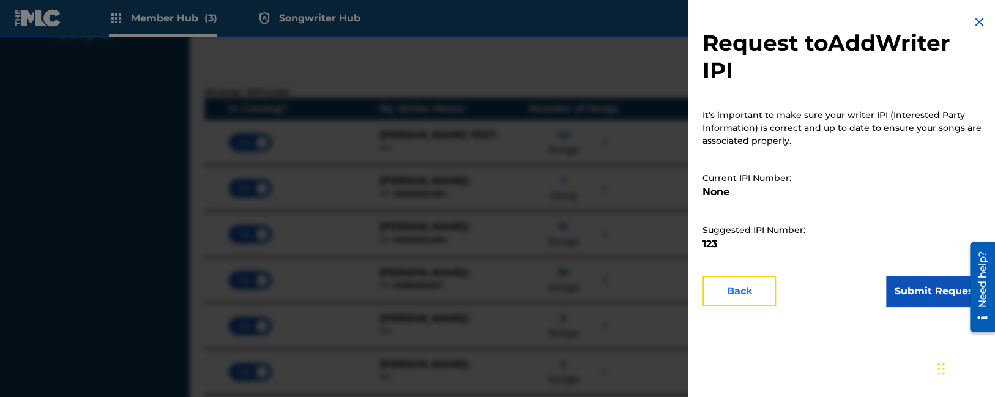
click at [743, 286] on button "Back" at bounding box center [738, 291] width 73 height 31
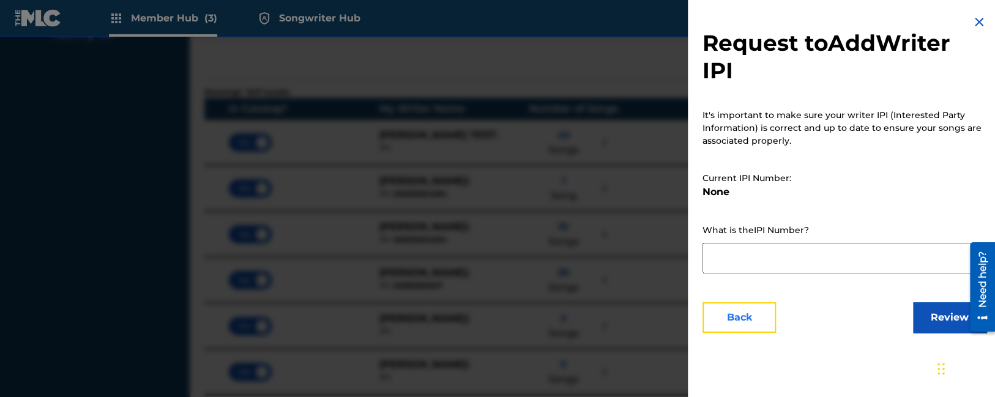
click at [750, 315] on button "Back" at bounding box center [738, 317] width 73 height 31
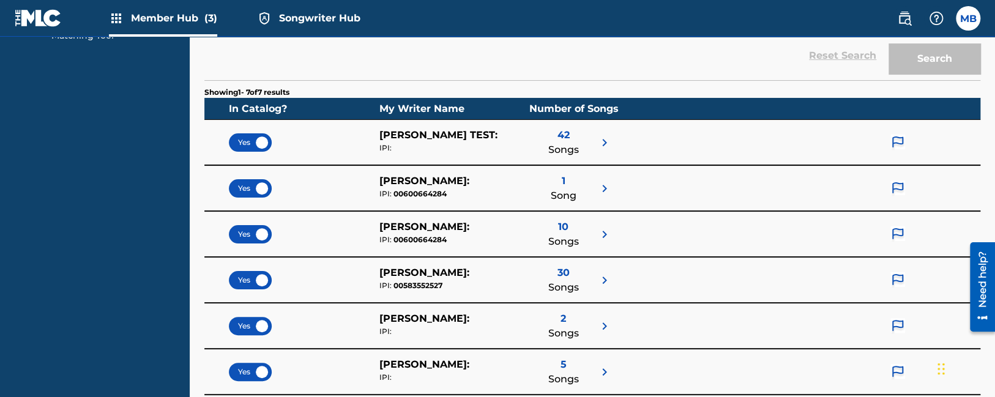
scroll to position [242, 0]
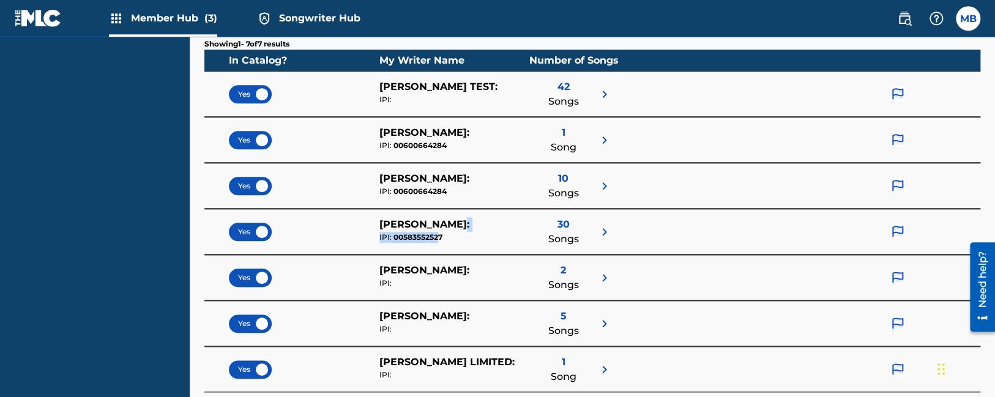
click at [449, 239] on div "ED SHEERAN : IPI: 00583552527" at bounding box center [454, 231] width 151 height 29
click at [452, 238] on div "IPI: 00583552527" at bounding box center [454, 237] width 151 height 11
click at [431, 234] on div "IPI: 00583552527" at bounding box center [454, 237] width 151 height 11
copy div "00583552527"
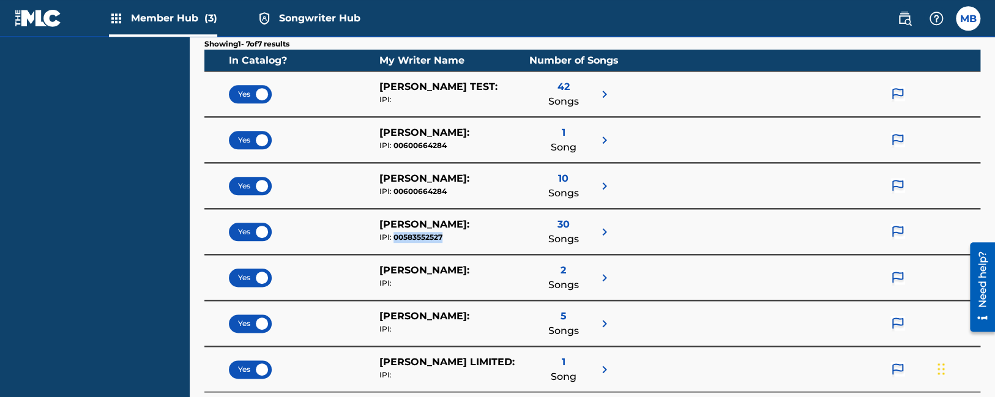
click at [891, 87] on img at bounding box center [897, 94] width 15 height 16
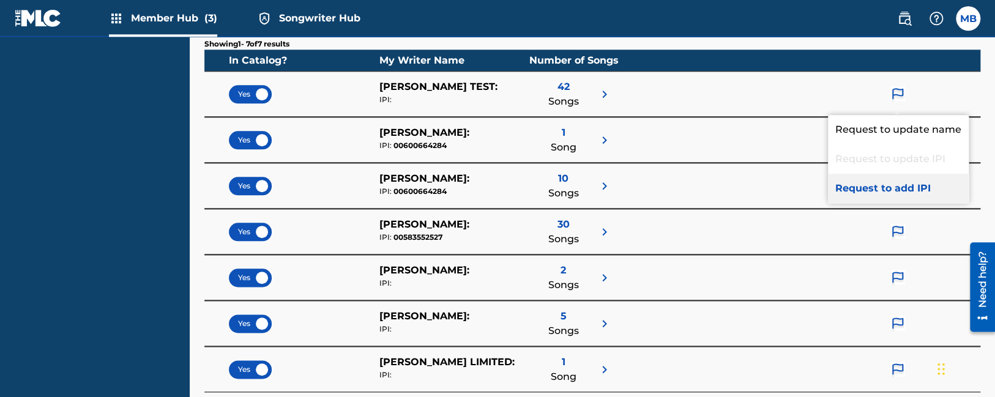
click at [885, 187] on p "Request to add IPI" at bounding box center [898, 188] width 141 height 29
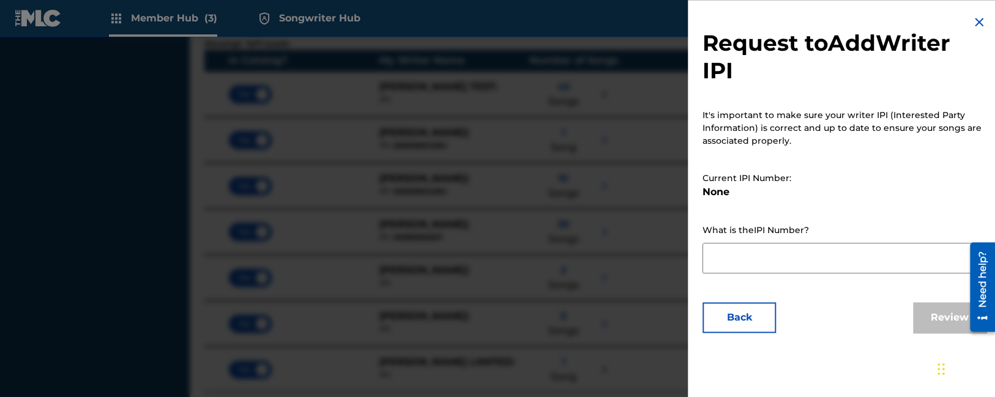
click at [780, 267] on textarea at bounding box center [844, 258] width 284 height 31
paste textarea "00583552527"
type textarea "00583552527"
click at [934, 322] on button "Review" at bounding box center [949, 317] width 73 height 31
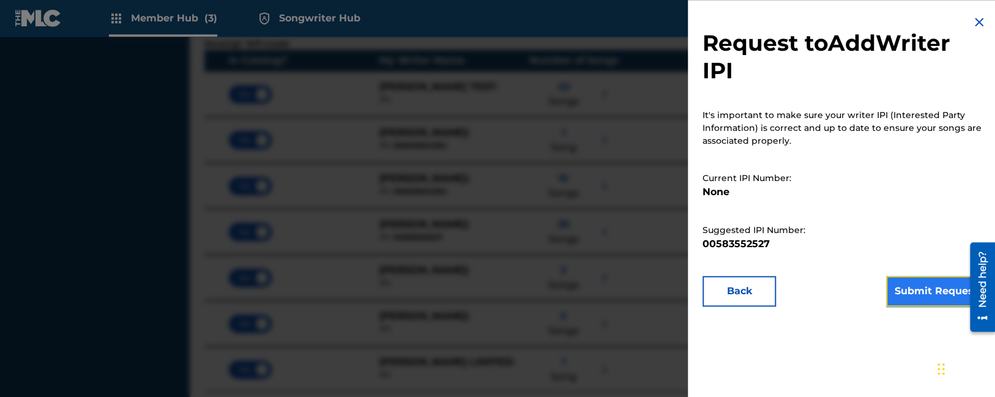
click at [916, 294] on button "Submit Request" at bounding box center [936, 291] width 100 height 31
click at [324, 228] on div at bounding box center [497, 235] width 995 height 397
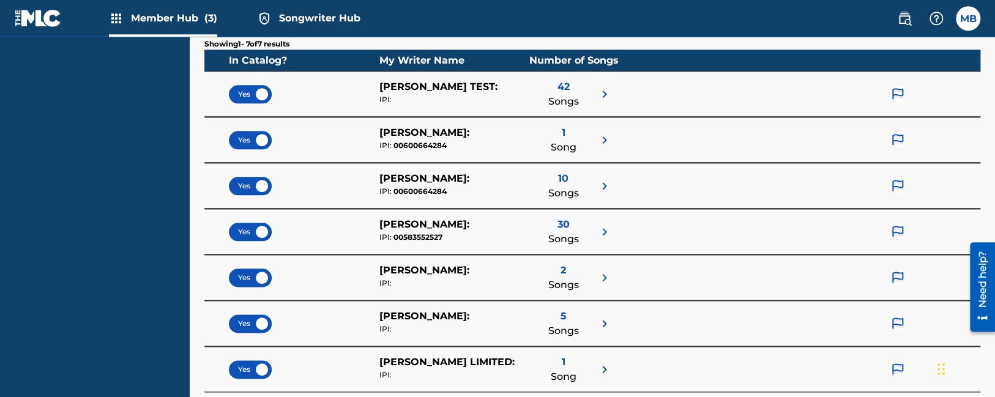
scroll to position [0, 0]
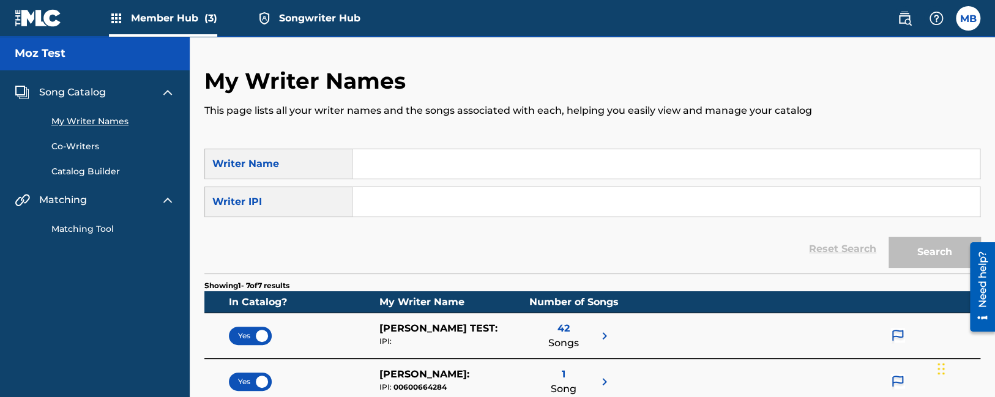
click at [102, 225] on link "Matching Tool" at bounding box center [113, 229] width 124 height 13
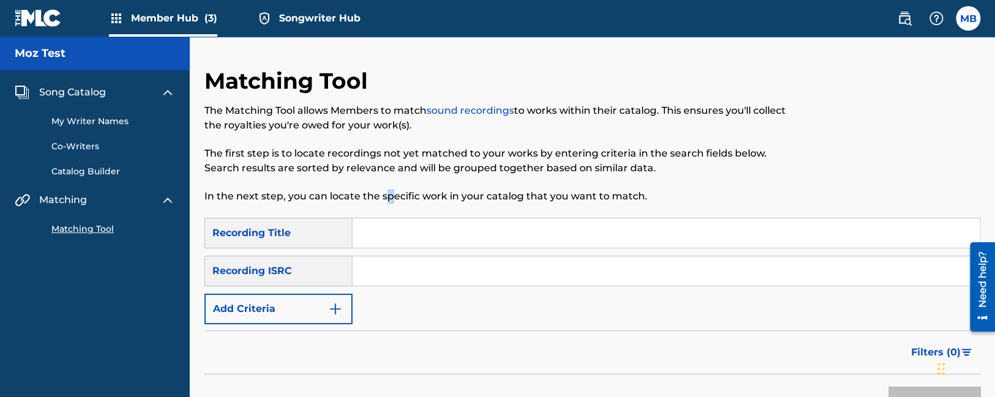
click at [390, 215] on div "Matching Tool The Matching Tool allows Members to match sound recordings to wor…" at bounding box center [502, 142] width 597 height 151
click at [377, 236] on input "Search Form" at bounding box center [665, 232] width 627 height 29
type input "test"
drag, startPoint x: 426, startPoint y: 366, endPoint x: 425, endPoint y: 359, distance: 7.0
click at [427, 362] on div "Filters ( 0 )" at bounding box center [592, 352] width 776 height 44
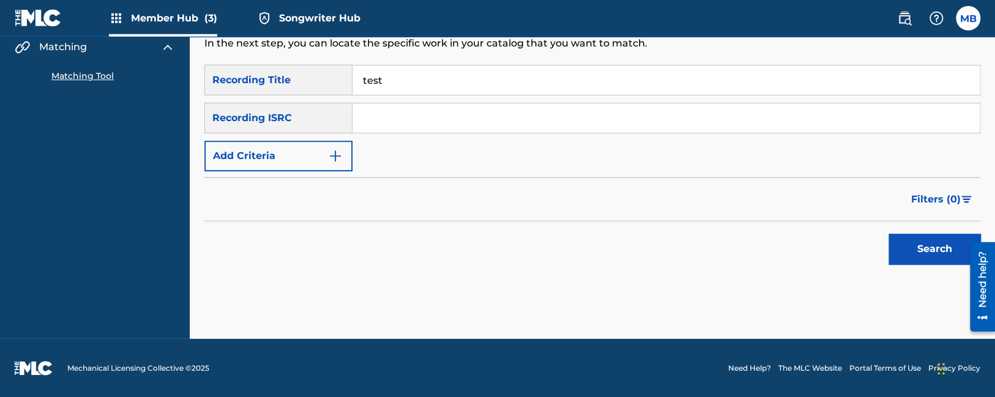
scroll to position [154, 0]
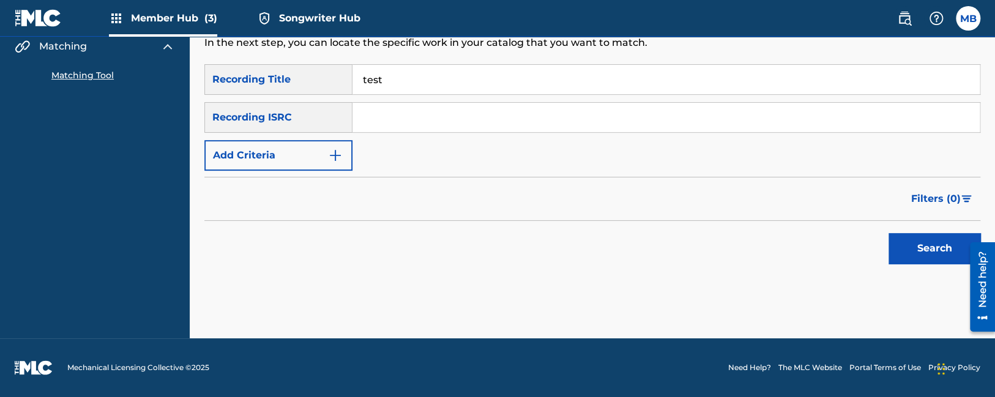
click at [394, 106] on input "Search Form" at bounding box center [665, 117] width 627 height 29
click at [930, 254] on button "Search" at bounding box center [934, 248] width 92 height 31
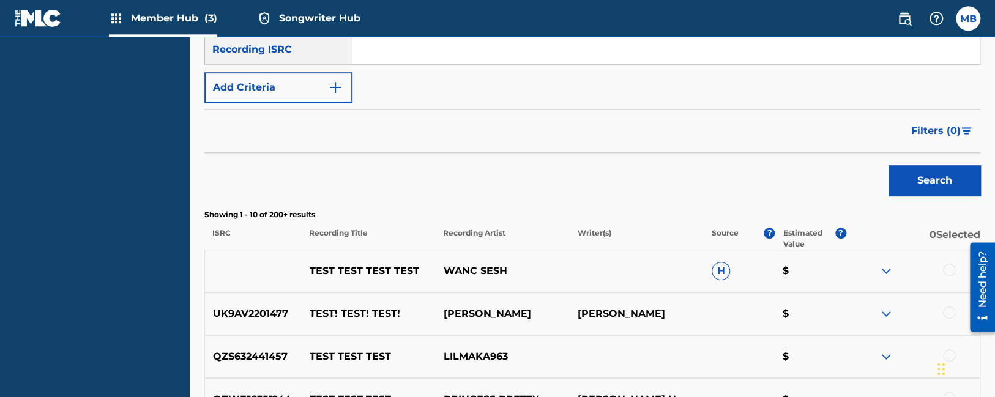
scroll to position [283, 0]
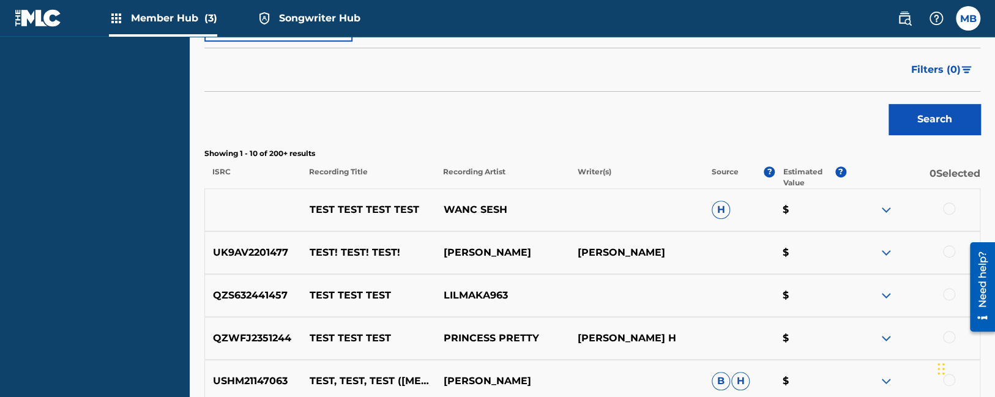
click at [942, 210] on div at bounding box center [913, 210] width 134 height 15
click at [946, 210] on div at bounding box center [949, 209] width 12 height 12
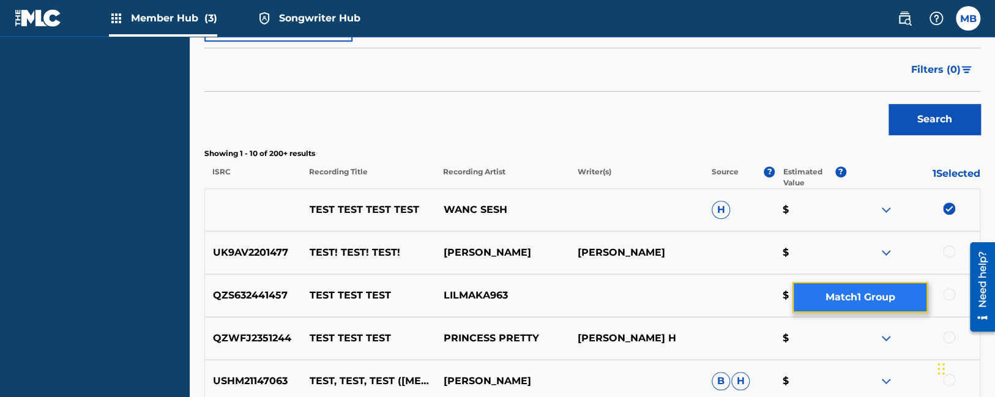
click at [847, 297] on button "Match 1 Group" at bounding box center [859, 297] width 135 height 31
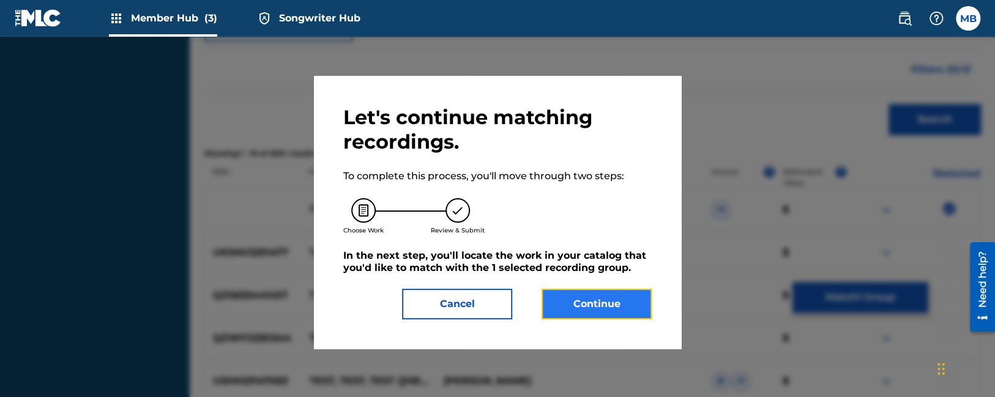
click at [594, 302] on button "Continue" at bounding box center [596, 304] width 110 height 31
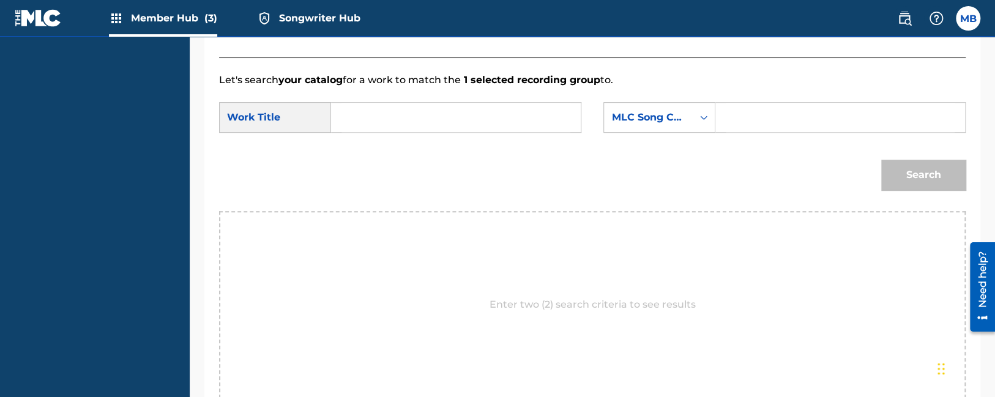
click at [439, 118] on input "Search Form" at bounding box center [455, 117] width 229 height 29
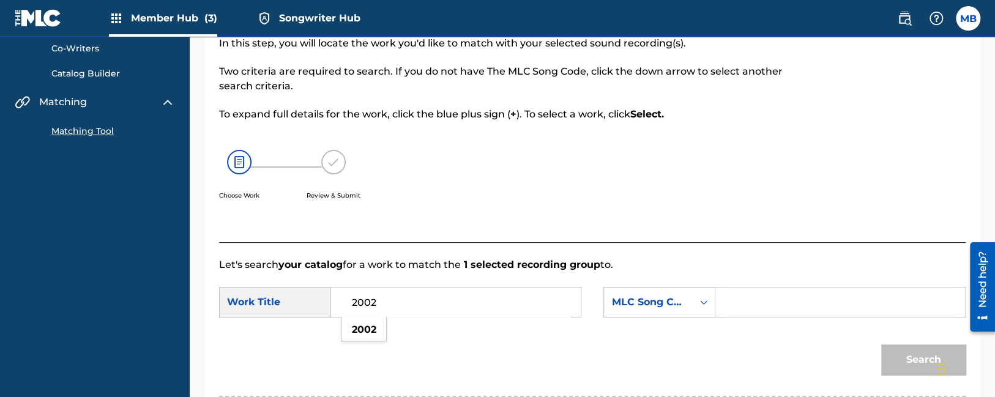
scroll to position [138, 0]
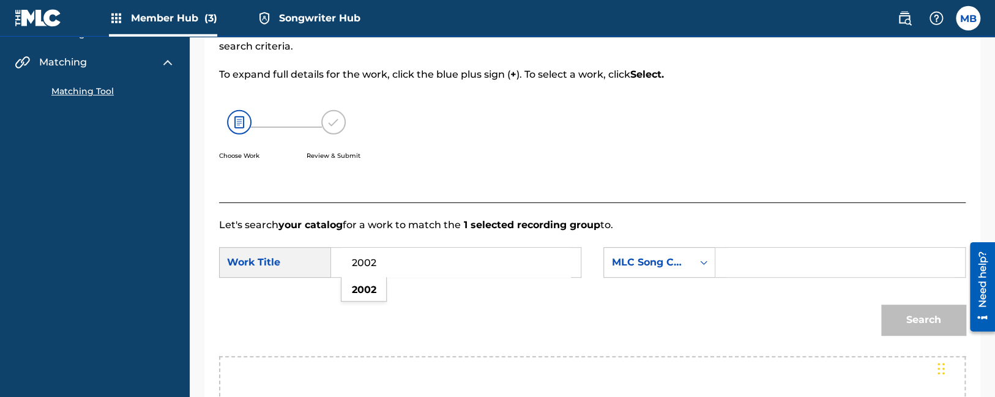
type input "2002"
click at [757, 259] on input "Search Form" at bounding box center [840, 262] width 229 height 29
paste input "634407"
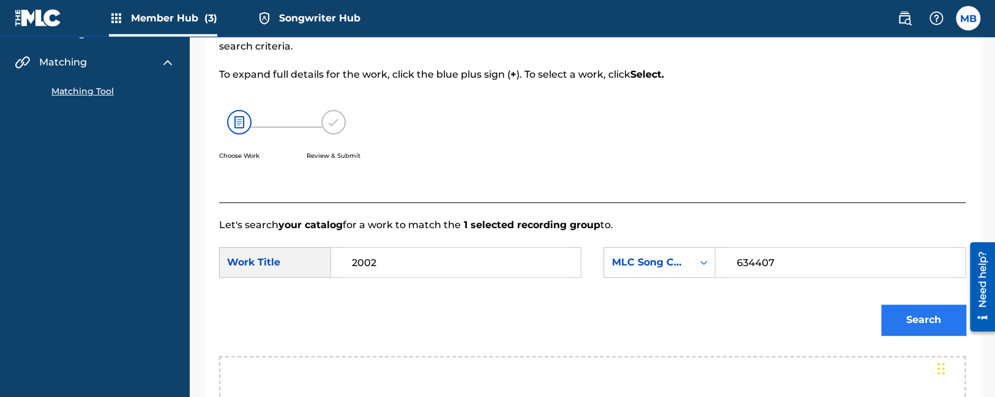
type input "634407"
click at [890, 320] on button "Search" at bounding box center [923, 320] width 84 height 31
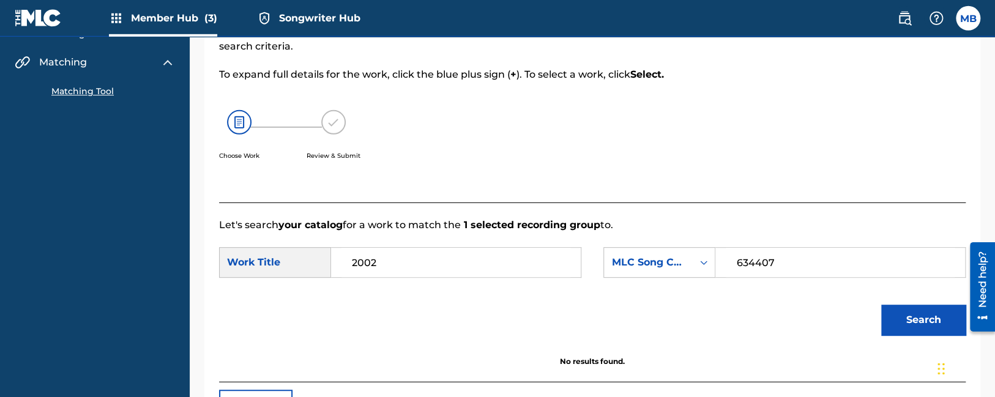
drag, startPoint x: 777, startPoint y: 264, endPoint x: 603, endPoint y: 263, distance: 173.8
click at [726, 263] on input "634407" at bounding box center [840, 262] width 229 height 29
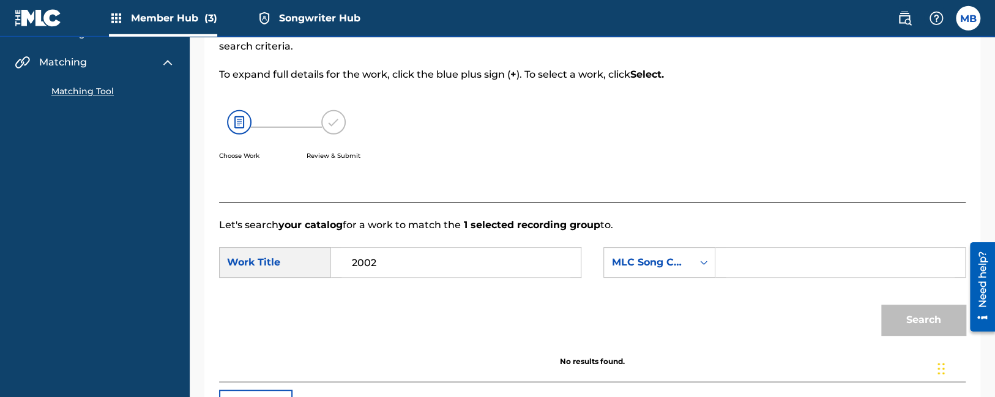
paste input "TVEYML"
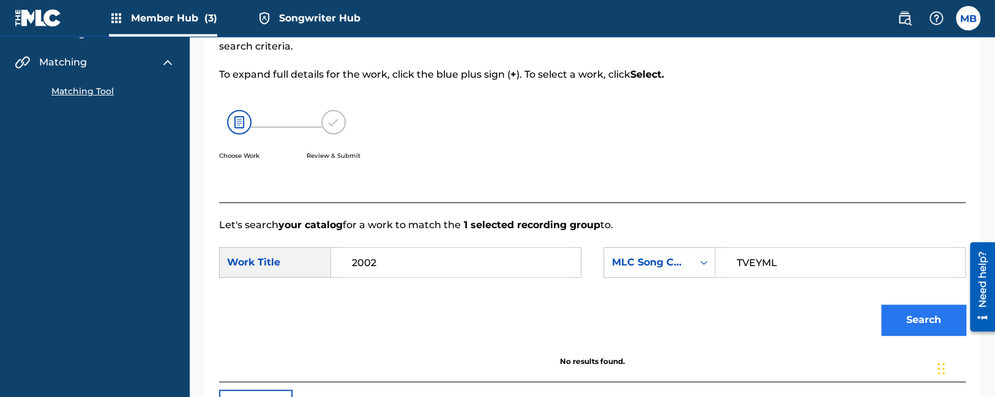
type input "TVEYML"
click at [901, 318] on button "Search" at bounding box center [923, 320] width 84 height 31
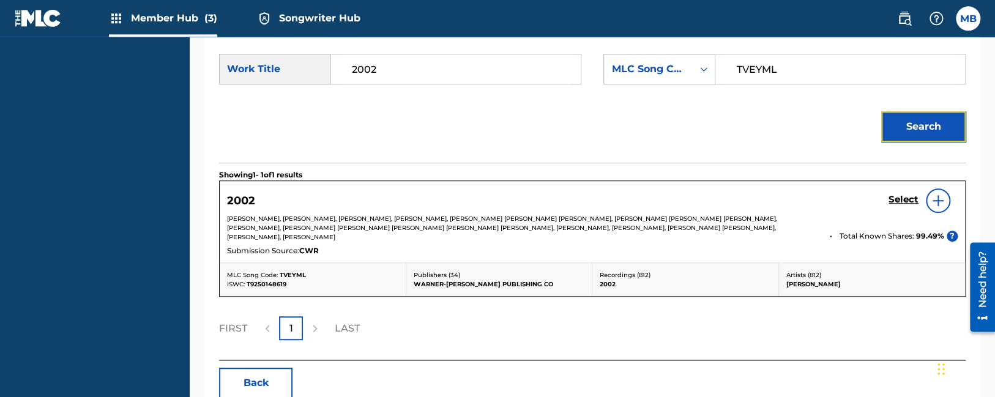
scroll to position [332, 0]
click at [907, 196] on h5 "Select" at bounding box center [903, 199] width 30 height 12
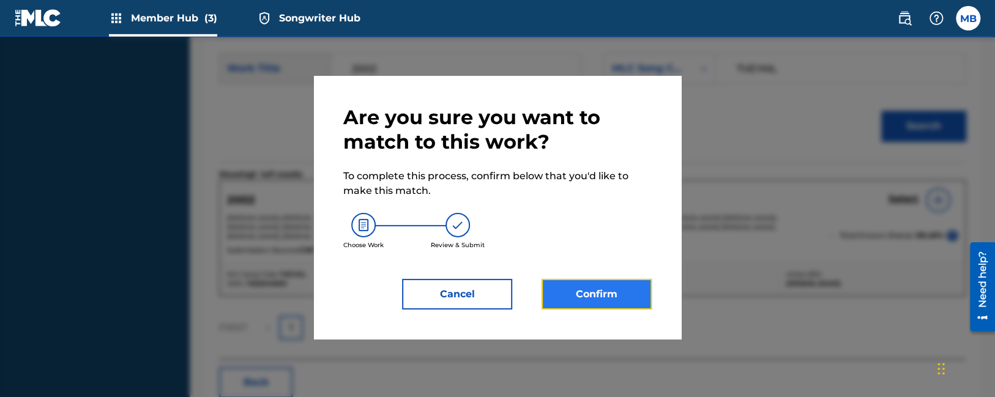
click at [620, 291] on button "Confirm" at bounding box center [596, 294] width 110 height 31
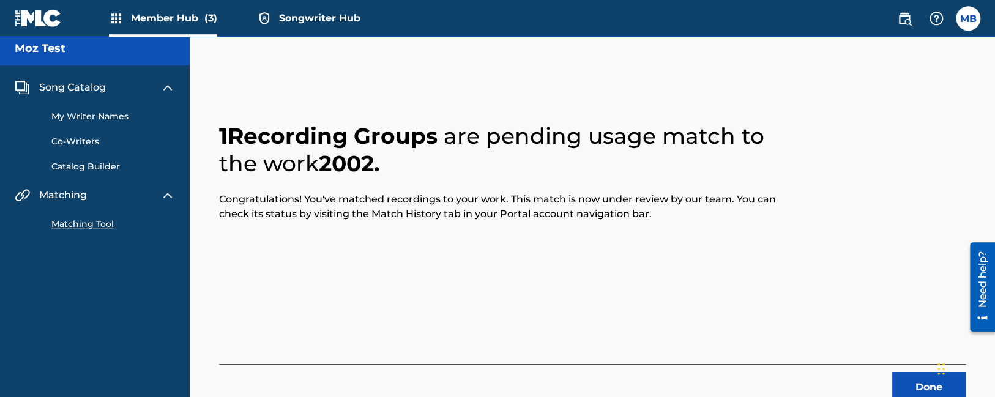
scroll to position [0, 0]
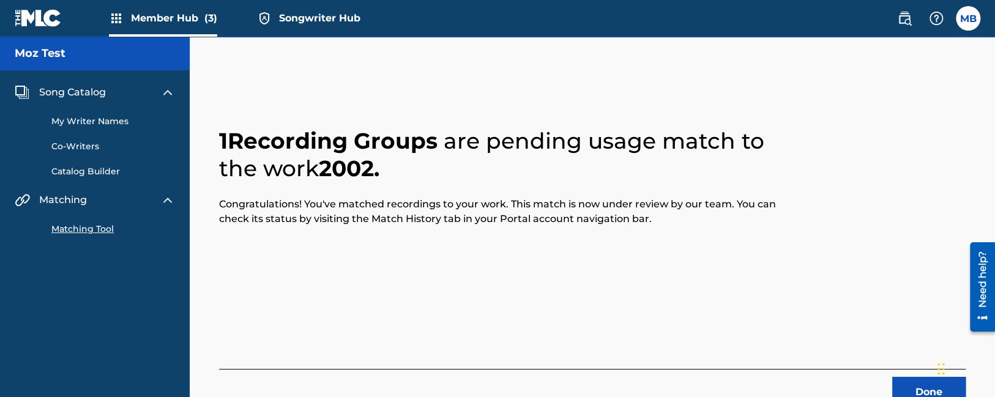
click at [289, 13] on span "Songwriter Hub" at bounding box center [319, 18] width 81 height 14
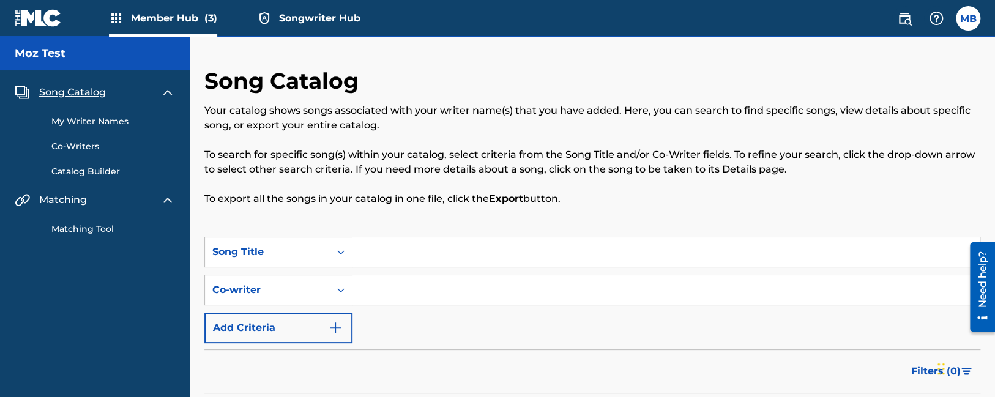
click at [109, 20] on img at bounding box center [116, 18] width 15 height 15
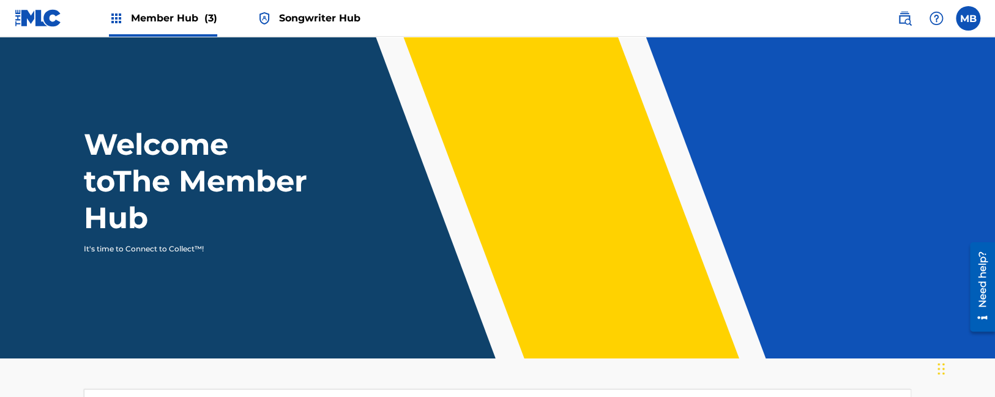
click at [173, 22] on span "Member Hub (3)" at bounding box center [174, 18] width 86 height 14
click at [273, 16] on link "Songwriter Hub" at bounding box center [308, 18] width 103 height 36
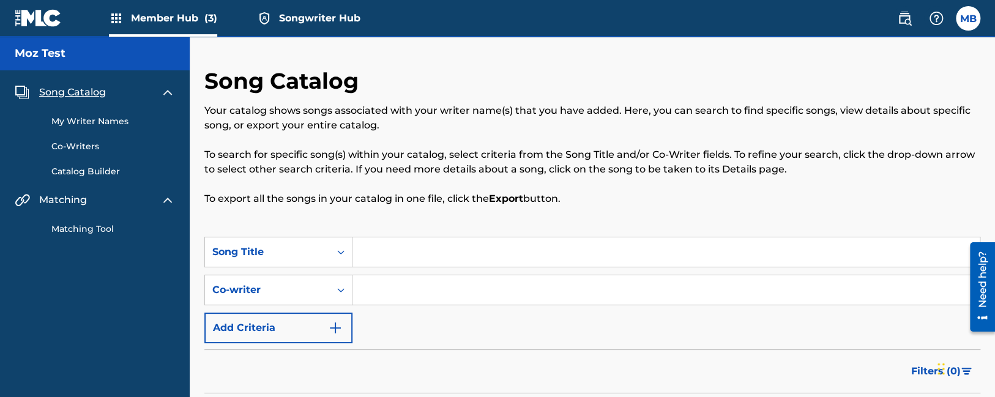
click at [166, 18] on span "Member Hub (3)" at bounding box center [174, 18] width 86 height 14
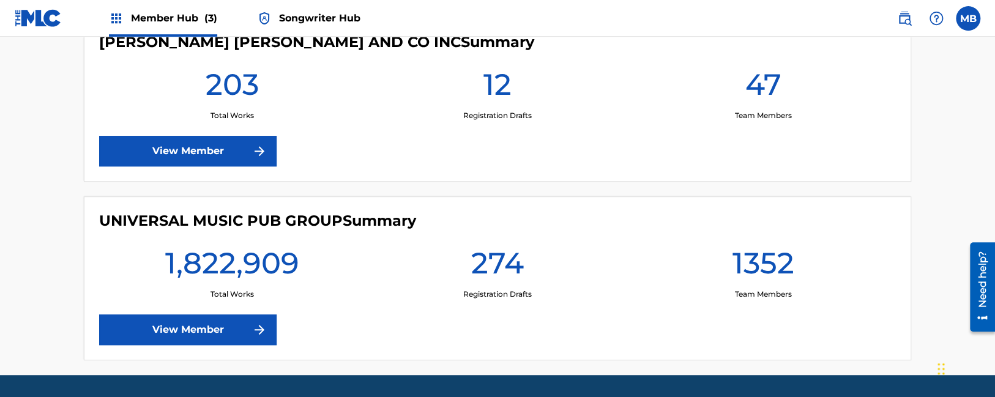
scroll to position [586, 0]
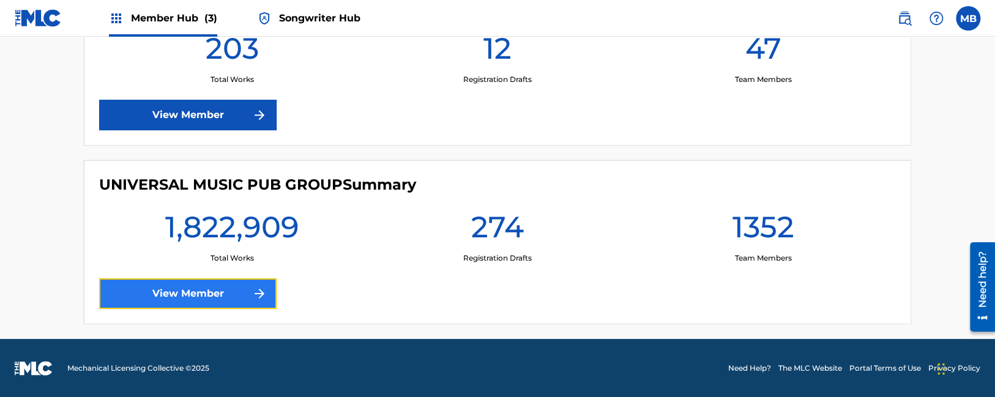
click at [219, 296] on link "View Member" at bounding box center [187, 293] width 177 height 31
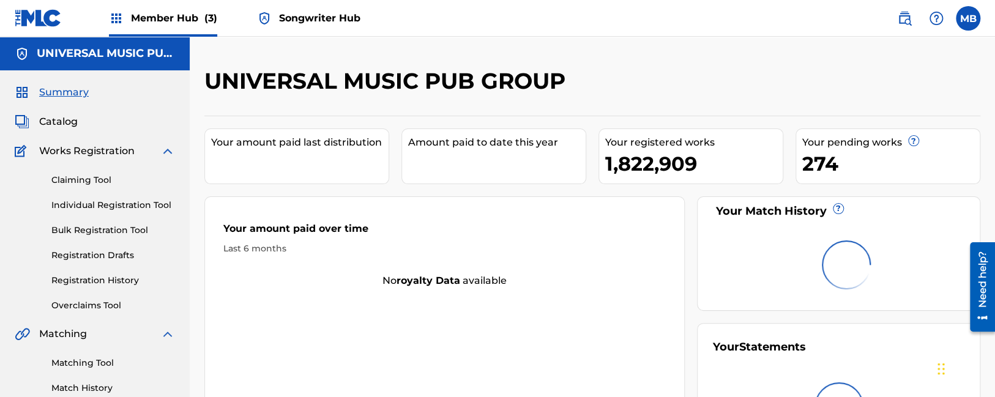
click at [338, 19] on span "Songwriter Hub" at bounding box center [319, 18] width 81 height 14
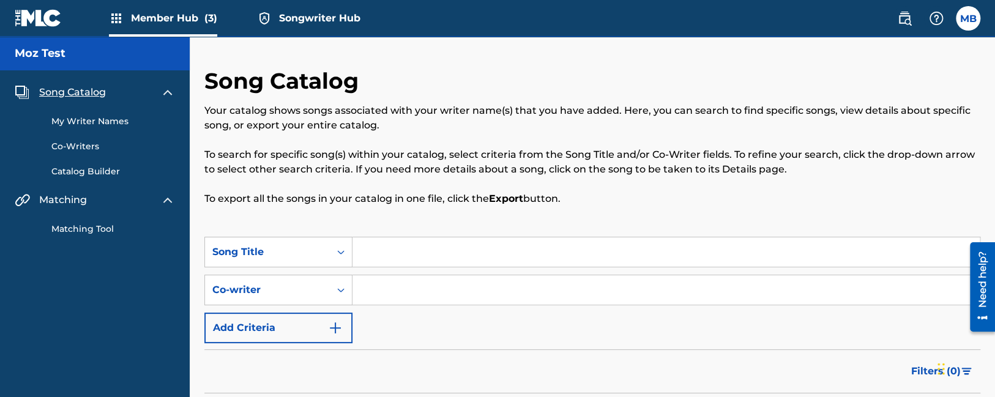
click at [187, 13] on span "Member Hub (3)" at bounding box center [174, 18] width 86 height 14
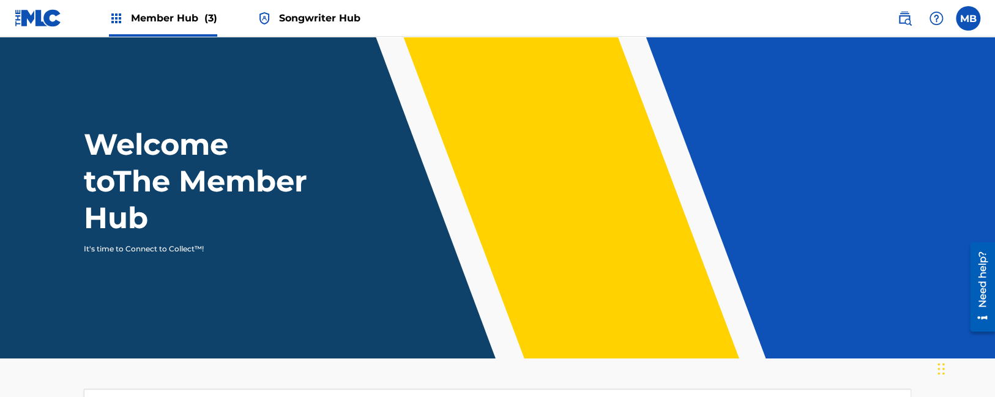
click at [323, 16] on span "Songwriter Hub" at bounding box center [319, 18] width 81 height 14
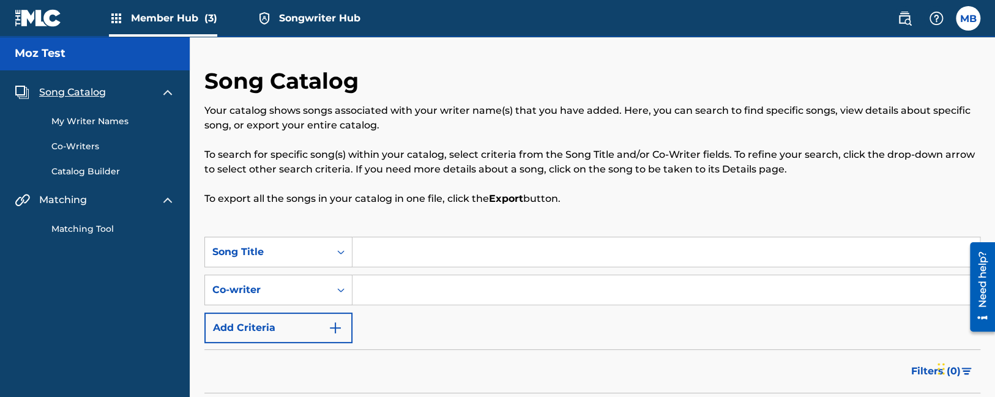
click at [180, 17] on span "Member Hub (3)" at bounding box center [174, 18] width 86 height 14
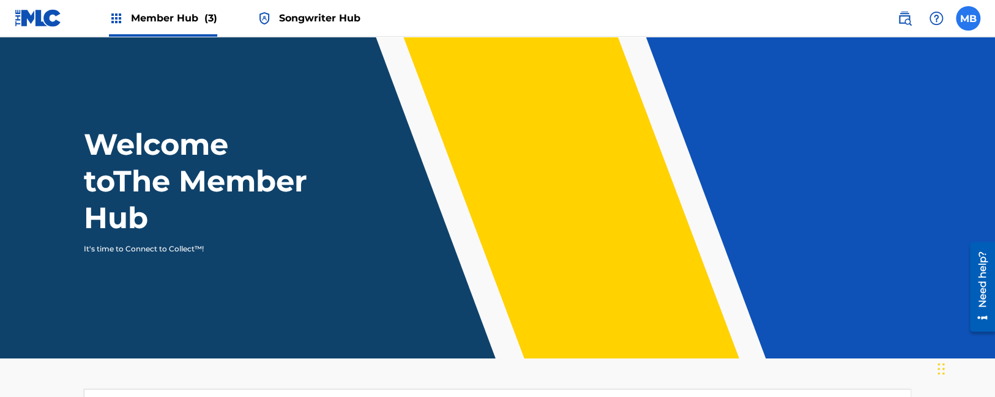
click at [975, 28] on label at bounding box center [968, 18] width 24 height 24
click at [968, 18] on input "MB Maurice2 Buckberry mozb87@gmail.com Notification Preferences Profile Log out" at bounding box center [968, 18] width 0 height 0
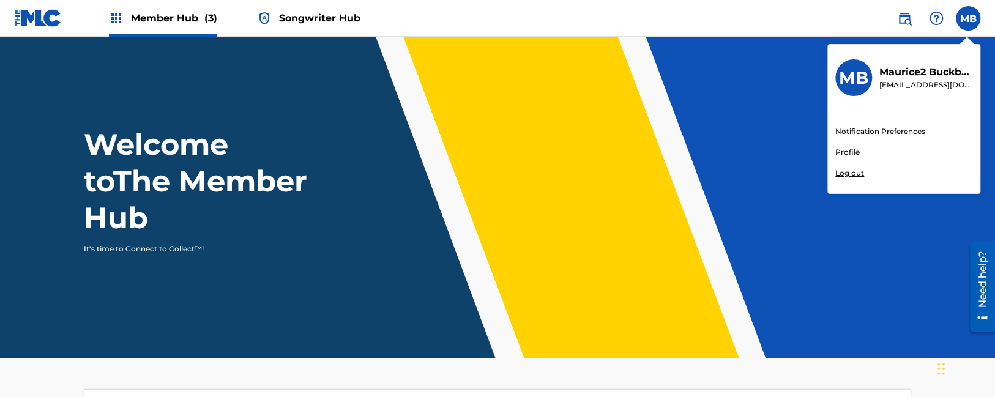
click at [734, 100] on header "Welcome to The Member Hub It's time to Connect to Collect™!" at bounding box center [497, 198] width 995 height 322
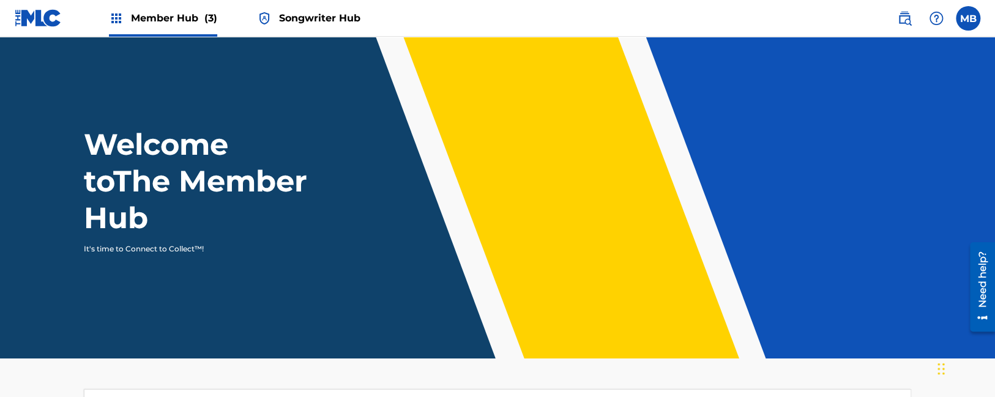
click at [329, 20] on span "Songwriter Hub" at bounding box center [319, 18] width 81 height 14
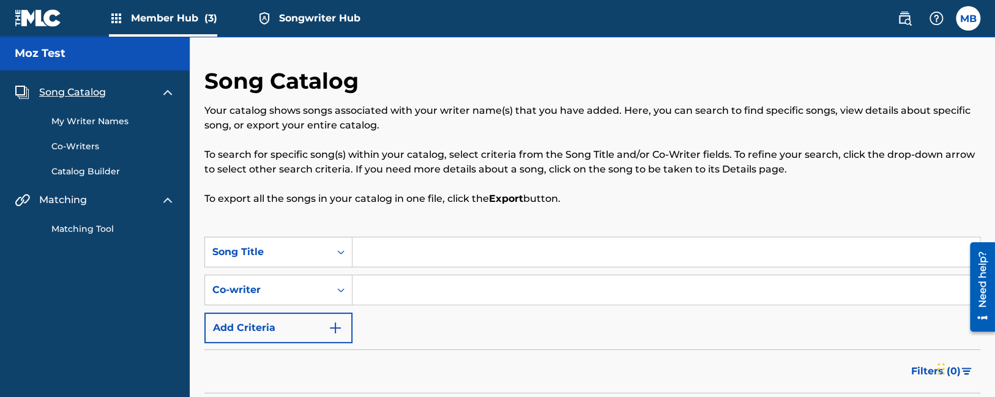
click at [160, 9] on div "Member Hub (3)" at bounding box center [163, 18] width 108 height 36
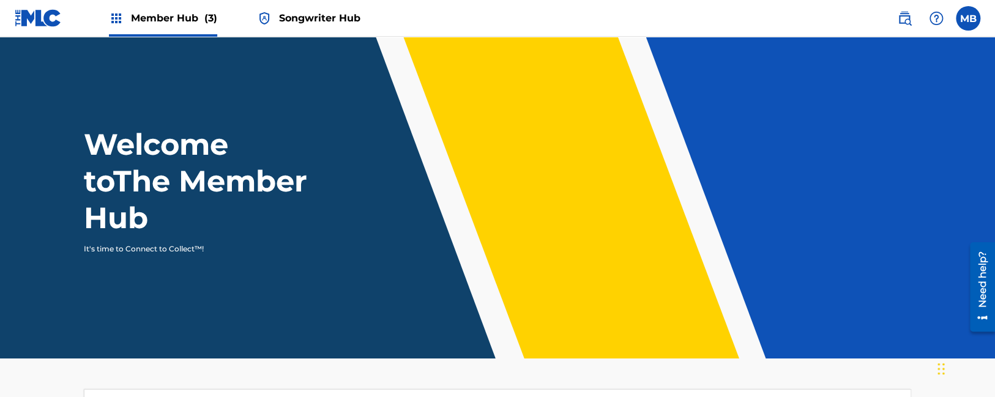
click at [327, 16] on span "Songwriter Hub" at bounding box center [319, 18] width 81 height 14
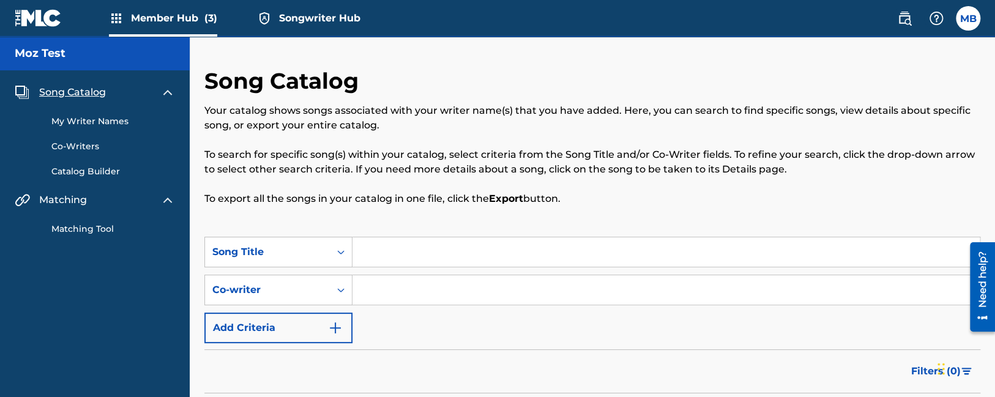
click at [177, 17] on span "Member Hub (3)" at bounding box center [174, 18] width 86 height 14
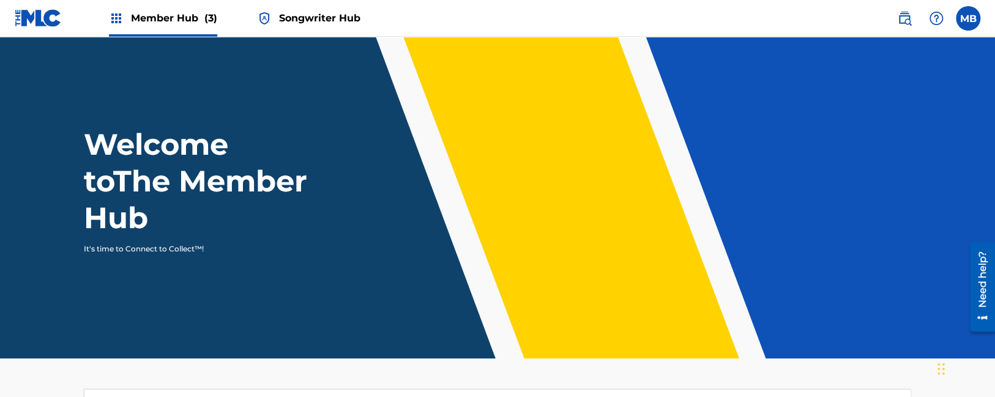
click at [252, 18] on div "Member Hub (3) Songwriter Hub" at bounding box center [188, 18] width 346 height 36
click at [298, 22] on span "Songwriter Hub" at bounding box center [319, 18] width 81 height 14
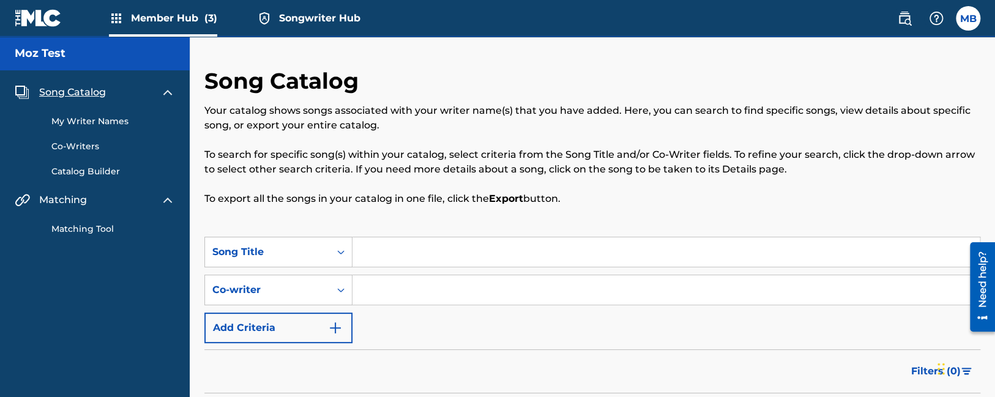
click at [155, 10] on div "Member Hub (3)" at bounding box center [163, 18] width 108 height 36
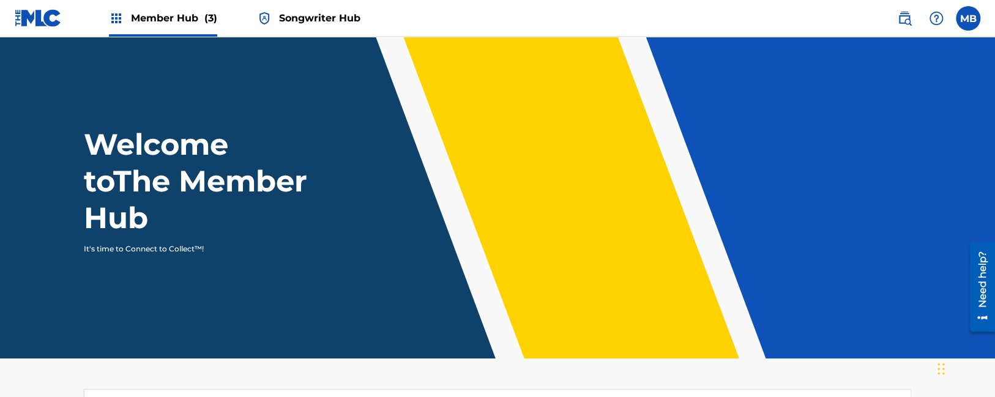
click at [117, 16] on img at bounding box center [116, 18] width 15 height 15
click at [275, 14] on link "Songwriter Hub" at bounding box center [308, 18] width 103 height 36
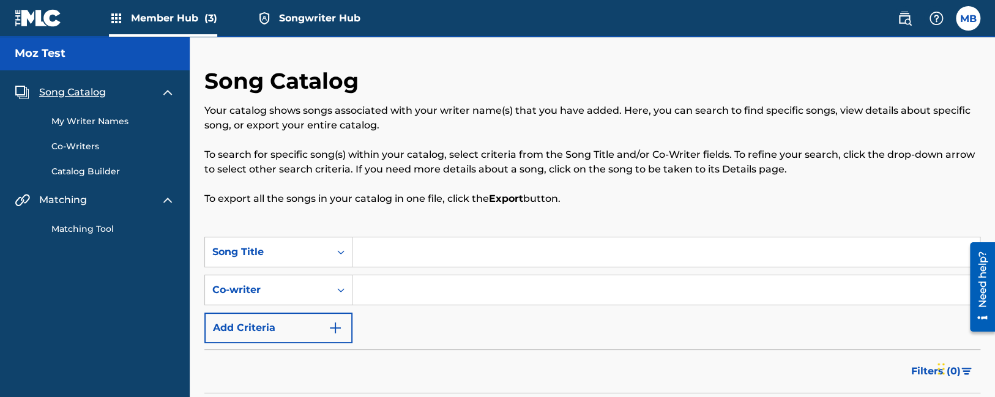
click at [111, 18] on img at bounding box center [116, 18] width 15 height 15
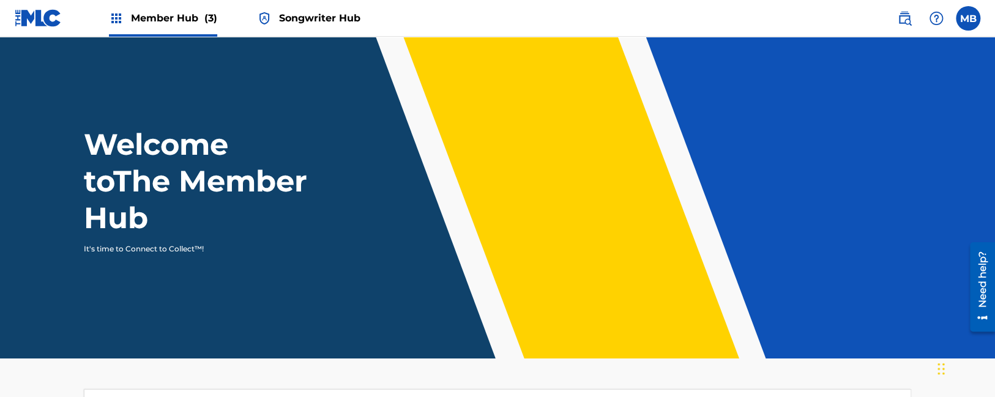
click at [111, 18] on img at bounding box center [116, 18] width 15 height 15
click at [174, 18] on span "Member Hub (3)" at bounding box center [174, 18] width 86 height 14
click at [202, 18] on span "Member Hub (3)" at bounding box center [174, 18] width 86 height 14
click at [217, 17] on span "(3)" at bounding box center [210, 18] width 13 height 12
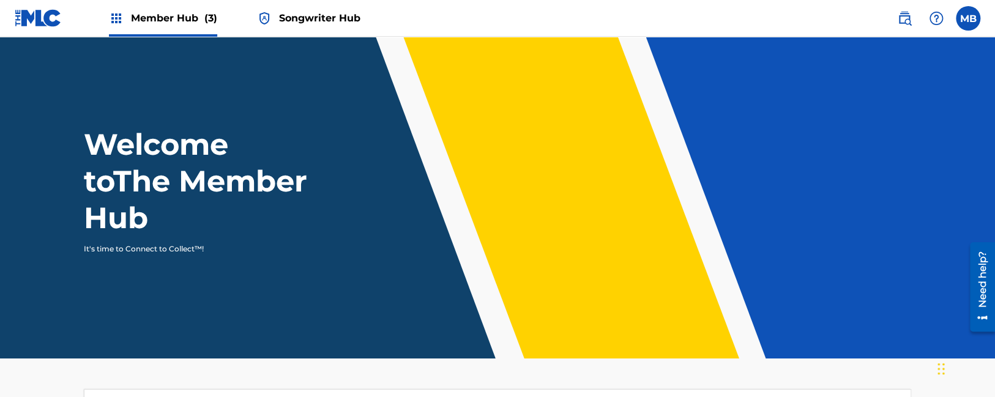
click at [217, 17] on span "(3)" at bounding box center [210, 18] width 13 height 12
click at [206, 17] on span "(3)" at bounding box center [210, 18] width 13 height 12
drag, startPoint x: 206, startPoint y: 17, endPoint x: 216, endPoint y: 18, distance: 10.6
click at [212, 18] on span "(3)" at bounding box center [210, 18] width 13 height 12
click at [216, 18] on span "(3)" at bounding box center [210, 18] width 13 height 12
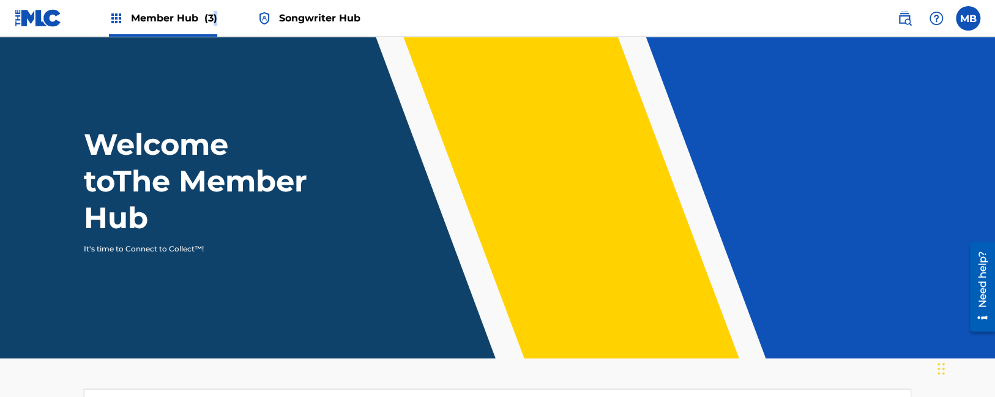
click at [216, 18] on span "(3)" at bounding box center [210, 18] width 13 height 12
click at [225, 190] on h1 "Welcome to The Member Hub" at bounding box center [198, 181] width 229 height 110
click at [294, 28] on link "Songwriter Hub" at bounding box center [308, 18] width 103 height 36
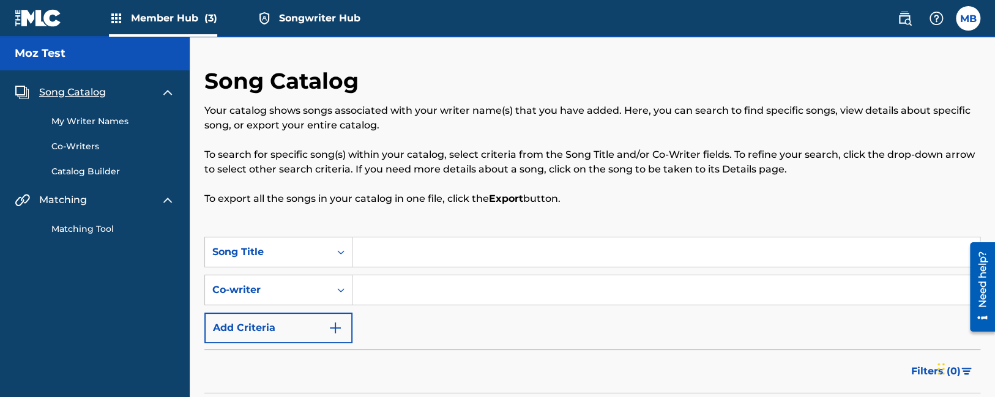
click at [177, 24] on span "Member Hub (3)" at bounding box center [174, 18] width 86 height 14
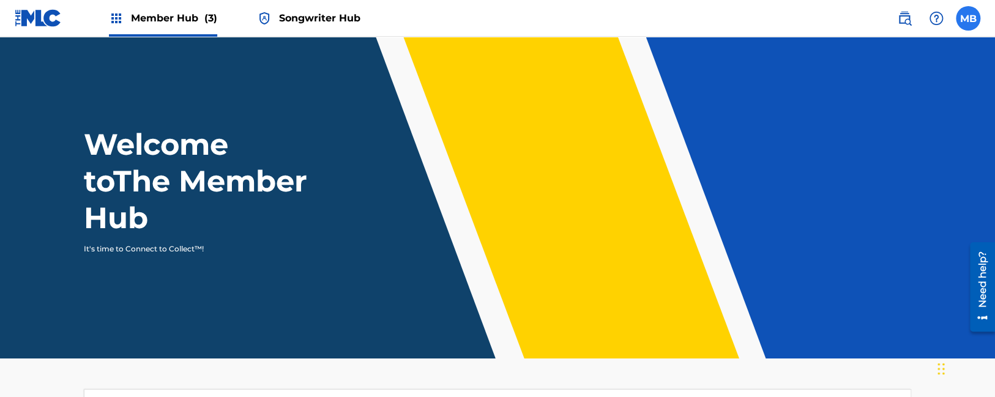
click at [972, 12] on label at bounding box center [968, 18] width 24 height 24
click at [967, 28] on label at bounding box center [968, 18] width 24 height 24
click at [968, 18] on input "MB Maurice2 Buckberry mozb87@gmail.com Notification Preferences Profile Log out" at bounding box center [968, 18] width 0 height 0
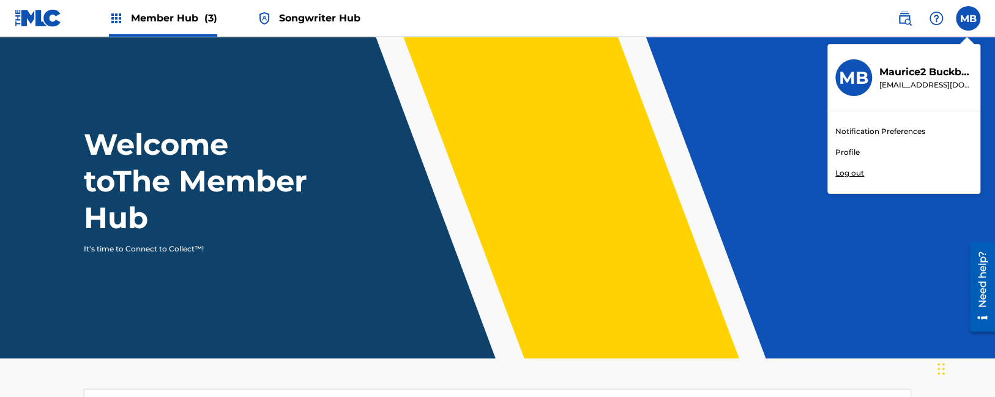
click at [857, 173] on p "Log out" at bounding box center [849, 173] width 29 height 11
click at [968, 18] on input "MB Maurice2 Buckberry mozb87@gmail.com Notification Preferences Profile Log out" at bounding box center [968, 18] width 0 height 0
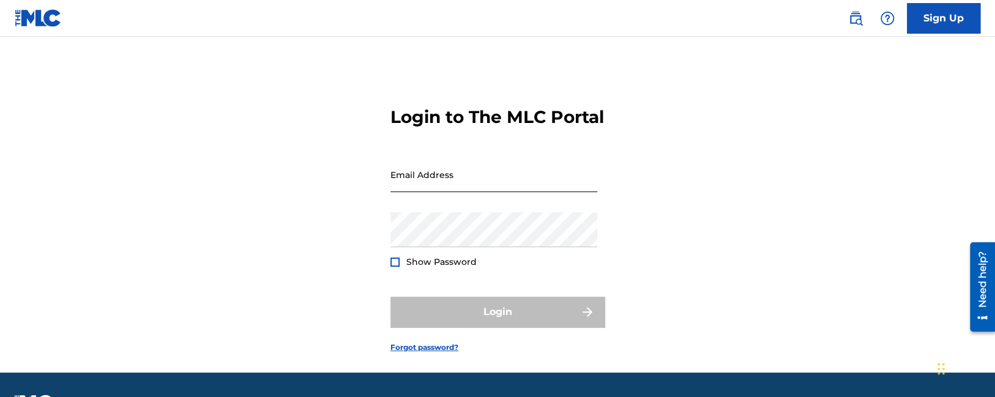
click at [417, 192] on input "Email Address" at bounding box center [493, 174] width 207 height 35
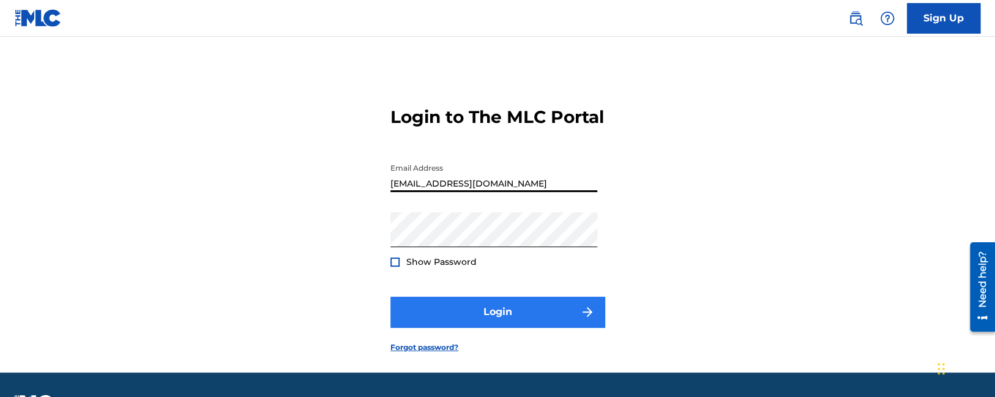
type input "Duke.McTesterson@gmail.com"
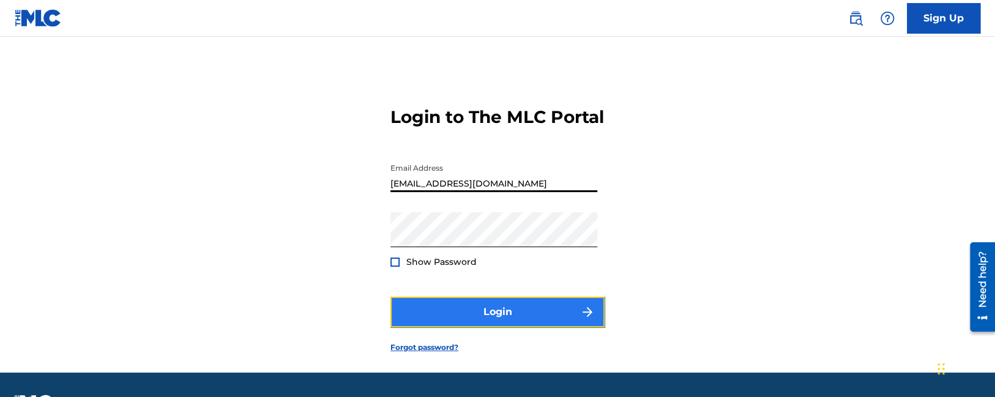
click at [491, 327] on button "Login" at bounding box center [497, 312] width 214 height 31
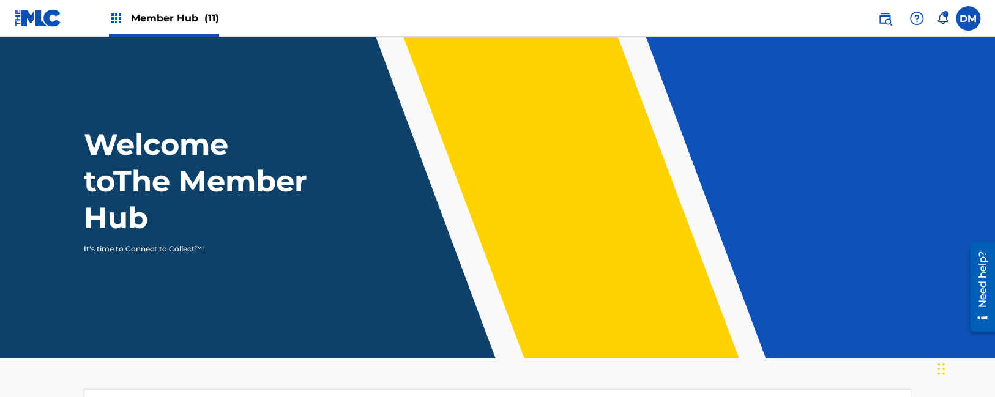
click at [167, 19] on span "Member Hub (11)" at bounding box center [175, 18] width 88 height 14
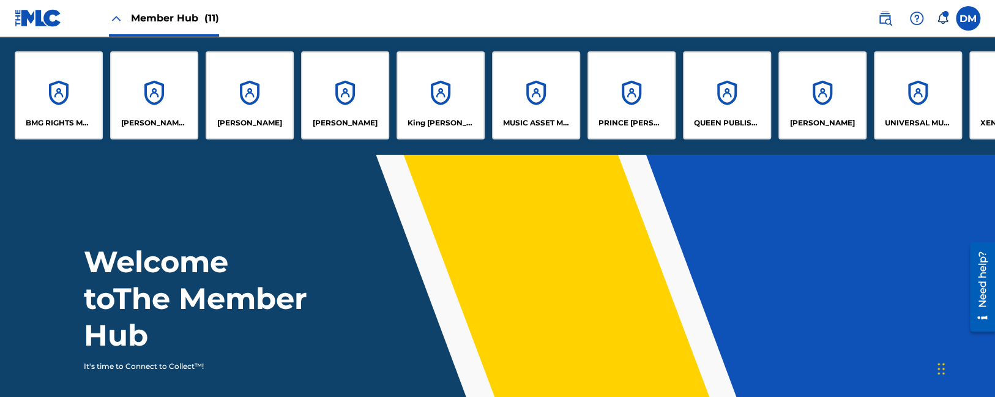
click at [167, 19] on span "Member Hub (11)" at bounding box center [175, 18] width 88 height 14
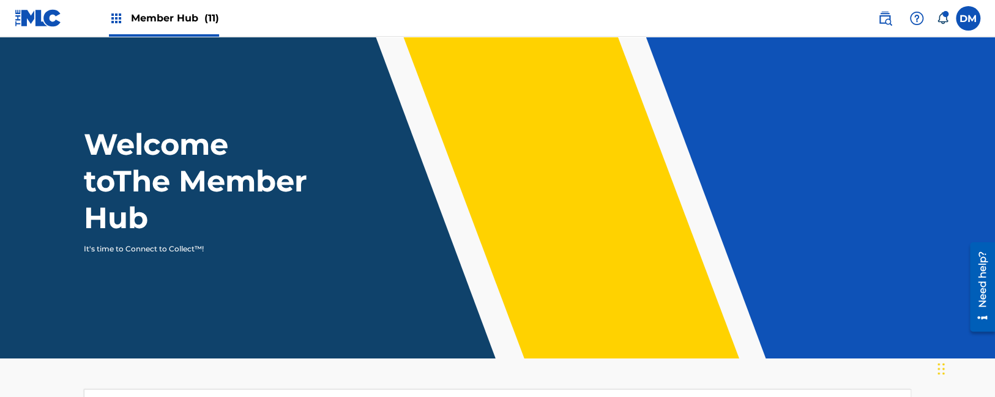
click at [149, 20] on span "Member Hub (11)" at bounding box center [175, 18] width 88 height 14
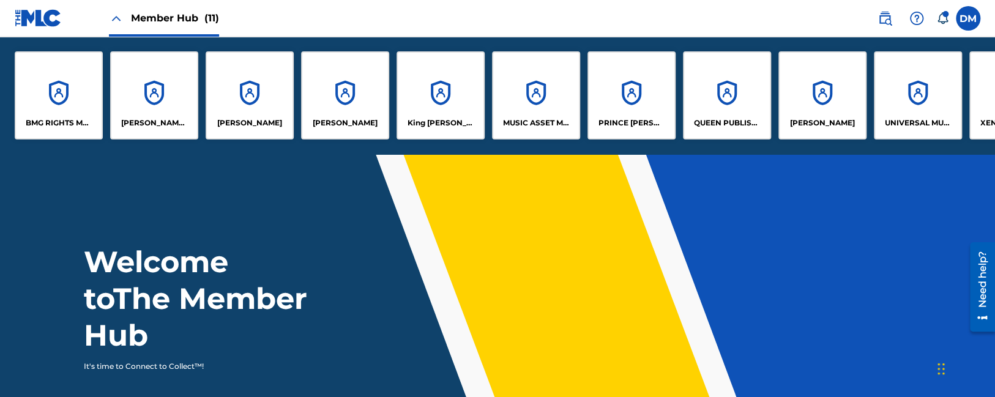
click at [149, 20] on span "Member Hub (11)" at bounding box center [175, 18] width 88 height 14
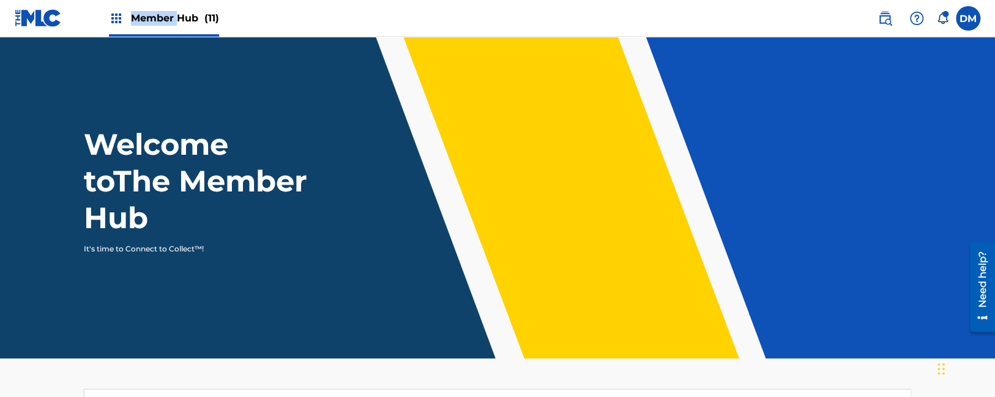
click at [149, 20] on span "Member Hub (11)" at bounding box center [175, 18] width 88 height 14
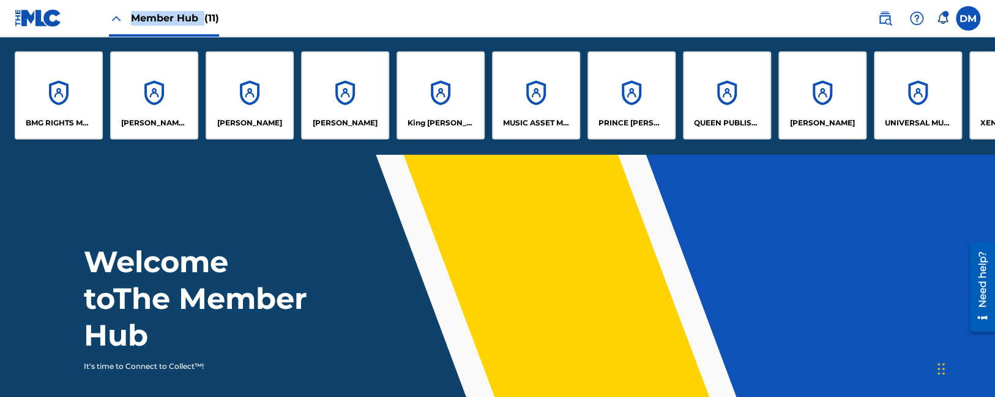
click at [149, 20] on span "Member Hub (11)" at bounding box center [175, 18] width 88 height 14
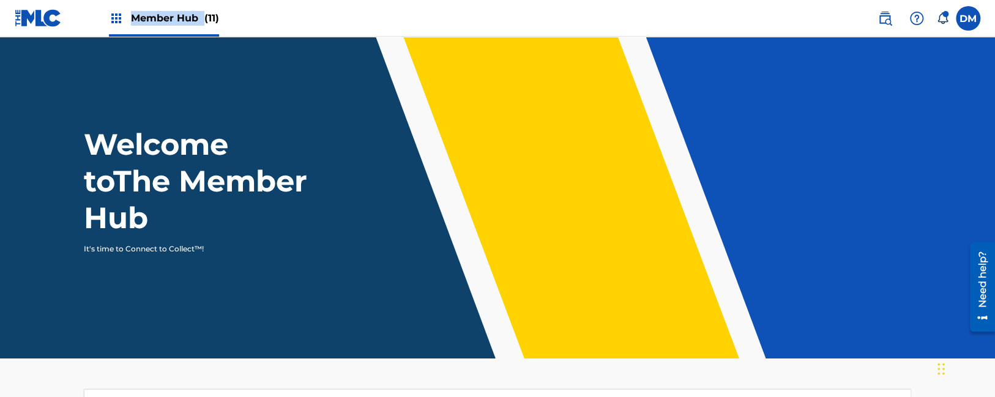
click at [150, 20] on span "Member Hub (11)" at bounding box center [175, 18] width 88 height 14
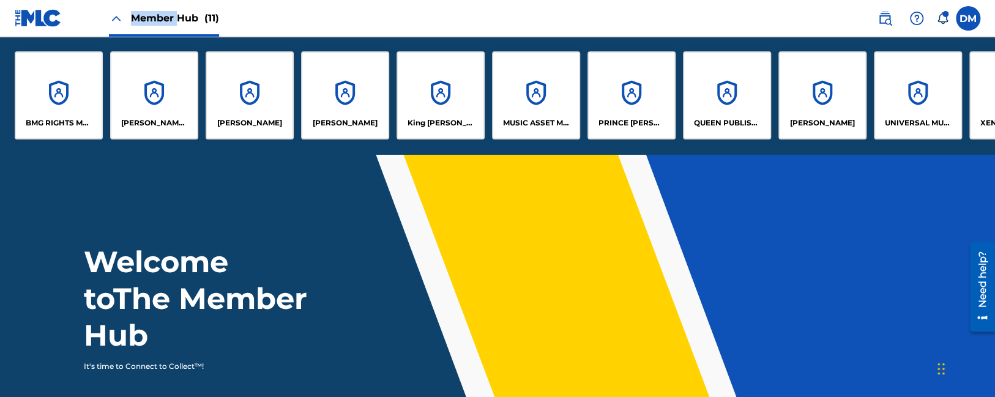
click at [150, 20] on span "Member Hub (11)" at bounding box center [175, 18] width 88 height 14
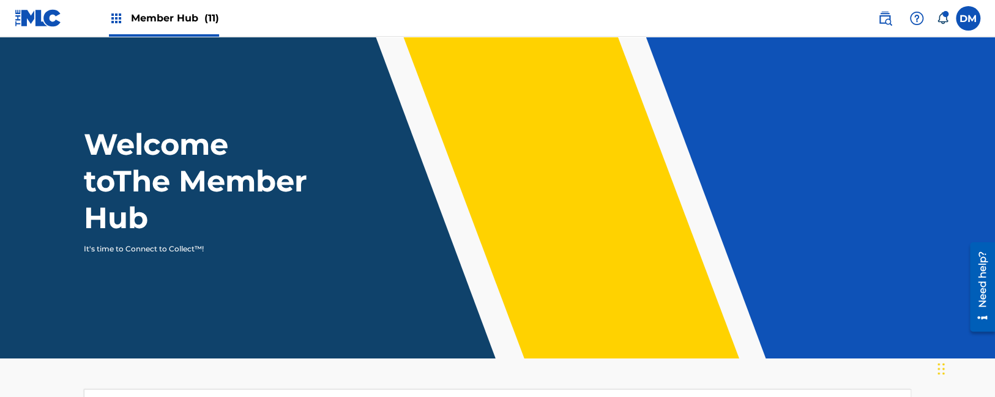
click at [154, 2] on div "Member Hub (11)" at bounding box center [164, 18] width 110 height 36
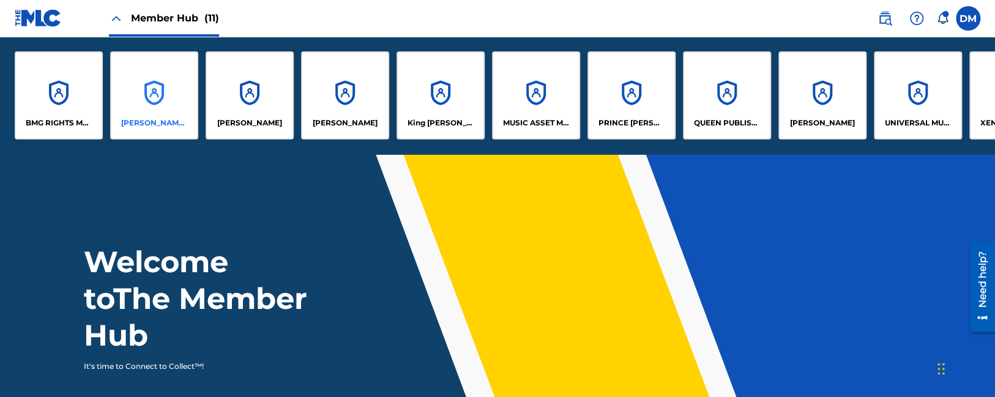
click at [177, 78] on div "CLEO SONGWRITER" at bounding box center [154, 95] width 88 height 88
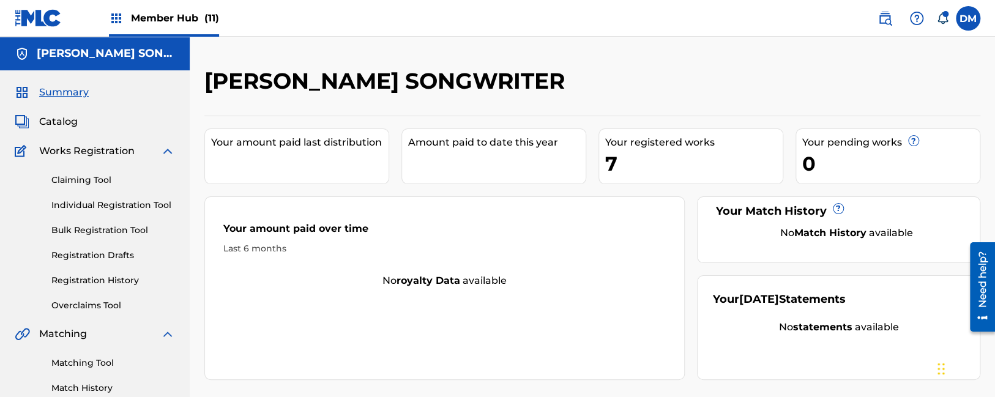
click at [169, 21] on span "Member Hub (11)" at bounding box center [175, 18] width 88 height 14
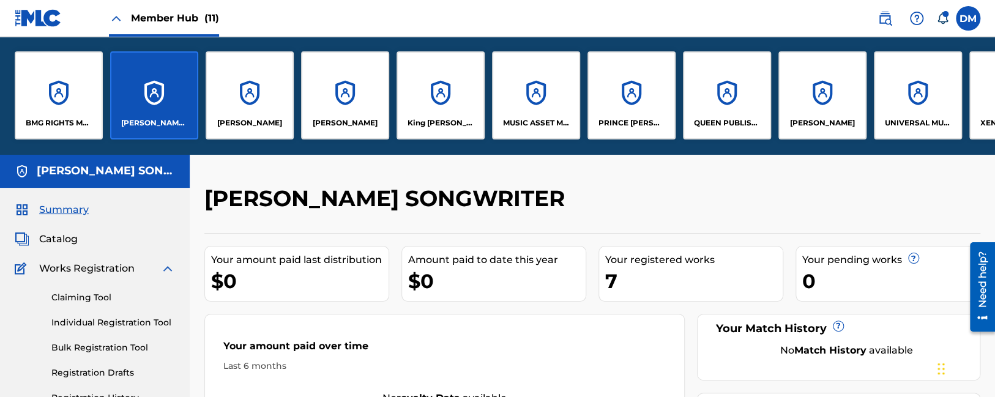
click at [169, 21] on span "Member Hub (11)" at bounding box center [175, 18] width 88 height 14
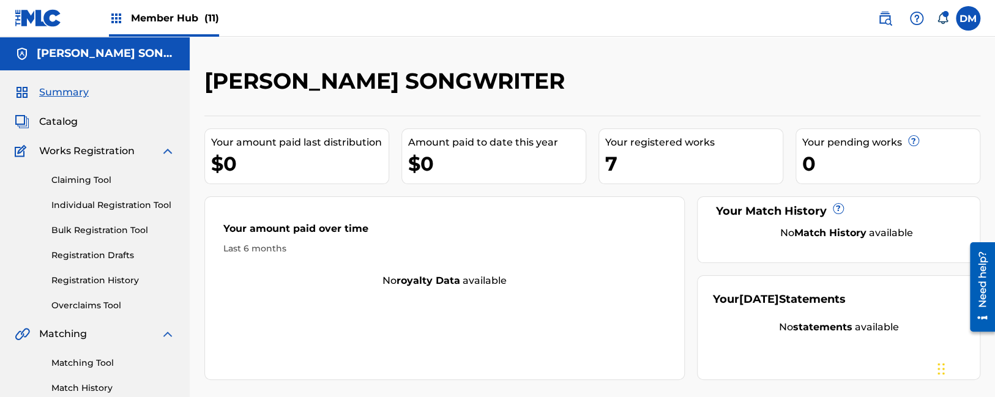
click at [176, 19] on span "Member Hub (11)" at bounding box center [175, 18] width 88 height 14
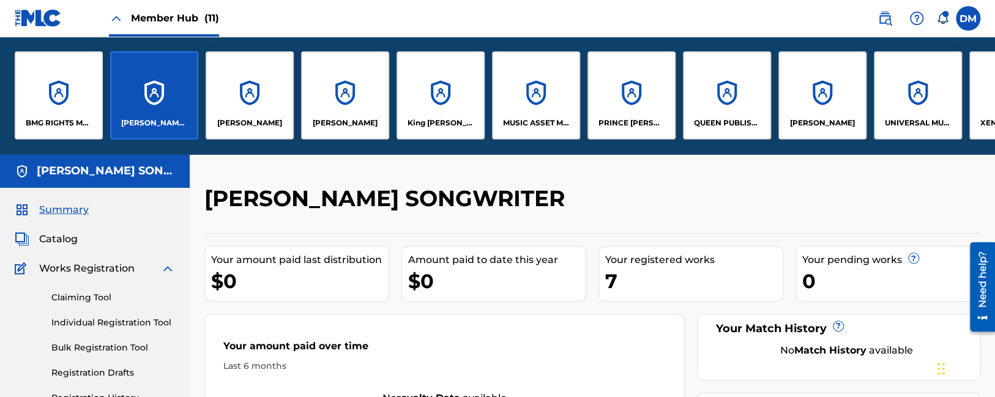
click at [176, 19] on span "Member Hub (11)" at bounding box center [175, 18] width 88 height 14
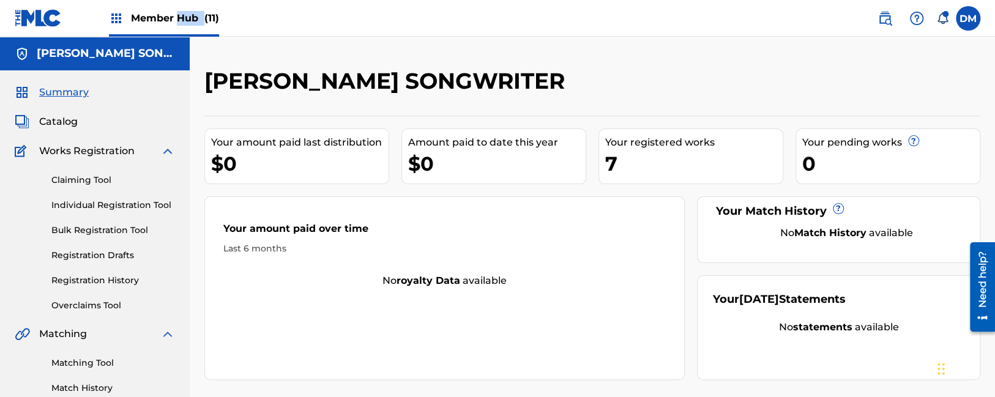
click at [176, 19] on span "Member Hub (11)" at bounding box center [175, 18] width 88 height 14
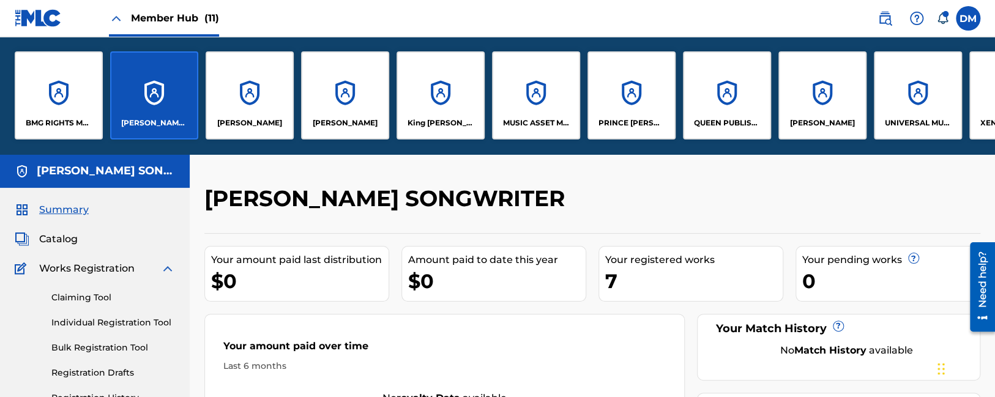
click at [176, 19] on span "Member Hub (11)" at bounding box center [175, 18] width 88 height 14
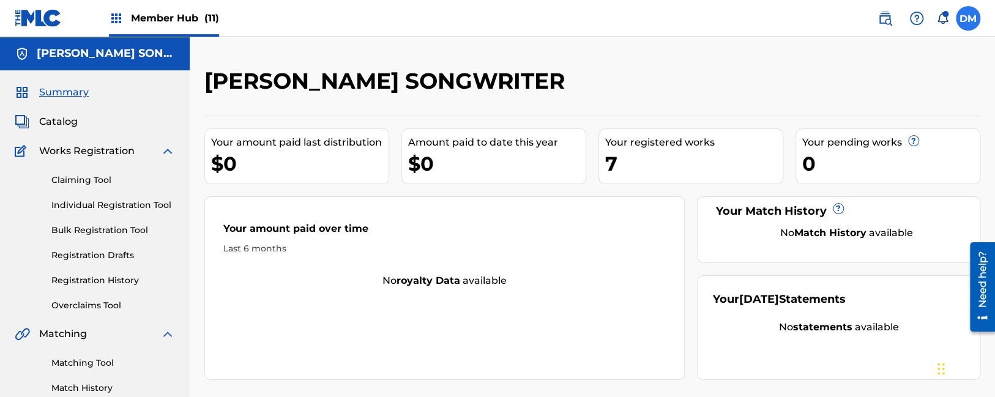
click at [967, 22] on label at bounding box center [968, 18] width 24 height 24
click at [968, 18] on input "[PERSON_NAME] [PERSON_NAME] [PERSON_NAME][EMAIL_ADDRESS][DOMAIN_NAME] Notificat…" at bounding box center [968, 18] width 0 height 0
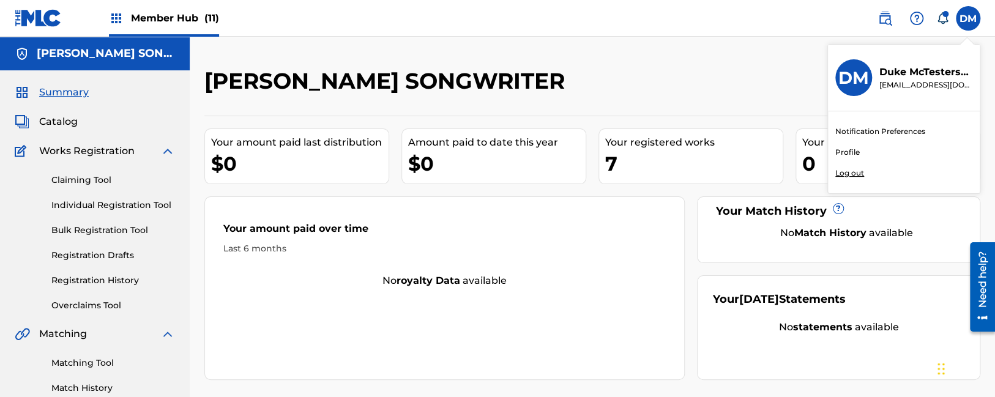
click at [224, 318] on div "Your amount paid over time Last 6 months No royalty data available" at bounding box center [444, 288] width 480 height 184
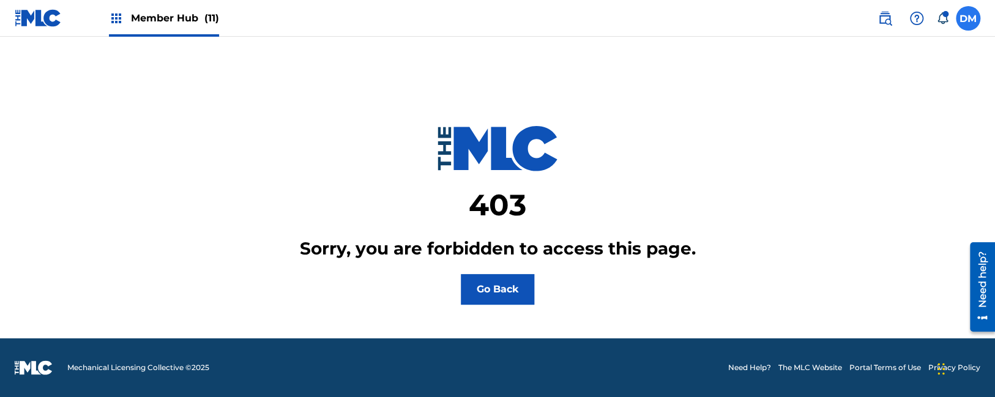
click at [968, 21] on label at bounding box center [968, 18] width 24 height 24
click at [968, 18] on input "[PERSON_NAME] [PERSON_NAME] [PERSON_NAME][EMAIL_ADDRESS][DOMAIN_NAME] Notificat…" at bounding box center [968, 18] width 0 height 0
click at [966, 10] on div "[PERSON_NAME] [PERSON_NAME] [PERSON_NAME][EMAIL_ADDRESS][DOMAIN_NAME] Notificat…" at bounding box center [968, 18] width 24 height 24
click at [964, 19] on label at bounding box center [968, 18] width 24 height 24
click at [968, 18] on input "[PERSON_NAME] [PERSON_NAME] [PERSON_NAME][EMAIL_ADDRESS][DOMAIN_NAME] Notificat…" at bounding box center [968, 18] width 0 height 0
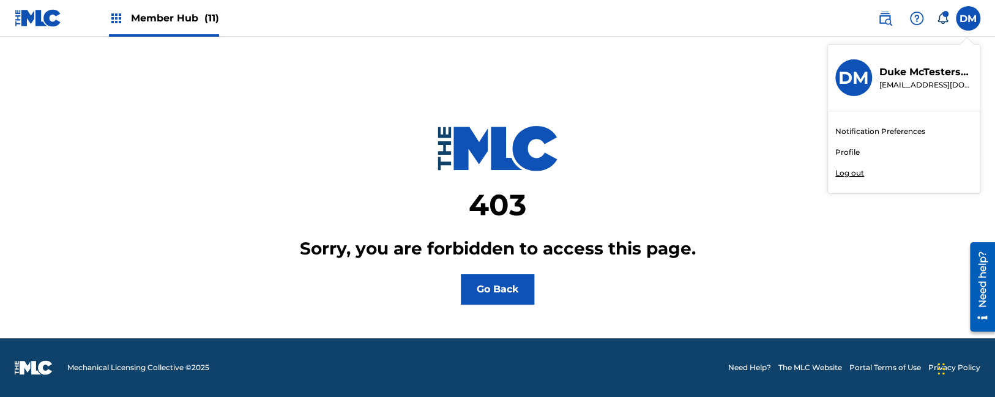
click at [847, 174] on p "Log out" at bounding box center [849, 173] width 29 height 11
click at [968, 18] on input "[PERSON_NAME] [PERSON_NAME] [PERSON_NAME][EMAIL_ADDRESS][DOMAIN_NAME] Notificat…" at bounding box center [968, 18] width 0 height 0
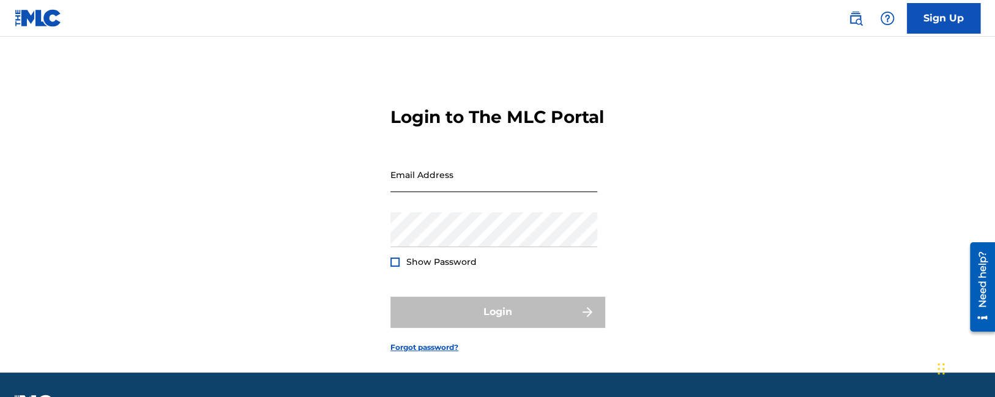
click at [403, 192] on input "Email Address" at bounding box center [493, 174] width 207 height 35
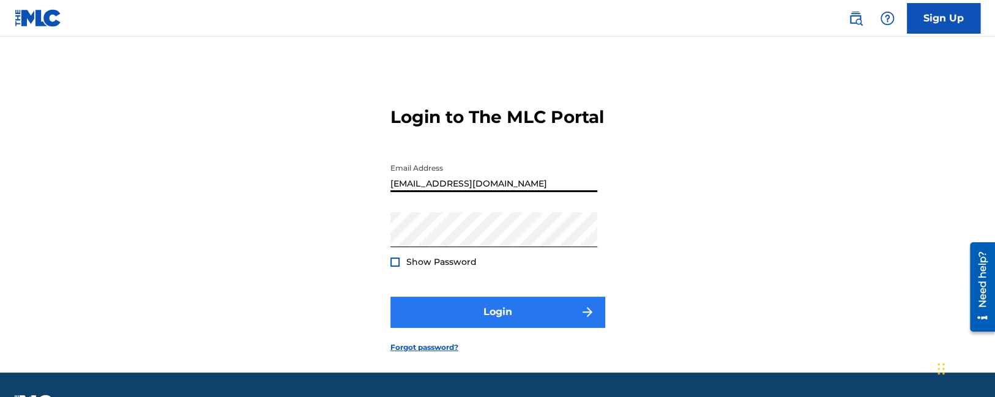
type input "[EMAIL_ADDRESS][DOMAIN_NAME]"
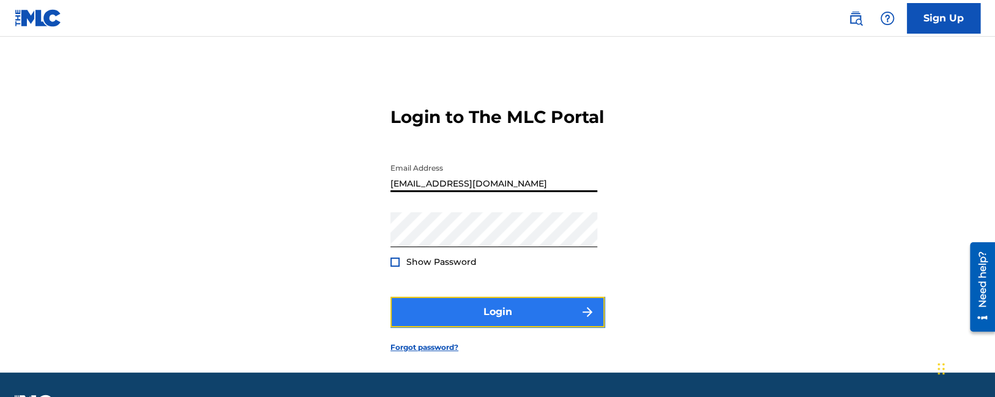
click at [469, 326] on button "Login" at bounding box center [497, 312] width 214 height 31
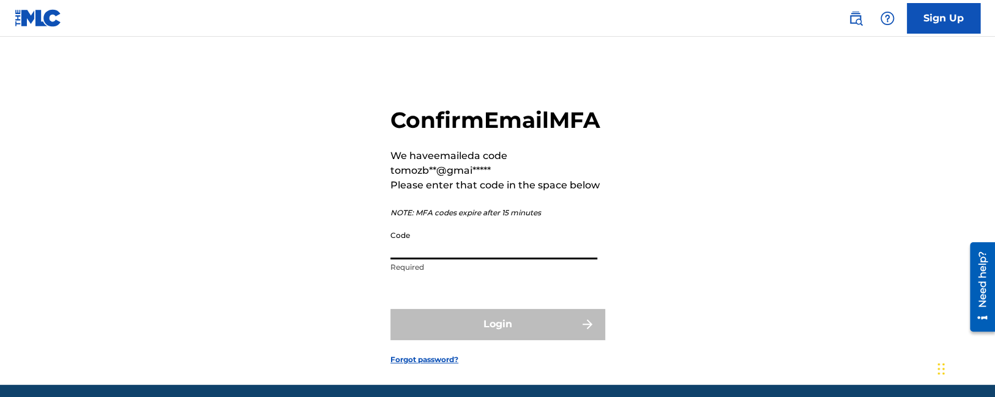
click at [414, 259] on input "Code" at bounding box center [493, 242] width 207 height 35
paste input "285667"
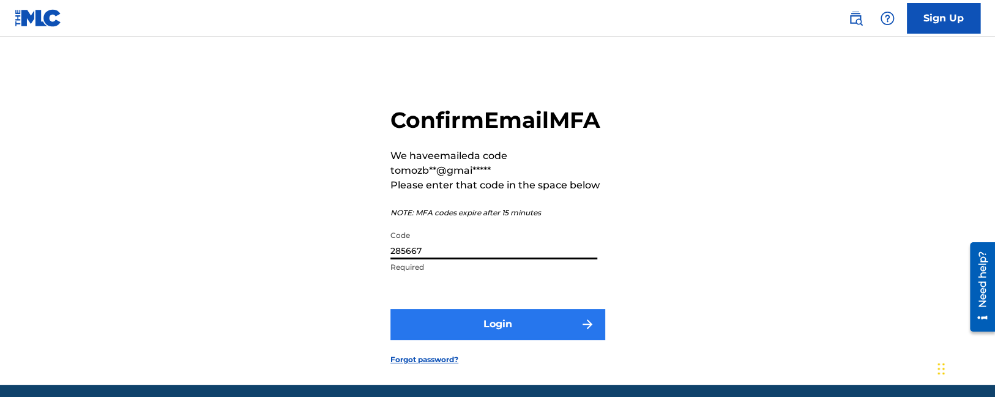
type input "285667"
click at [452, 340] on button "Login" at bounding box center [497, 324] width 214 height 31
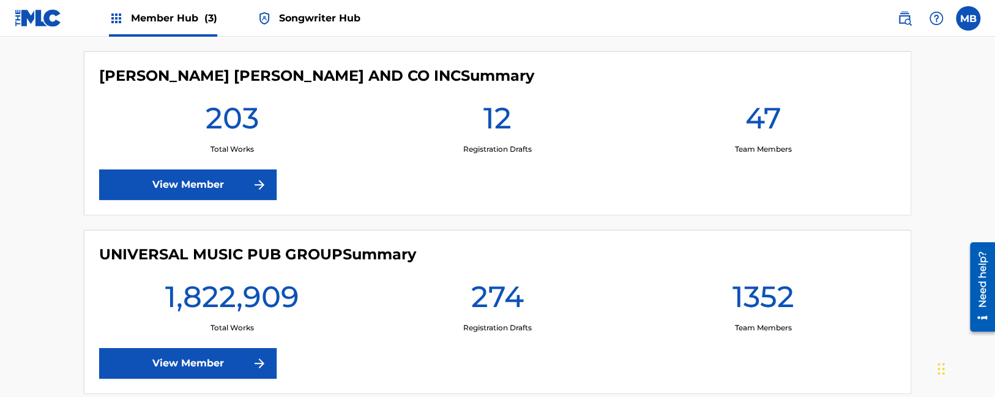
scroll to position [129, 0]
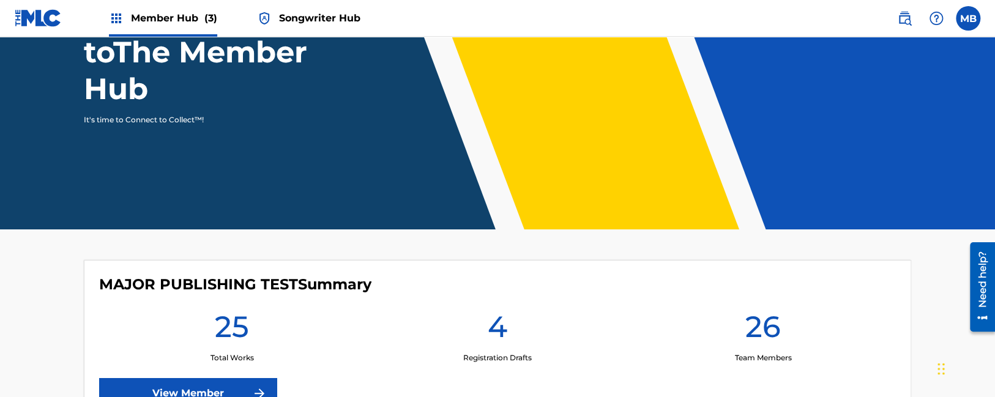
click at [179, 16] on span "Member Hub (3)" at bounding box center [174, 18] width 86 height 14
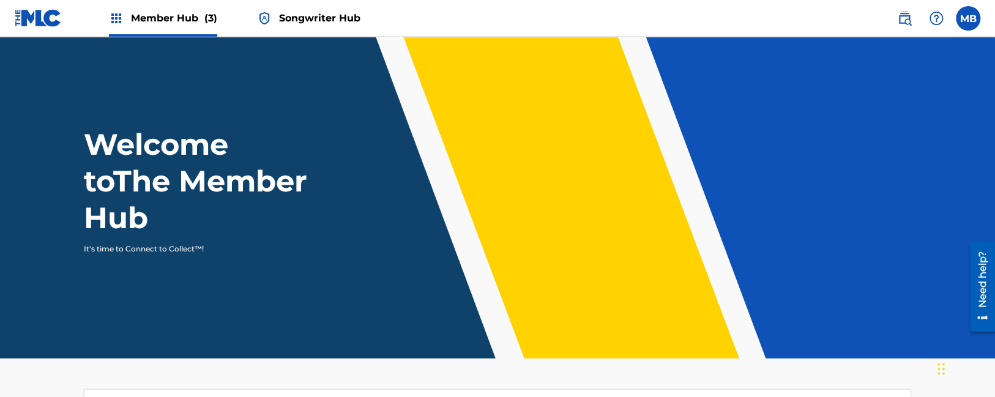
click at [180, 18] on span "Member Hub (3)" at bounding box center [174, 18] width 86 height 14
click at [180, 20] on span "Member Hub (3)" at bounding box center [174, 18] width 86 height 14
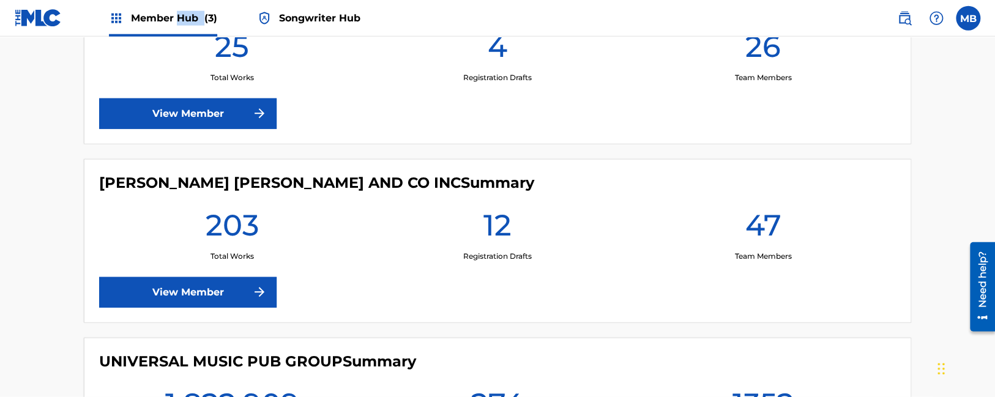
scroll to position [516, 0]
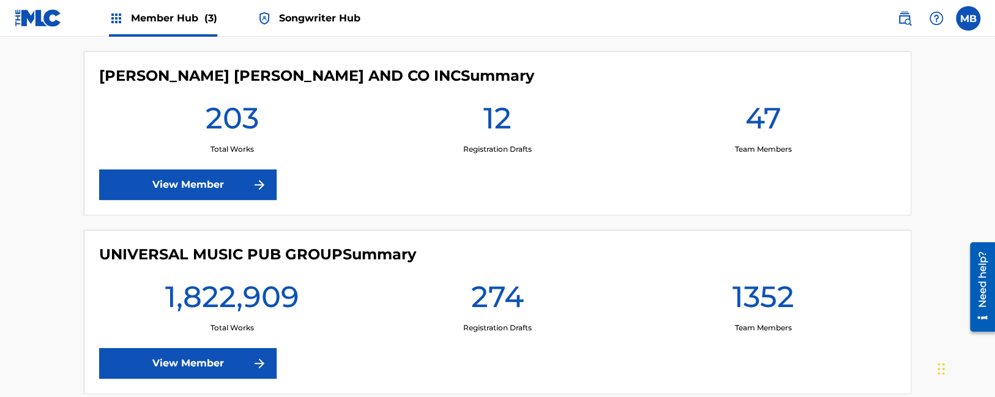
click at [158, 21] on span "Member Hub (3)" at bounding box center [174, 18] width 86 height 14
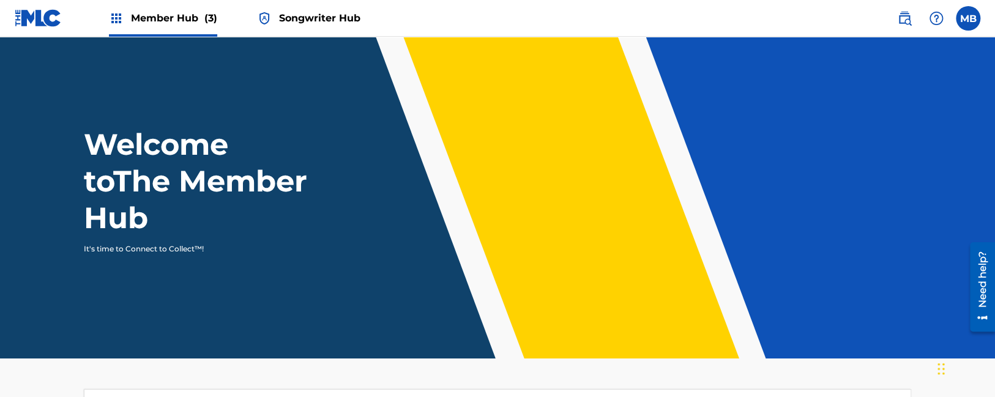
click at [158, 21] on span "Member Hub (3)" at bounding box center [174, 18] width 86 height 14
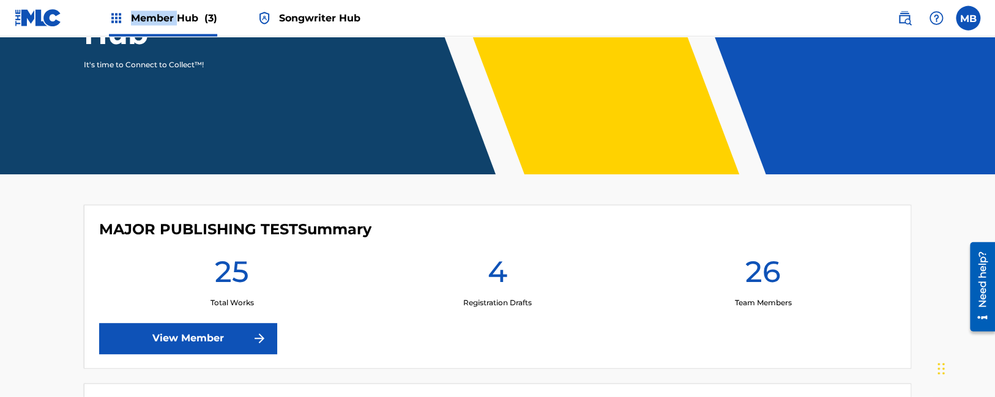
scroll to position [338, 0]
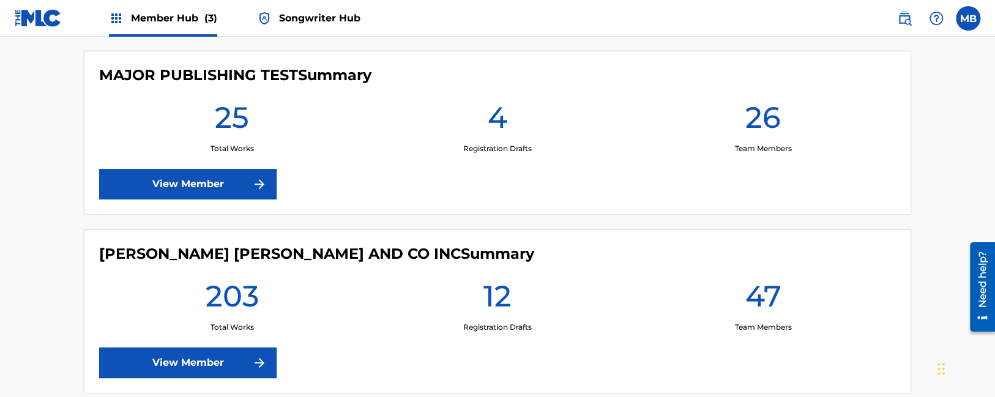
click at [288, 197] on div "MAJOR PUBLISHING TEST Summary 25 Total Works 4 Registration Drafts 26 Team Memb…" at bounding box center [497, 133] width 827 height 164
click at [304, 19] on span "Songwriter Hub" at bounding box center [319, 18] width 81 height 14
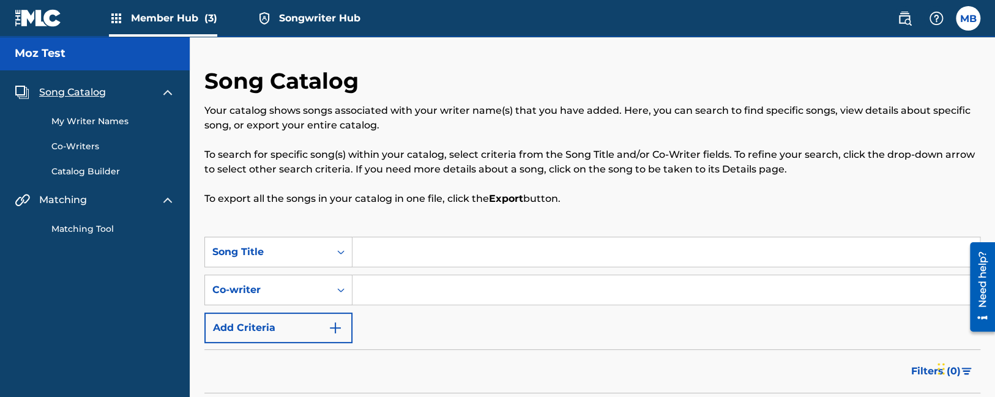
click at [119, 132] on div "My Writer Names Co-Writers Catalog Builder" at bounding box center [95, 139] width 160 height 78
click at [116, 125] on link "My Writer Names" at bounding box center [113, 121] width 124 height 13
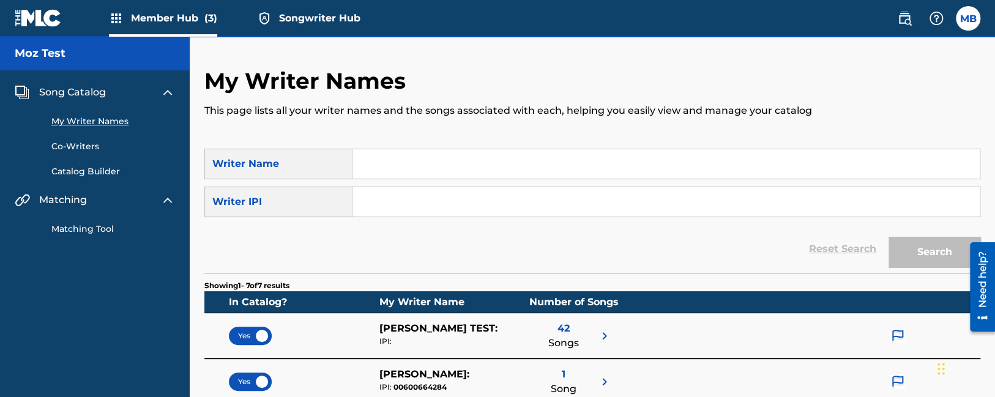
click at [160, 20] on span "Member Hub (3)" at bounding box center [174, 18] width 86 height 14
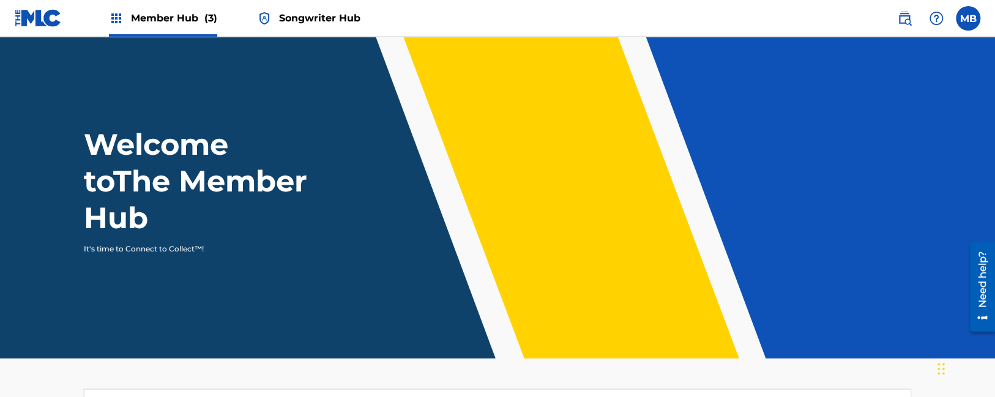
click at [365, 26] on nav "Member Hub (3) Songwriter Hub MB MB Maurice2 Buckberry [EMAIL_ADDRESS][DOMAIN_N…" at bounding box center [497, 18] width 995 height 37
click at [340, 19] on span "Songwriter Hub" at bounding box center [319, 18] width 81 height 14
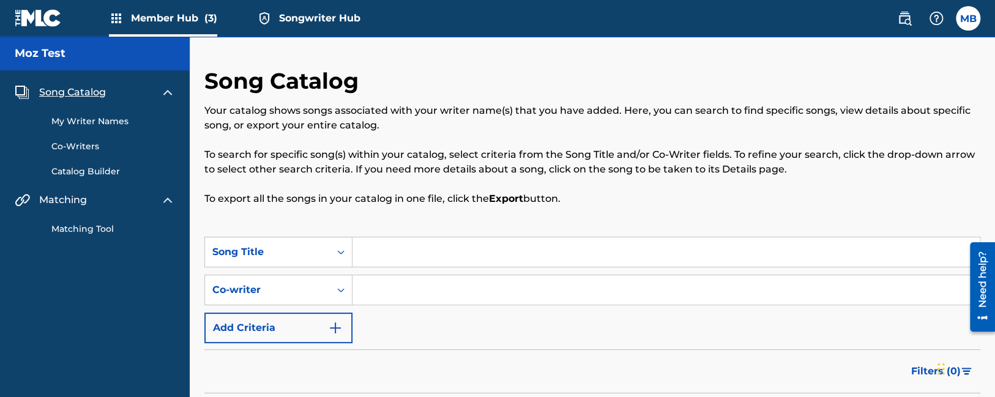
click at [175, 17] on span "Member Hub (3)" at bounding box center [174, 18] width 86 height 14
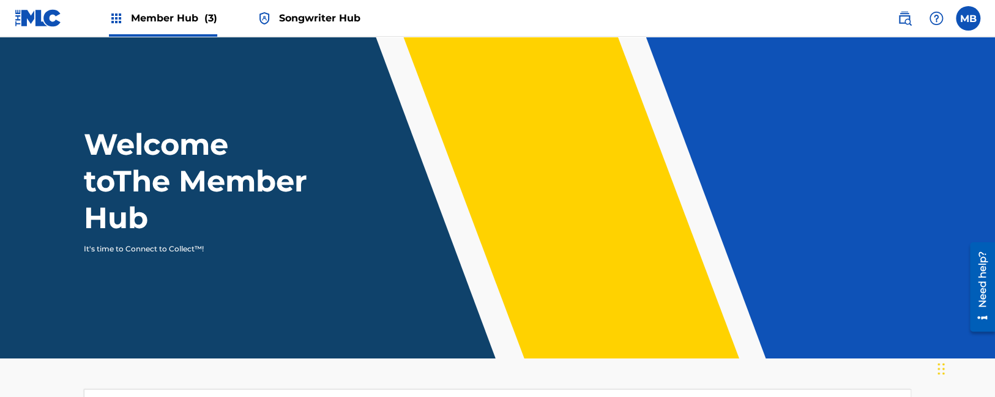
click at [294, 16] on span "Songwriter Hub" at bounding box center [319, 18] width 81 height 14
